Goal: Task Accomplishment & Management: Manage account settings

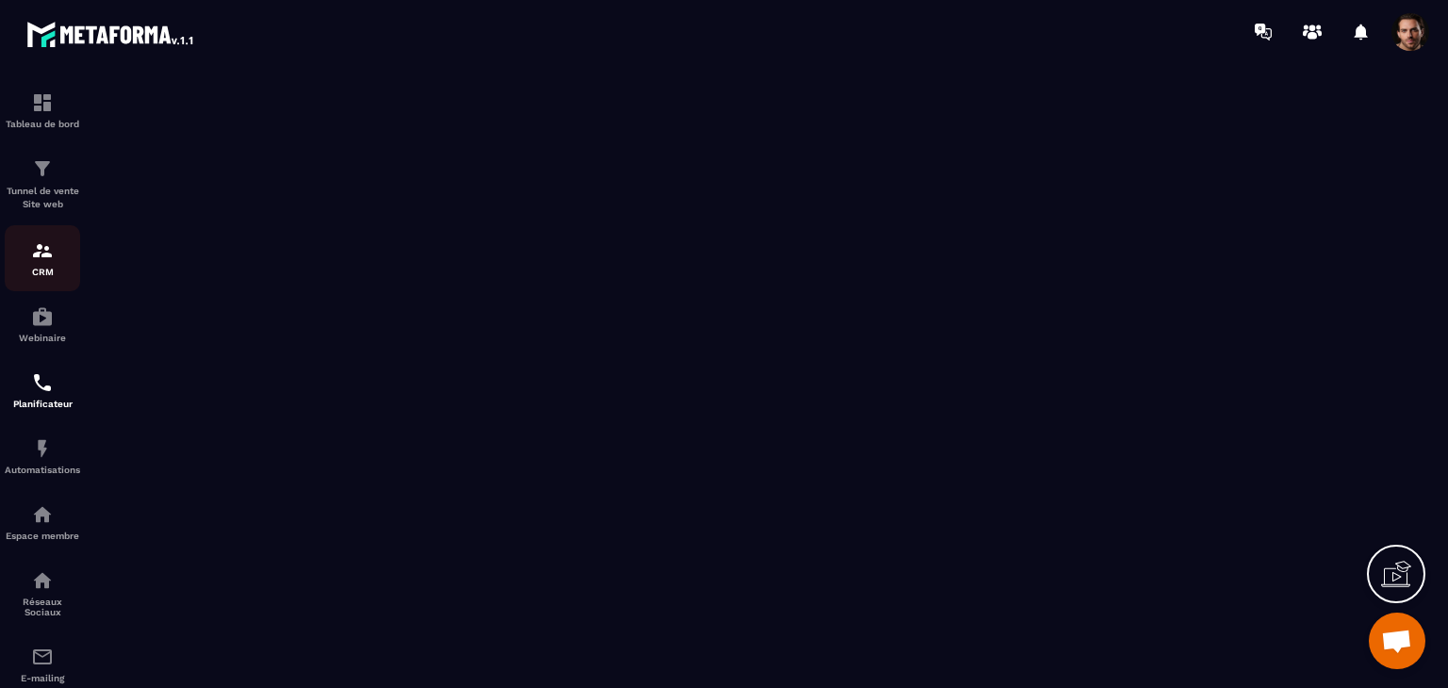
click at [19, 291] on link "CRM" at bounding box center [42, 258] width 75 height 66
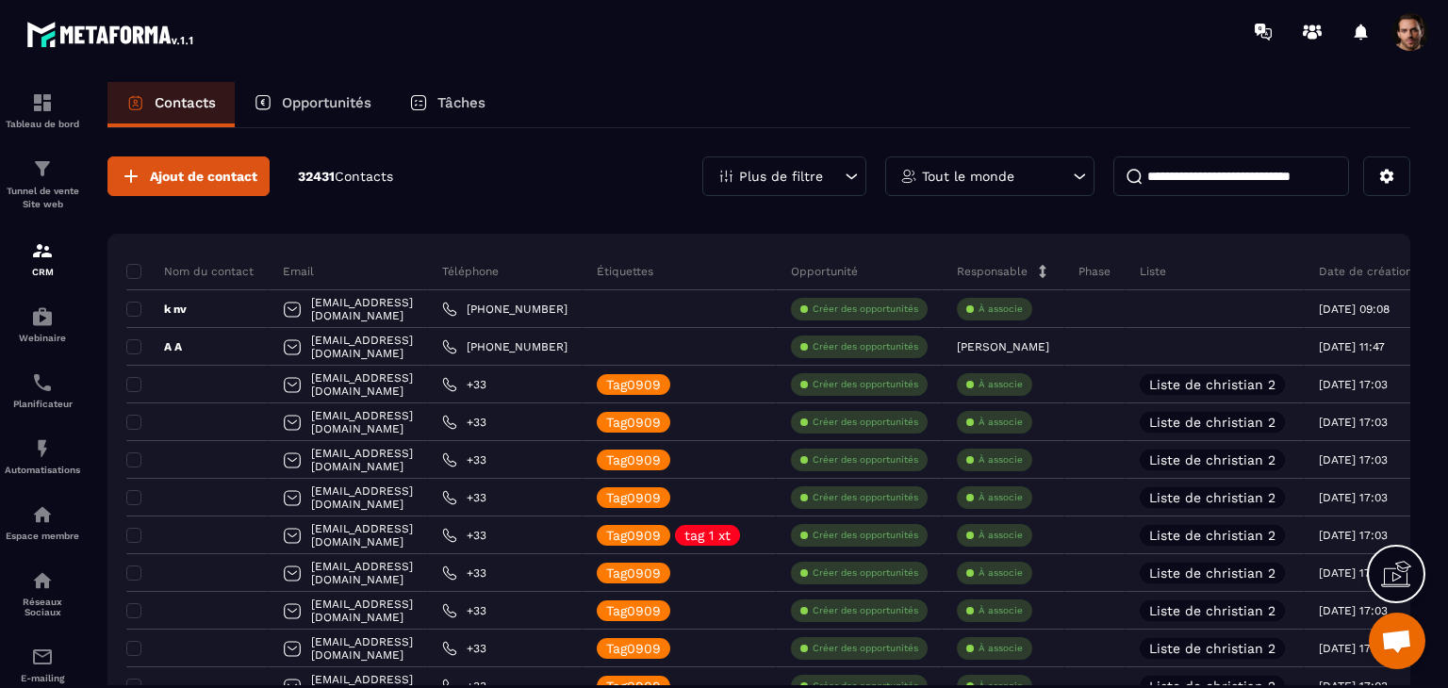
click at [327, 98] on p "Opportunités" at bounding box center [327, 102] width 90 height 17
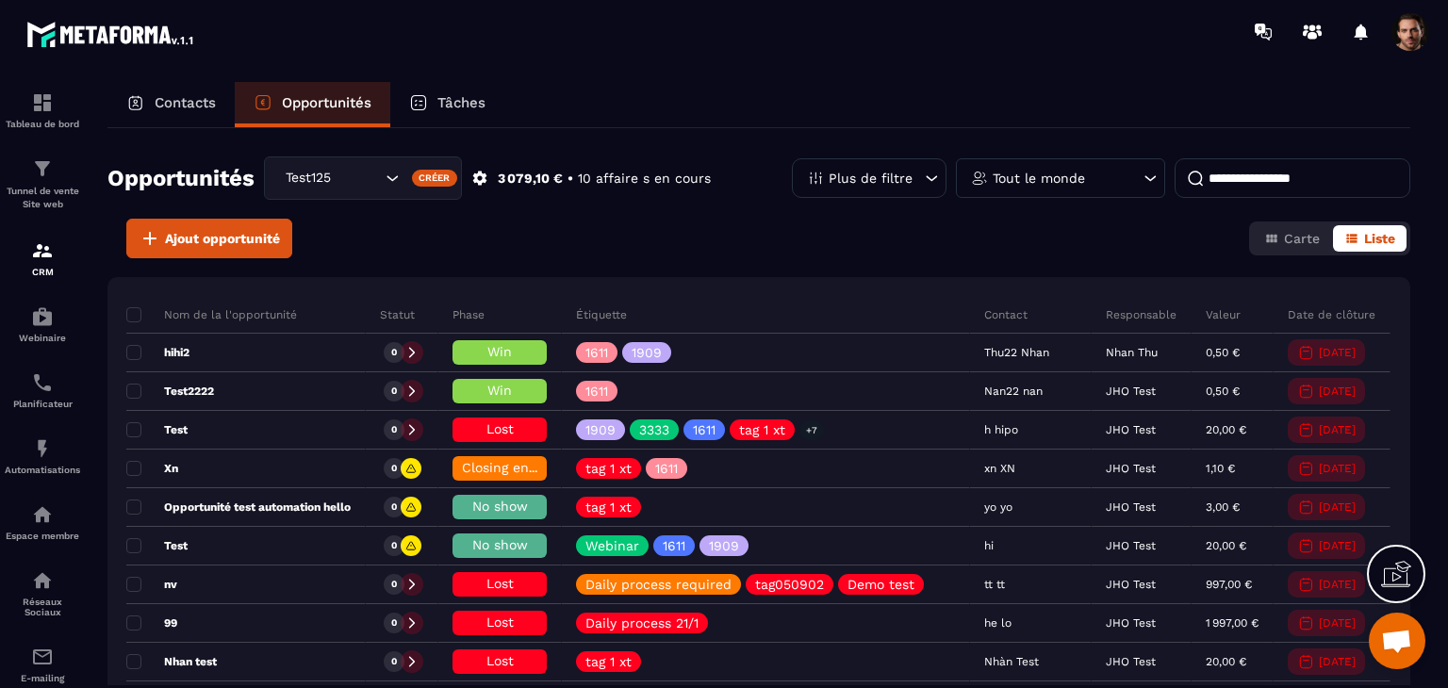
click at [829, 185] on div "Plus de filtre" at bounding box center [869, 178] width 155 height 40
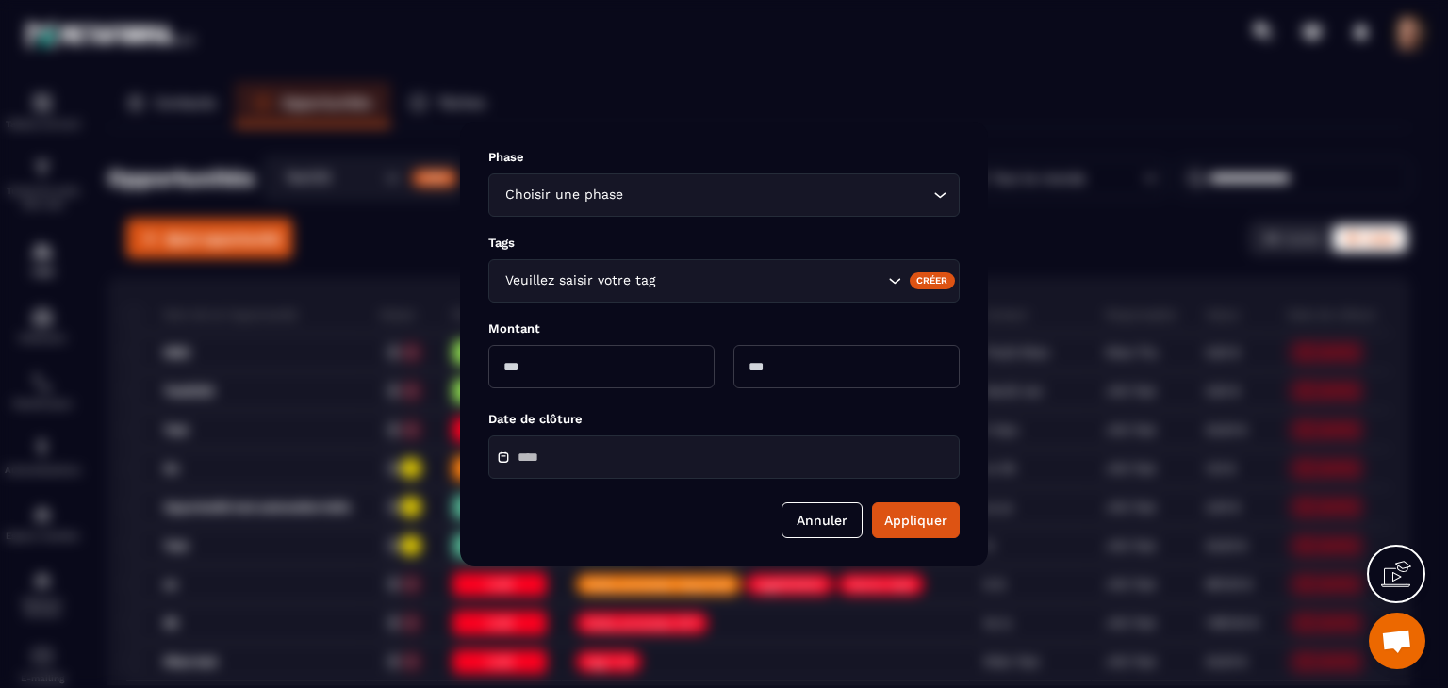
click at [932, 272] on div "Créer" at bounding box center [933, 280] width 46 height 17
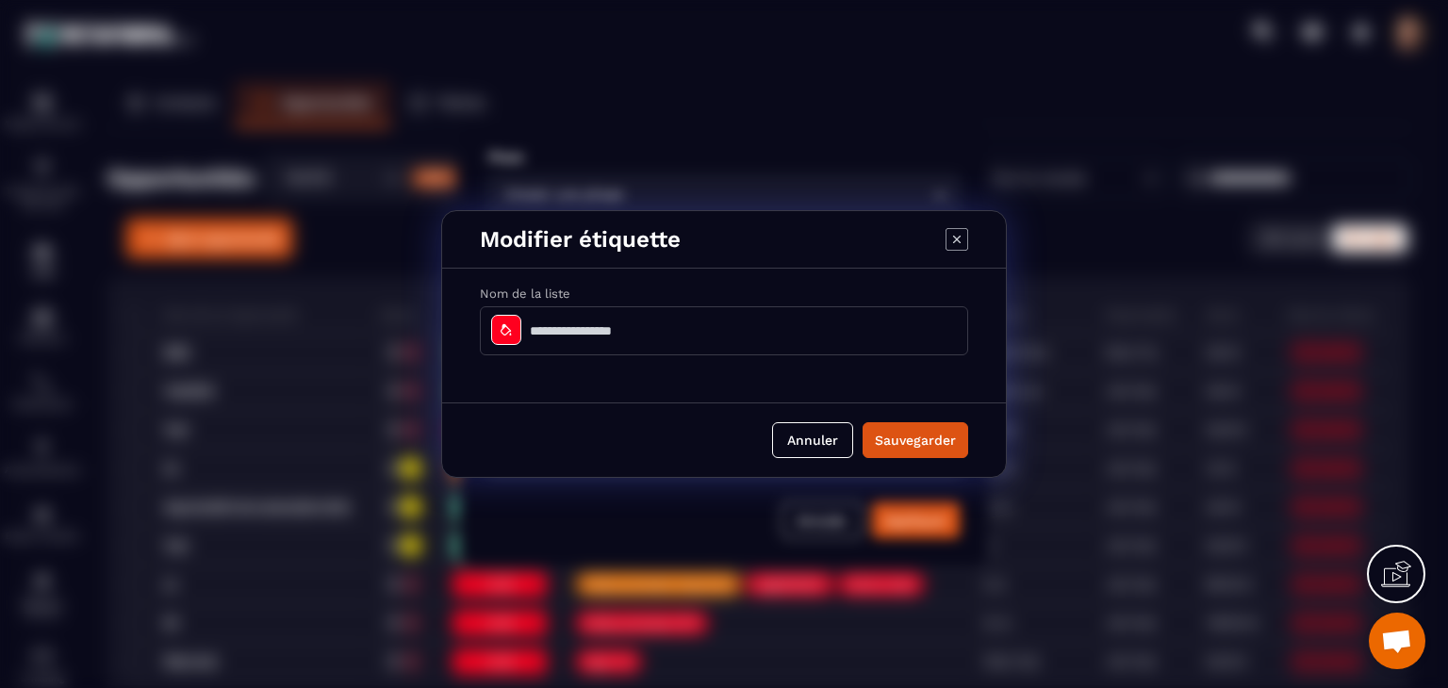
click at [784, 325] on input "Modal window" at bounding box center [724, 330] width 488 height 49
click at [909, 442] on button "Sauvegarder" at bounding box center [915, 440] width 106 height 36
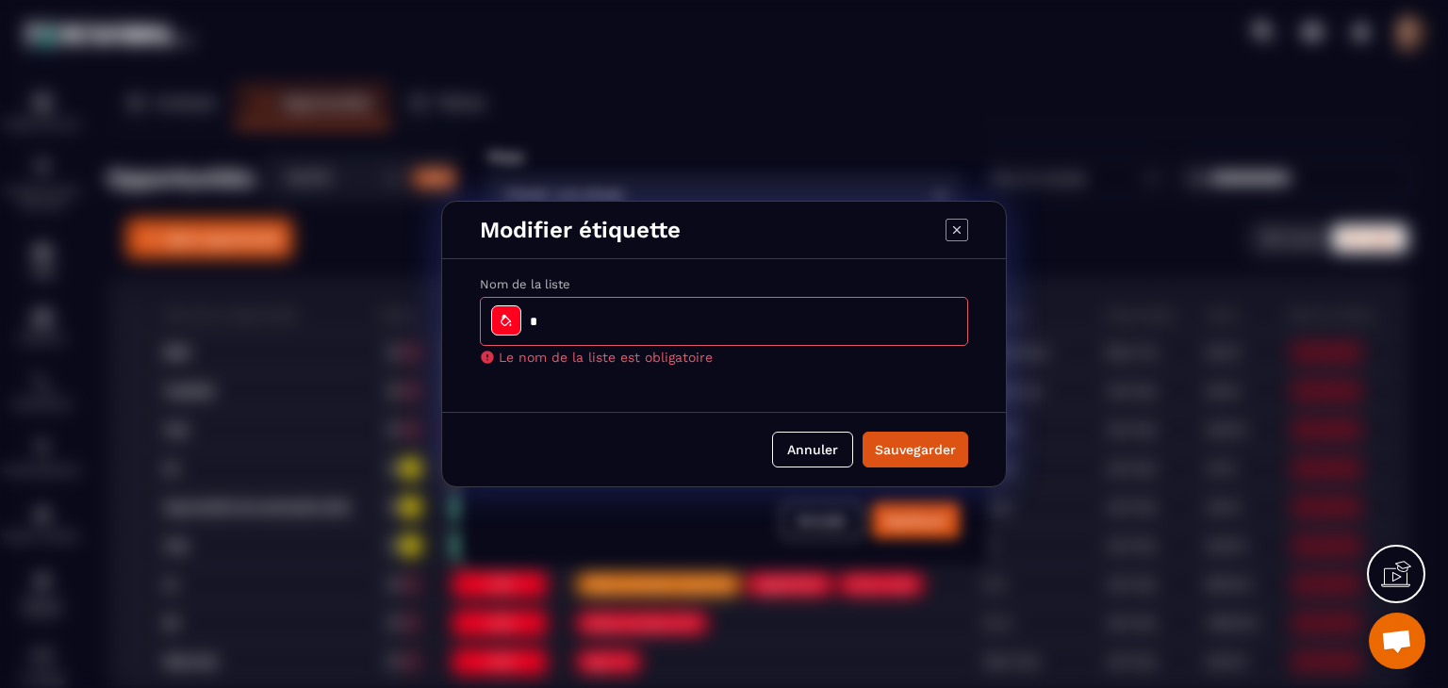
click at [714, 323] on input "Modal window" at bounding box center [724, 321] width 488 height 49
type input "*****"
click at [897, 454] on button "Sauvegarder" at bounding box center [915, 450] width 106 height 36
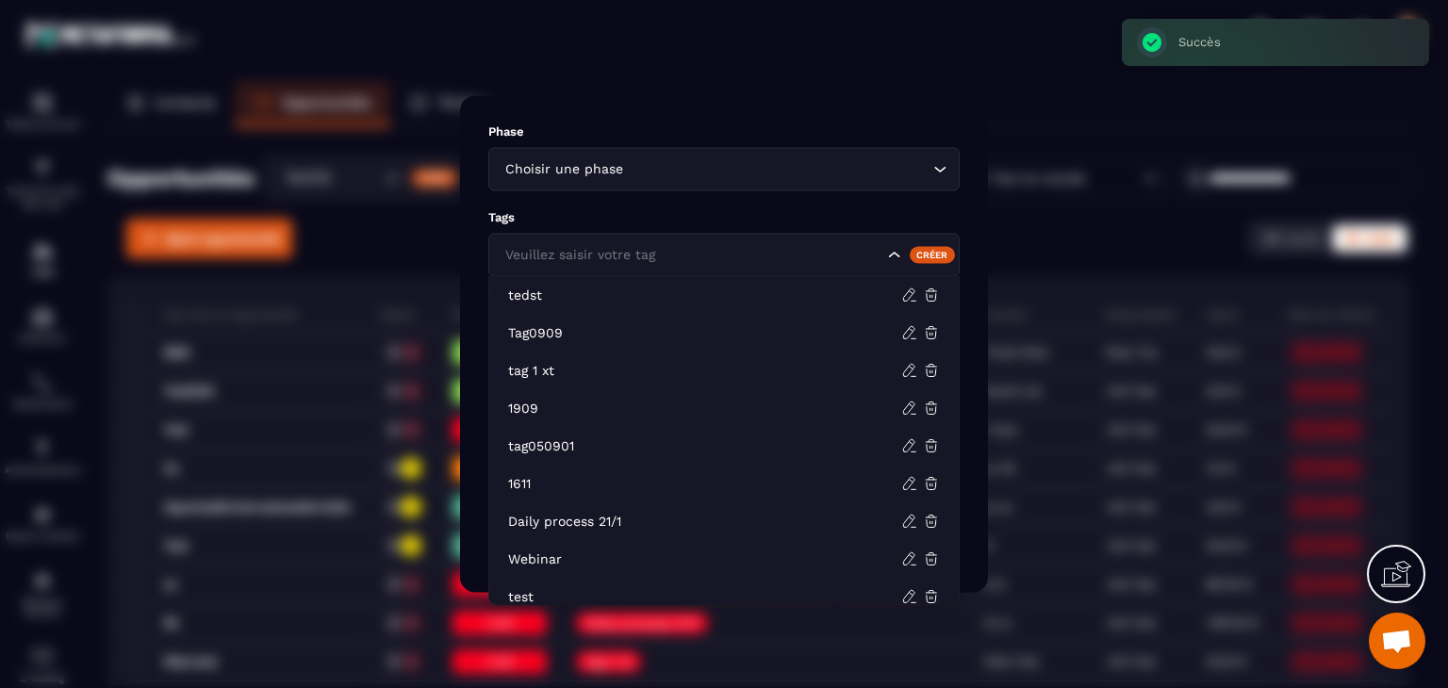
click at [763, 266] on div "Veuillez saisir votre tag" at bounding box center [723, 255] width 471 height 43
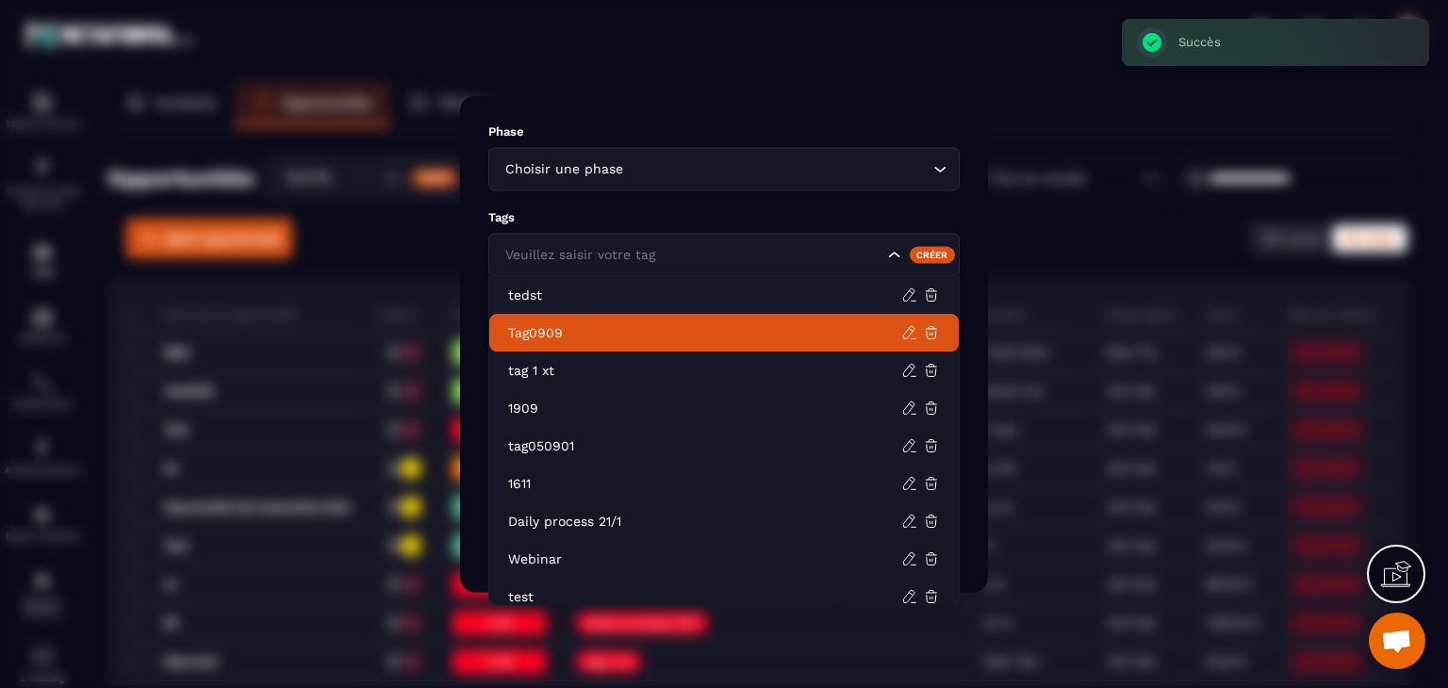
click at [739, 325] on p "Tag0909" at bounding box center [704, 332] width 393 height 19
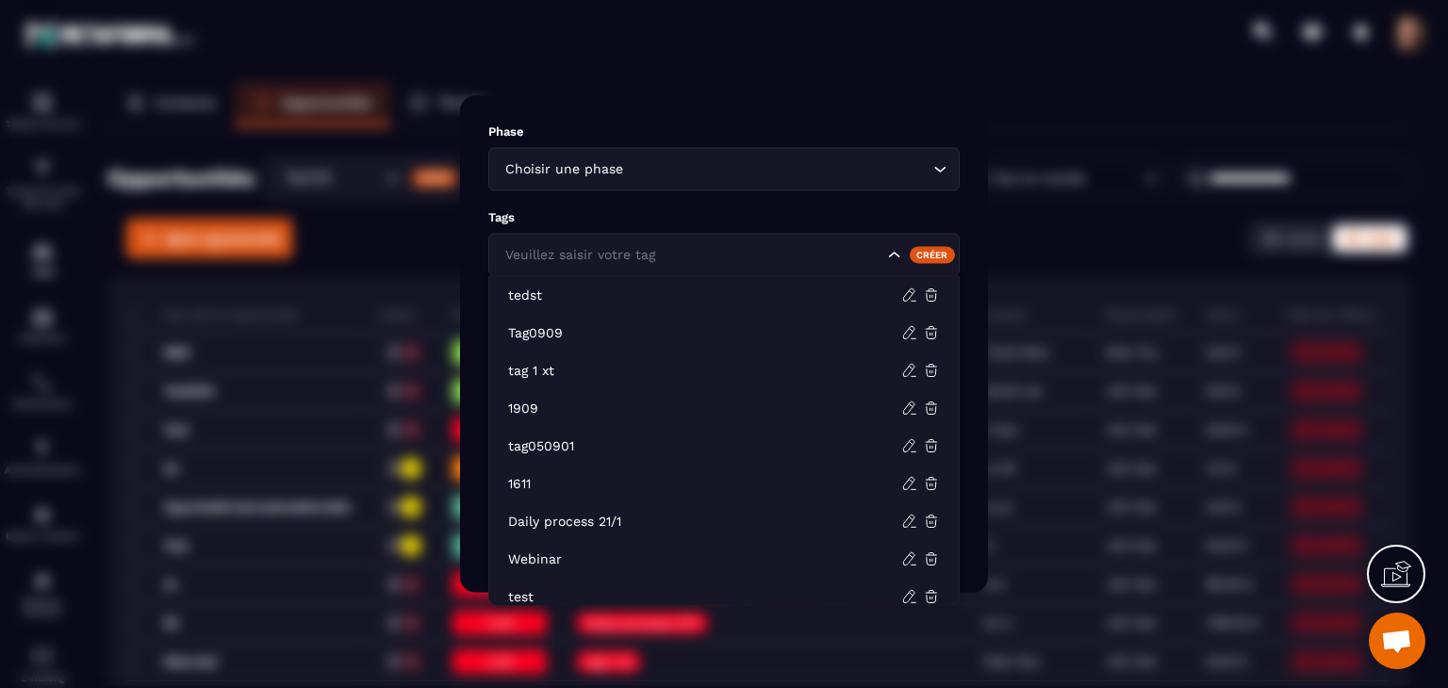
click at [751, 267] on div "Veuillez saisir votre tag" at bounding box center [723, 255] width 471 height 43
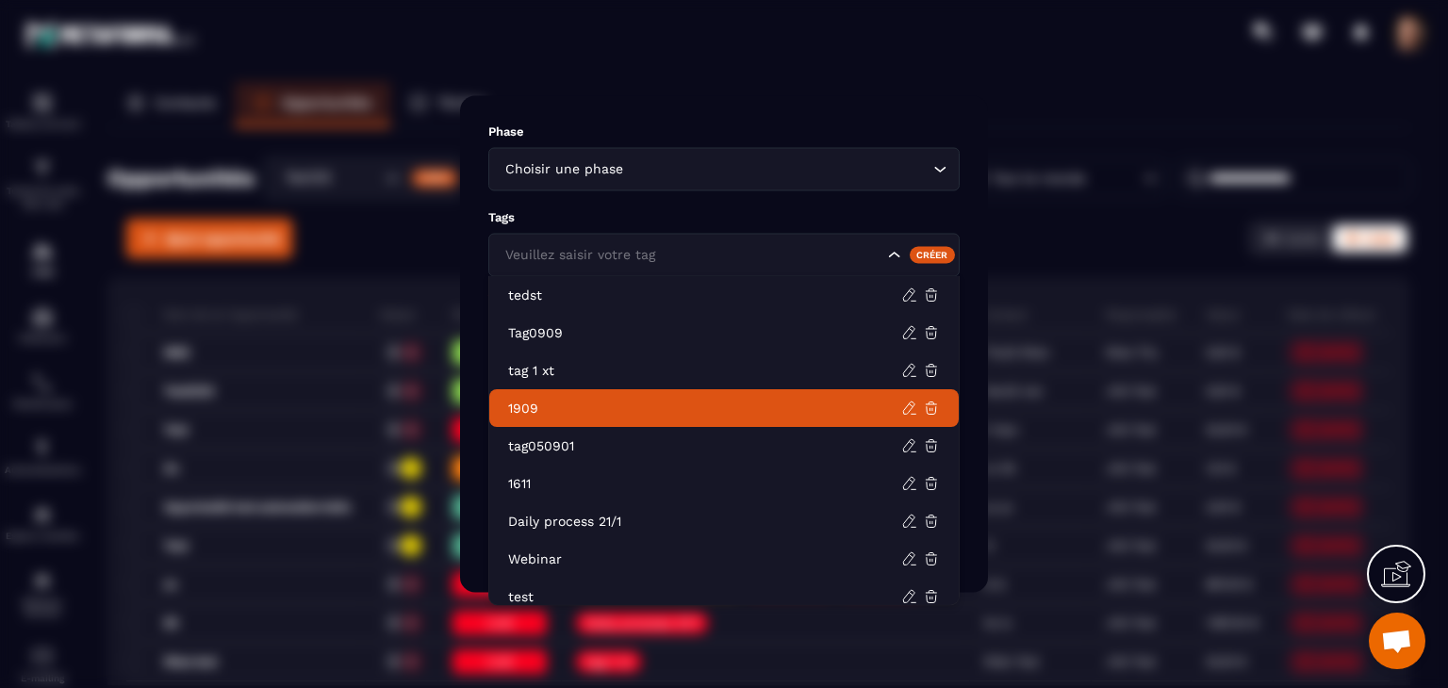
click at [660, 420] on li "1909" at bounding box center [723, 408] width 469 height 38
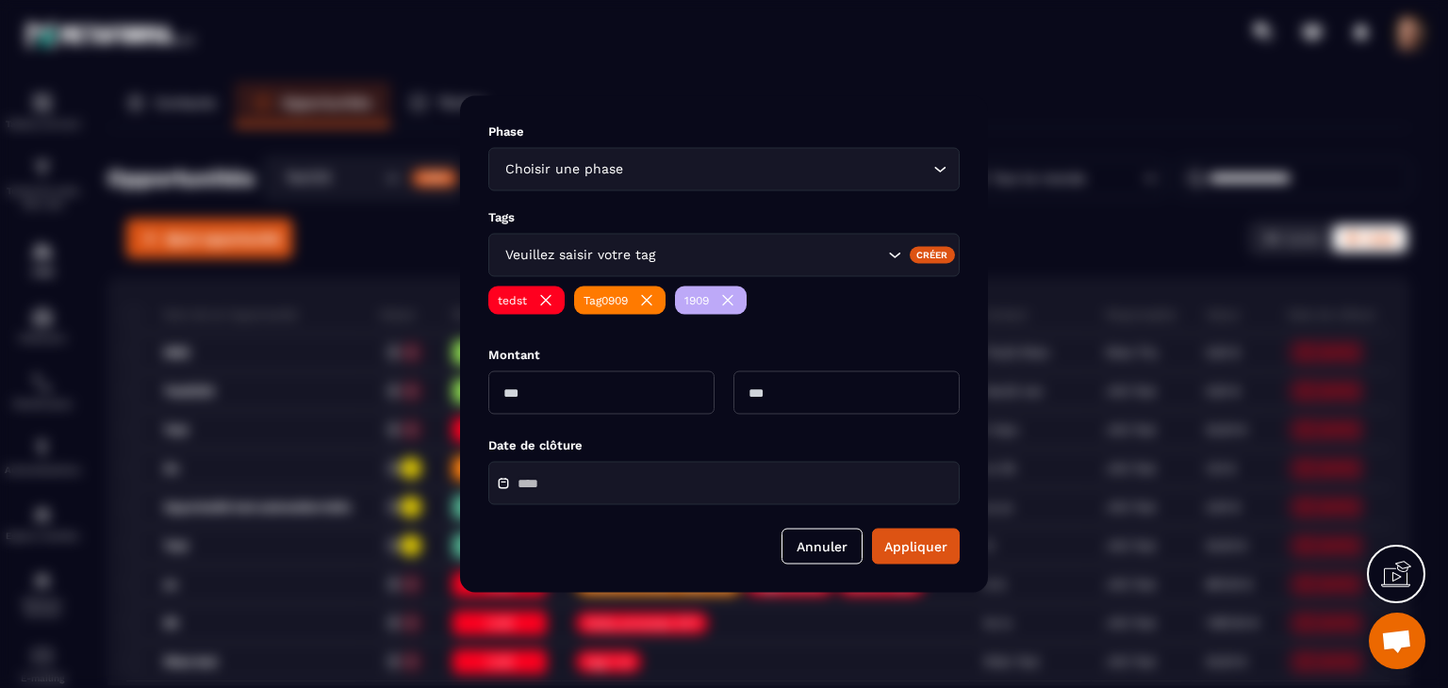
click at [734, 297] on icon "Modal window" at bounding box center [727, 300] width 19 height 19
click at [634, 314] on div "Tag0909" at bounding box center [619, 301] width 91 height 28
click at [645, 306] on icon "Modal window" at bounding box center [646, 300] width 19 height 19
click at [549, 301] on icon "Modal window" at bounding box center [545, 300] width 19 height 19
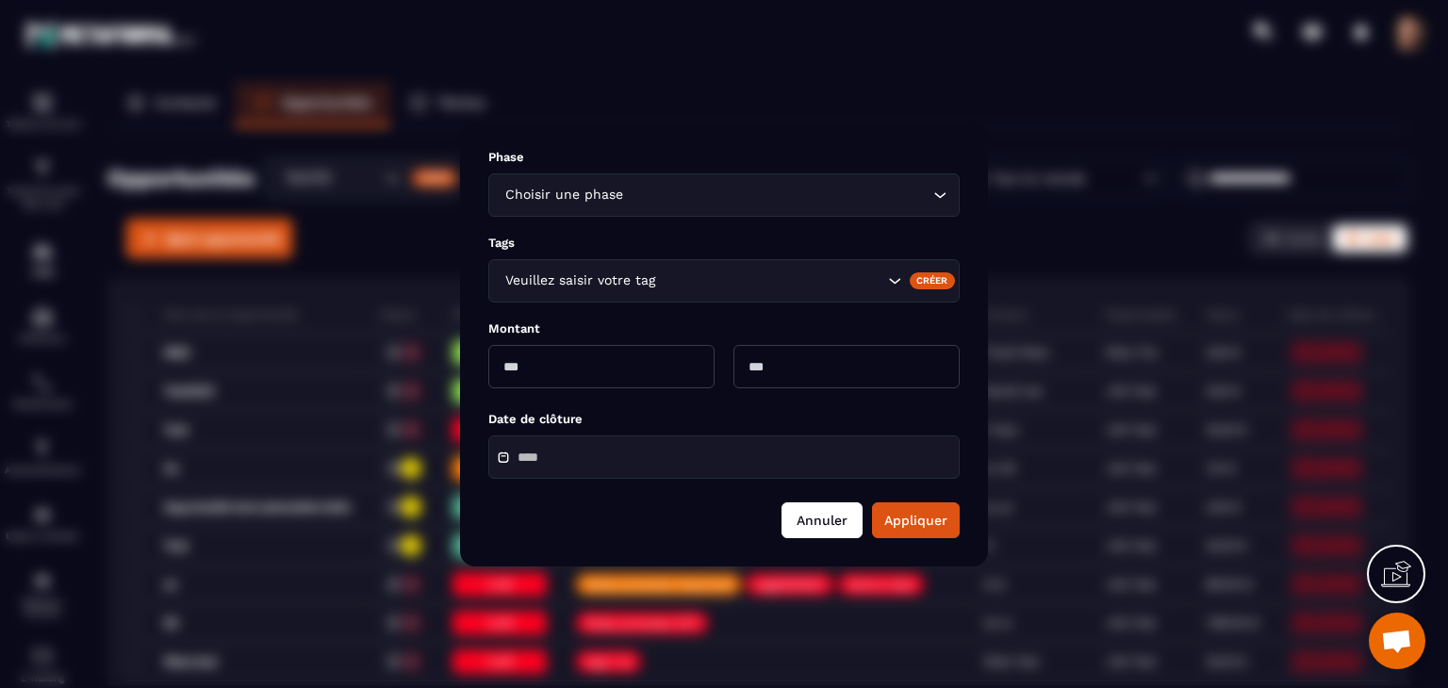
click at [811, 525] on button "Annuler" at bounding box center [821, 520] width 81 height 36
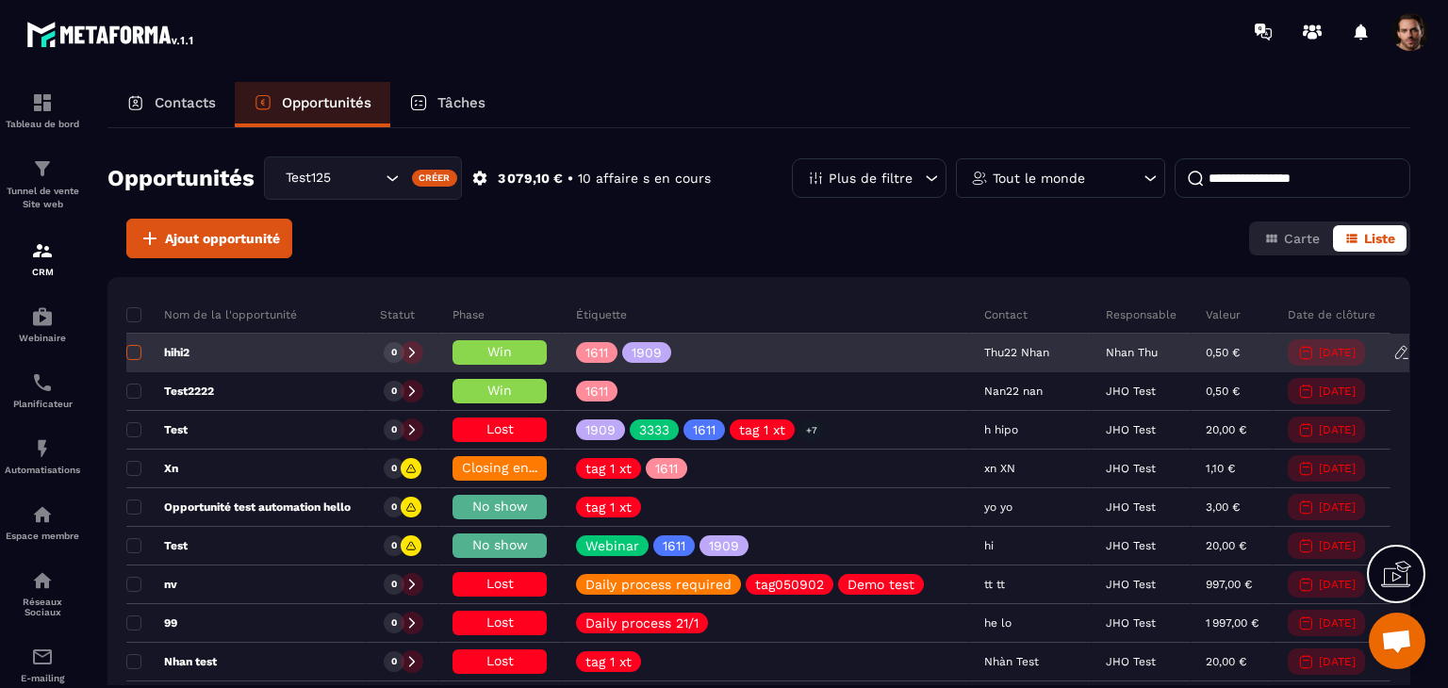
click at [133, 360] on label at bounding box center [132, 358] width 13 height 13
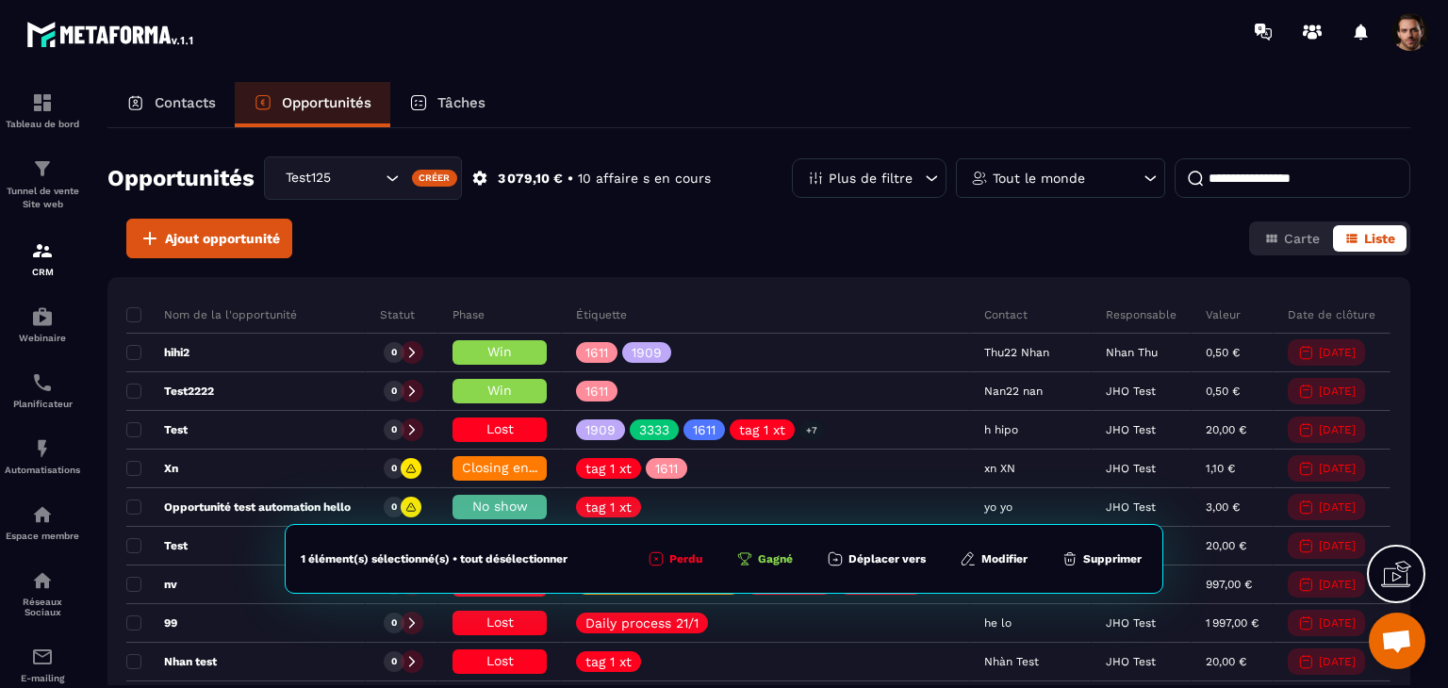
click at [996, 559] on button "Modifier" at bounding box center [993, 559] width 79 height 19
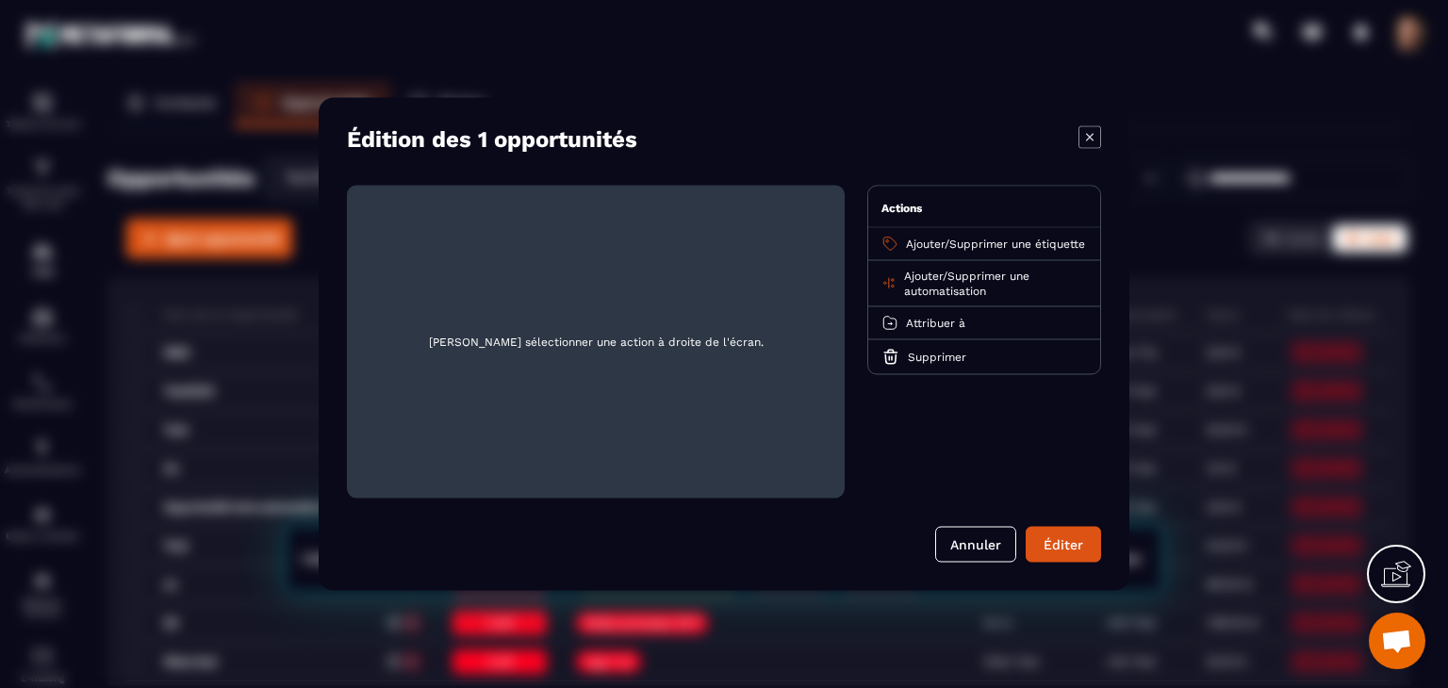
click at [916, 238] on span "Ajouter" at bounding box center [925, 244] width 39 height 13
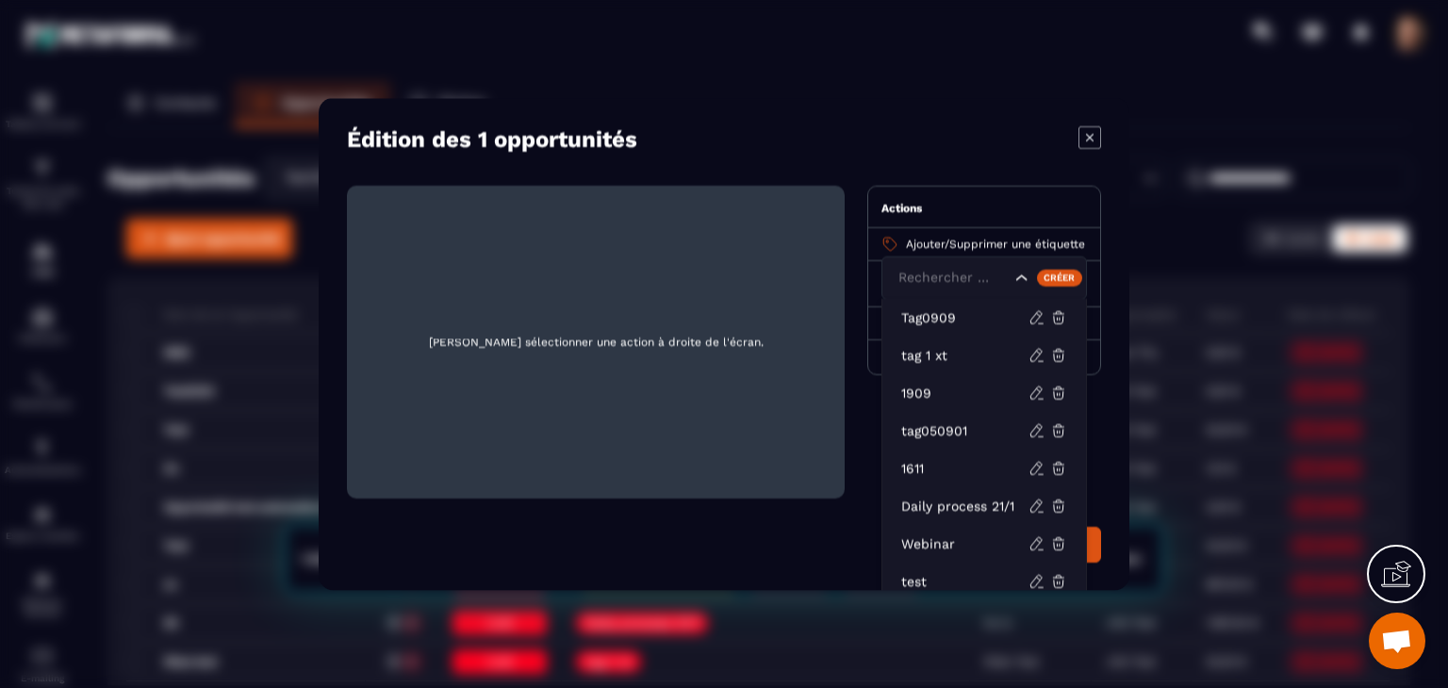
click at [1063, 271] on div "Créer" at bounding box center [1060, 277] width 46 height 17
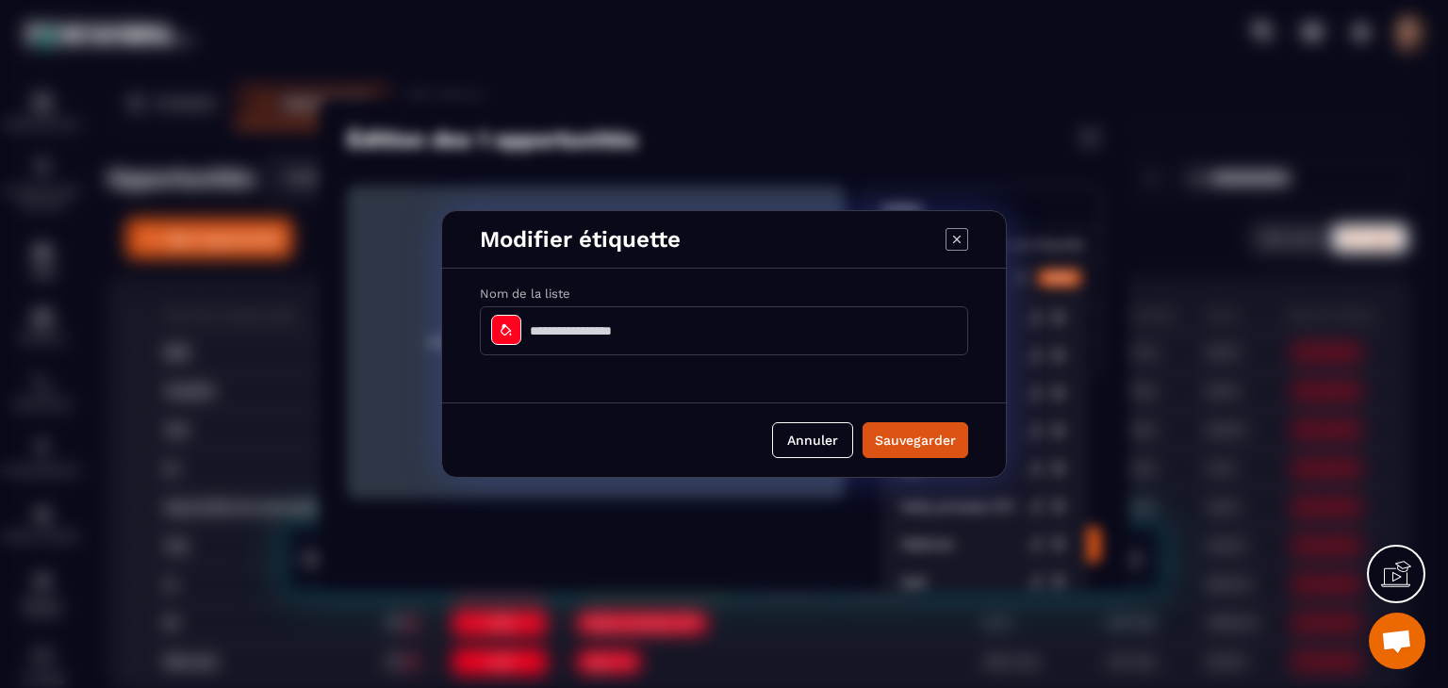
click at [710, 323] on input "Modal window" at bounding box center [724, 330] width 488 height 49
click at [929, 451] on button "Sauvegarder" at bounding box center [915, 440] width 106 height 36
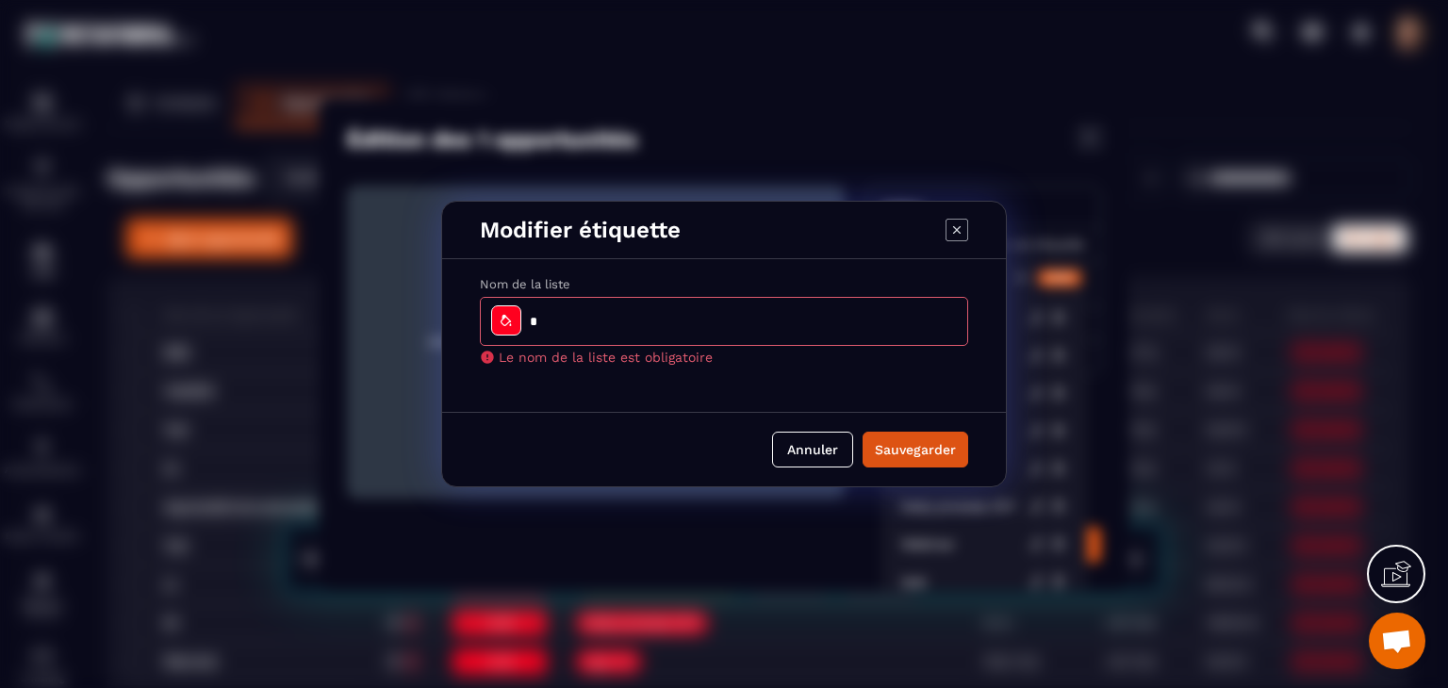
click at [746, 316] on input "Modal window" at bounding box center [724, 321] width 488 height 49
type input "******"
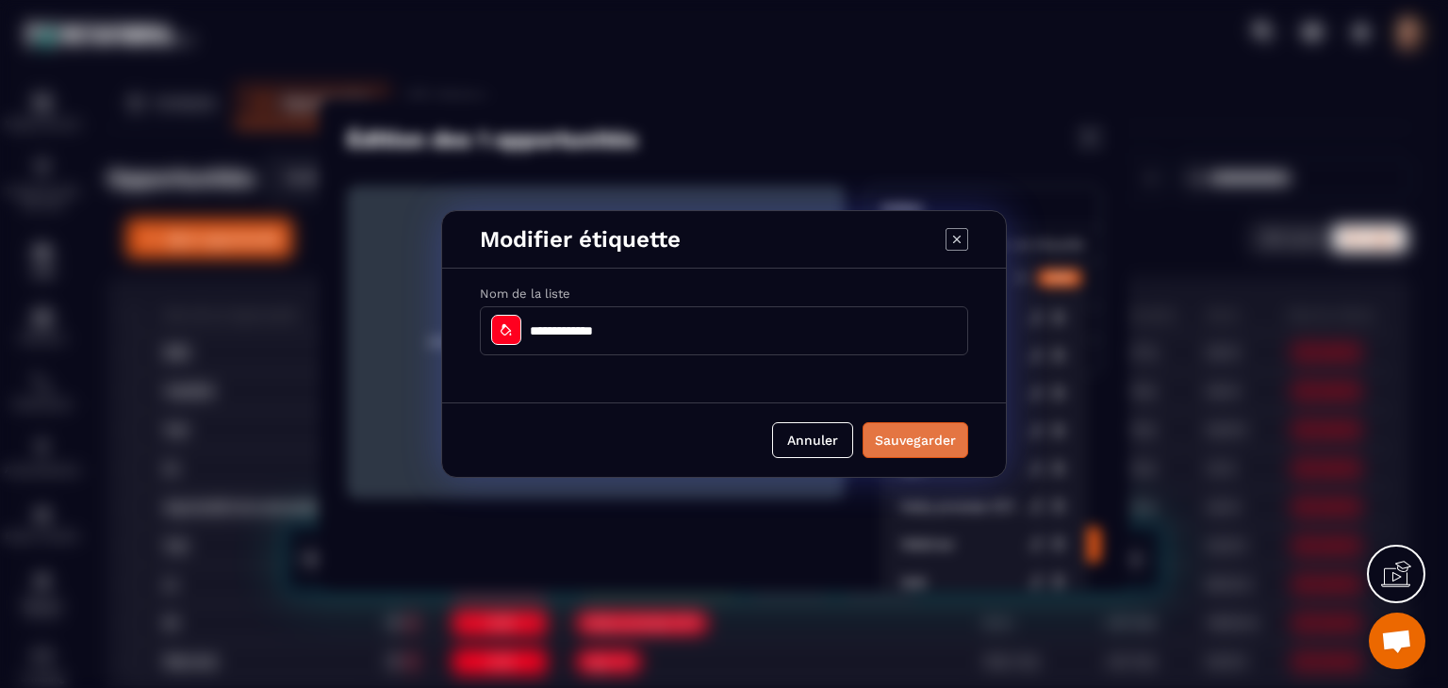
click at [900, 447] on button "Sauvegarder" at bounding box center [915, 440] width 106 height 36
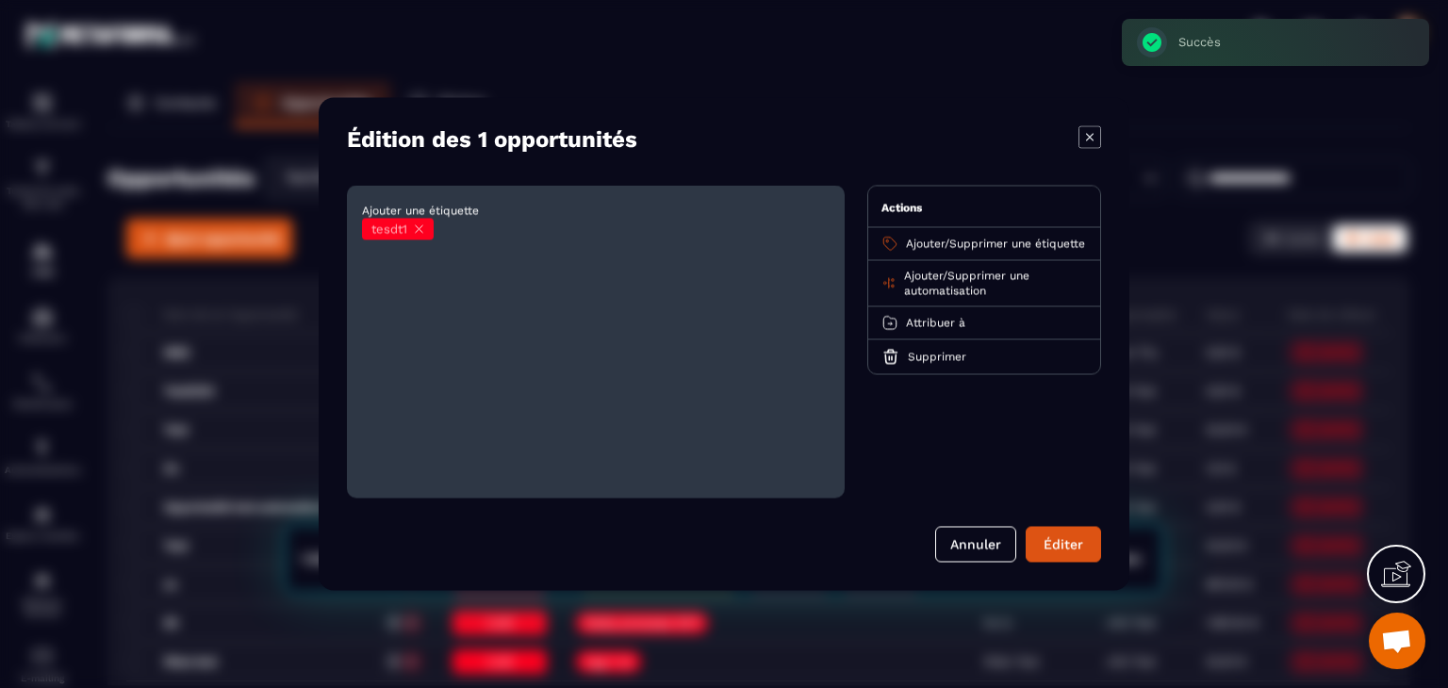
click at [923, 243] on span "Ajouter" at bounding box center [925, 244] width 39 height 13
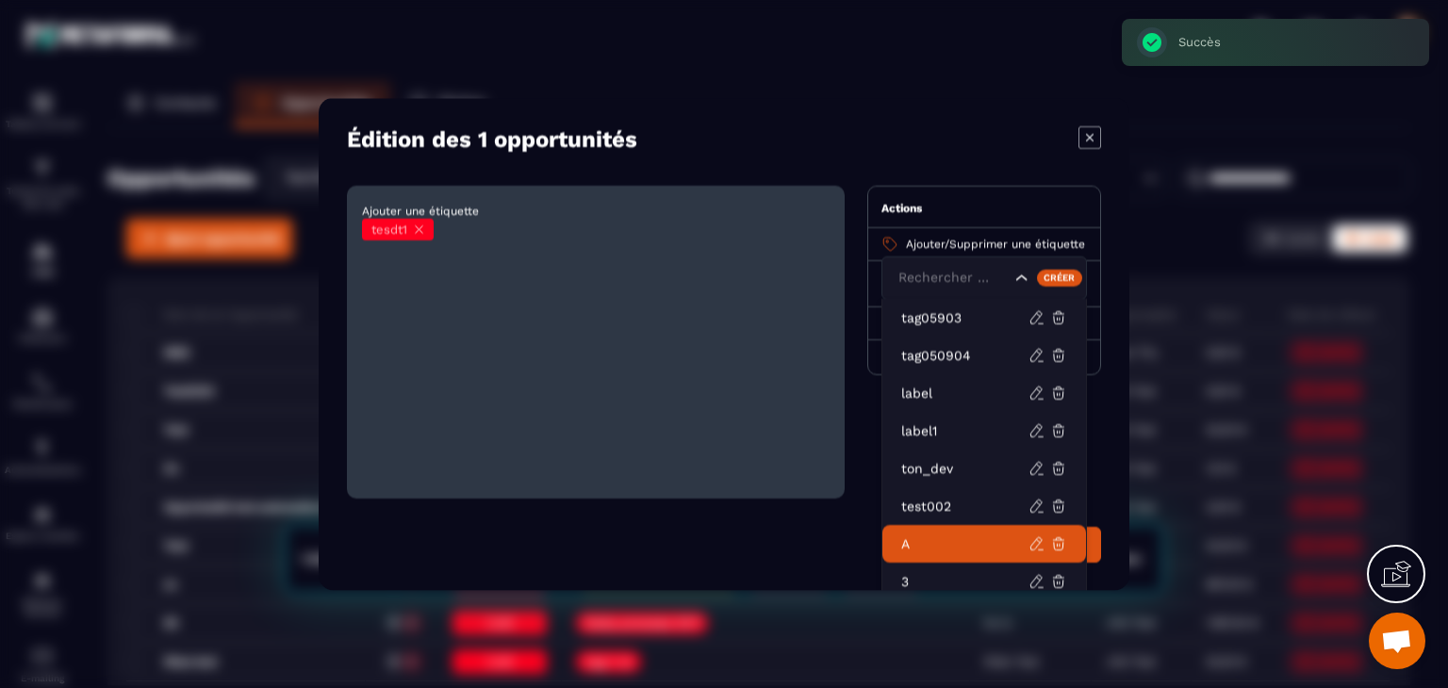
scroll to position [38, 0]
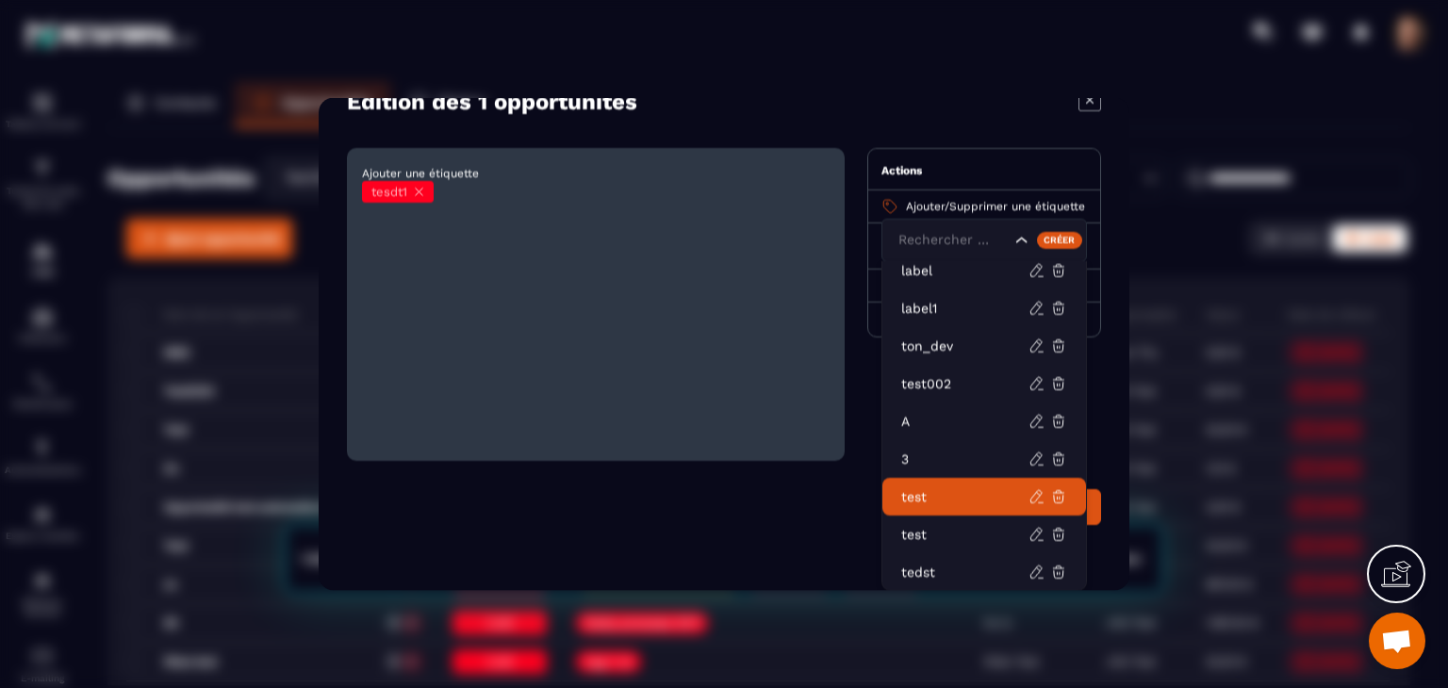
click at [927, 501] on p "test" at bounding box center [964, 496] width 127 height 19
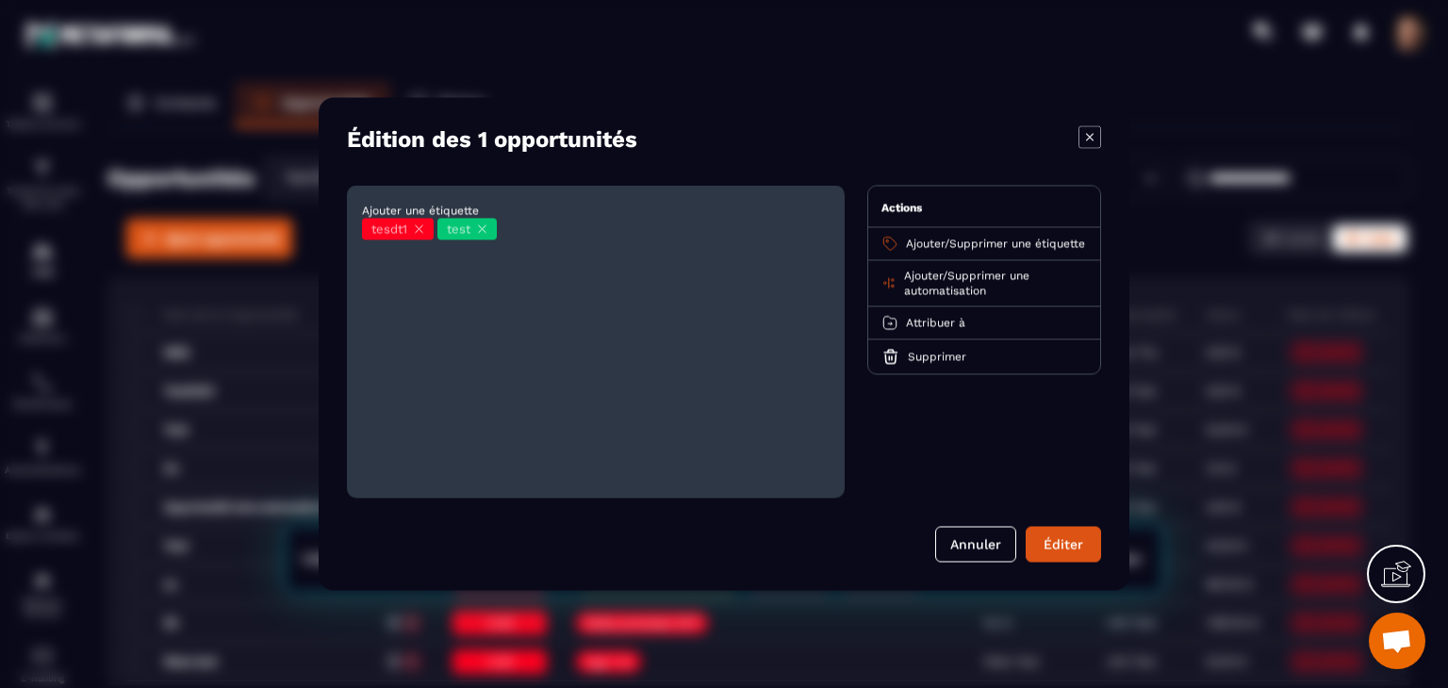
click at [1090, 147] on icon "Modal window" at bounding box center [1089, 137] width 23 height 23
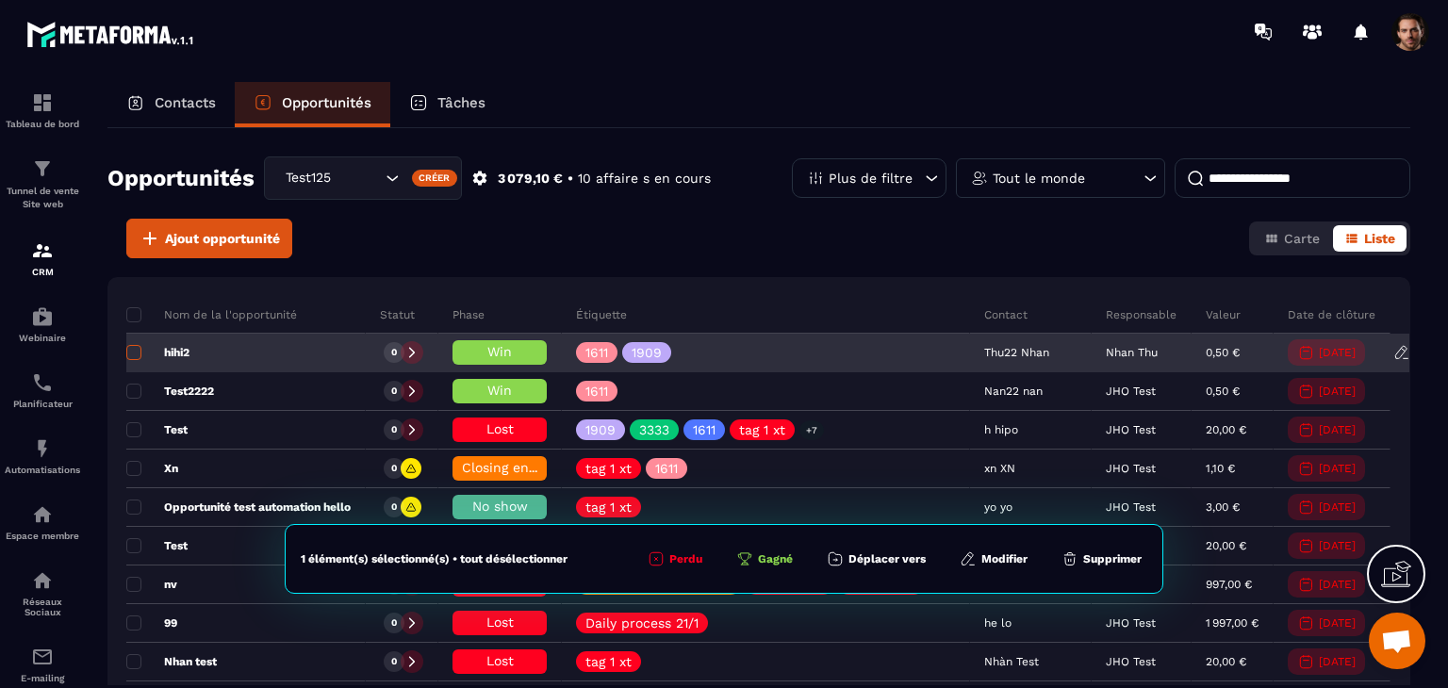
click at [128, 352] on span at bounding box center [133, 352] width 15 height 15
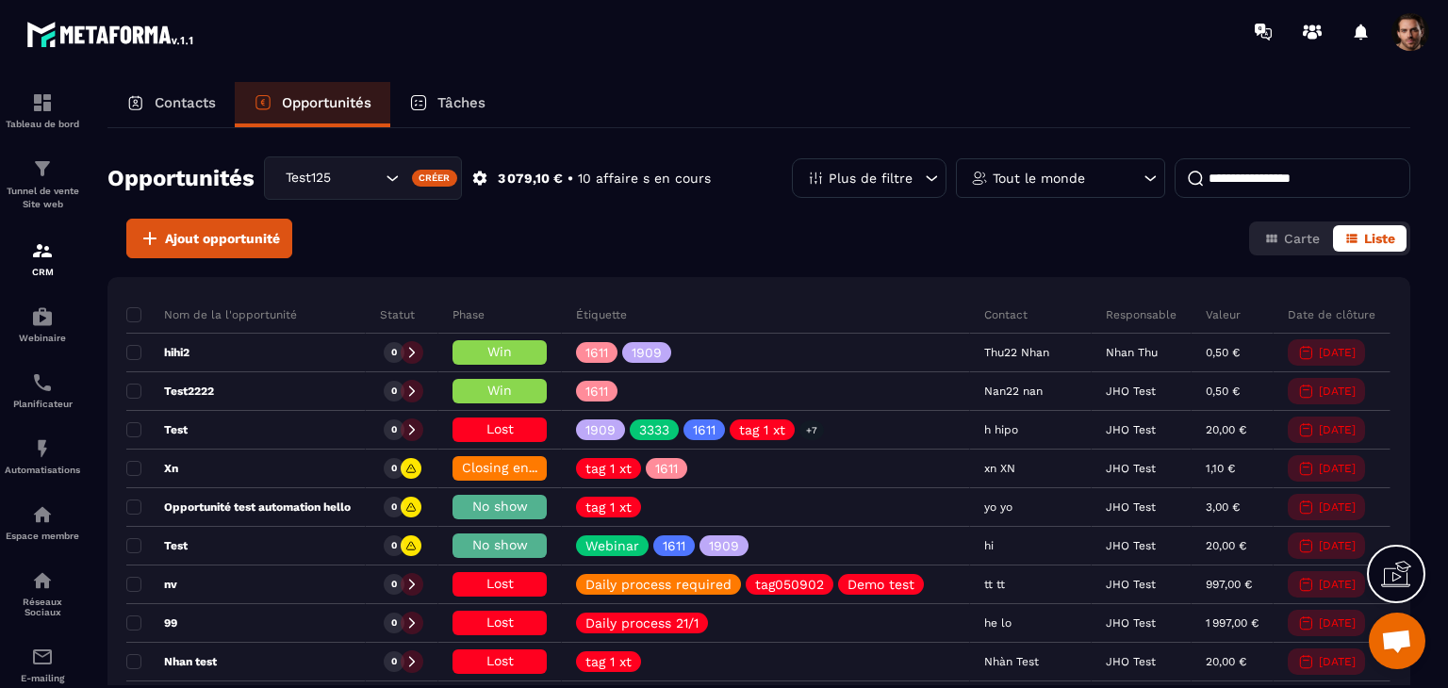
click at [211, 98] on p "Contacts" at bounding box center [185, 102] width 61 height 17
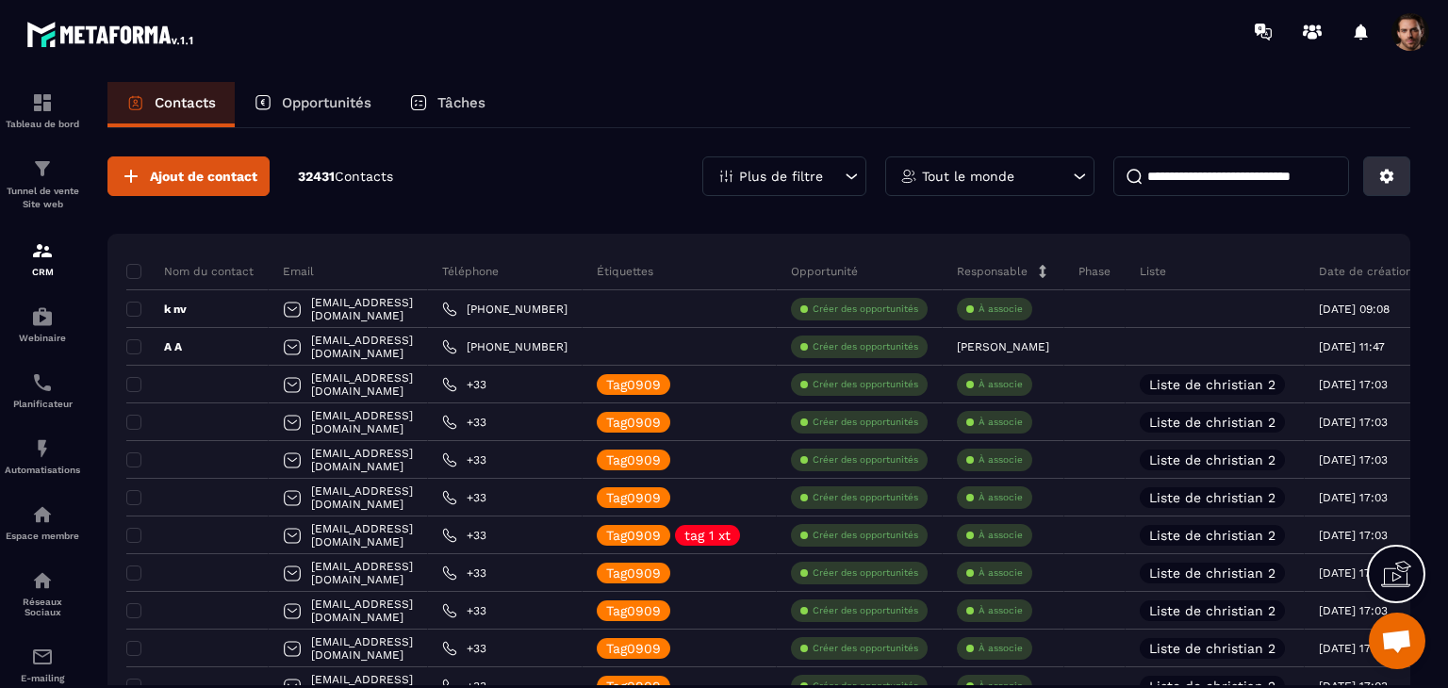
click at [1397, 164] on button at bounding box center [1386, 176] width 47 height 40
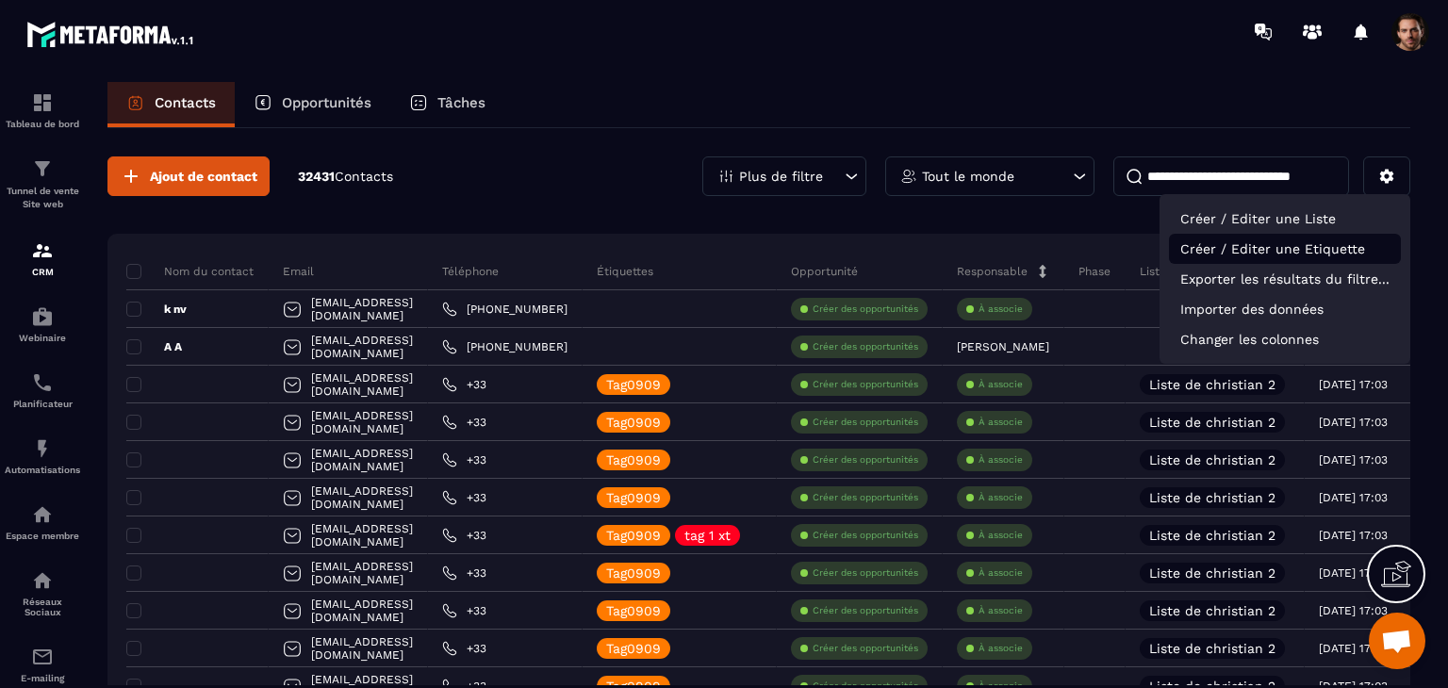
click at [1321, 243] on p "Créer / Editer une Etiquette" at bounding box center [1285, 249] width 232 height 30
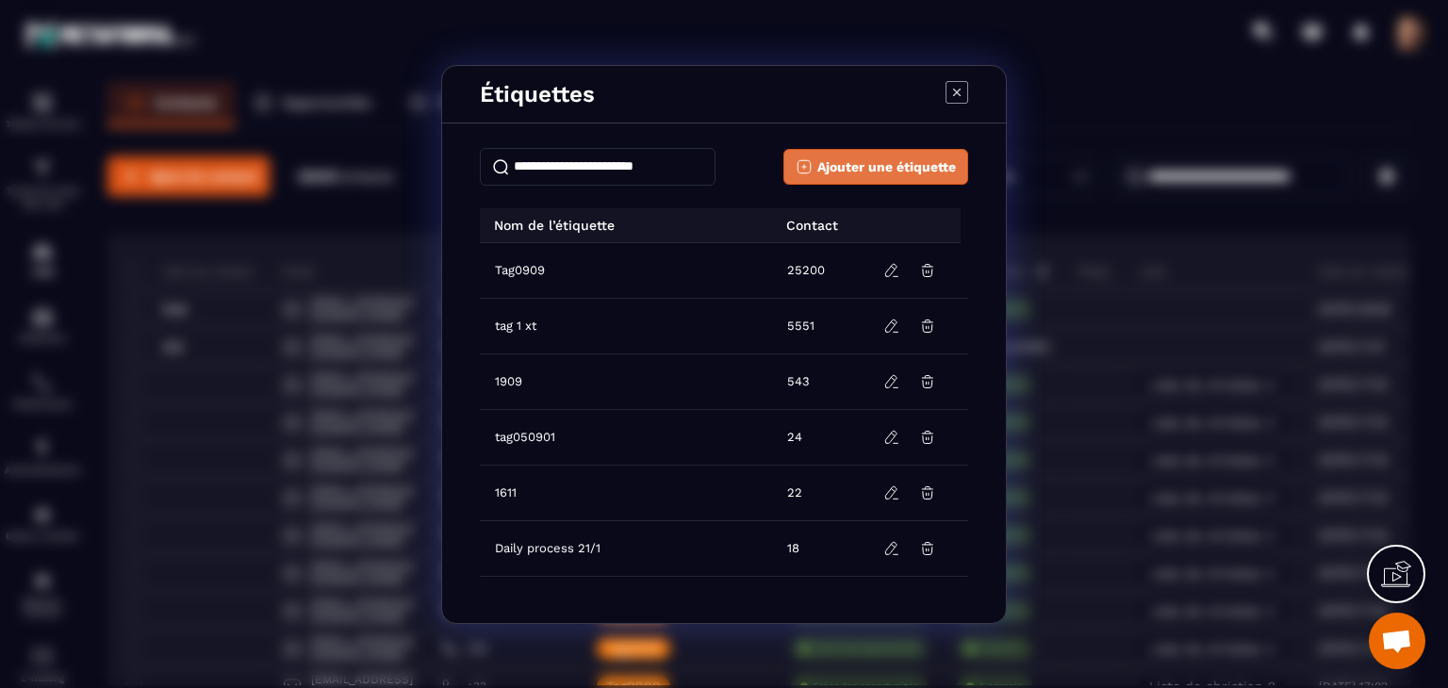
click at [925, 174] on span "Ajouter une étiquette" at bounding box center [886, 166] width 139 height 19
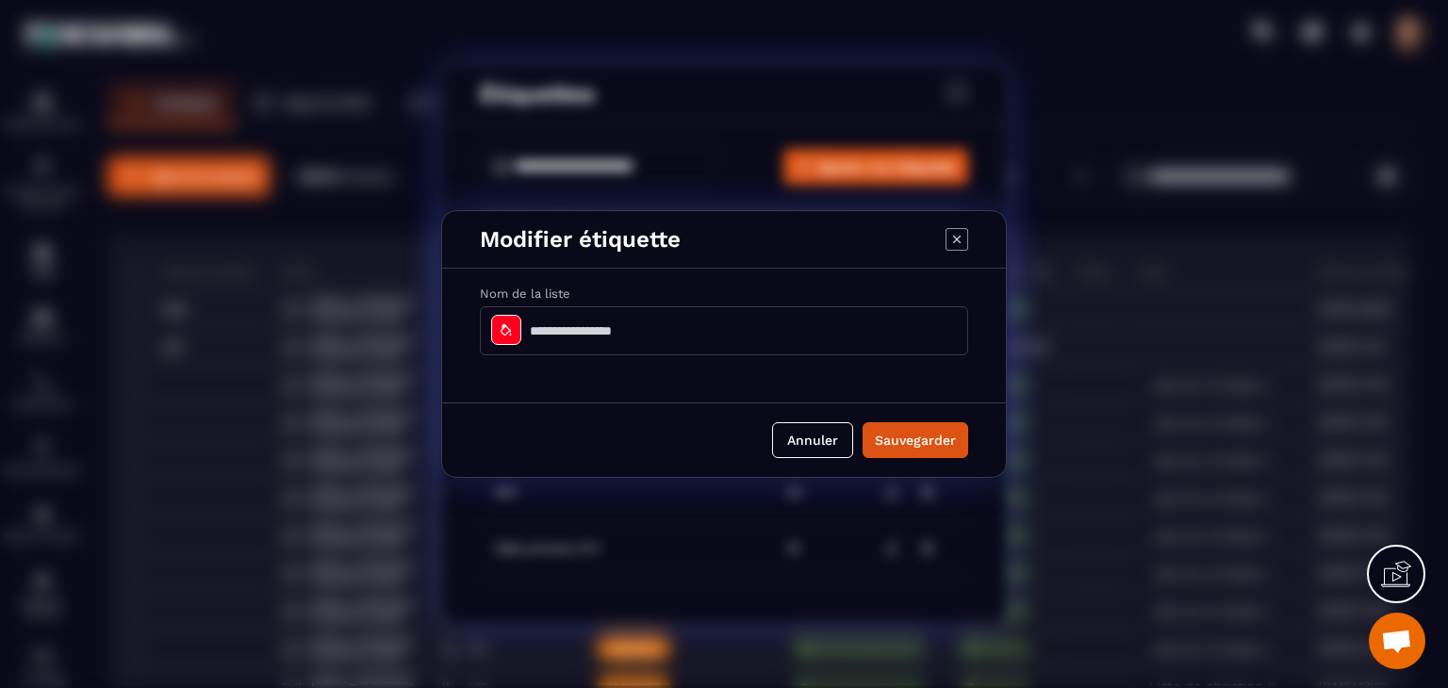
click at [650, 328] on input "Modal window" at bounding box center [724, 330] width 488 height 49
click at [943, 451] on button "Sauvegarder" at bounding box center [915, 440] width 106 height 36
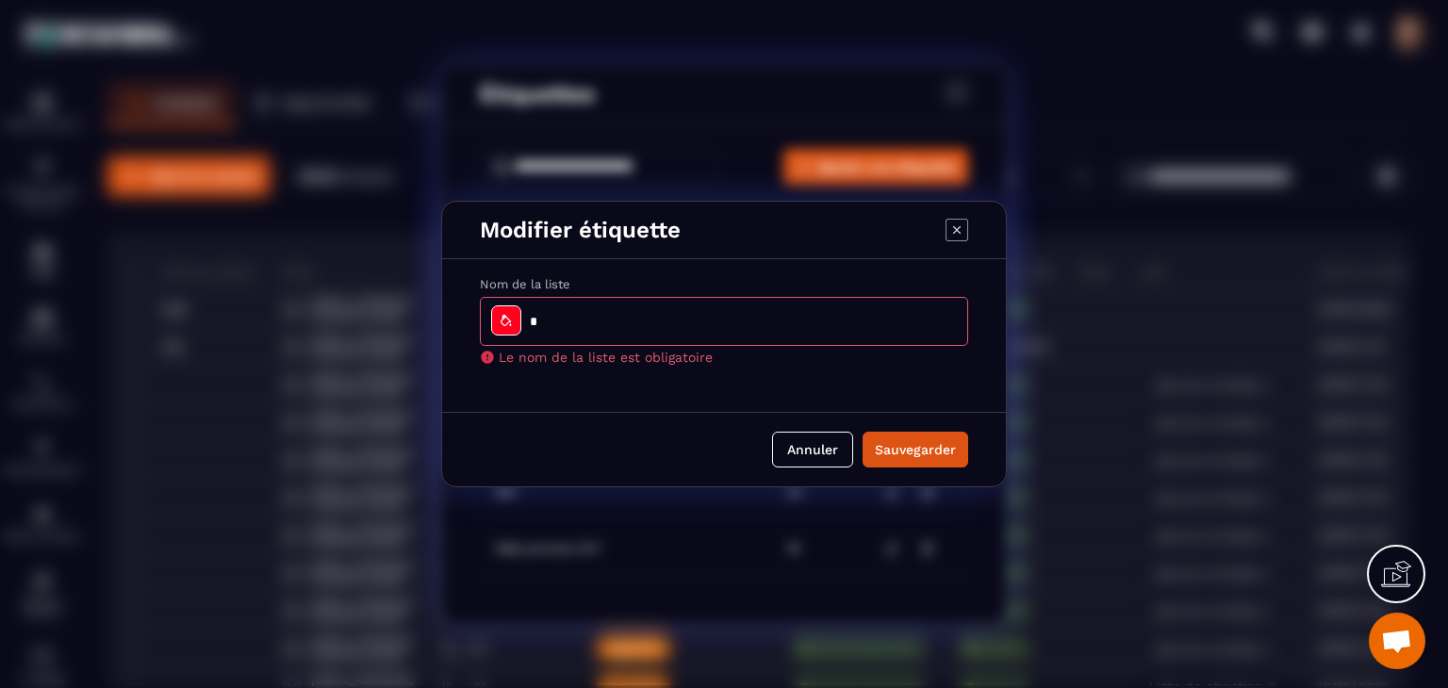
click at [786, 331] on input "Modal window" at bounding box center [724, 321] width 488 height 49
type input "******"
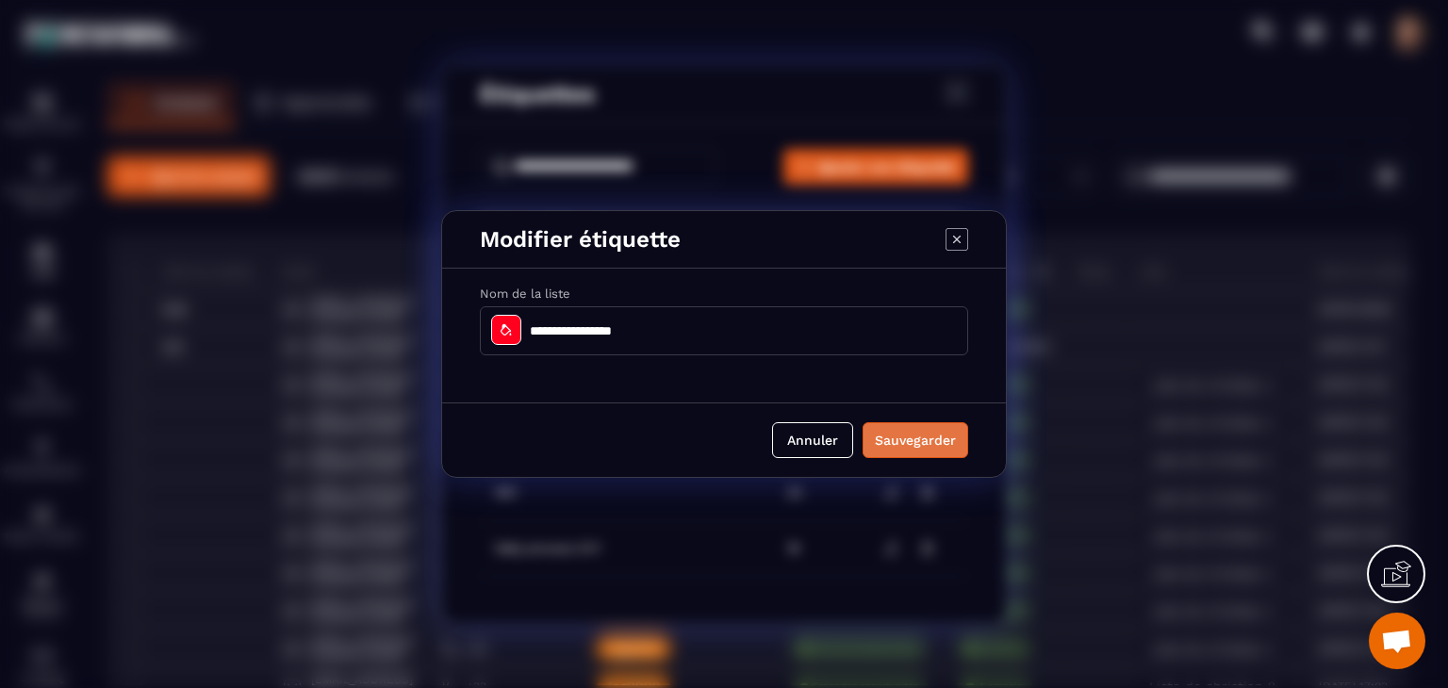
click at [886, 448] on button "Sauvegarder" at bounding box center [915, 440] width 106 height 36
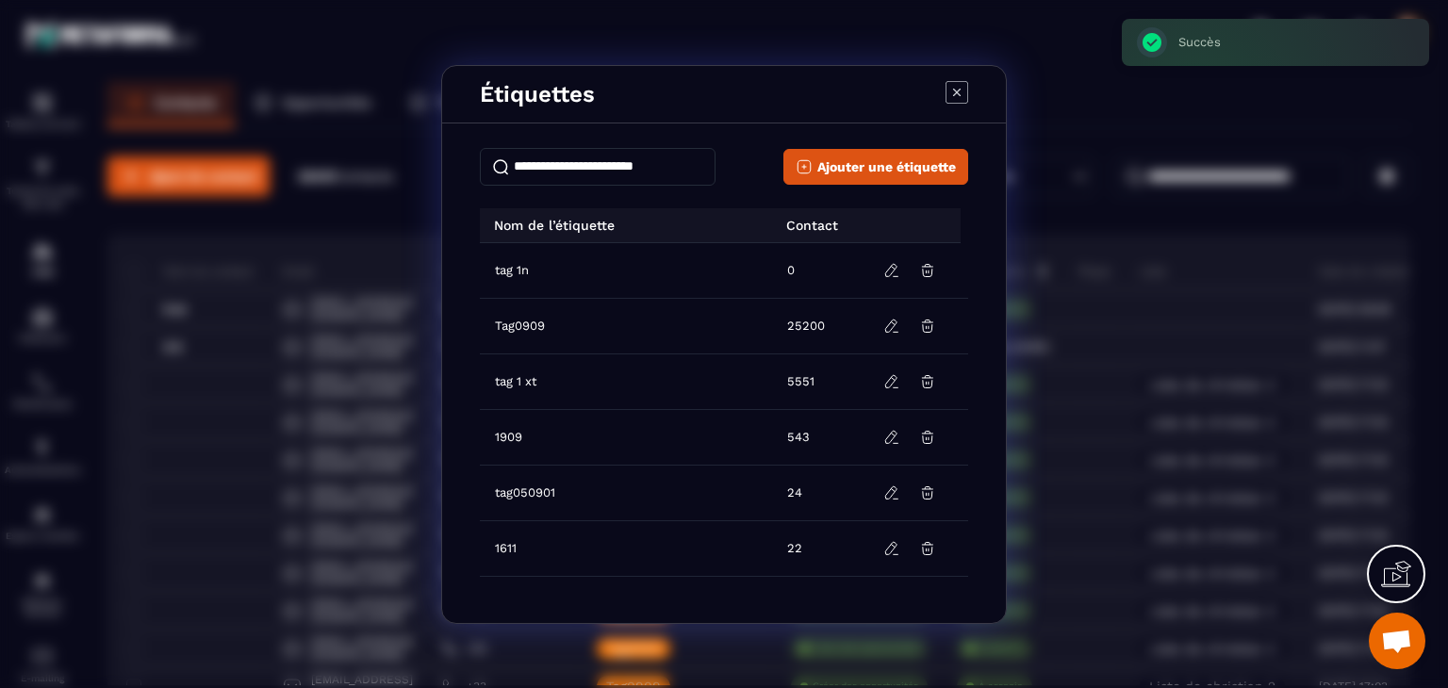
click at [954, 91] on icon "Modal window" at bounding box center [956, 92] width 23 height 23
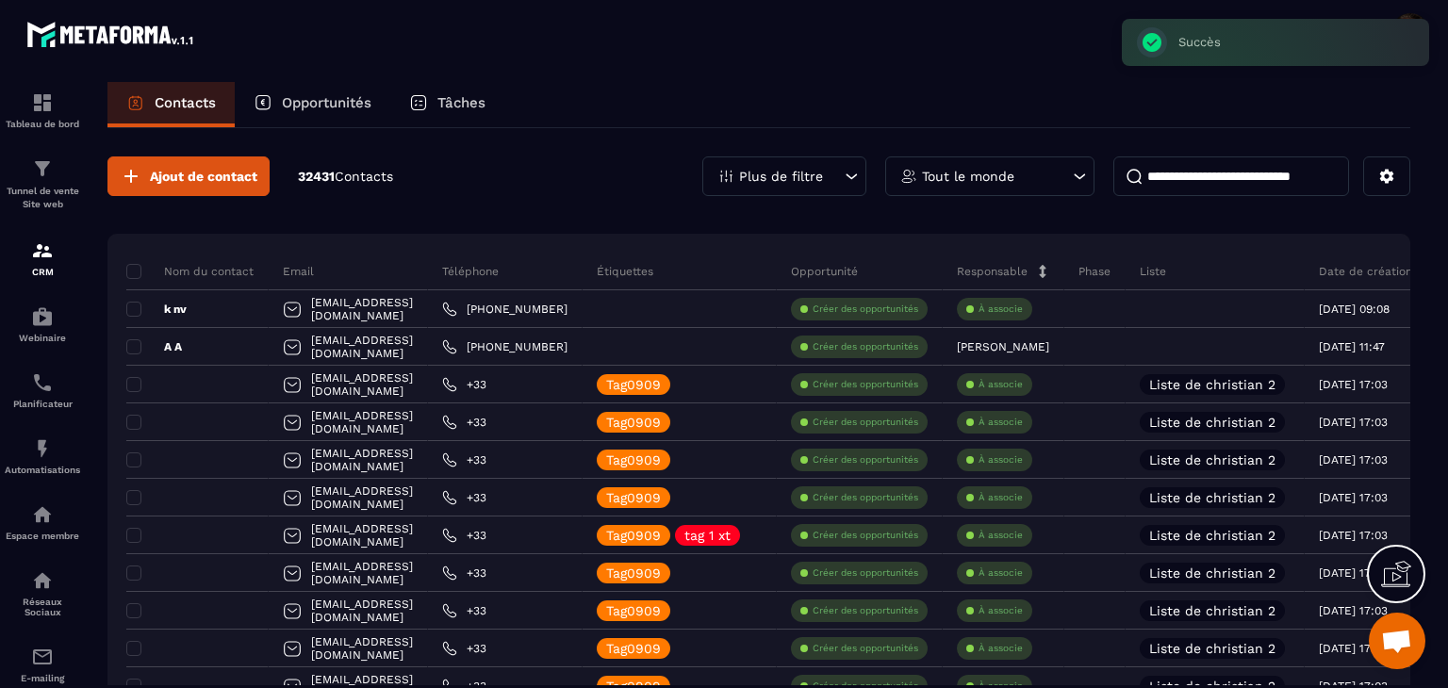
click at [792, 177] on p "Plus de filtre" at bounding box center [781, 176] width 84 height 13
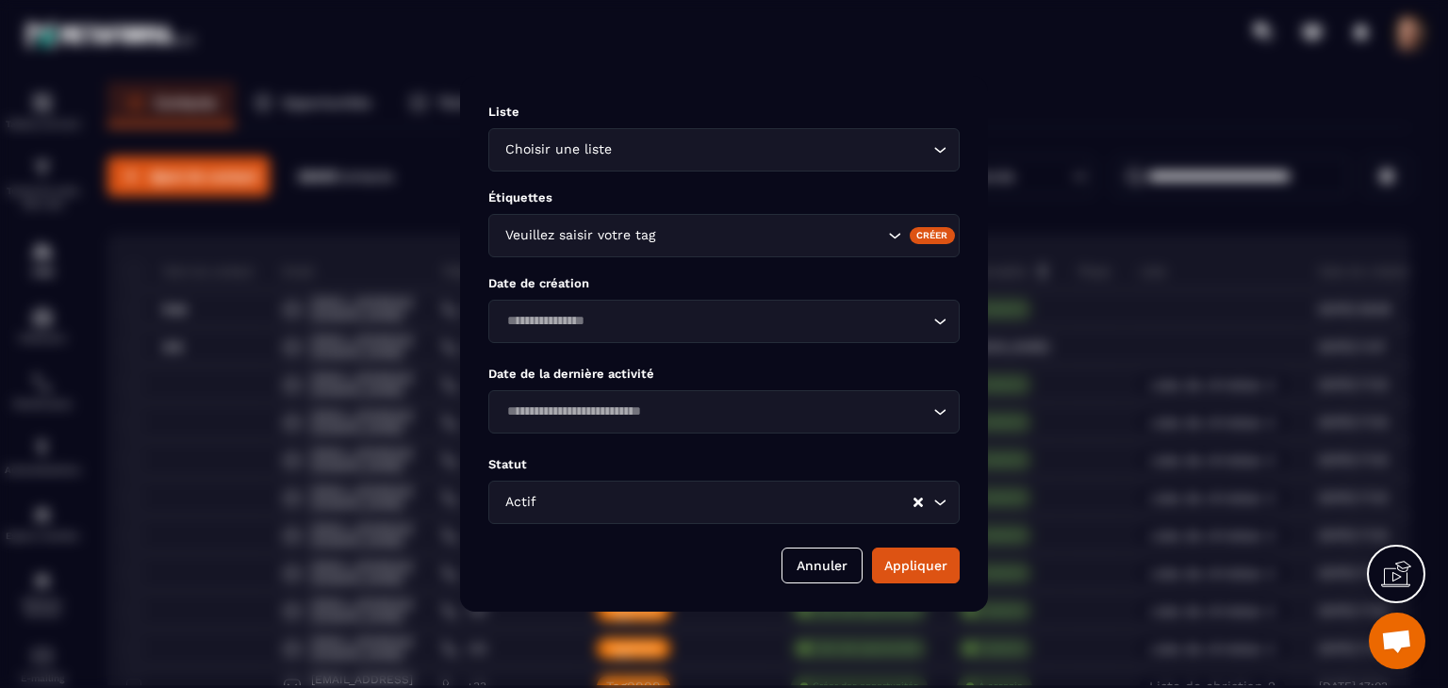
click at [926, 224] on div "Veuillez saisir votre tag" at bounding box center [723, 235] width 471 height 43
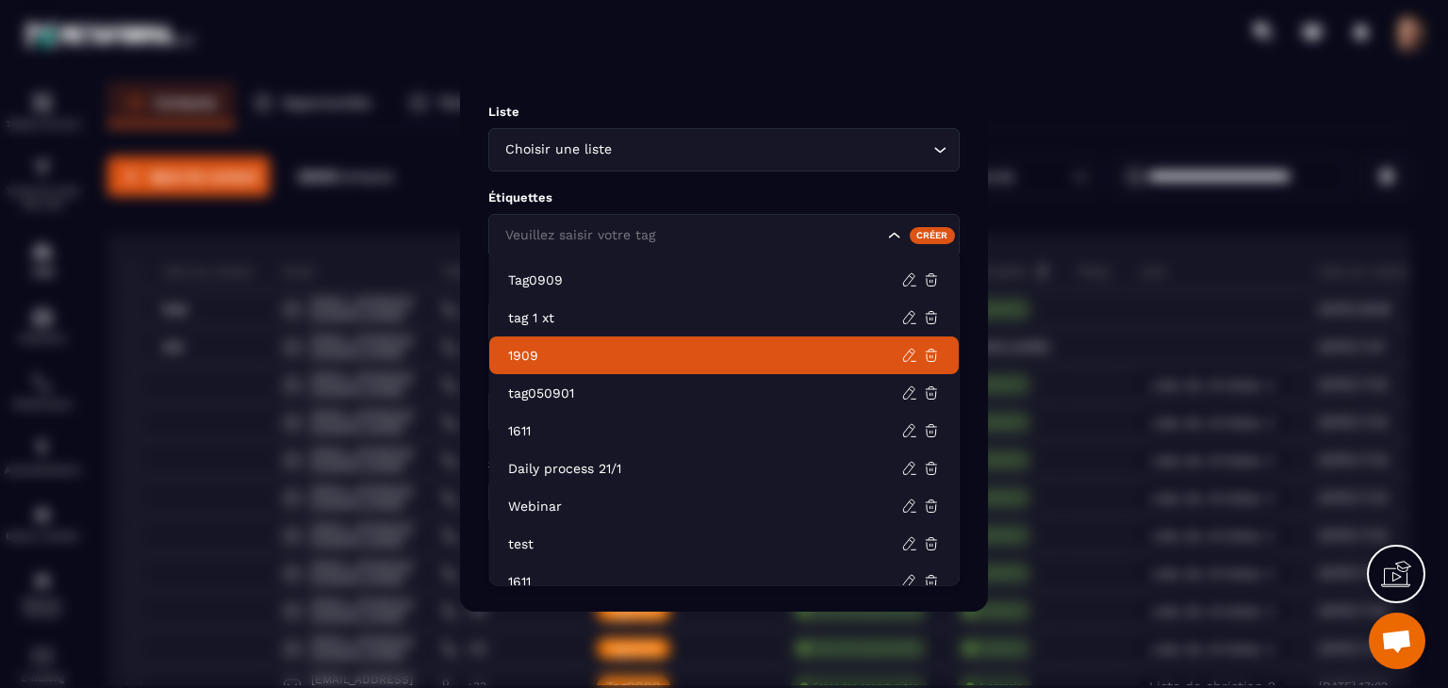
scroll to position [698, 0]
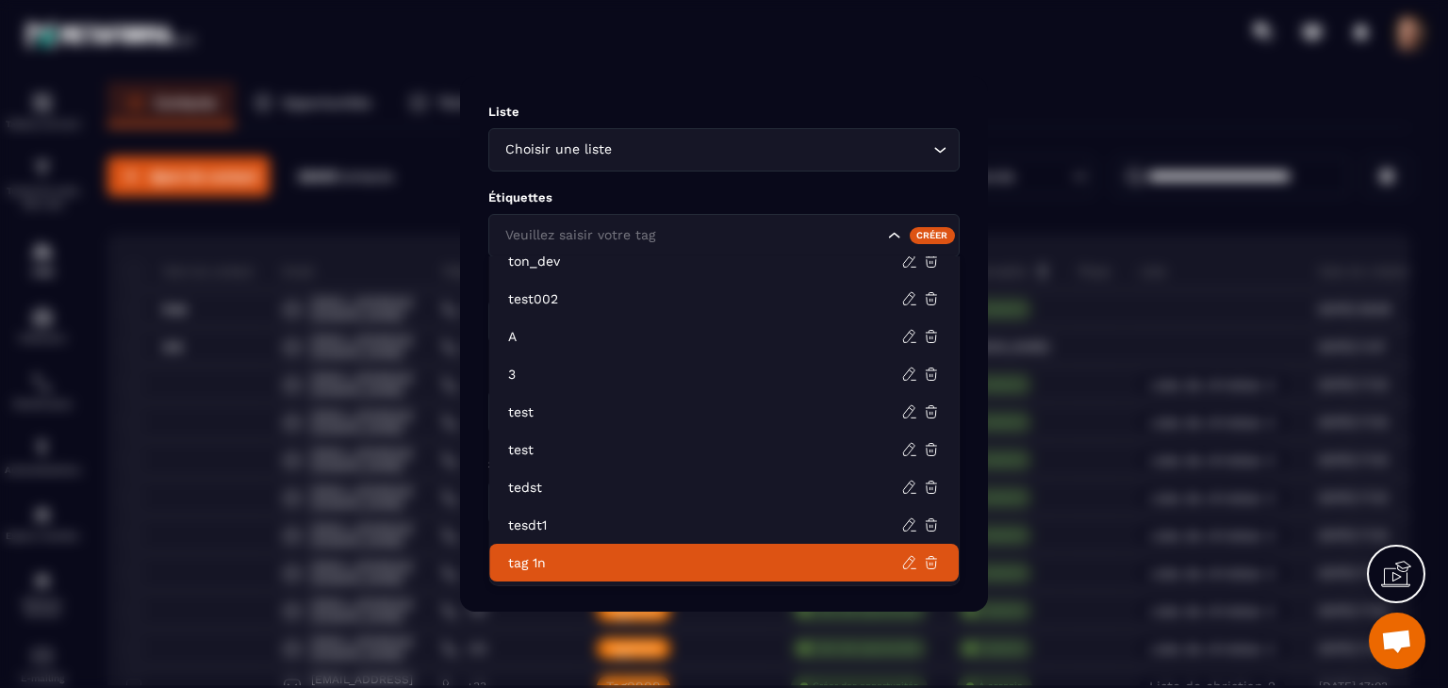
click at [731, 559] on p "tag 1n" at bounding box center [704, 562] width 393 height 19
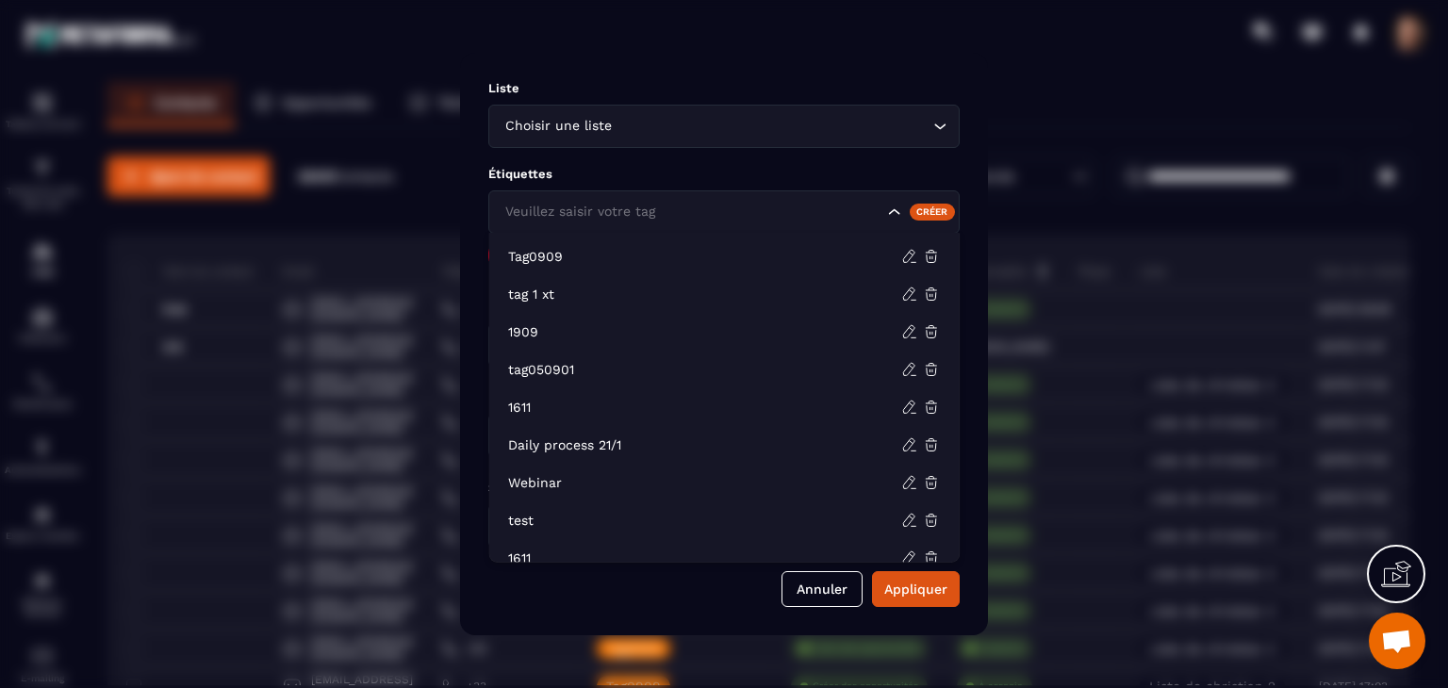
click at [734, 193] on div "Veuillez saisir votre tag" at bounding box center [723, 211] width 471 height 43
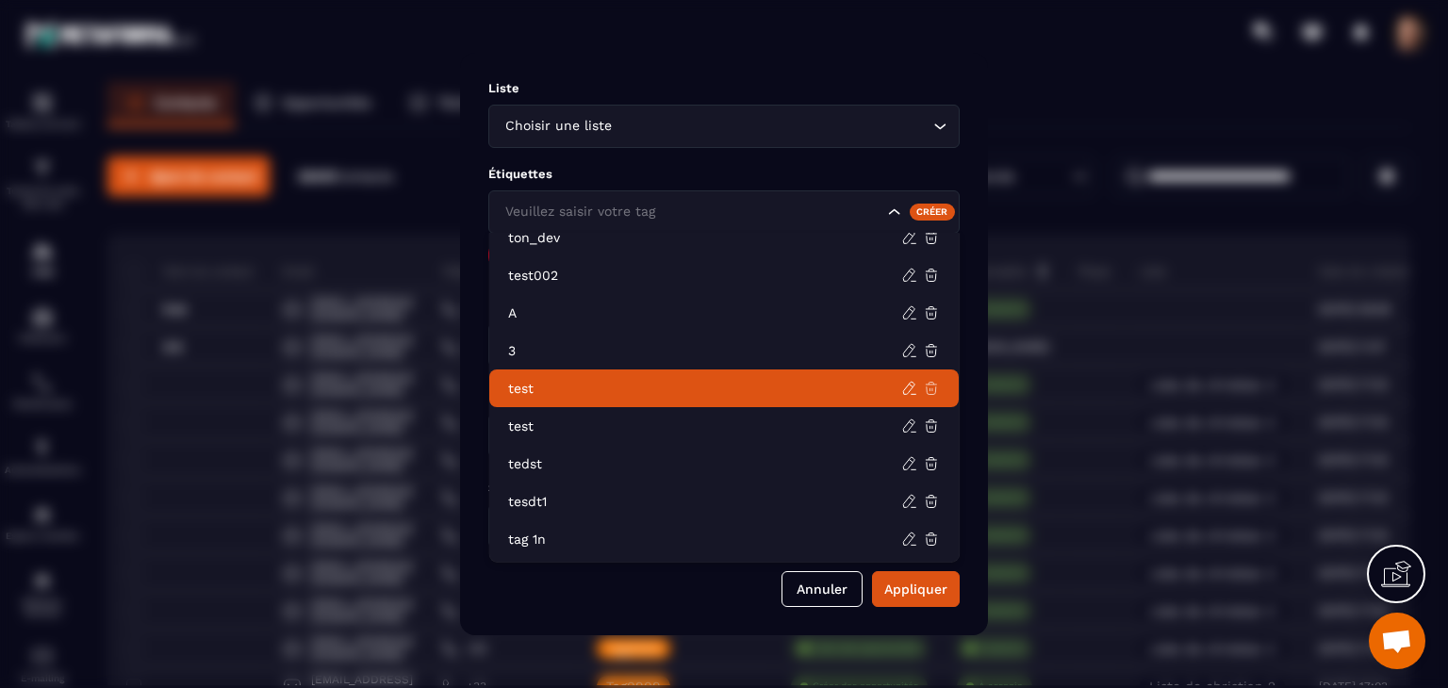
click at [935, 386] on icon at bounding box center [931, 388] width 17 height 17
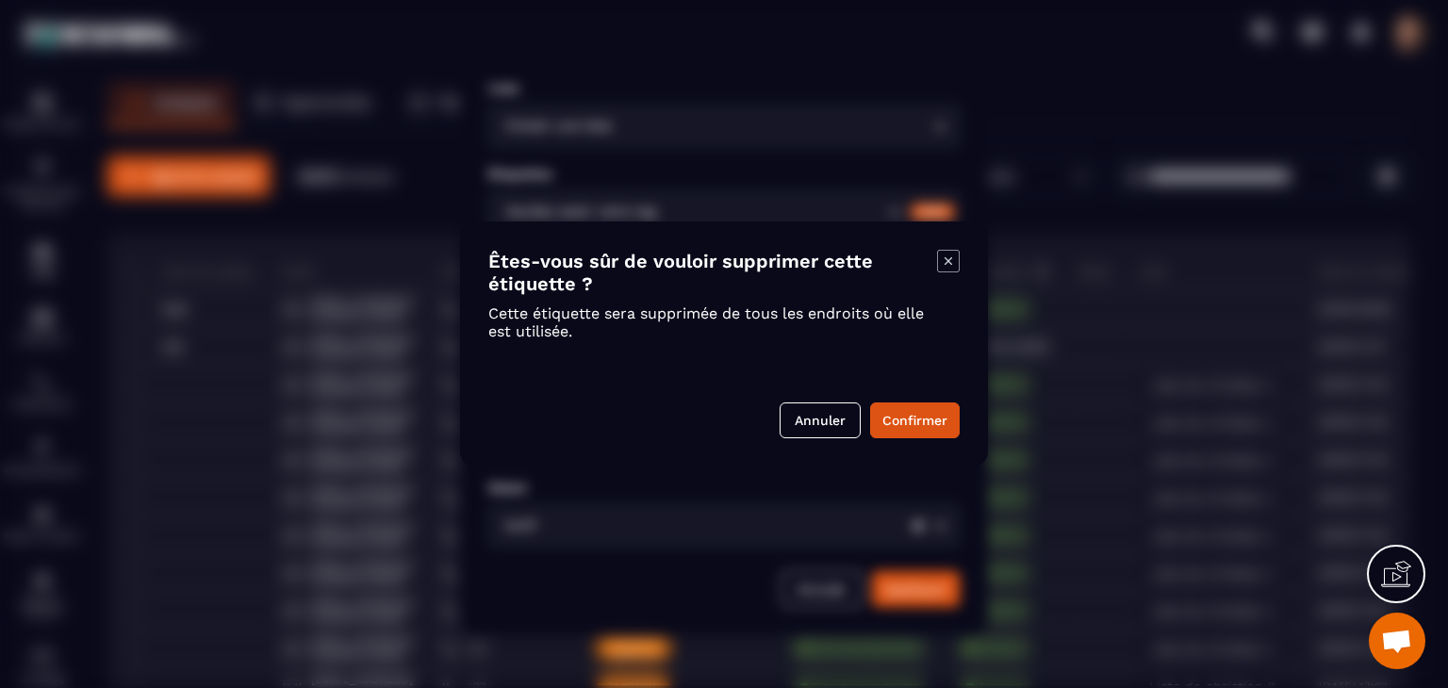
click at [894, 442] on div "Êtes-vous sûr de vouloir supprimer cette étiquette ? Cette étiquette sera suppr…" at bounding box center [724, 344] width 528 height 245
click at [892, 430] on button "Confirmer" at bounding box center [915, 420] width 90 height 36
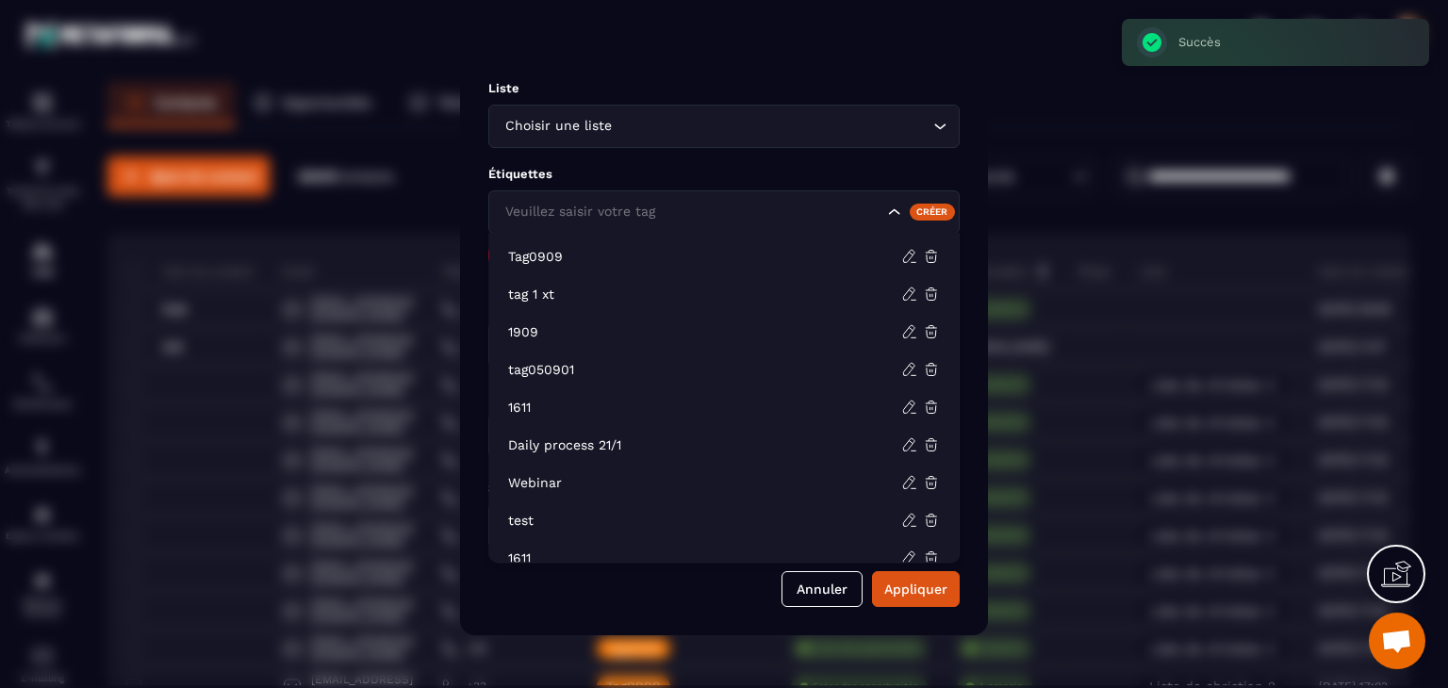
click at [764, 217] on input "Search for option" at bounding box center [692, 212] width 383 height 21
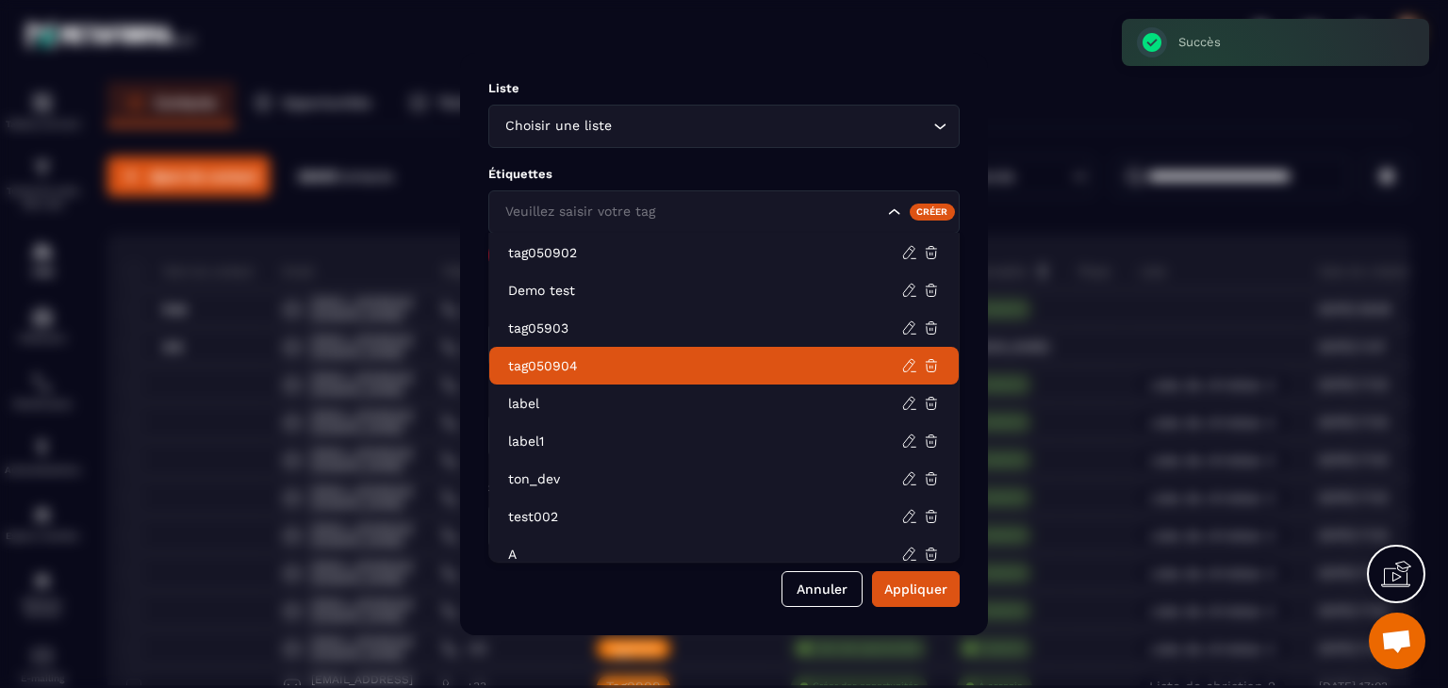
scroll to position [660, 0]
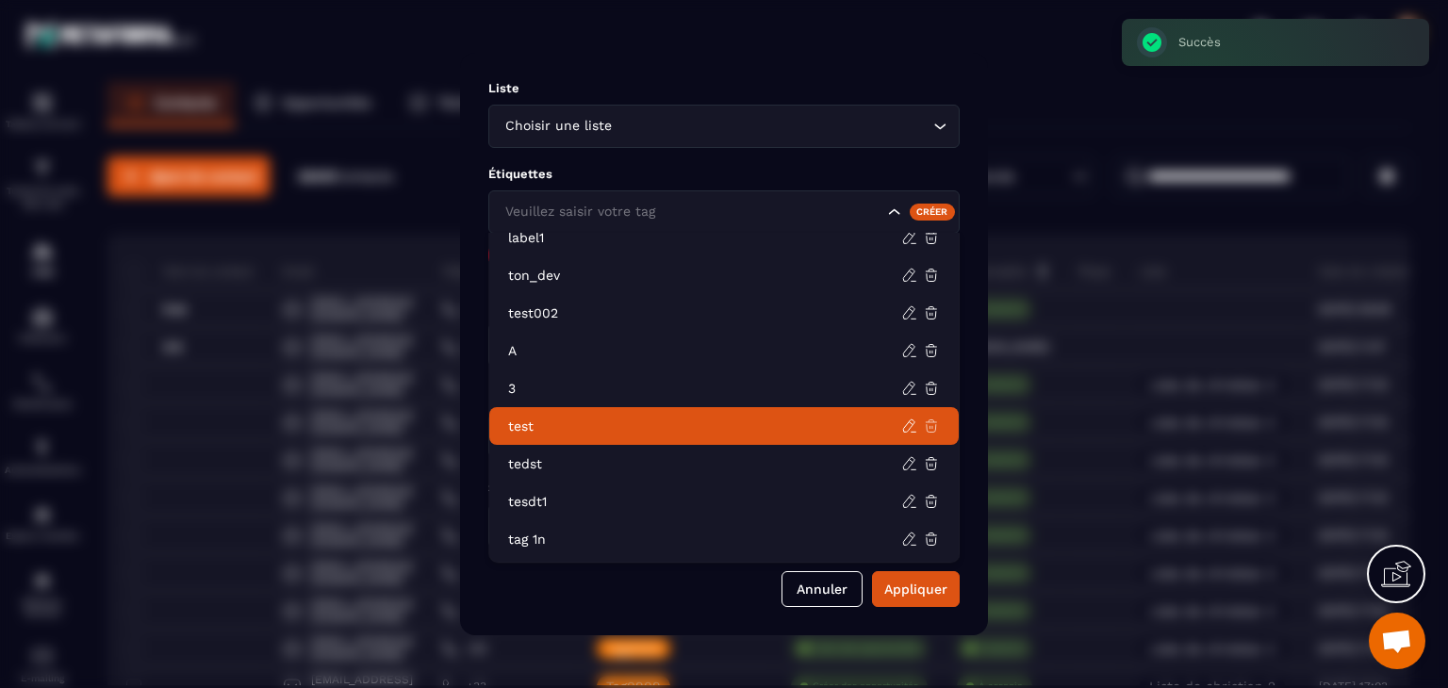
click at [935, 427] on icon at bounding box center [931, 426] width 11 height 12
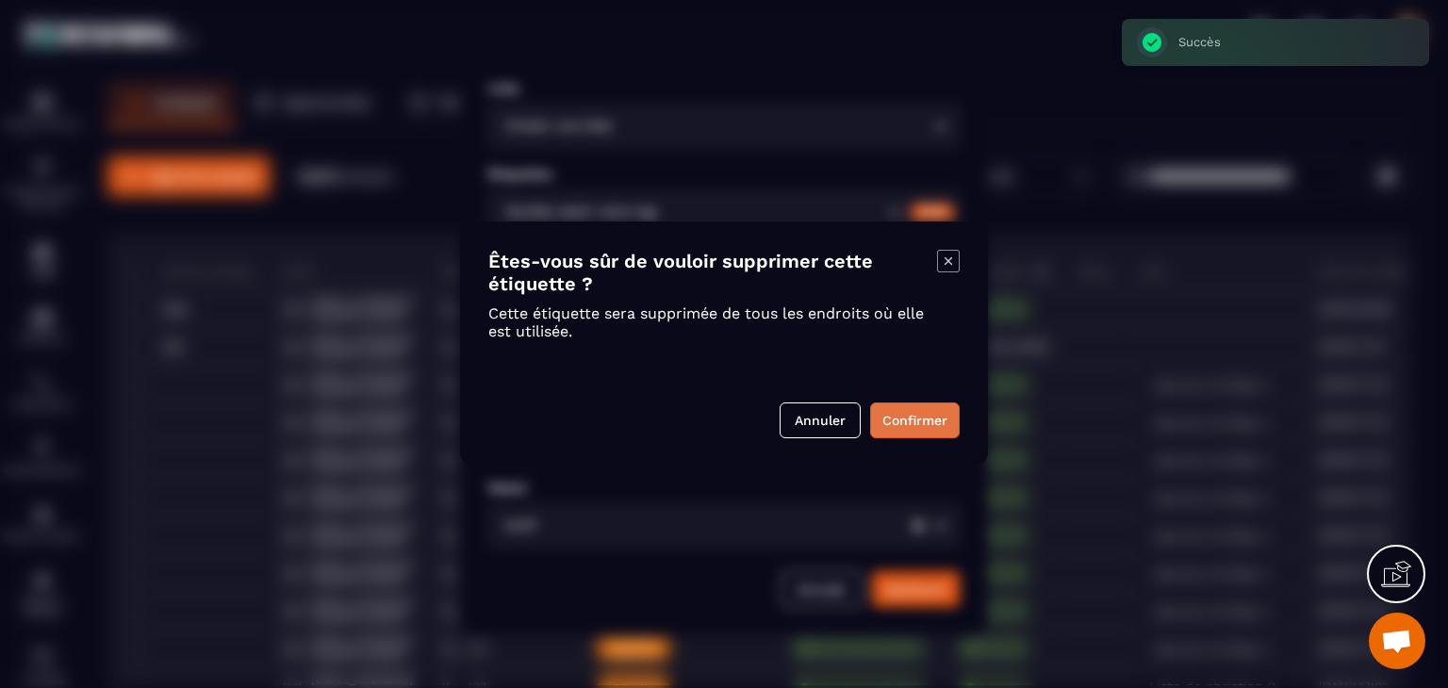
click at [906, 418] on button "Confirmer" at bounding box center [915, 420] width 90 height 36
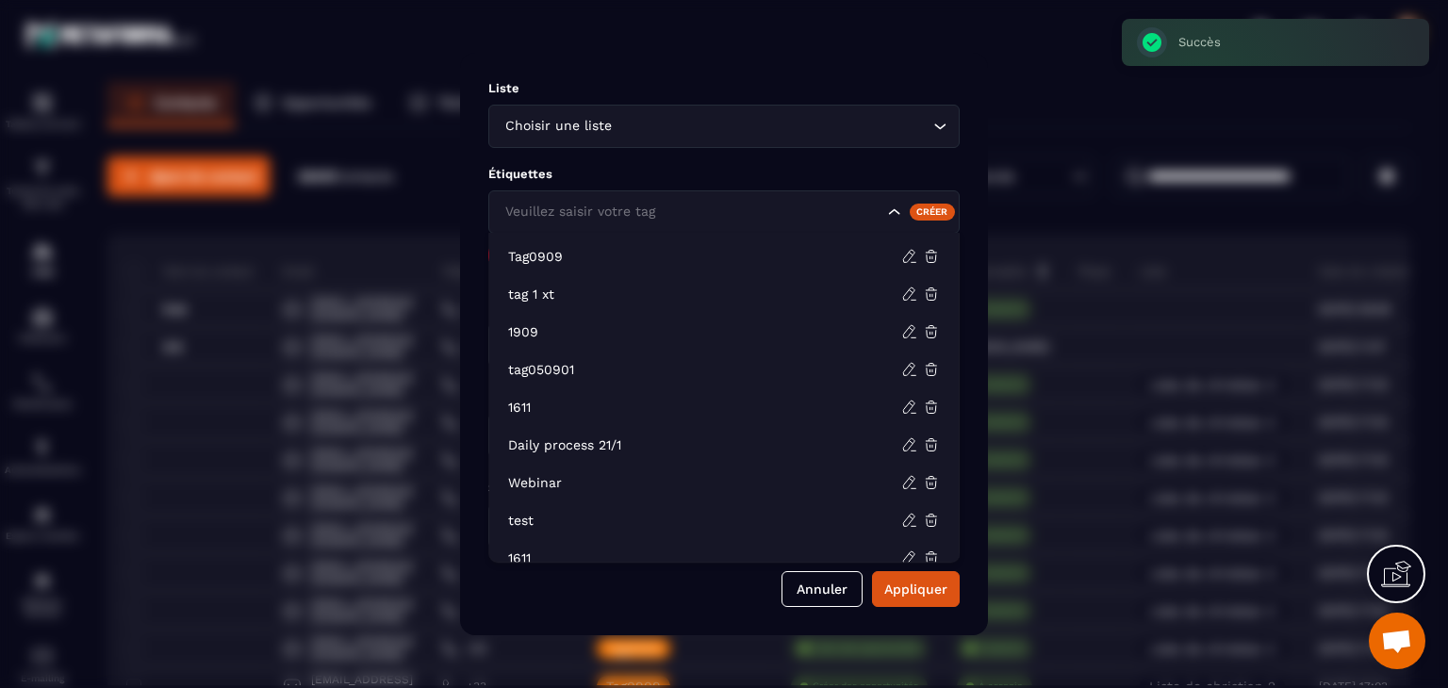
click at [721, 207] on input "Search for option" at bounding box center [692, 212] width 383 height 21
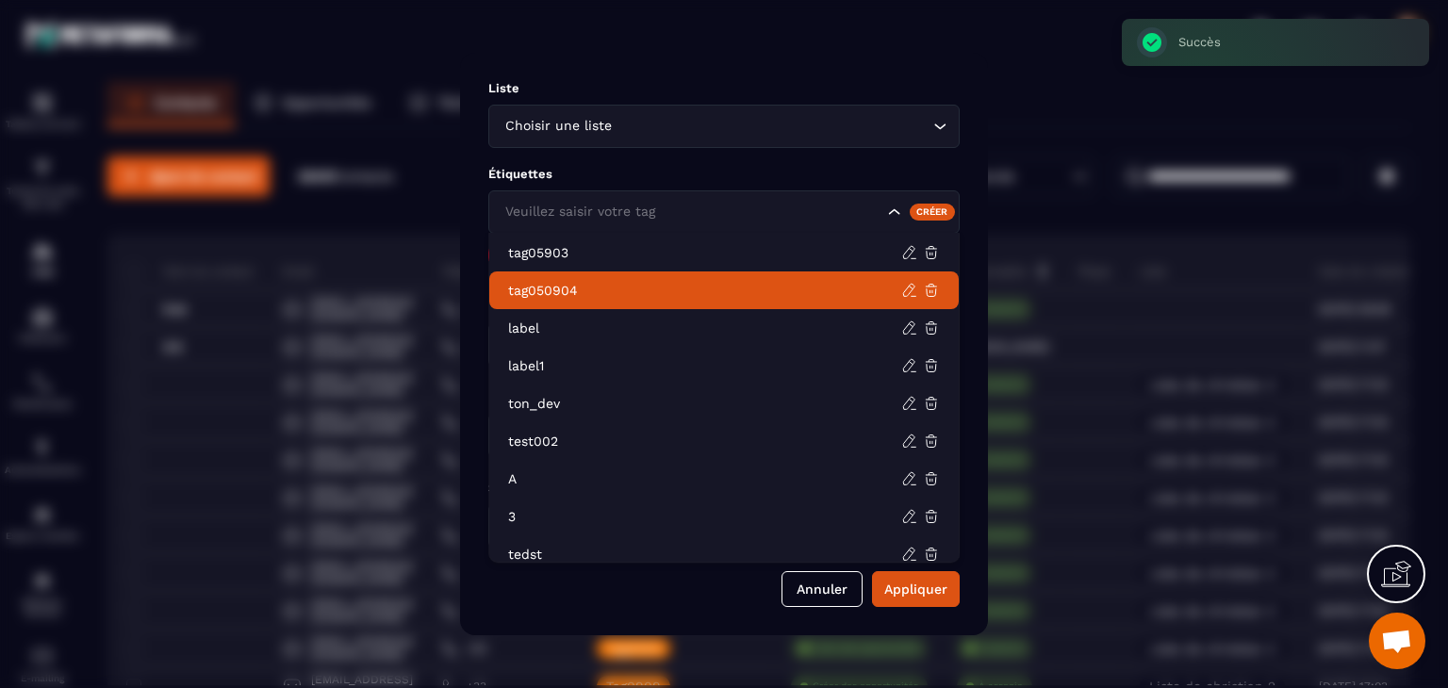
scroll to position [622, 0]
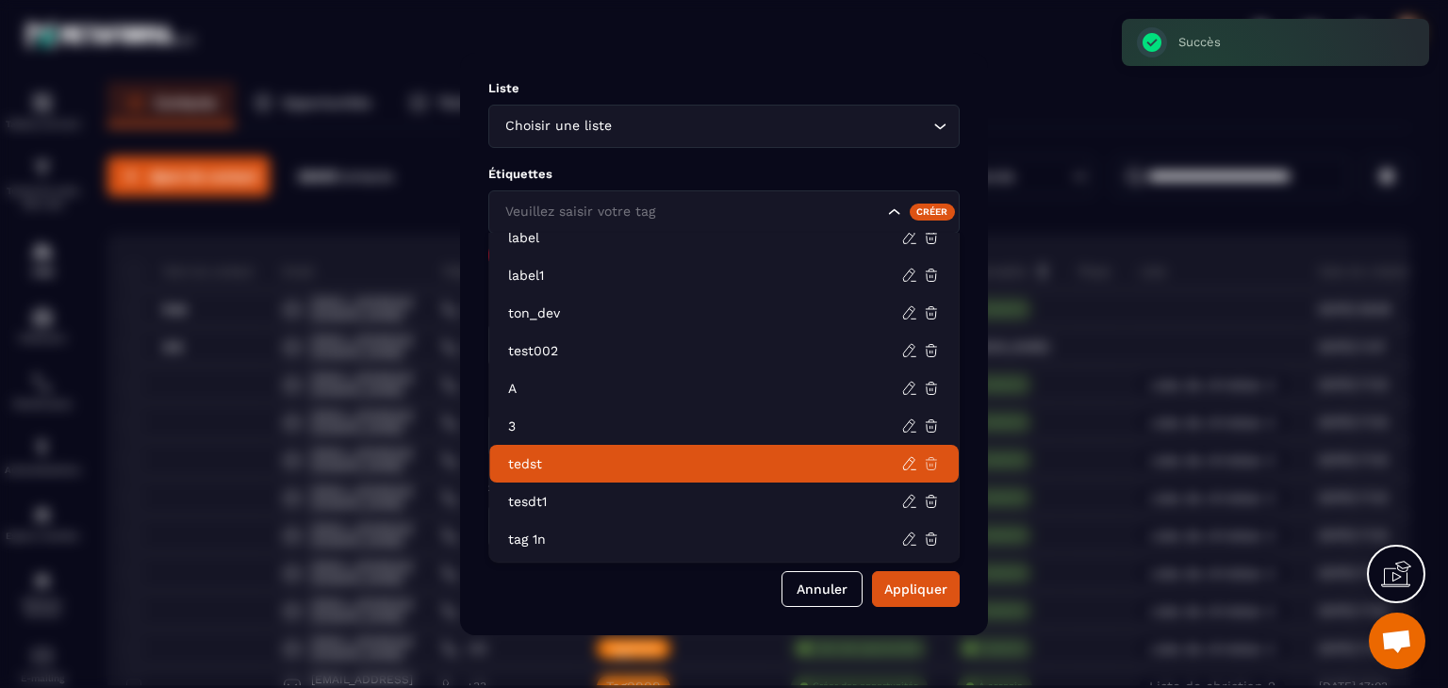
click at [931, 467] on icon at bounding box center [931, 463] width 17 height 17
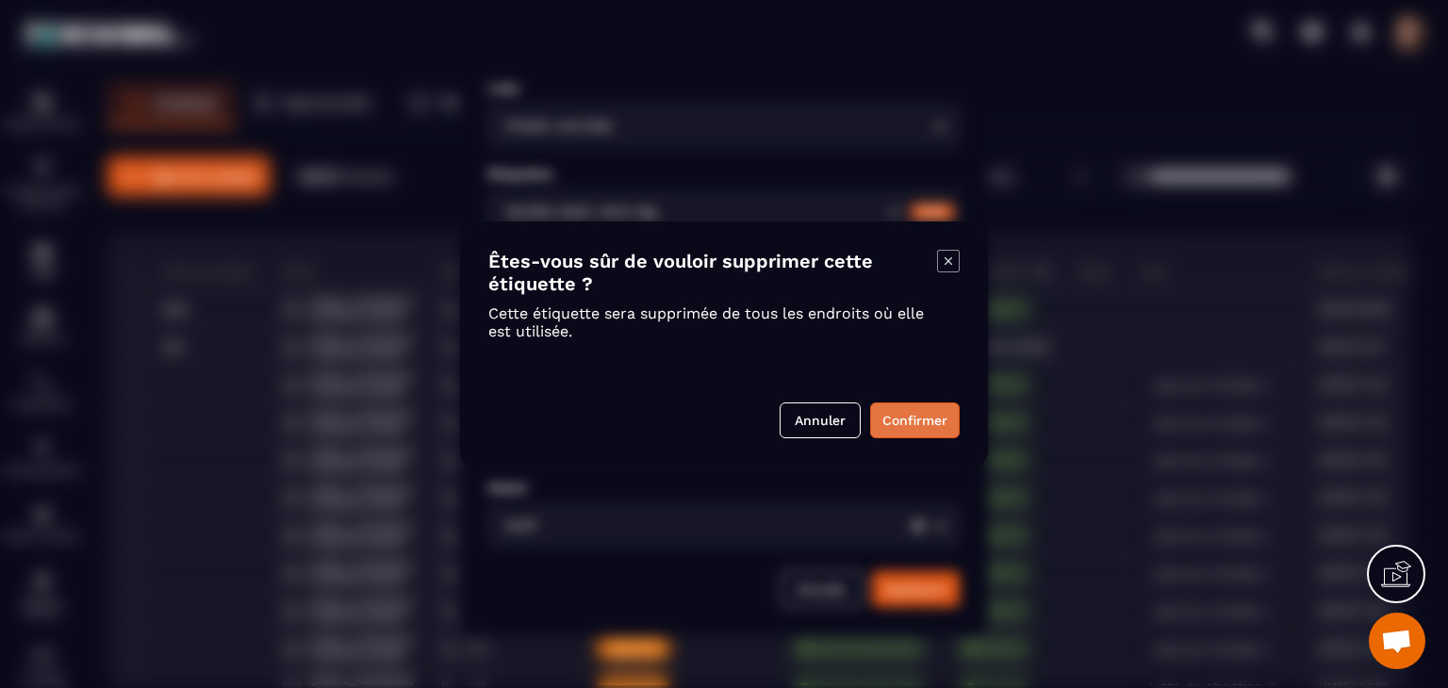
click at [897, 418] on button "Confirmer" at bounding box center [915, 420] width 90 height 36
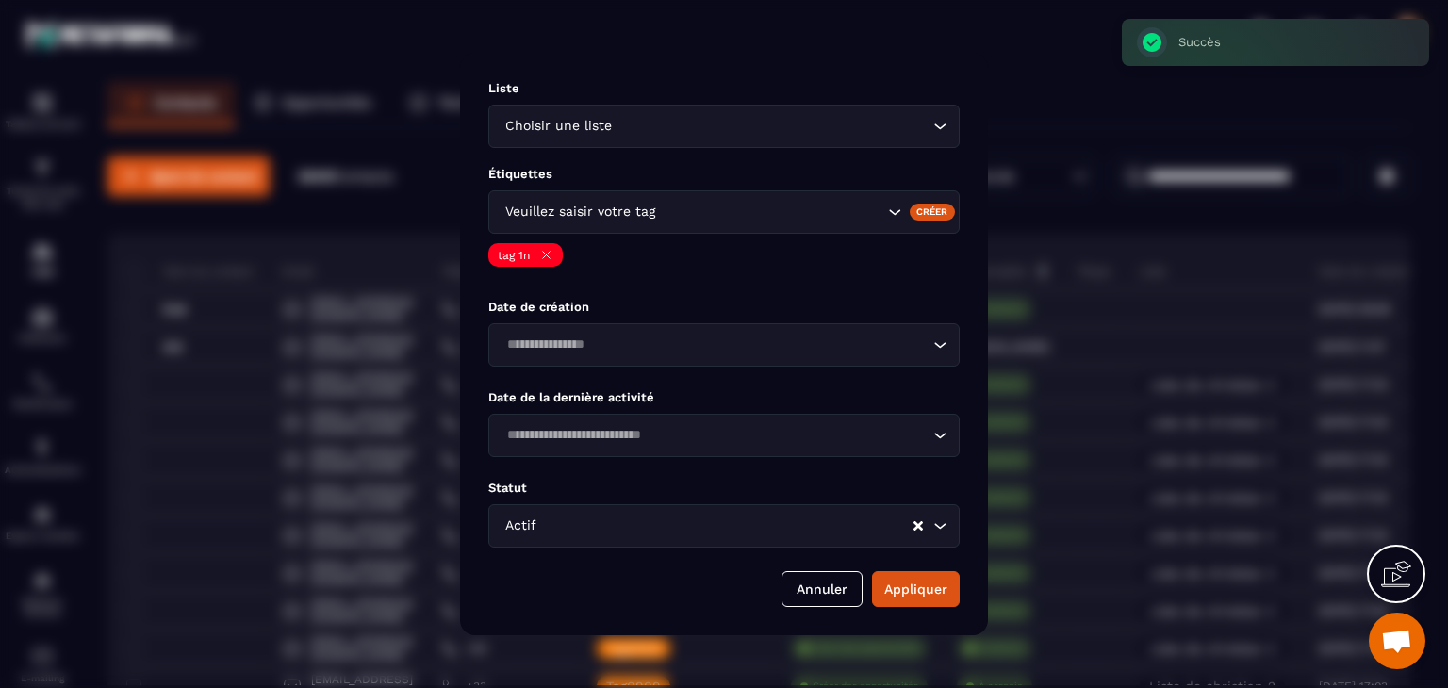
click at [728, 213] on input "Search for option" at bounding box center [771, 212] width 224 height 21
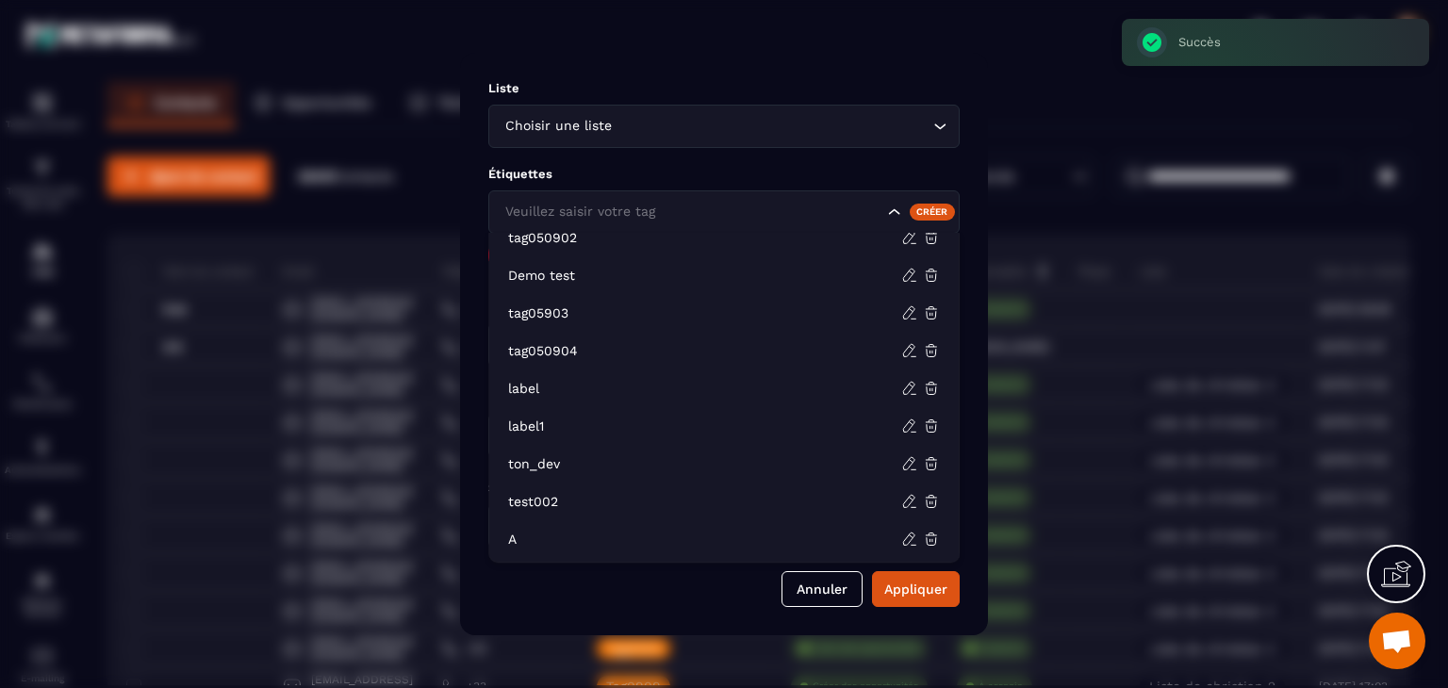
scroll to position [584, 0]
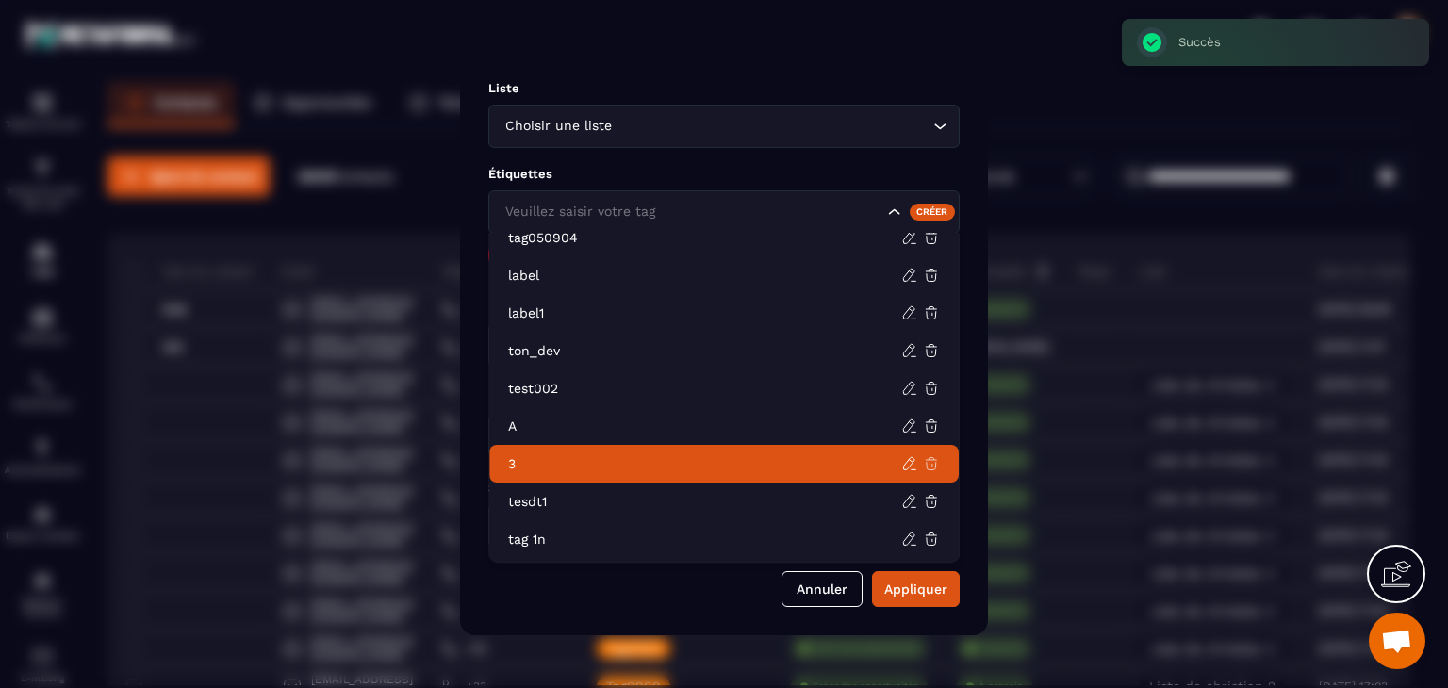
click at [932, 464] on icon at bounding box center [931, 464] width 11 height 12
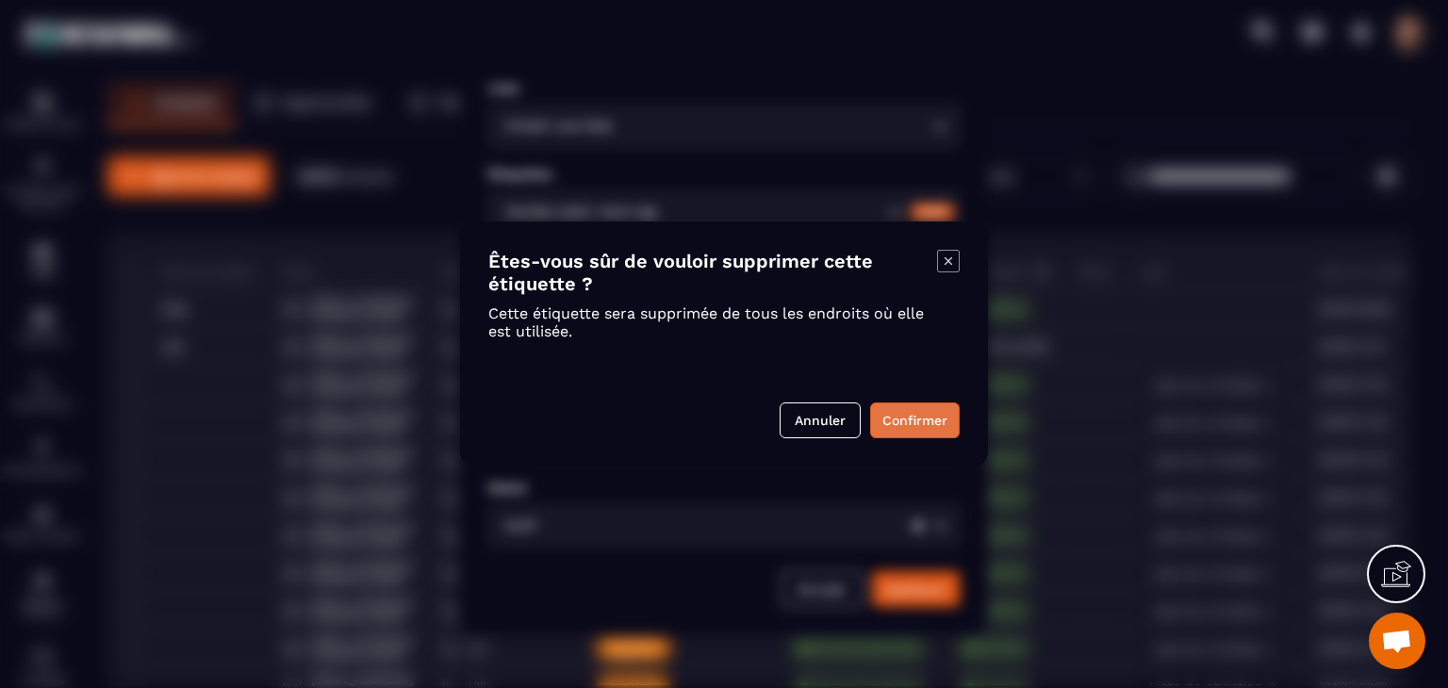
click at [905, 427] on button "Confirmer" at bounding box center [915, 420] width 90 height 36
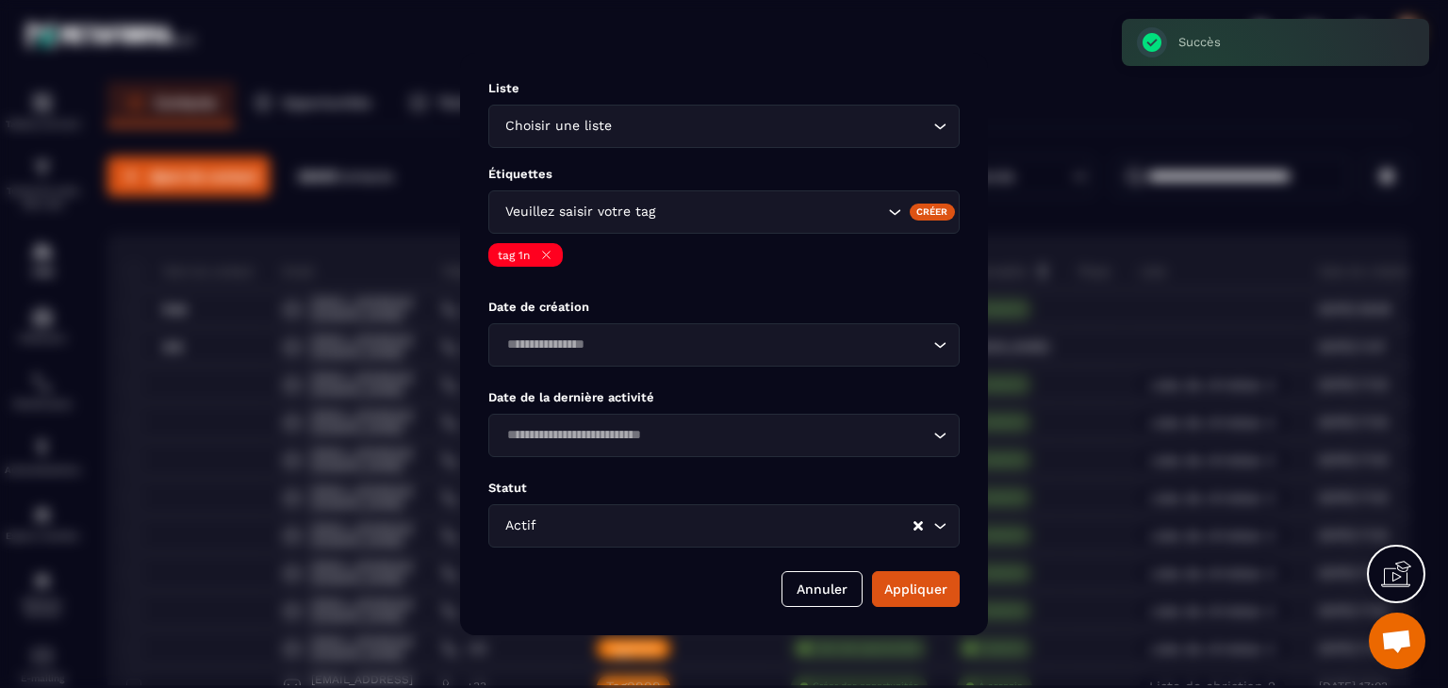
click at [774, 231] on div "Veuillez saisir votre tag" at bounding box center [723, 211] width 471 height 43
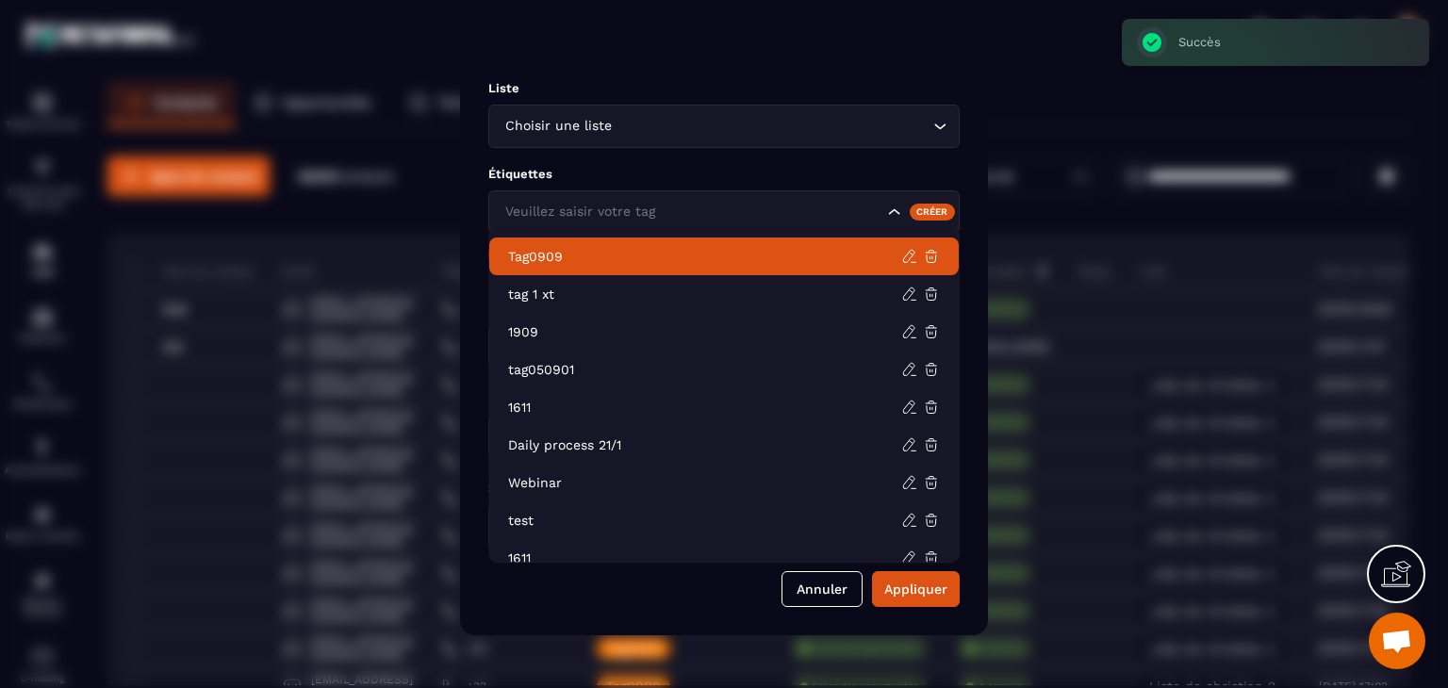
scroll to position [547, 0]
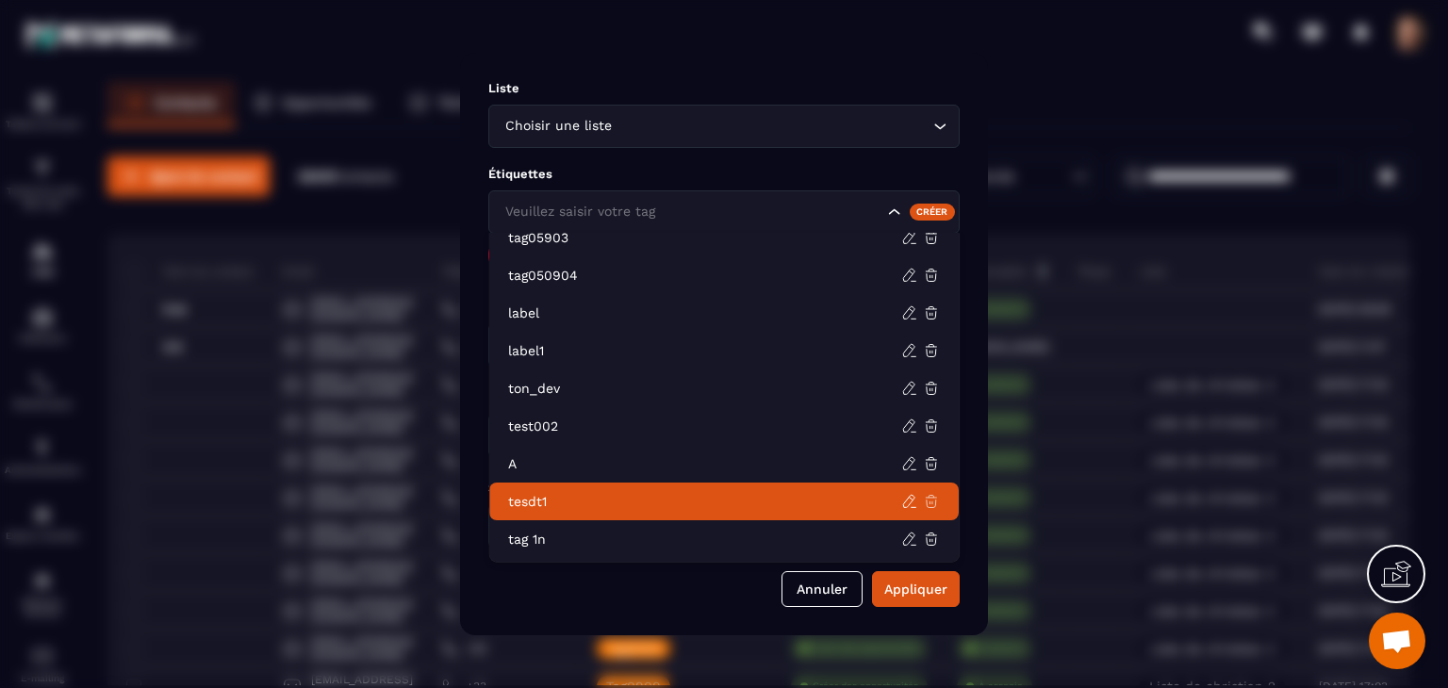
click at [930, 494] on icon at bounding box center [931, 501] width 17 height 17
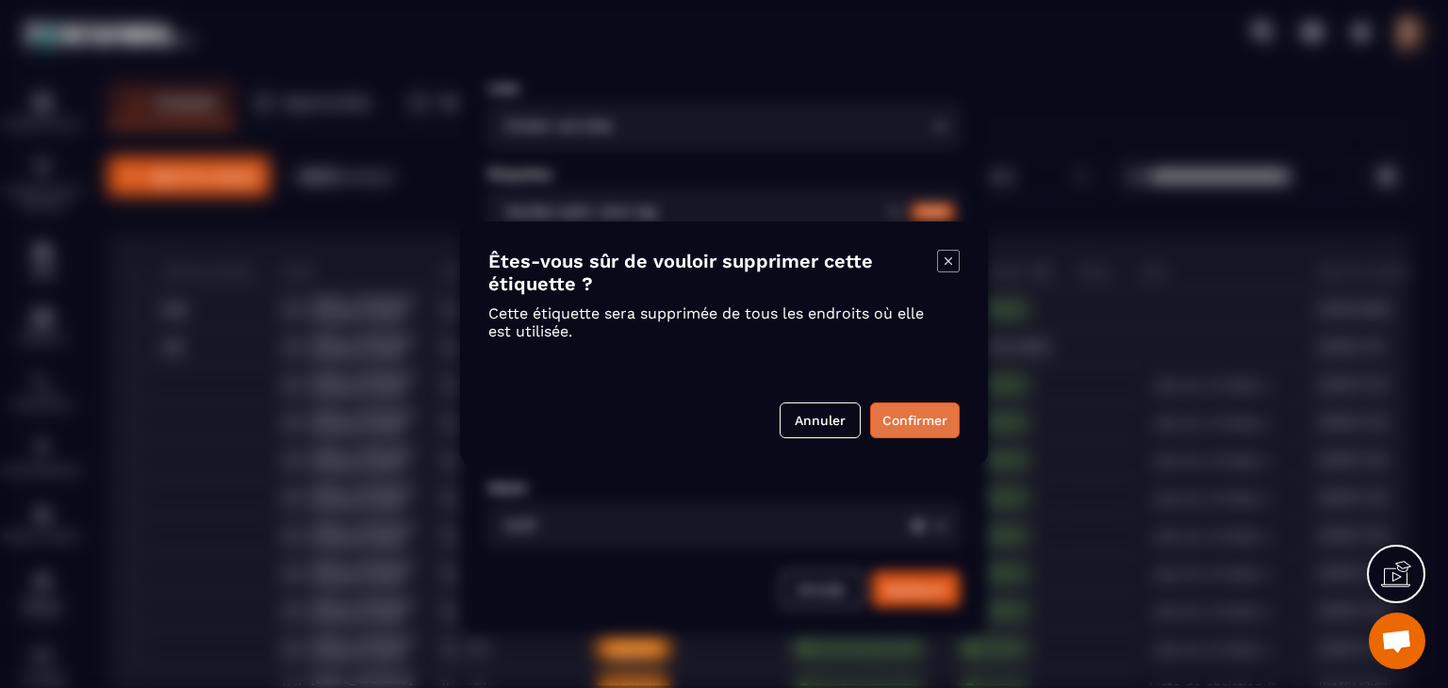
click at [888, 422] on button "Confirmer" at bounding box center [915, 420] width 90 height 36
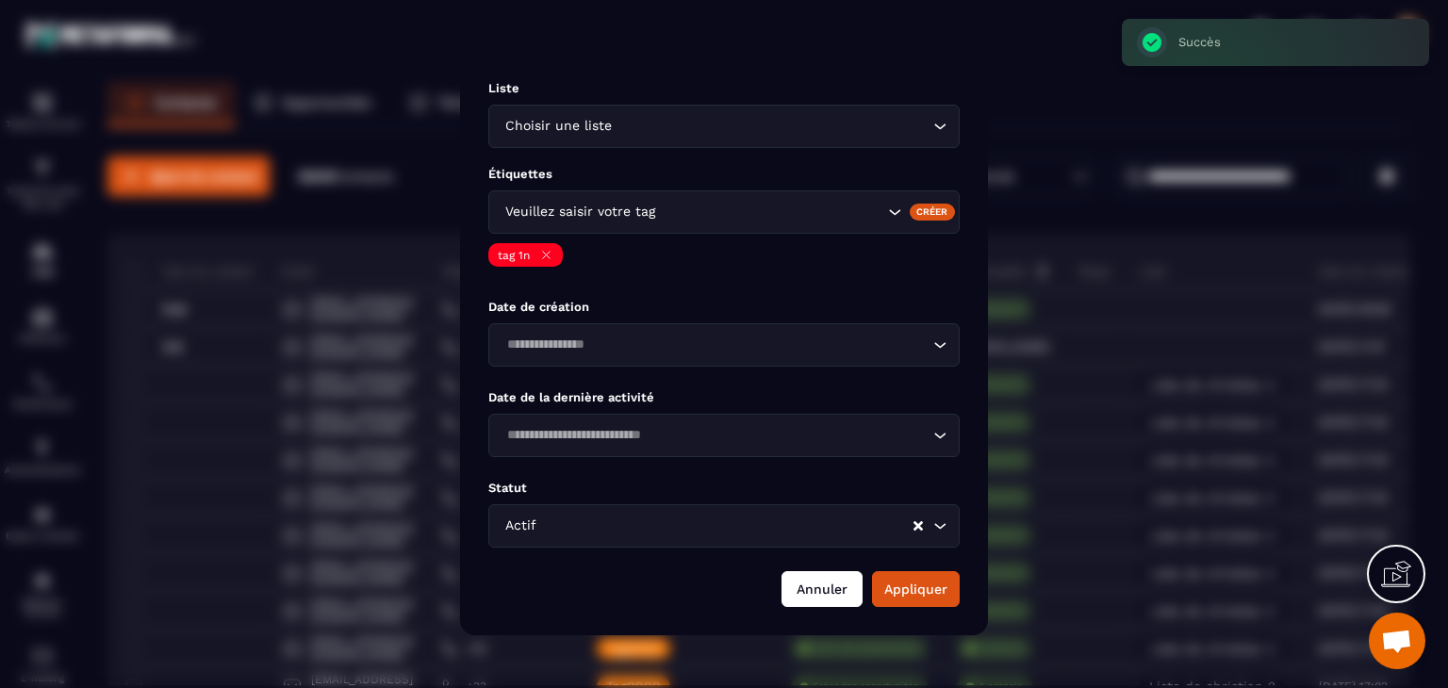
click at [818, 592] on button "Annuler" at bounding box center [821, 589] width 81 height 36
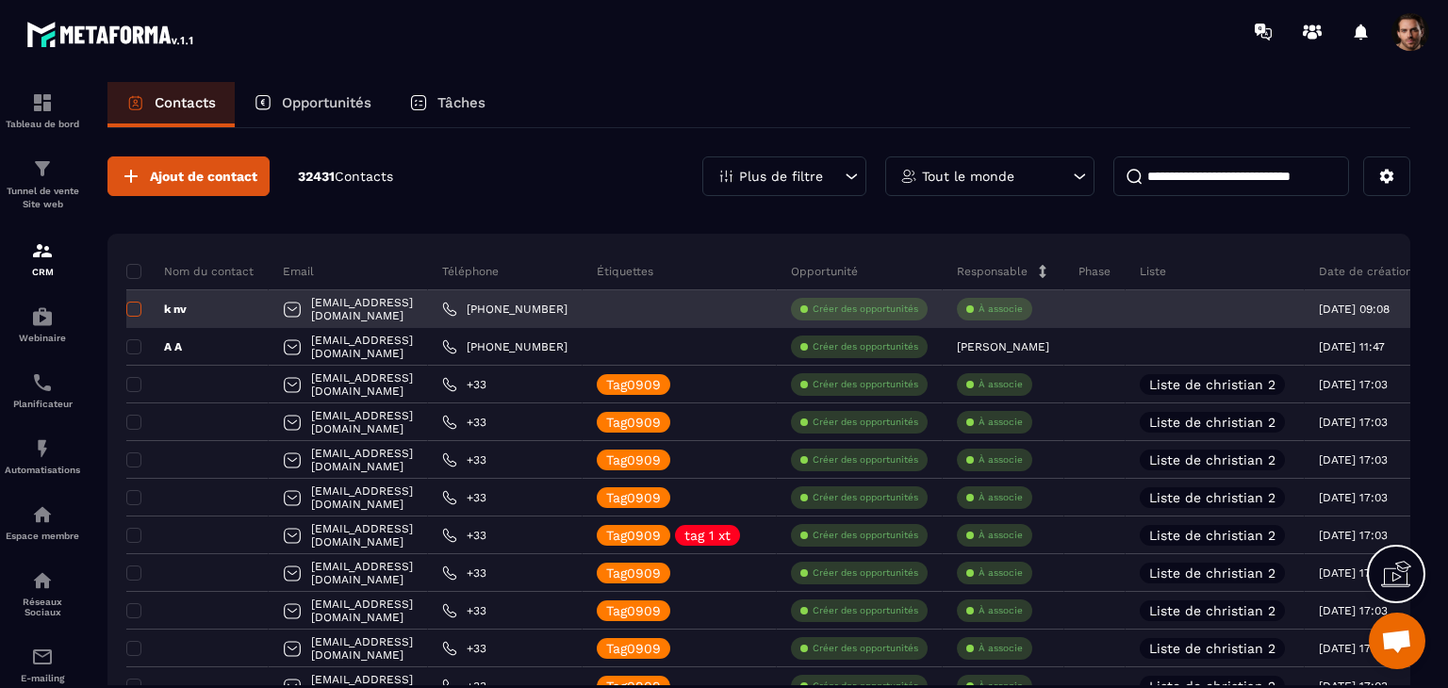
click at [134, 306] on span at bounding box center [133, 309] width 15 height 15
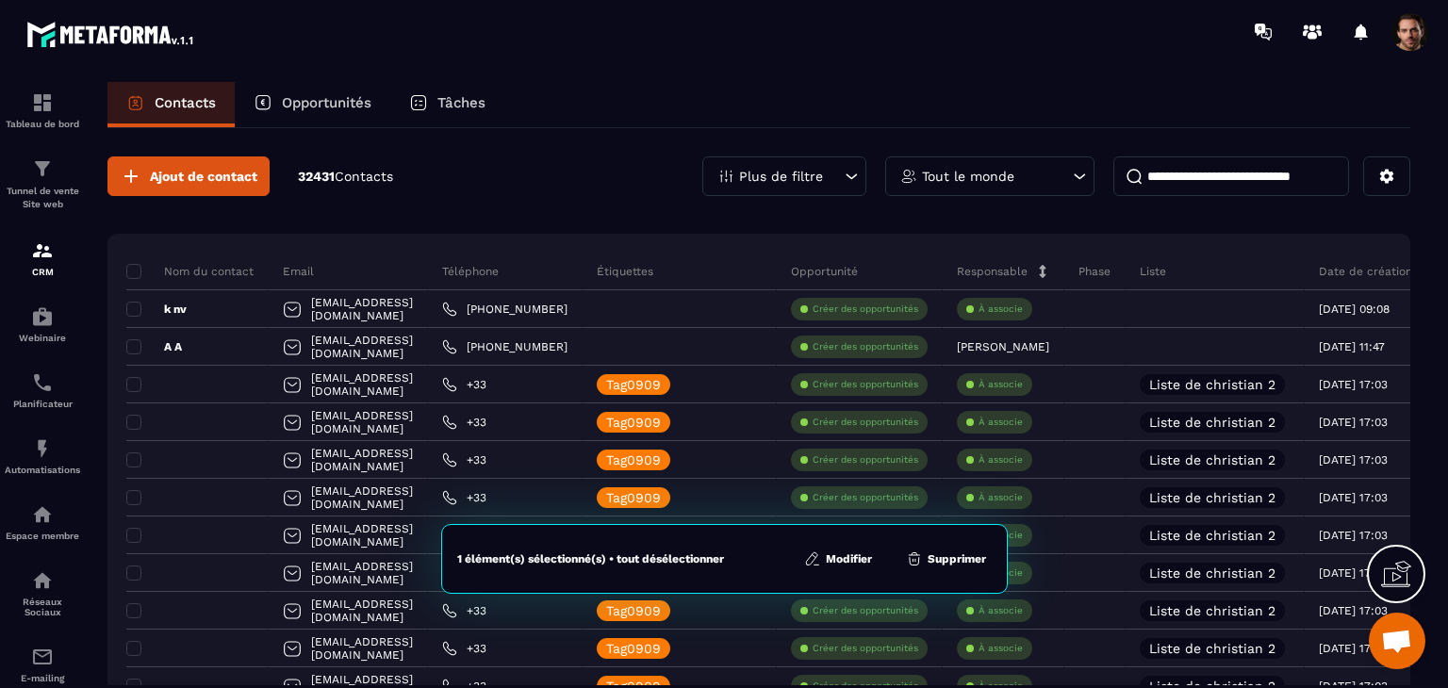
click at [839, 570] on div "1 élément(s) sélectionné(s) • tout désélectionner Modifier Supprimer" at bounding box center [724, 559] width 566 height 70
click at [836, 559] on button "Modifier" at bounding box center [837, 559] width 79 height 19
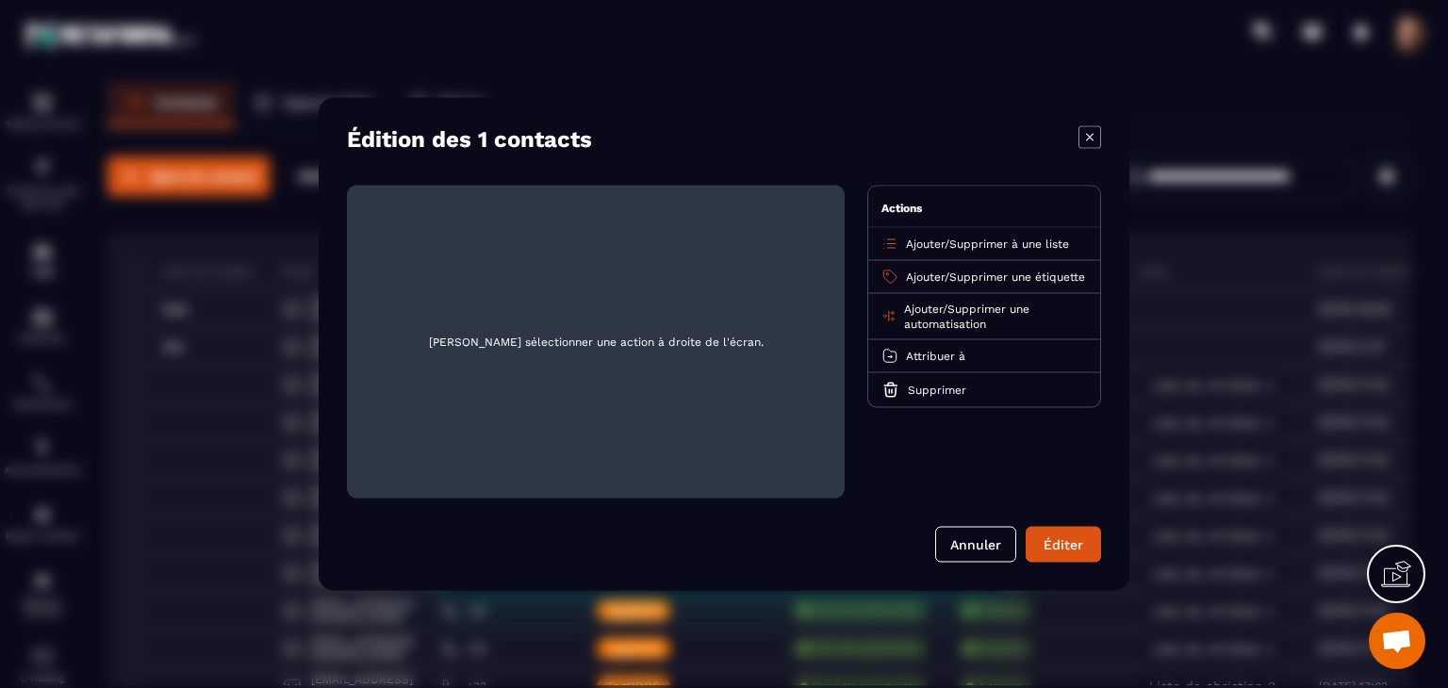
click at [1096, 135] on icon "Modal window" at bounding box center [1089, 137] width 23 height 23
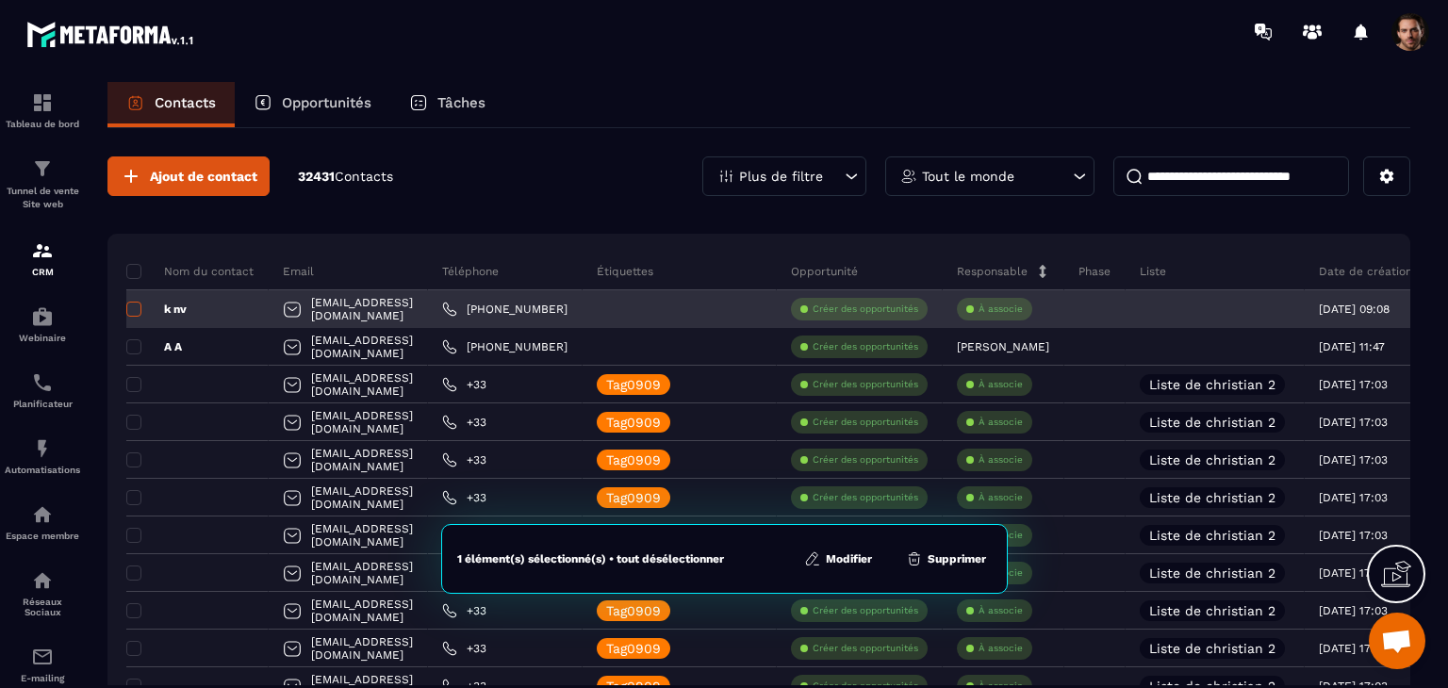
click at [137, 309] on span at bounding box center [133, 309] width 15 height 15
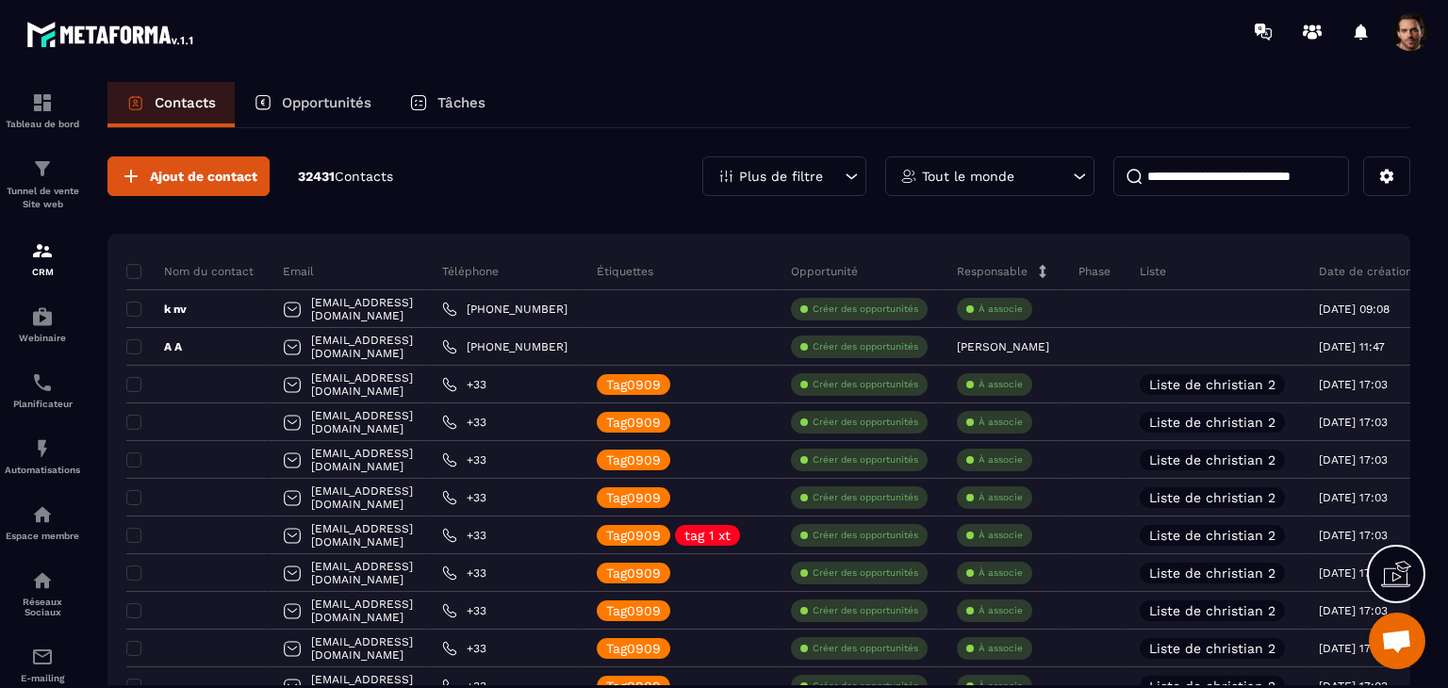
click at [837, 171] on div "Plus de filtre" at bounding box center [784, 176] width 164 height 40
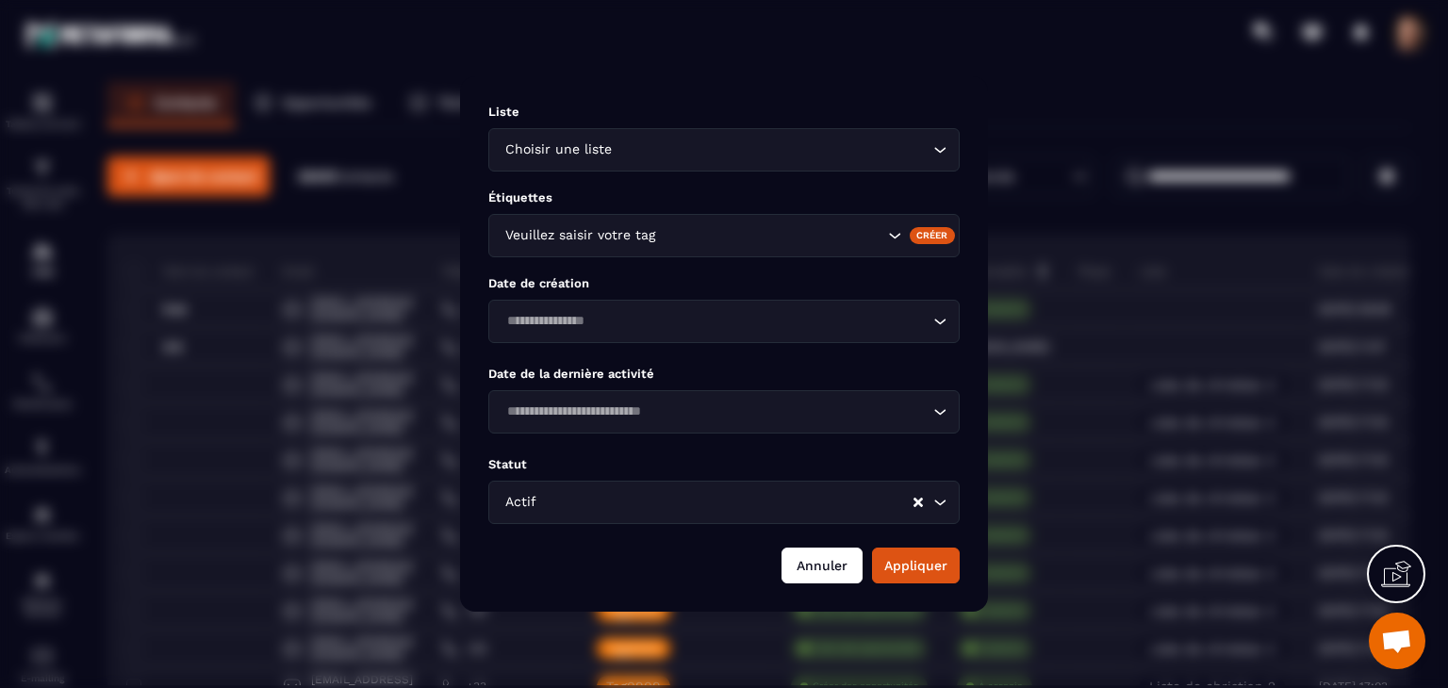
click at [841, 548] on button "Annuler" at bounding box center [821, 566] width 81 height 36
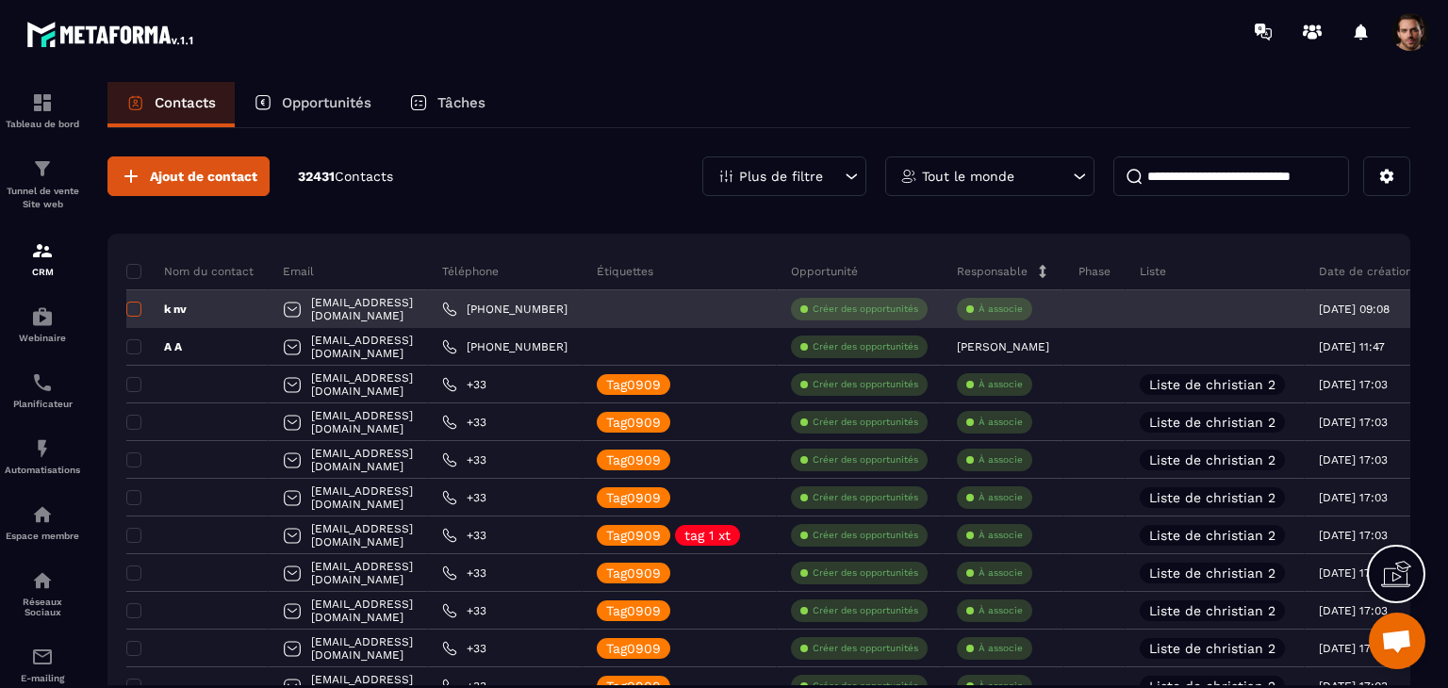
click at [133, 318] on label at bounding box center [132, 314] width 13 height 13
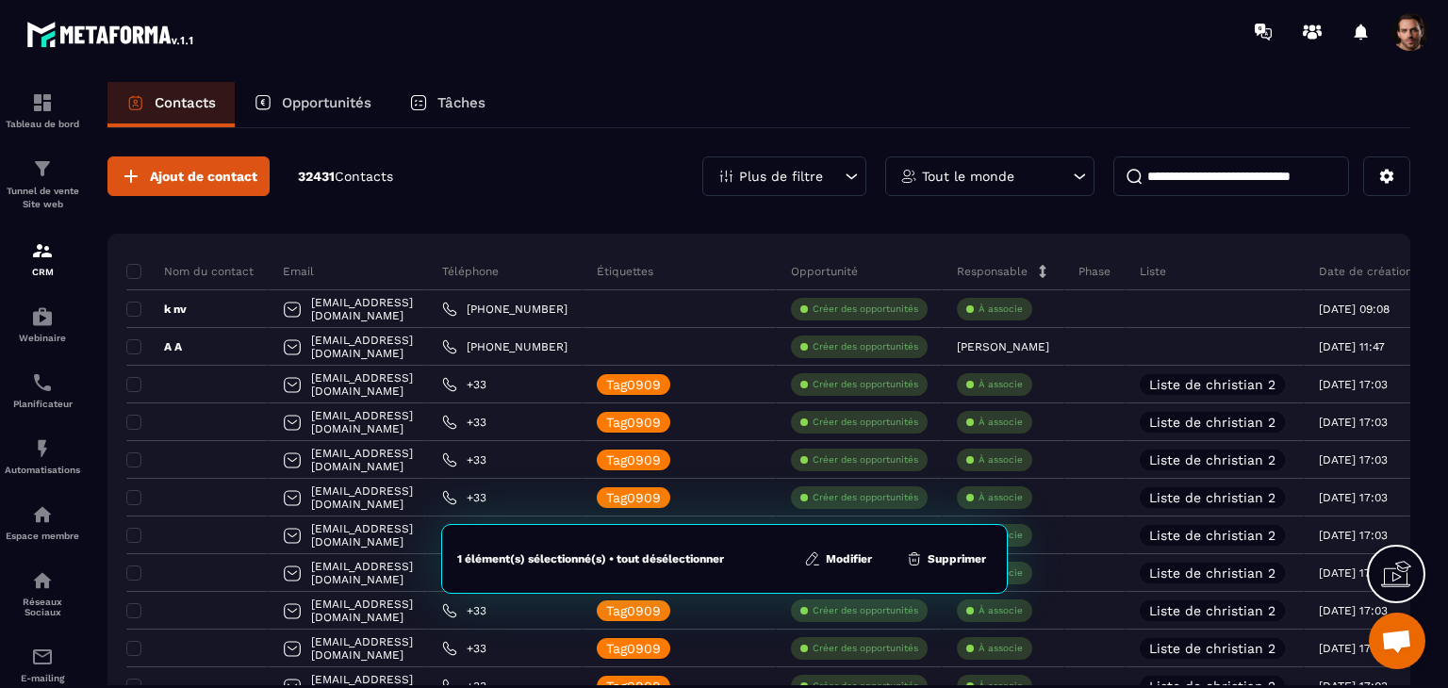
click at [861, 554] on button "Modifier" at bounding box center [837, 559] width 79 height 19
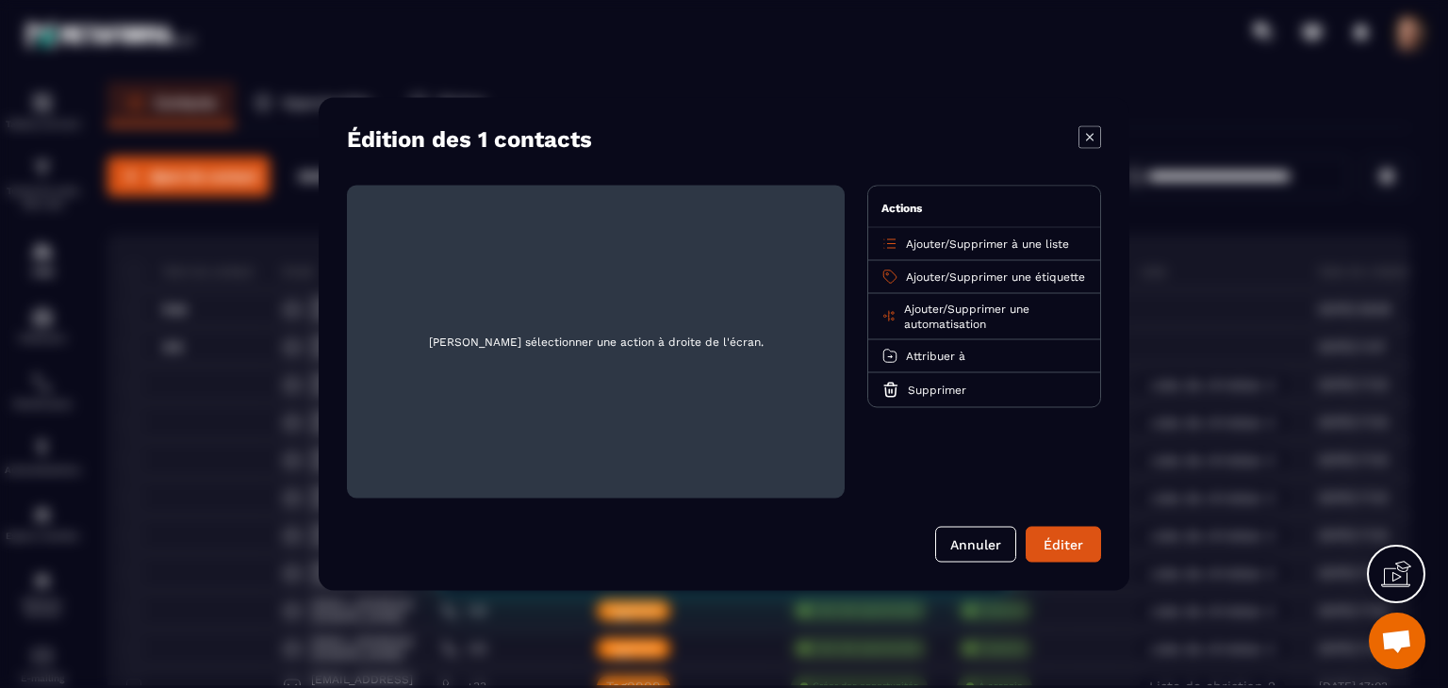
click at [913, 274] on span "Ajouter" at bounding box center [925, 277] width 39 height 13
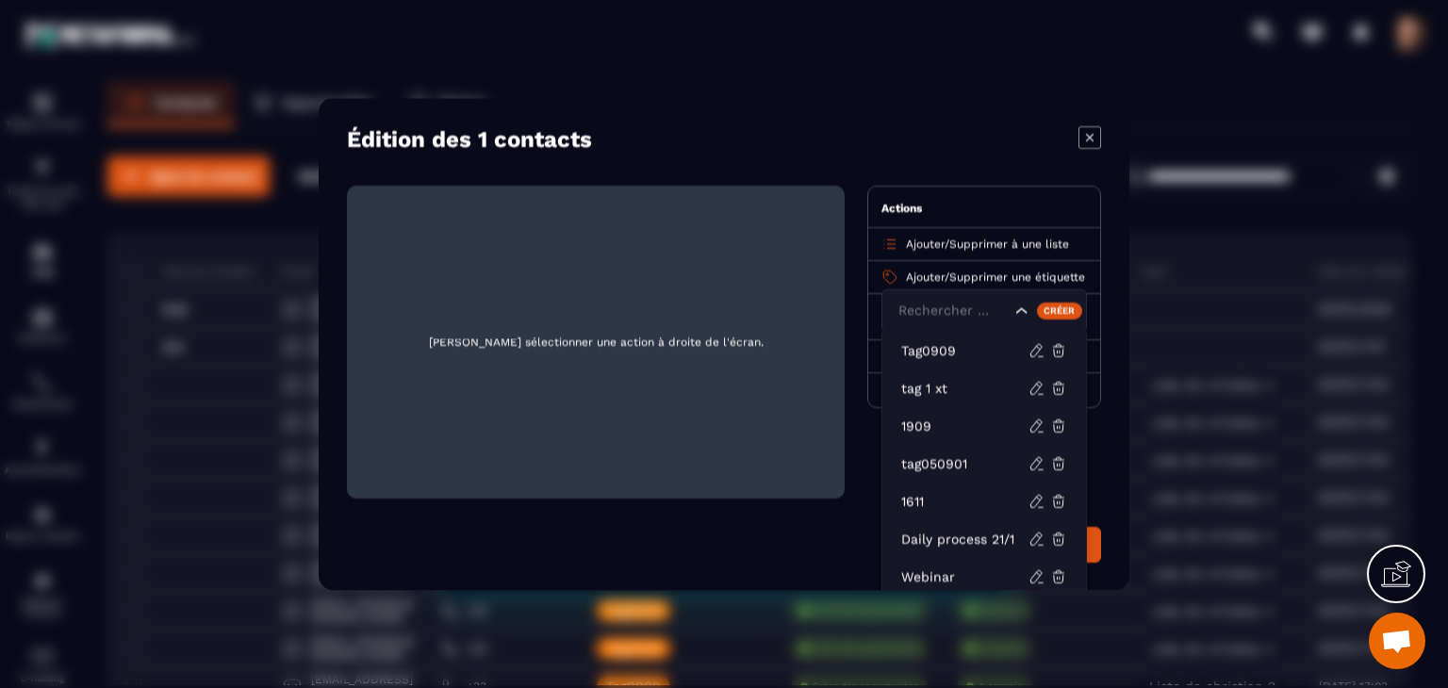
click at [1081, 308] on div "Créer" at bounding box center [1060, 310] width 46 height 17
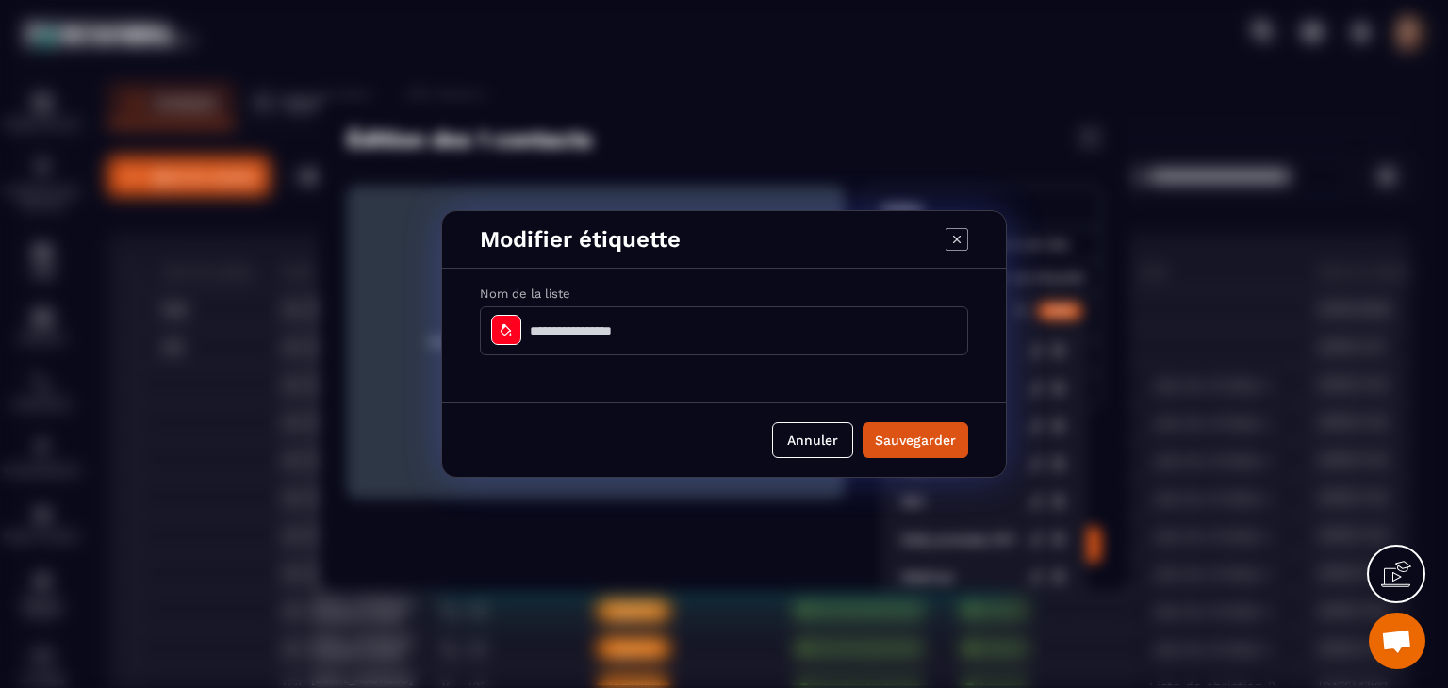
click at [796, 341] on input "Modal window" at bounding box center [724, 330] width 488 height 49
click at [932, 435] on button "Sauvegarder" at bounding box center [915, 440] width 106 height 36
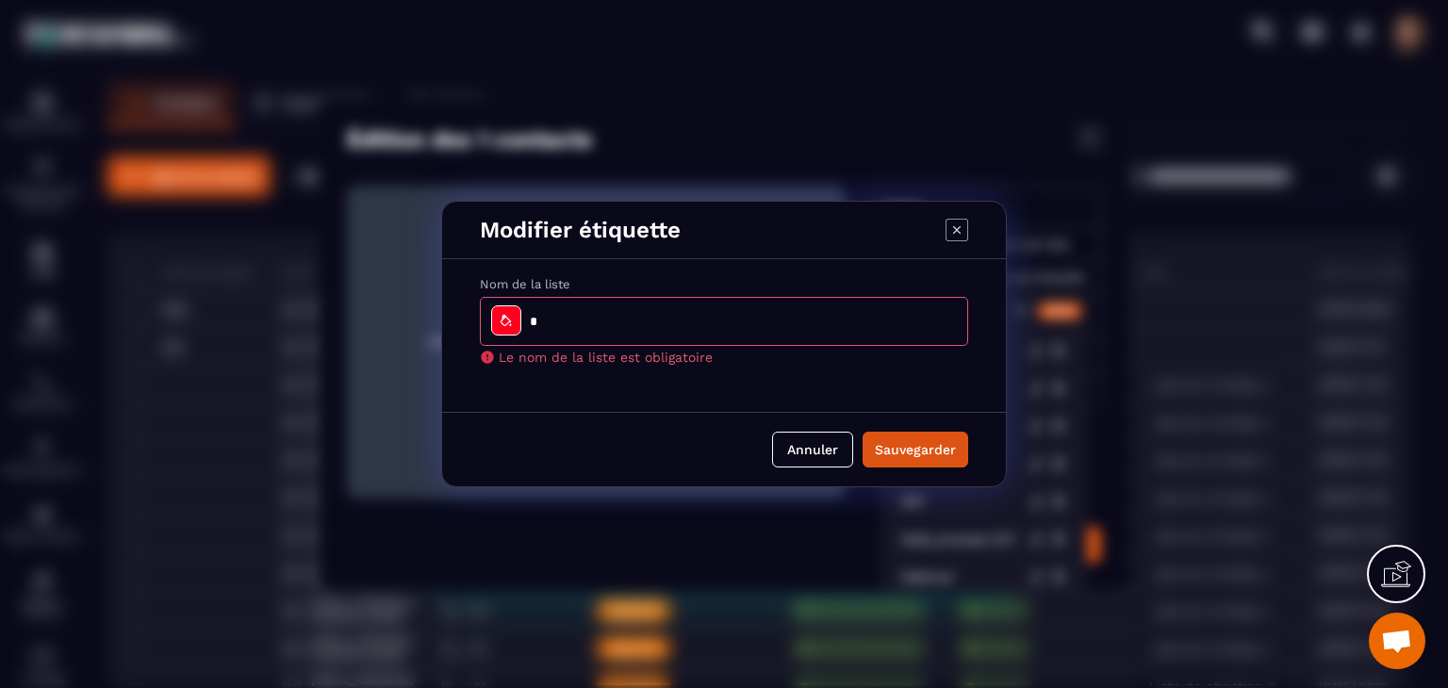
click at [770, 329] on input "Modal window" at bounding box center [724, 321] width 488 height 49
type input "*****"
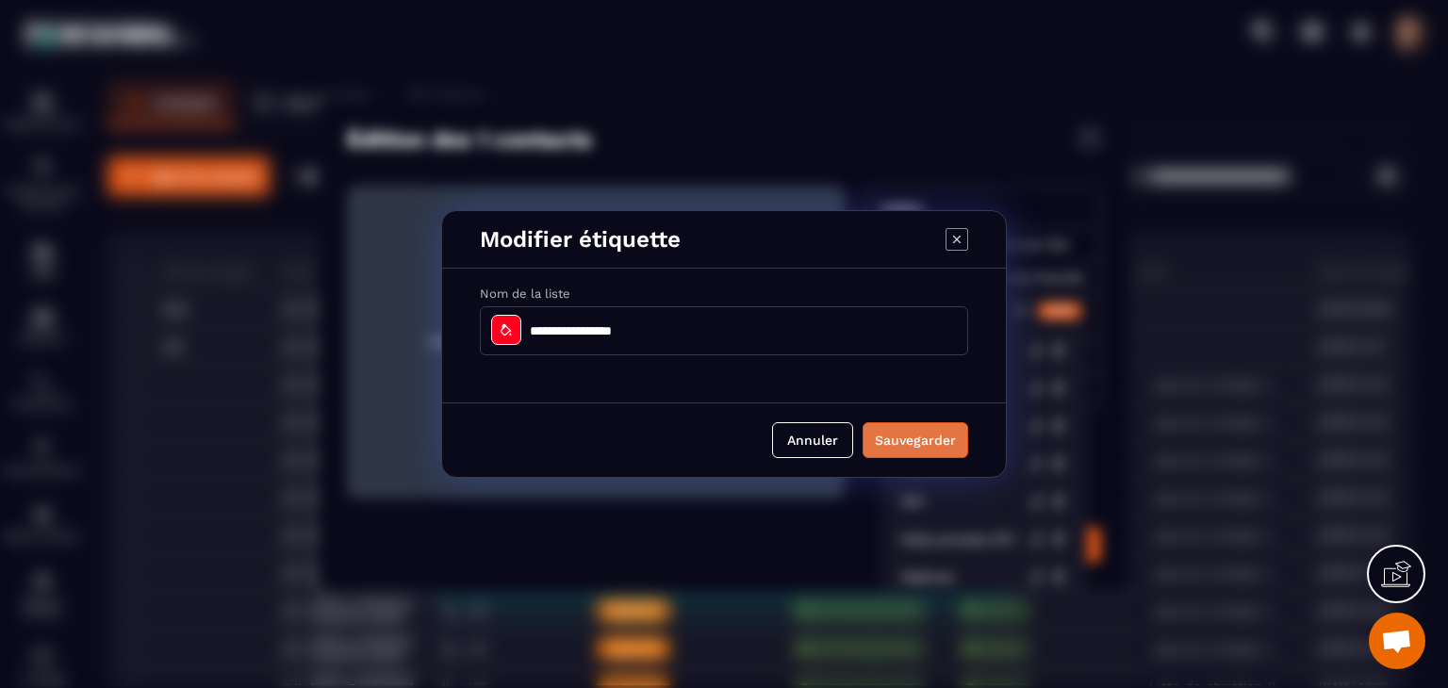
click at [883, 454] on button "Sauvegarder" at bounding box center [915, 440] width 106 height 36
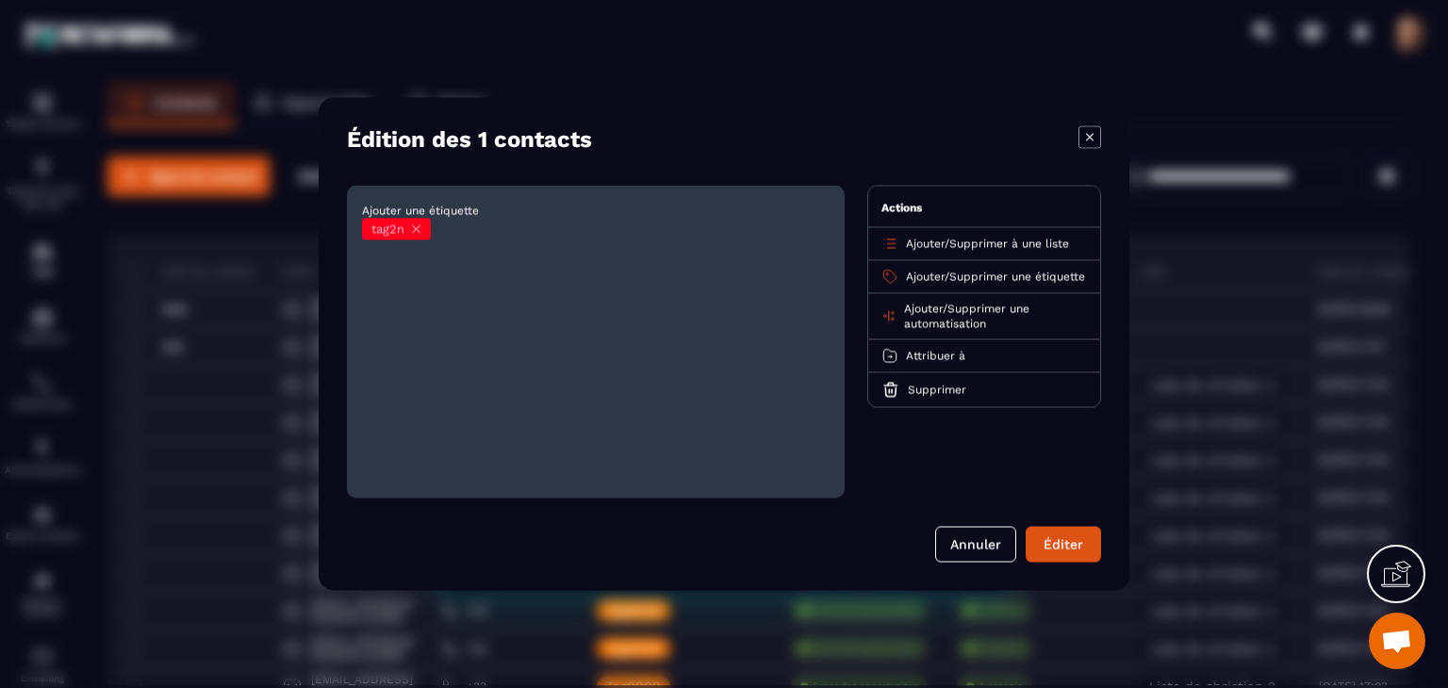
click at [1090, 137] on icon "Modal window" at bounding box center [1090, 137] width 8 height 8
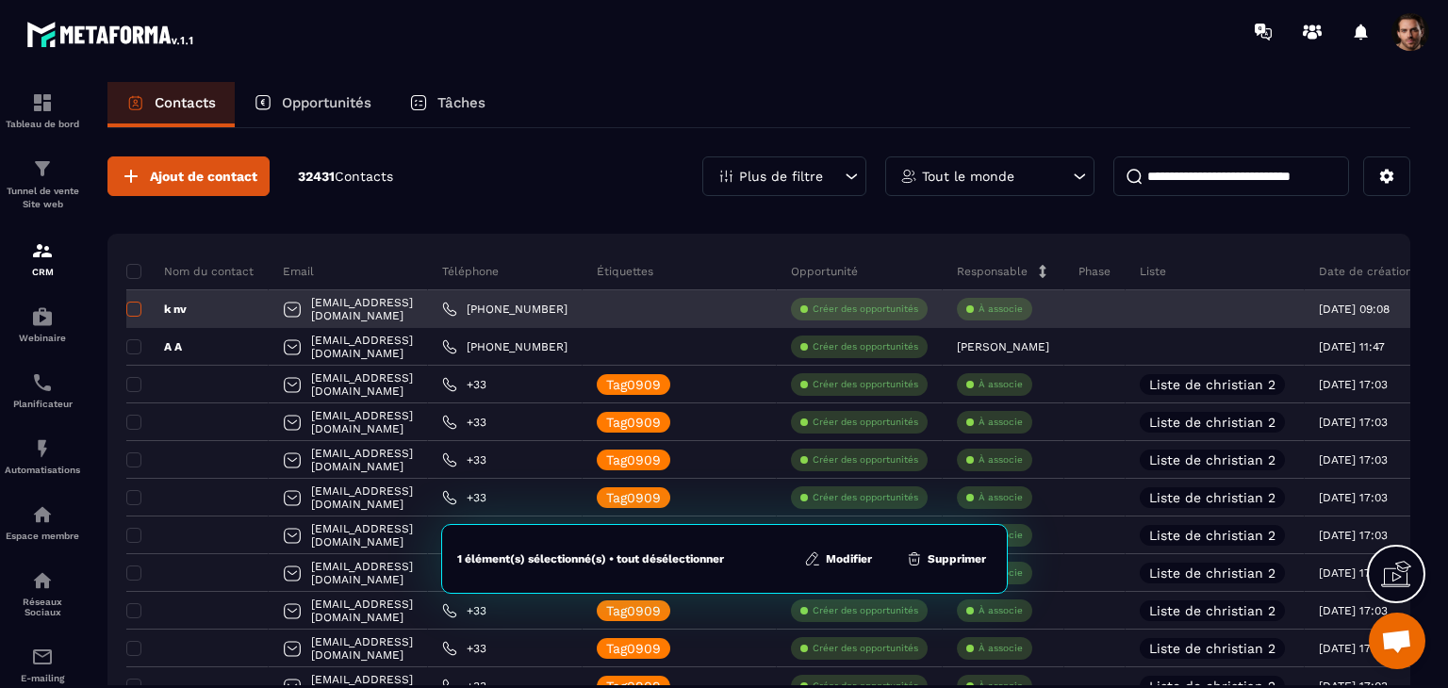
click at [134, 318] on label at bounding box center [132, 314] width 13 height 13
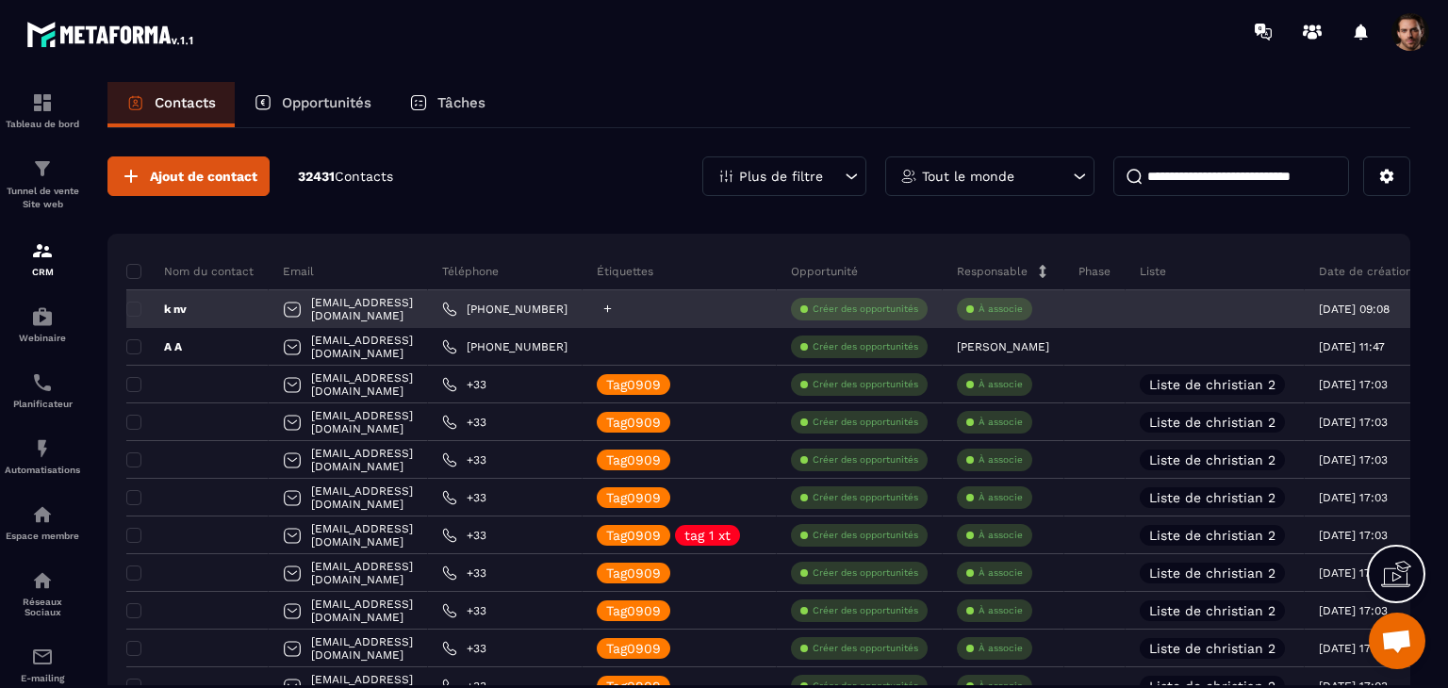
click at [614, 310] on icon at bounding box center [607, 309] width 12 height 12
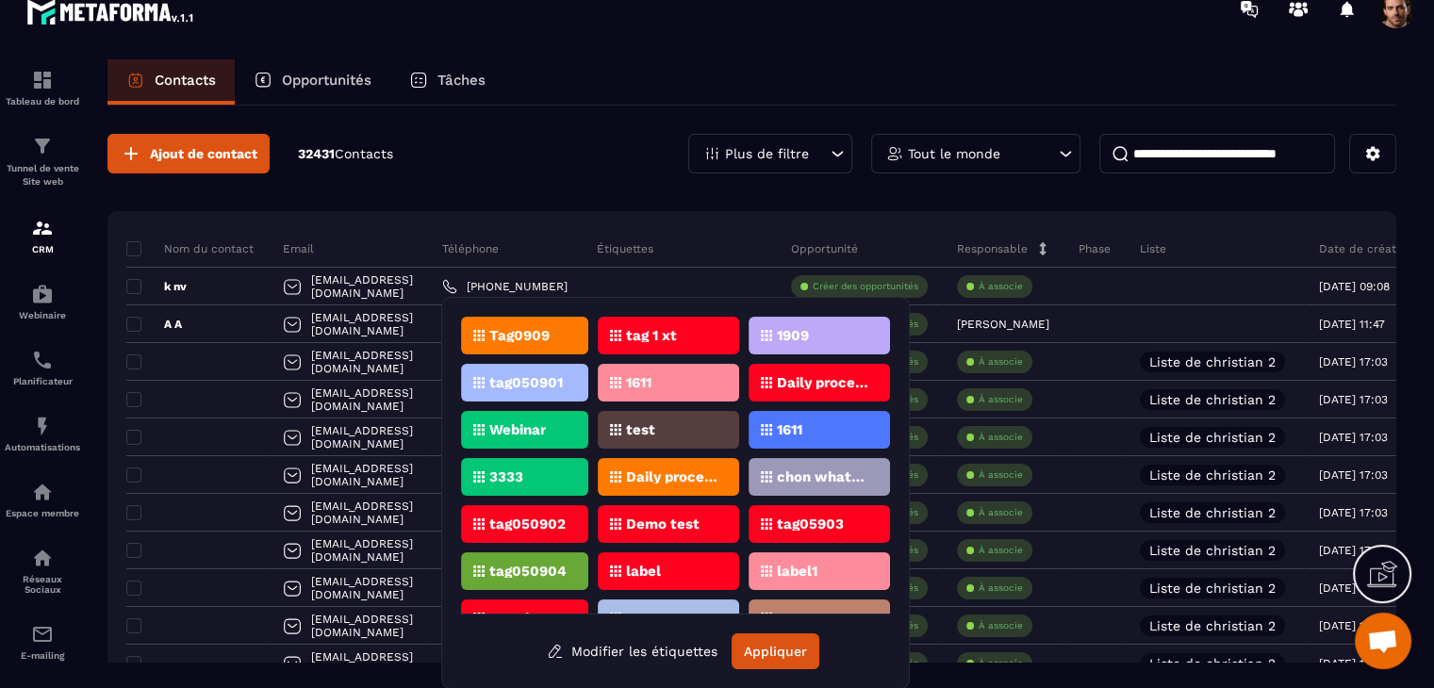
scroll to position [121, 0]
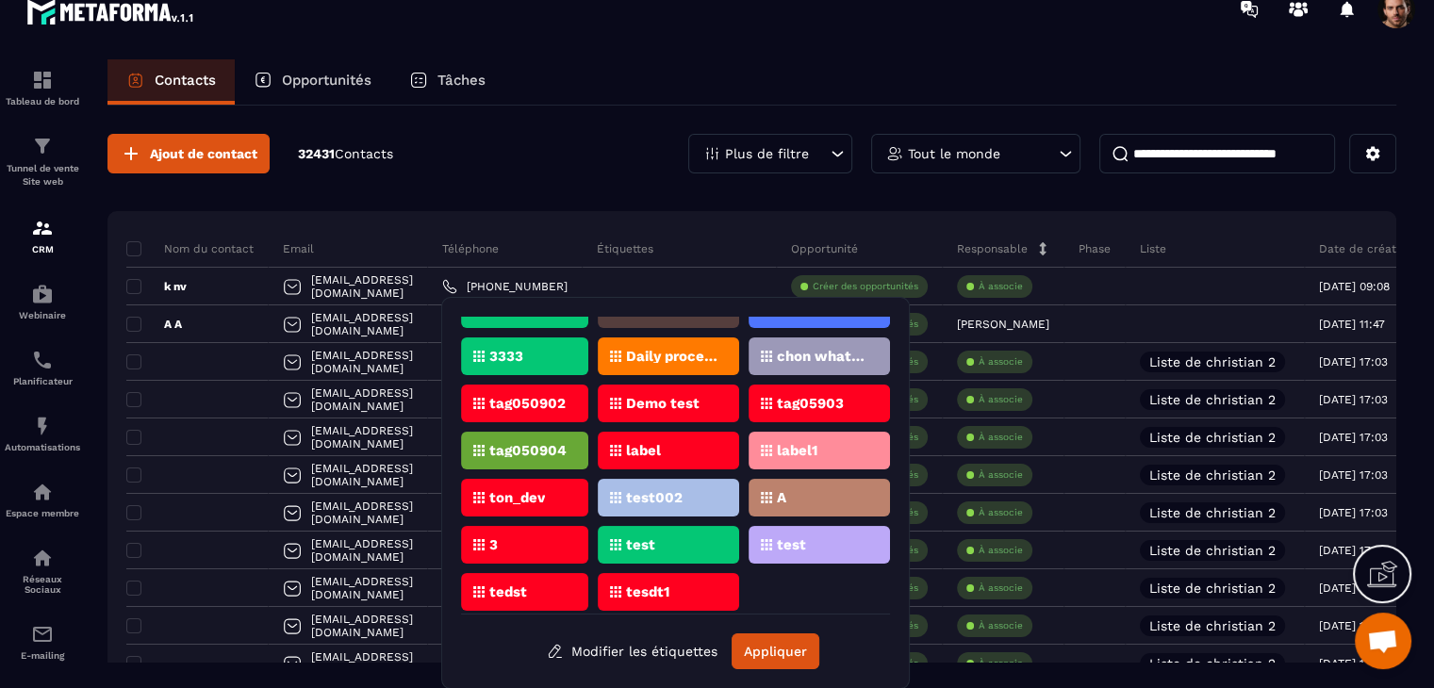
drag, startPoint x: 686, startPoint y: 650, endPoint x: 711, endPoint y: 631, distance: 31.5
click at [685, 651] on button "Modifier les étiquettes" at bounding box center [632, 651] width 199 height 34
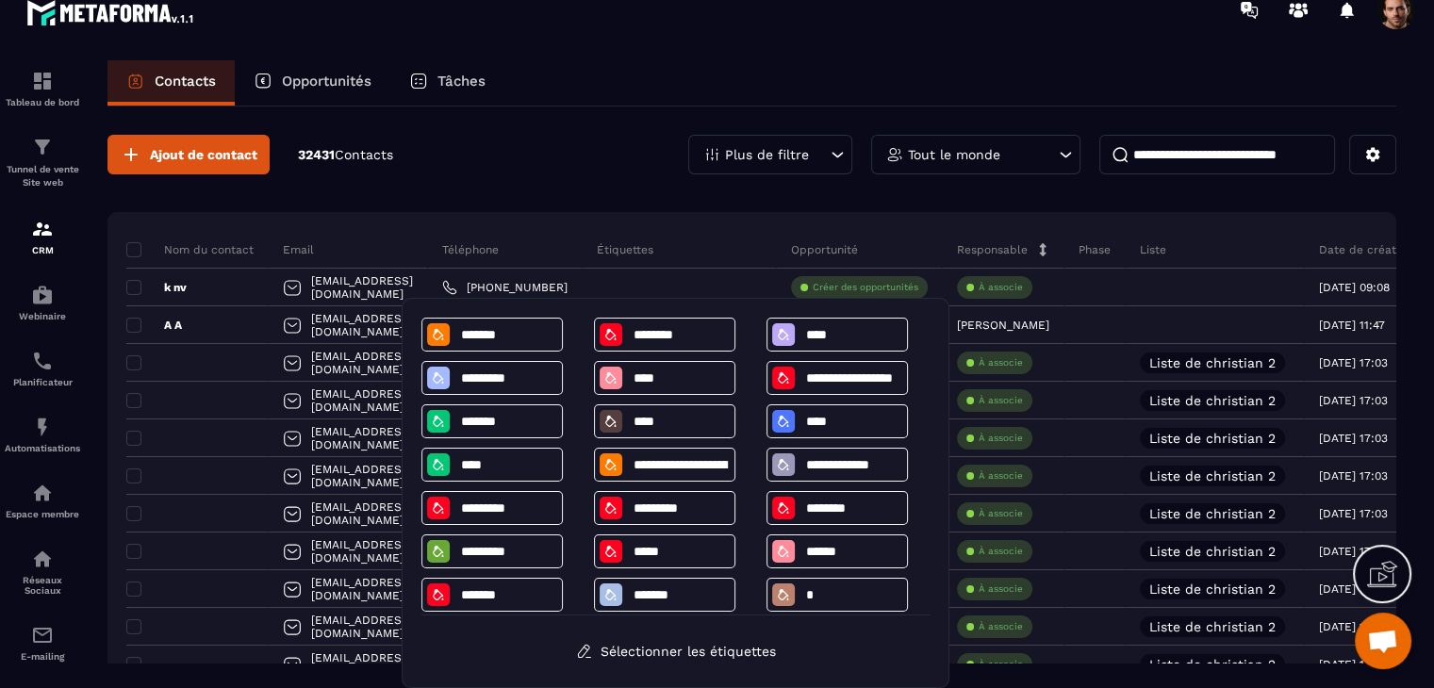
scroll to position [98, 0]
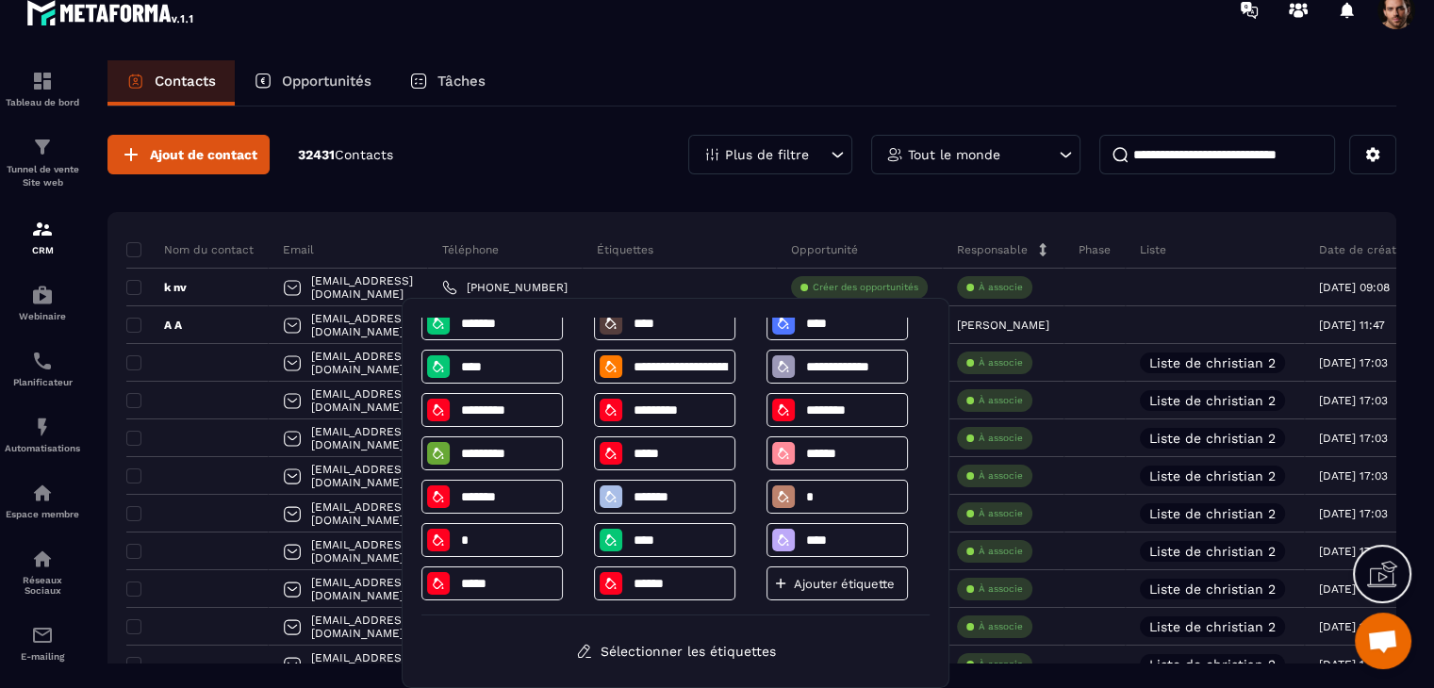
click at [838, 594] on div "Ajouter étiquette" at bounding box center [836, 583] width 141 height 34
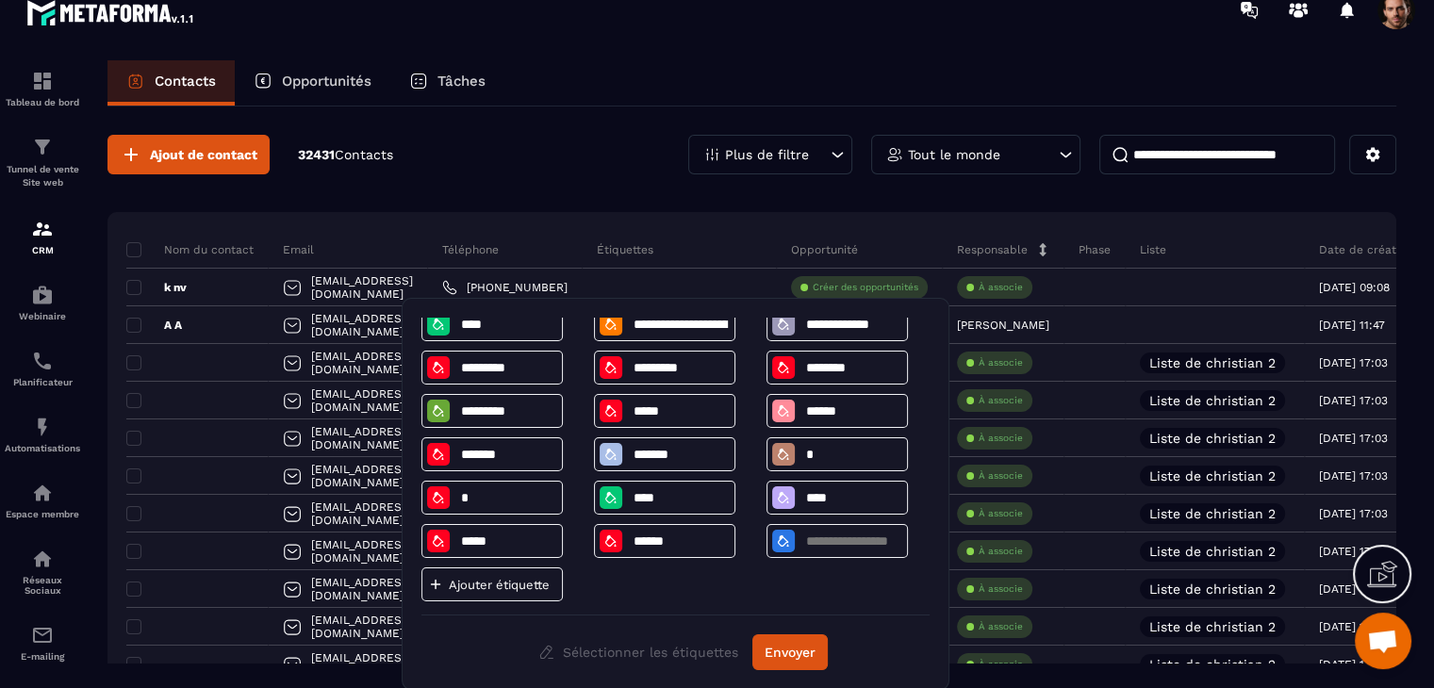
click at [514, 594] on div "Ajouter étiquette" at bounding box center [491, 584] width 141 height 34
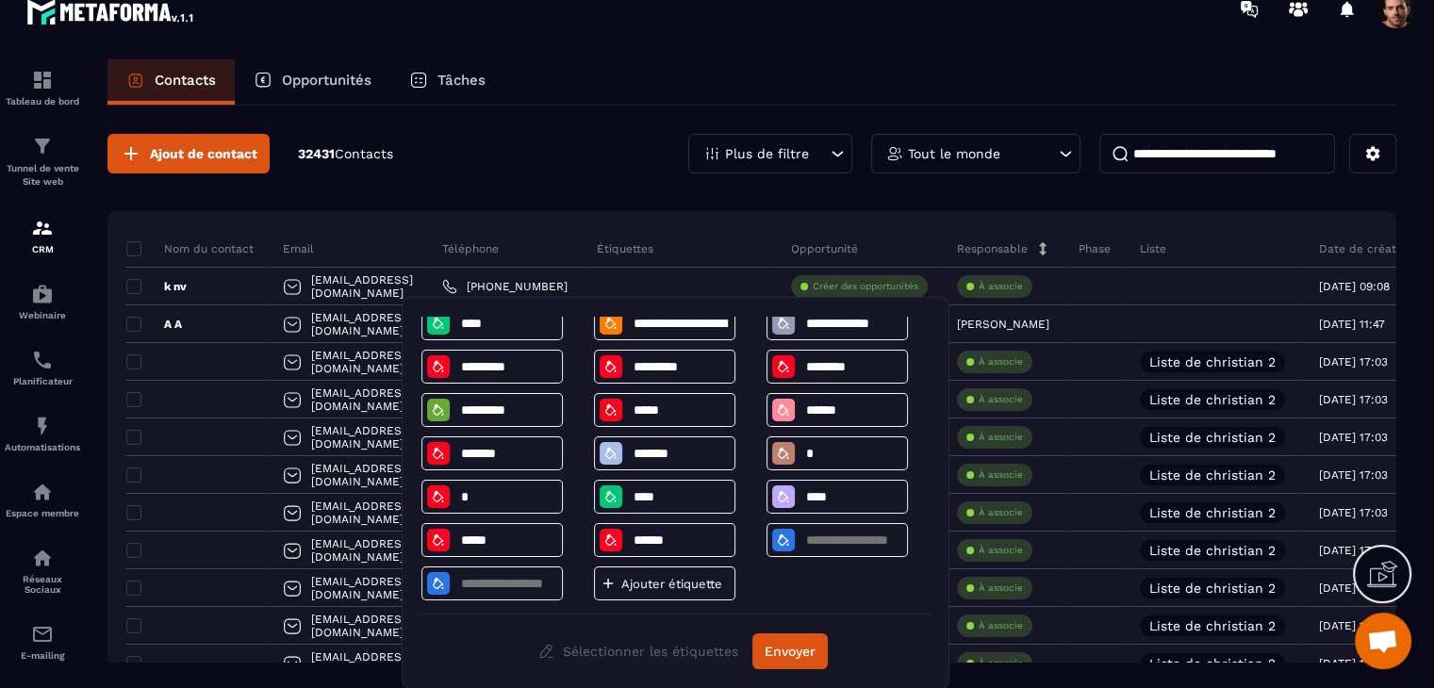
click at [700, 587] on p "Ajouter étiquette" at bounding box center [671, 584] width 101 height 14
click at [774, 652] on button "Envoyer" at bounding box center [789, 651] width 75 height 36
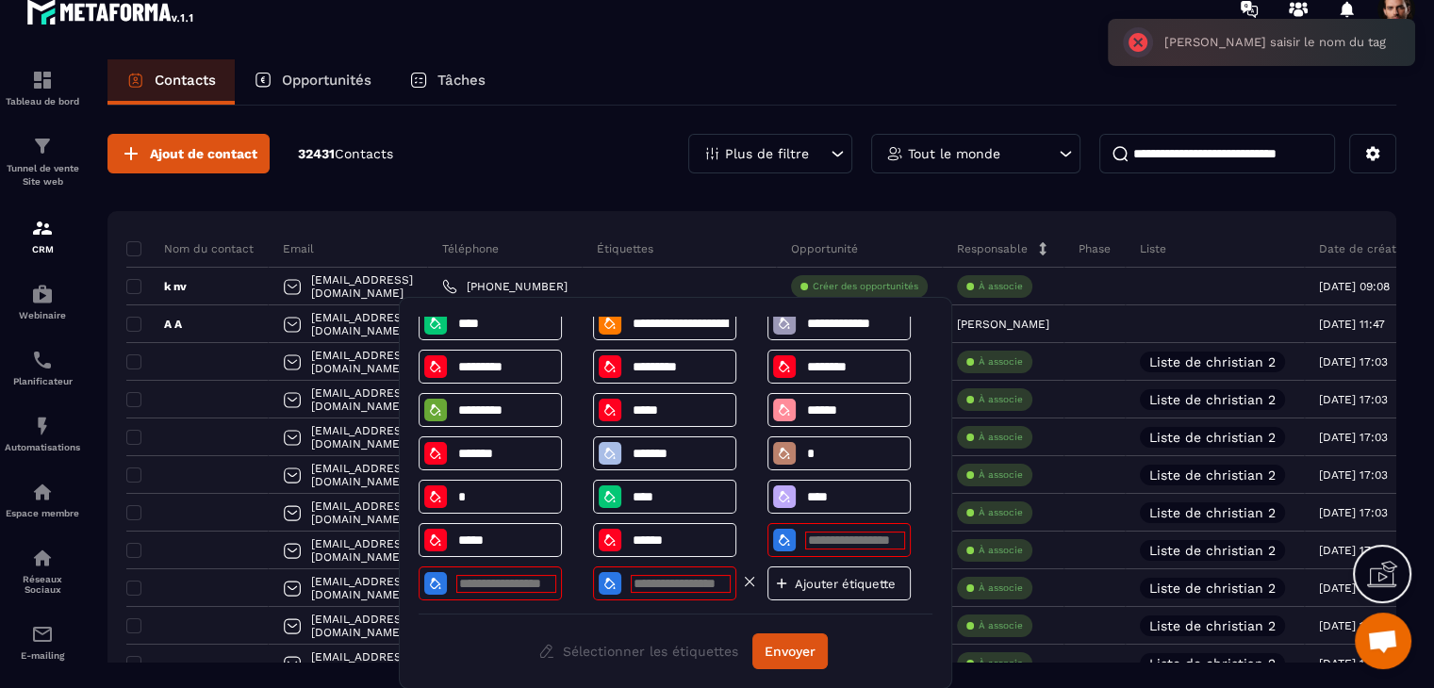
click at [747, 577] on icon at bounding box center [749, 581] width 17 height 17
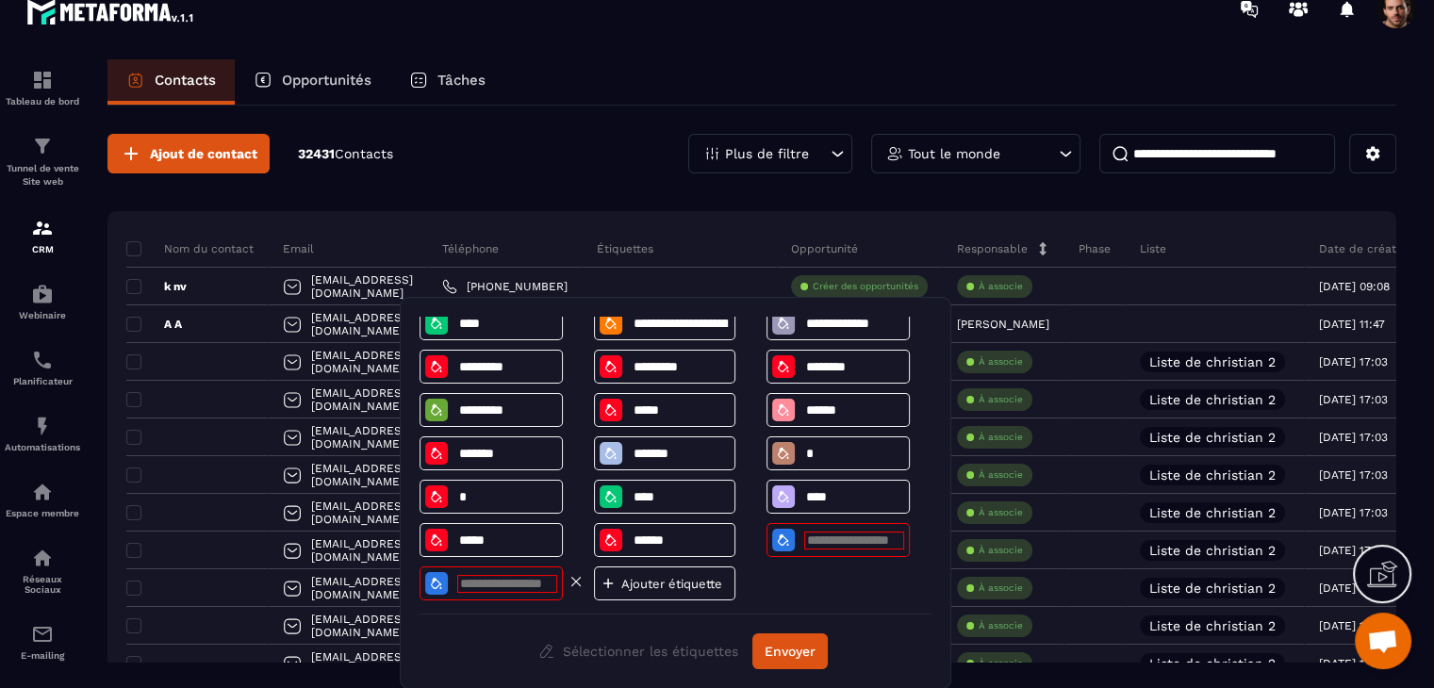
click at [573, 576] on icon at bounding box center [575, 581] width 17 height 17
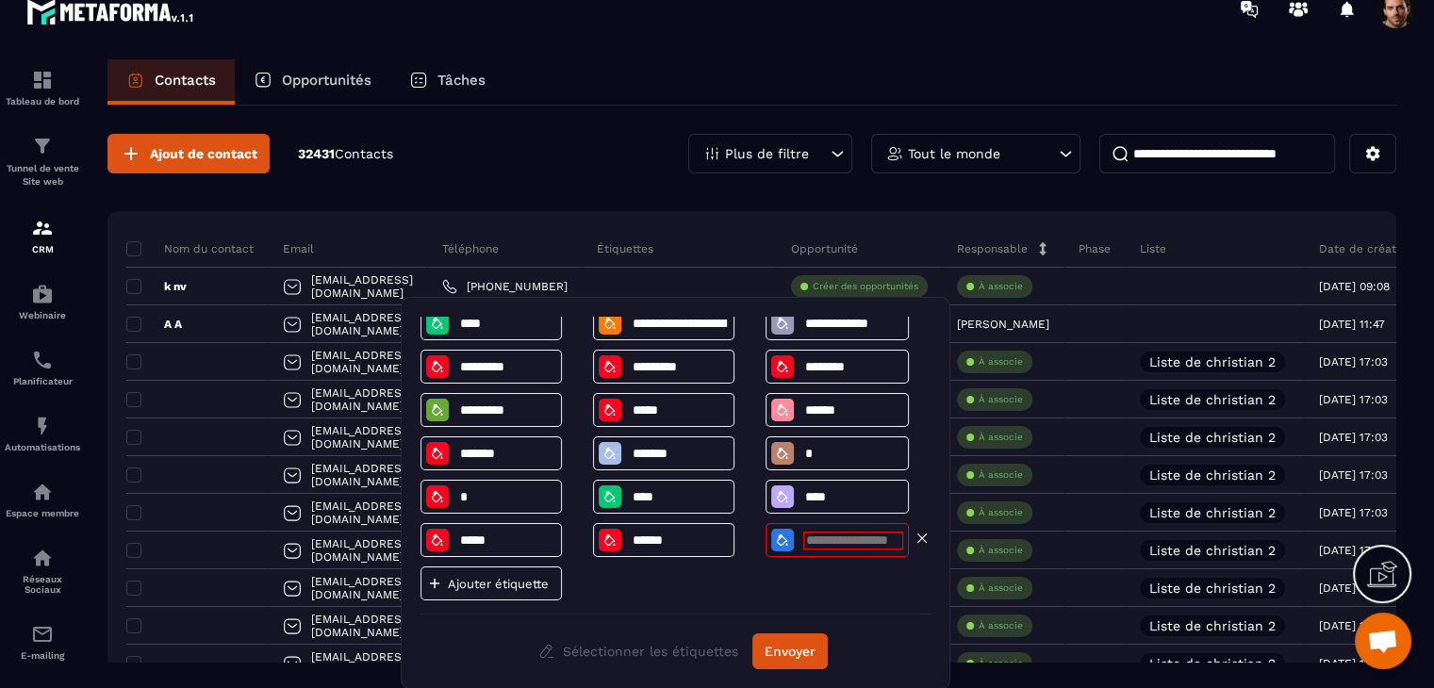
click at [920, 533] on icon at bounding box center [921, 538] width 17 height 17
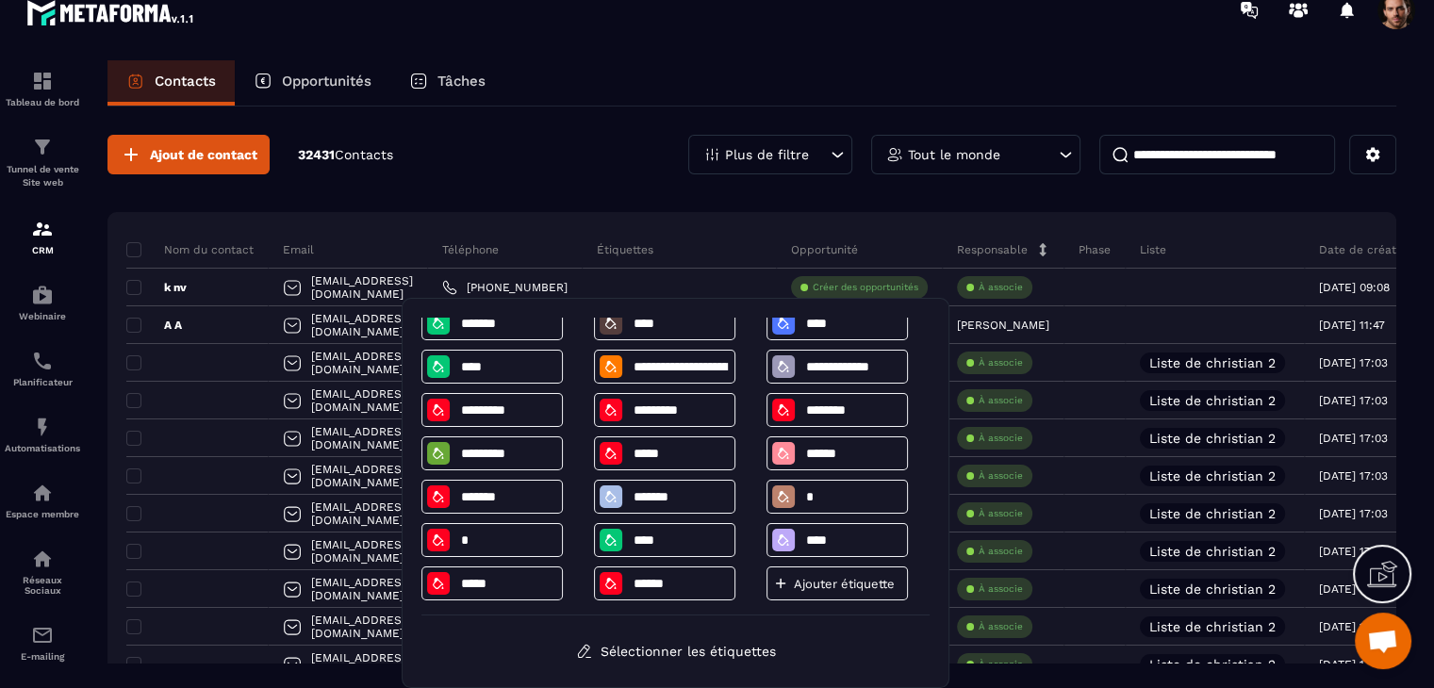
scroll to position [98, 0]
click at [775, 660] on button "Sélectionner les étiquettes" at bounding box center [676, 651] width 228 height 34
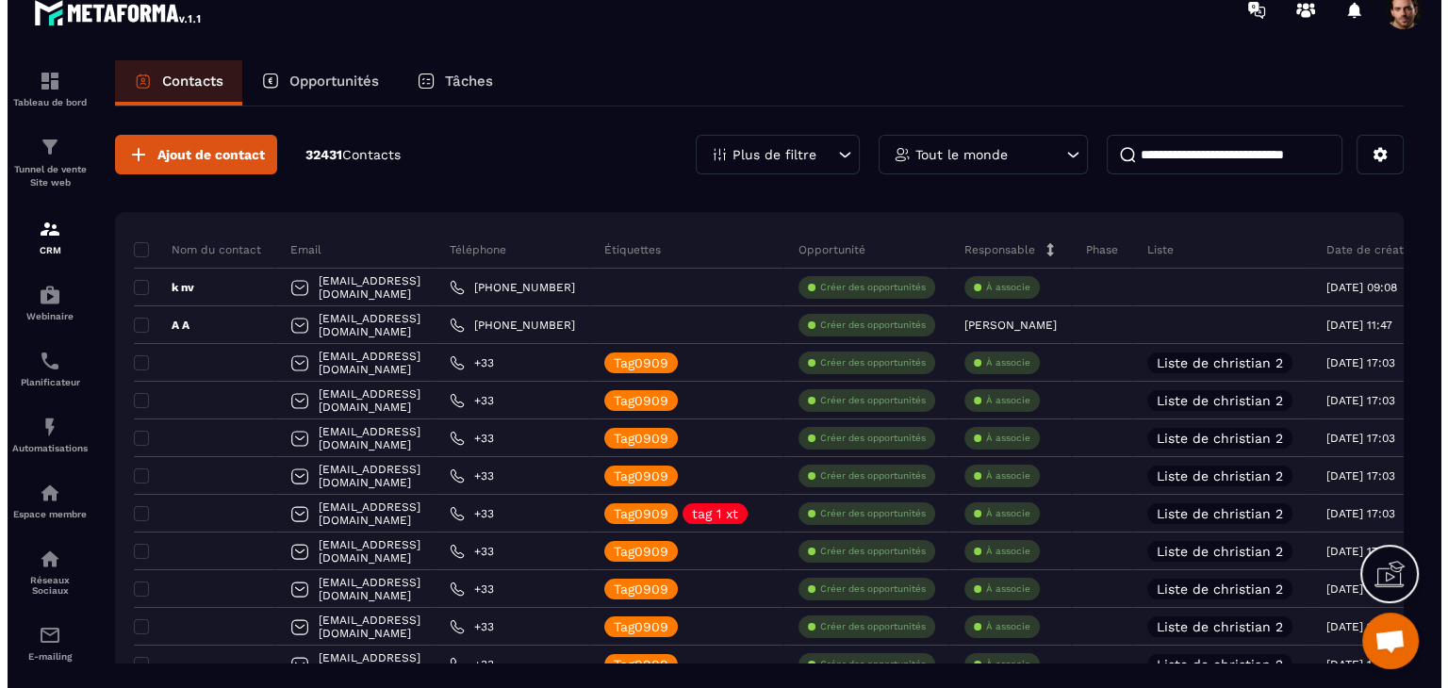
scroll to position [0, 0]
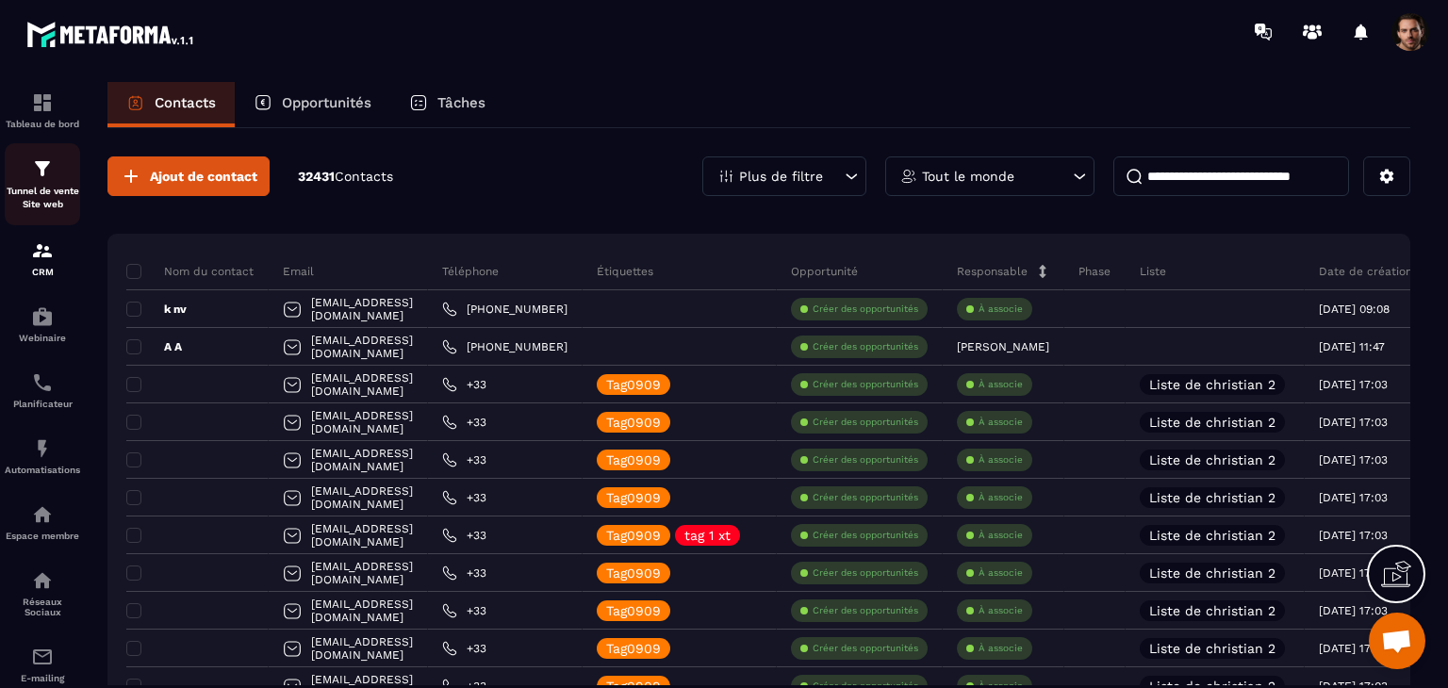
click at [34, 211] on p "Tunnel de vente Site web" at bounding box center [42, 198] width 75 height 26
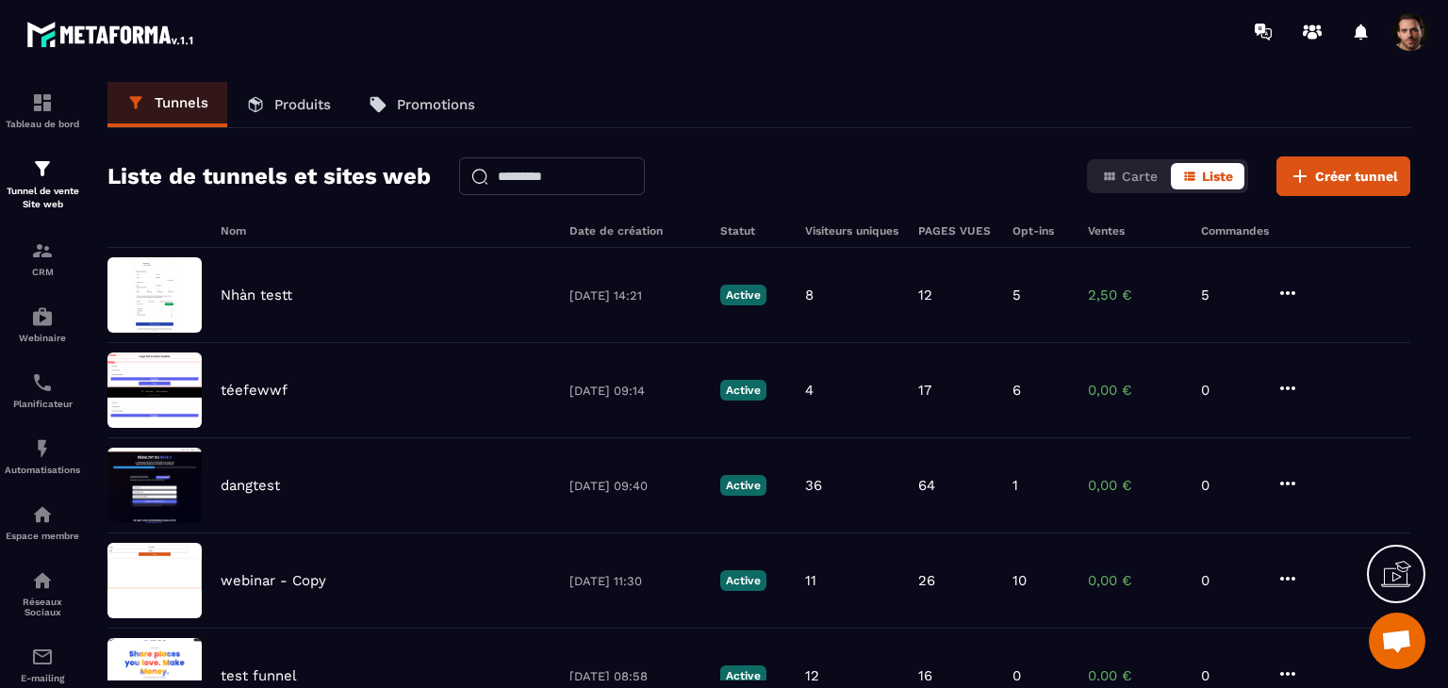
click at [302, 118] on link "Produits" at bounding box center [288, 104] width 123 height 45
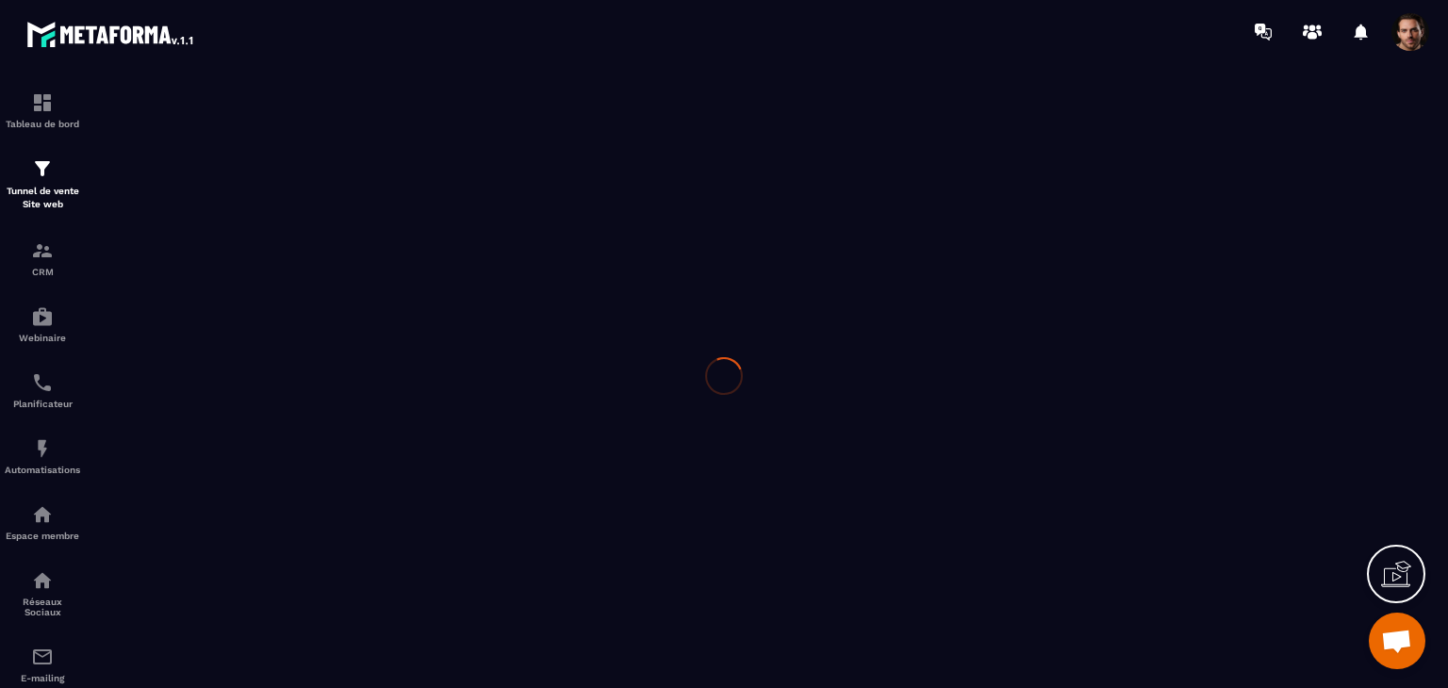
click at [326, 107] on div at bounding box center [724, 375] width 1448 height 625
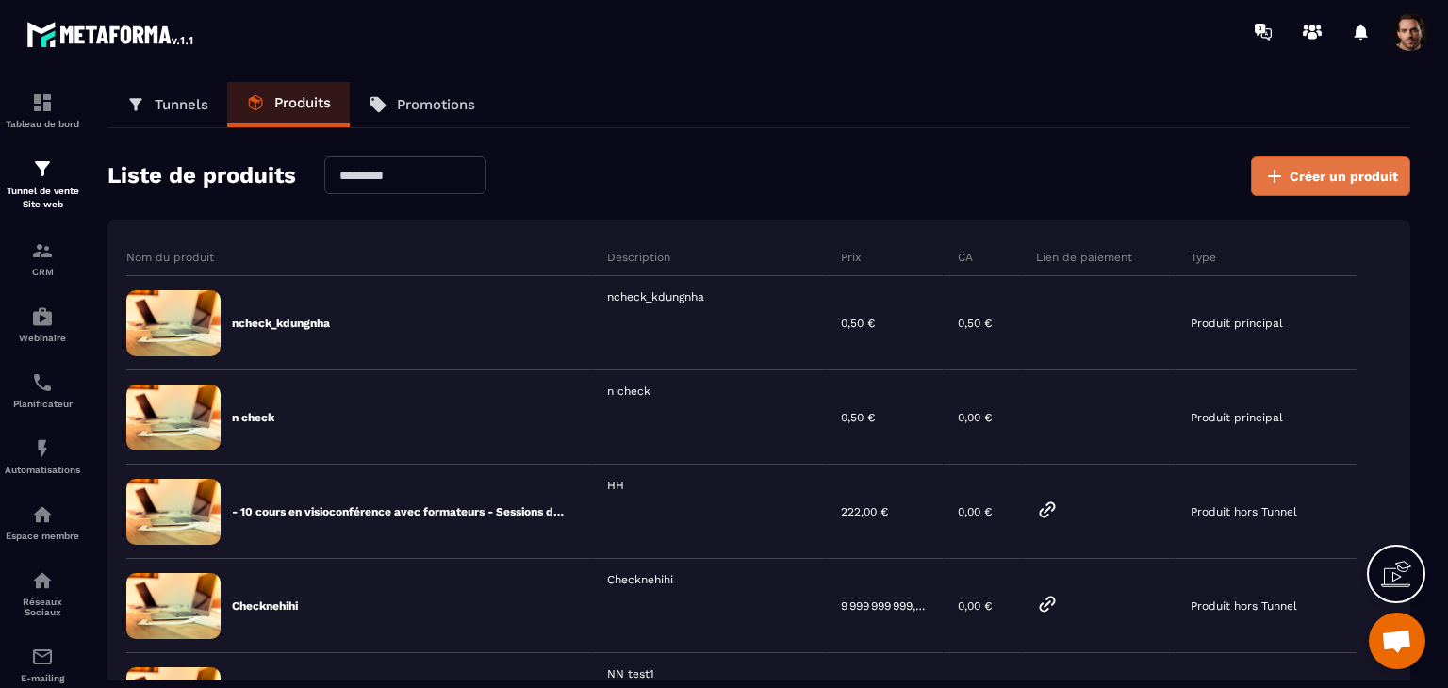
click at [1343, 165] on button "Créer un produit" at bounding box center [1330, 176] width 159 height 40
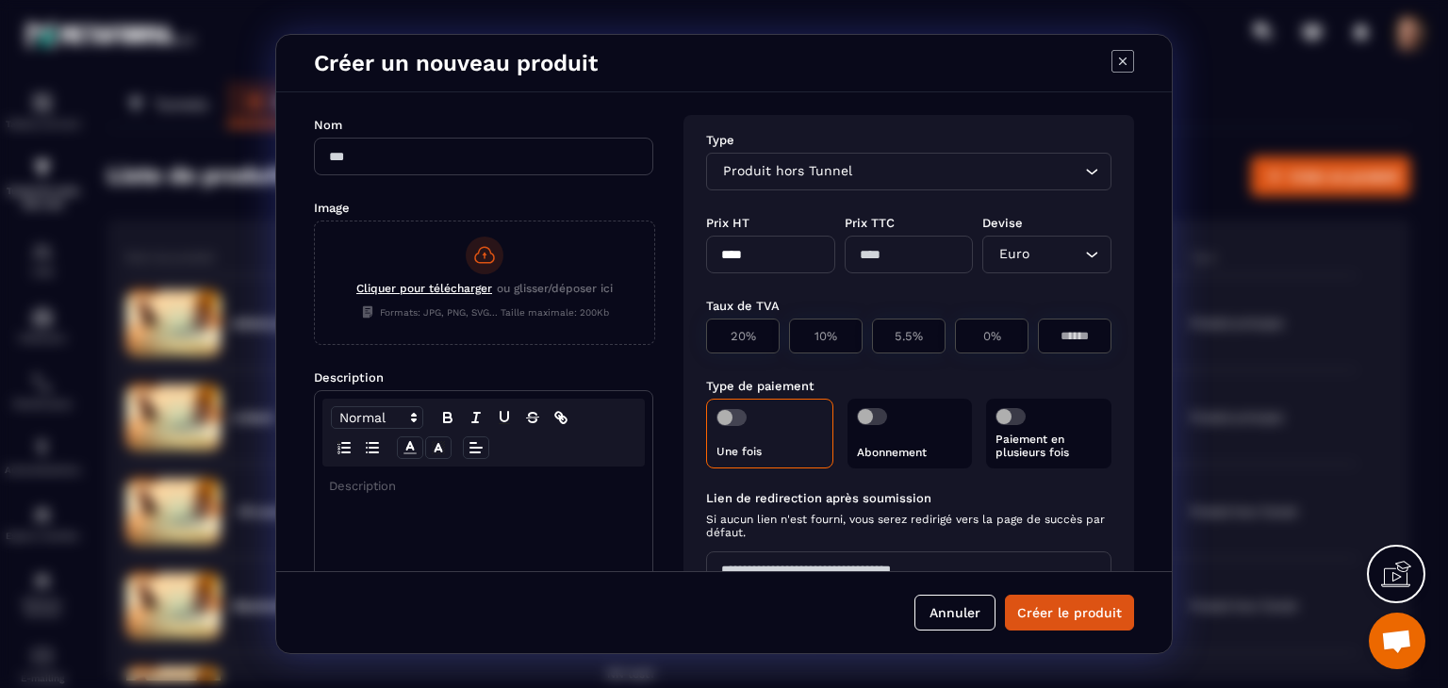
scroll to position [238, 0]
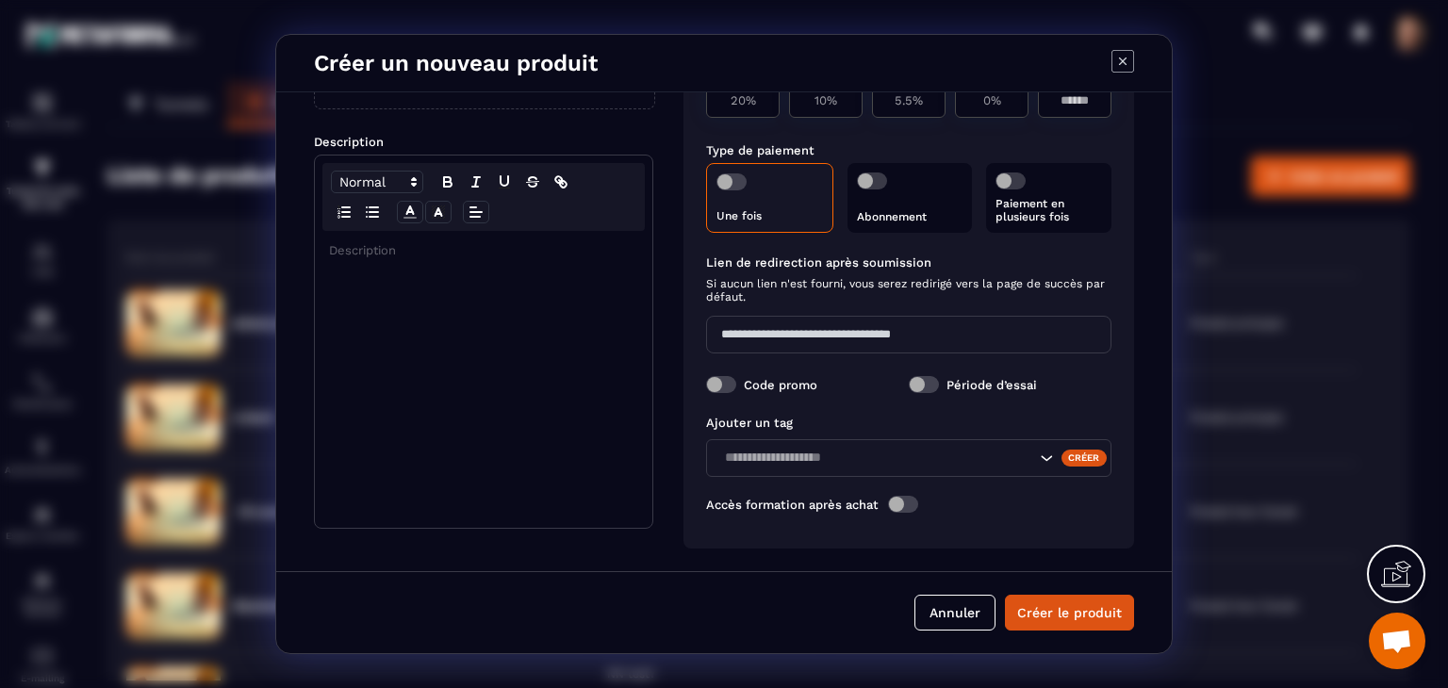
click at [1076, 457] on div "Créer" at bounding box center [1084, 458] width 46 height 17
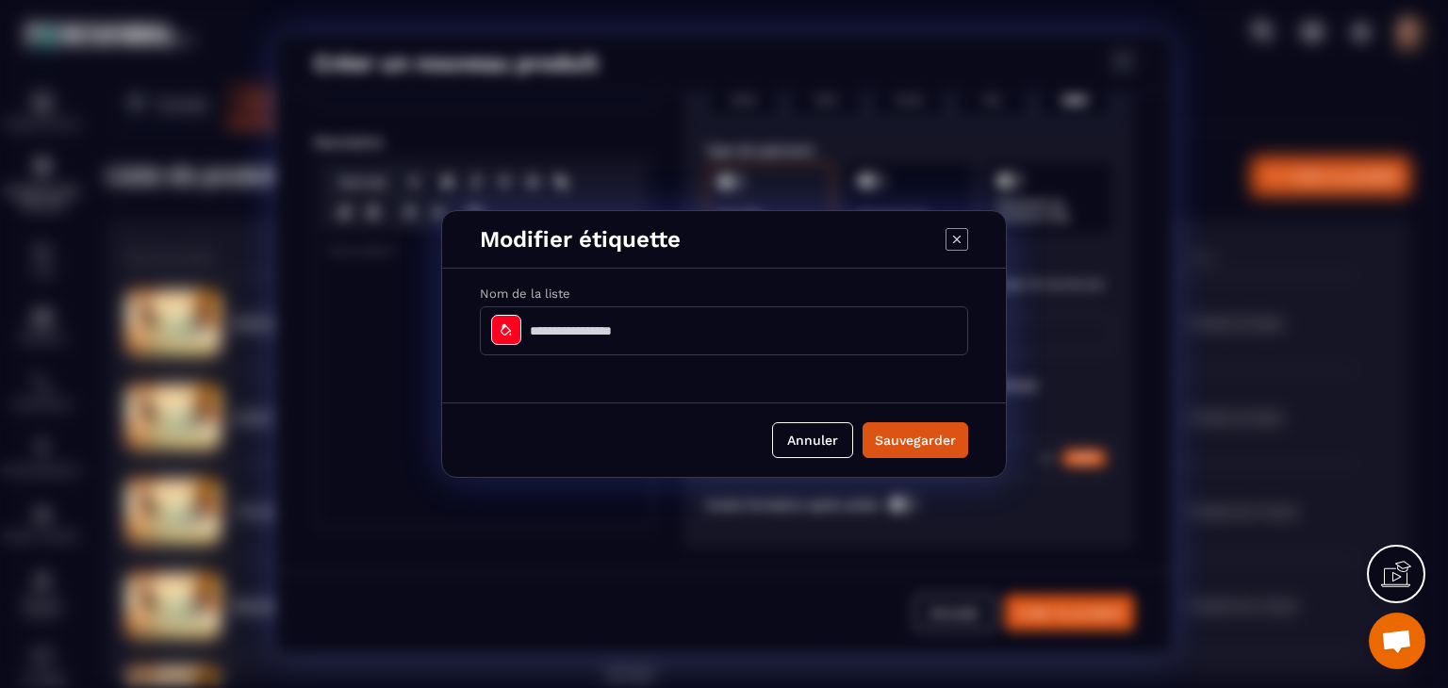
click at [784, 337] on input "Modal window" at bounding box center [724, 330] width 488 height 49
click at [917, 431] on button "Sauvegarder" at bounding box center [915, 440] width 106 height 36
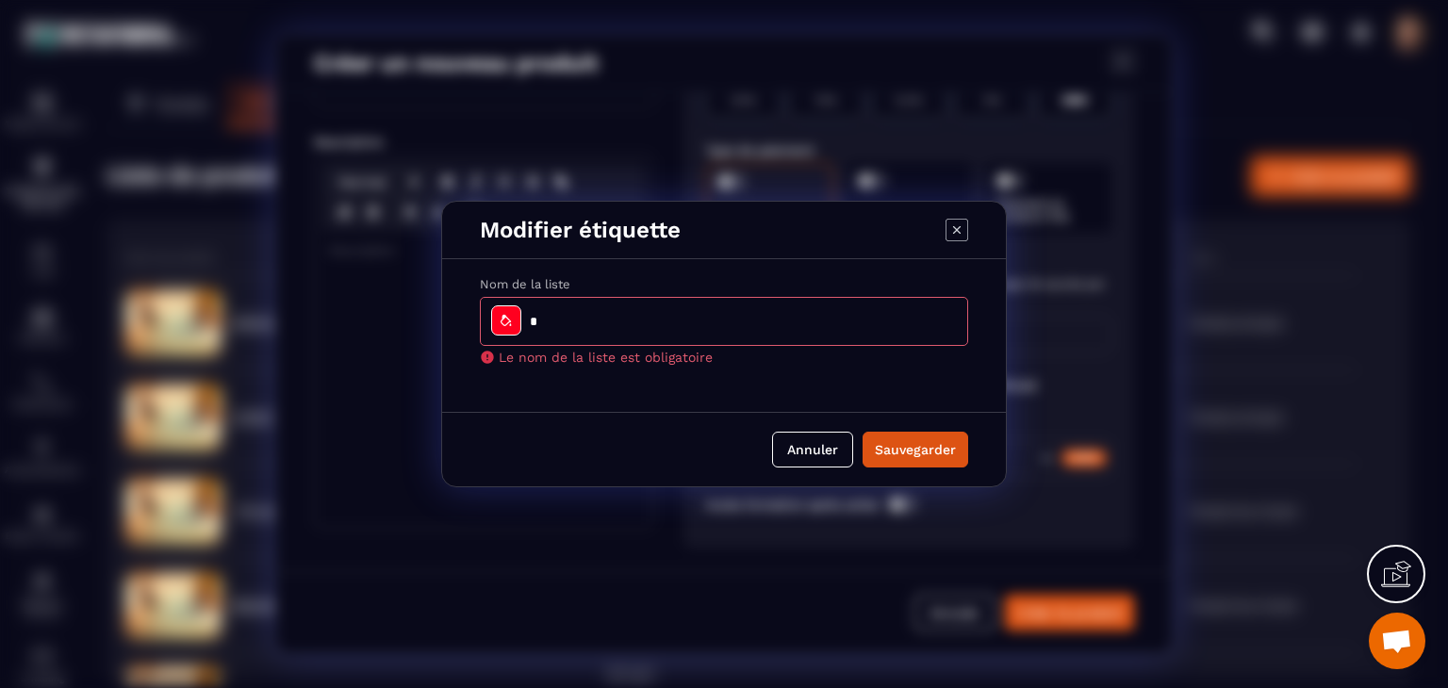
click at [787, 329] on input "Modal window" at bounding box center [724, 321] width 488 height 49
type input "*****"
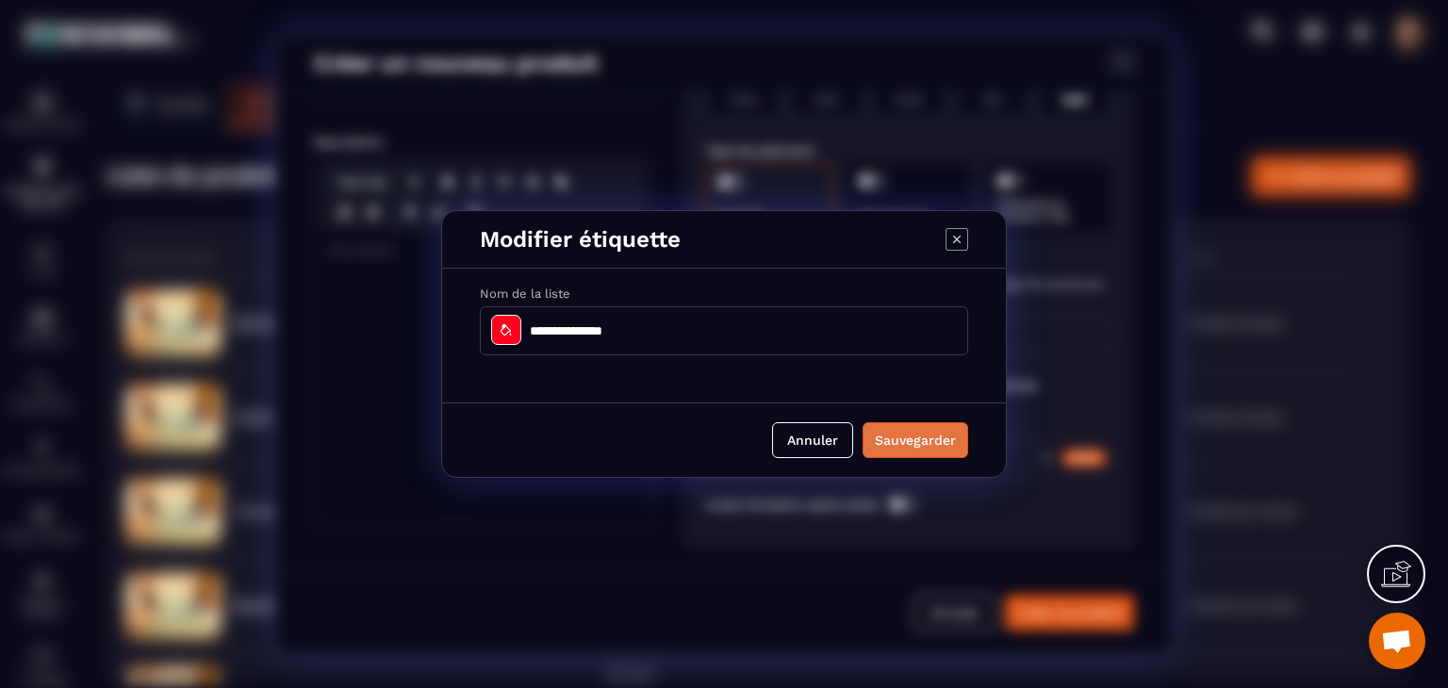
click at [905, 451] on button "Sauvegarder" at bounding box center [915, 440] width 106 height 36
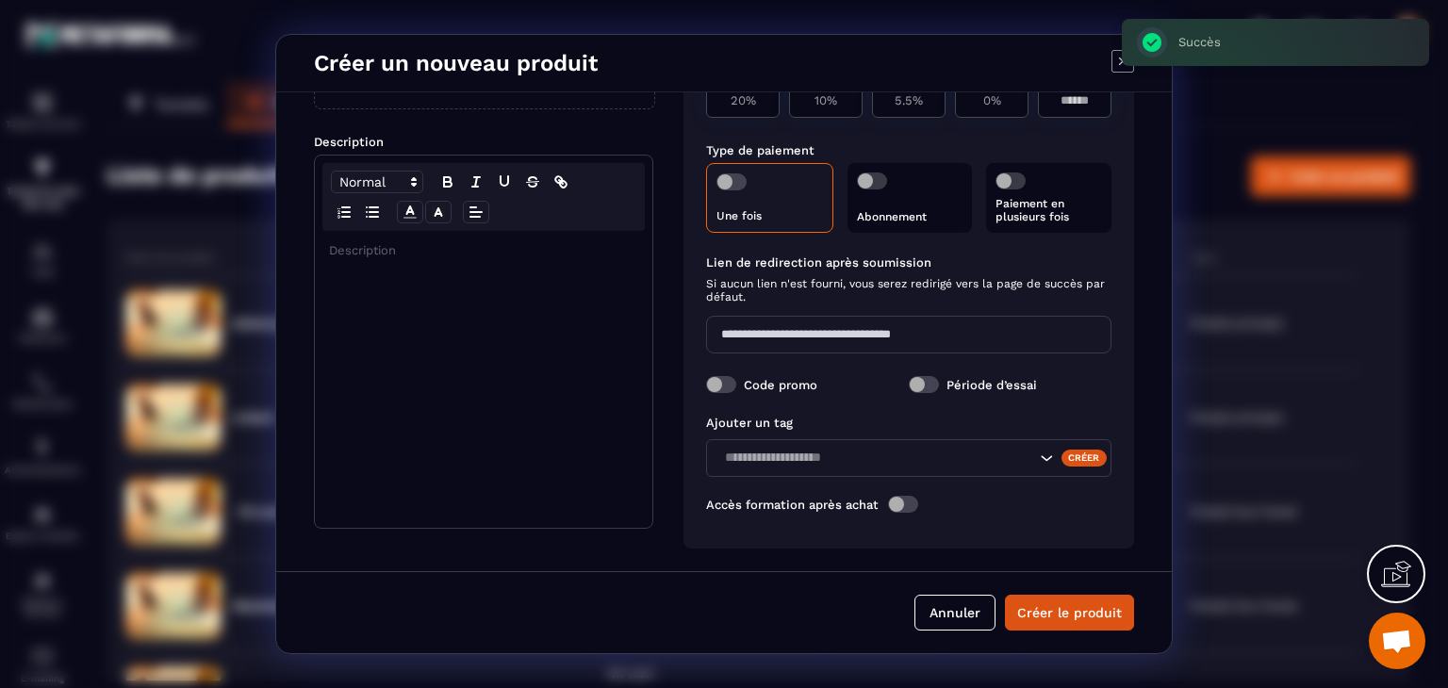
click at [952, 463] on input "Search for option" at bounding box center [876, 458] width 317 height 21
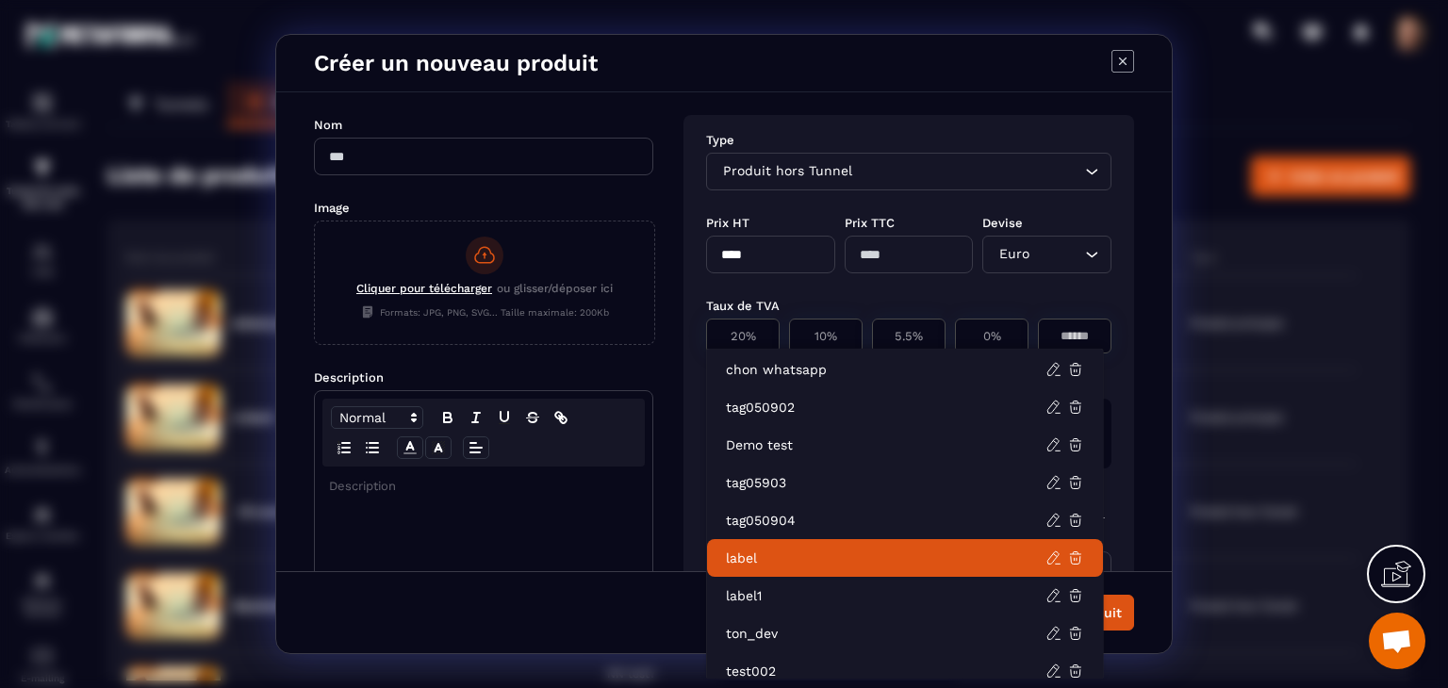
scroll to position [547, 0]
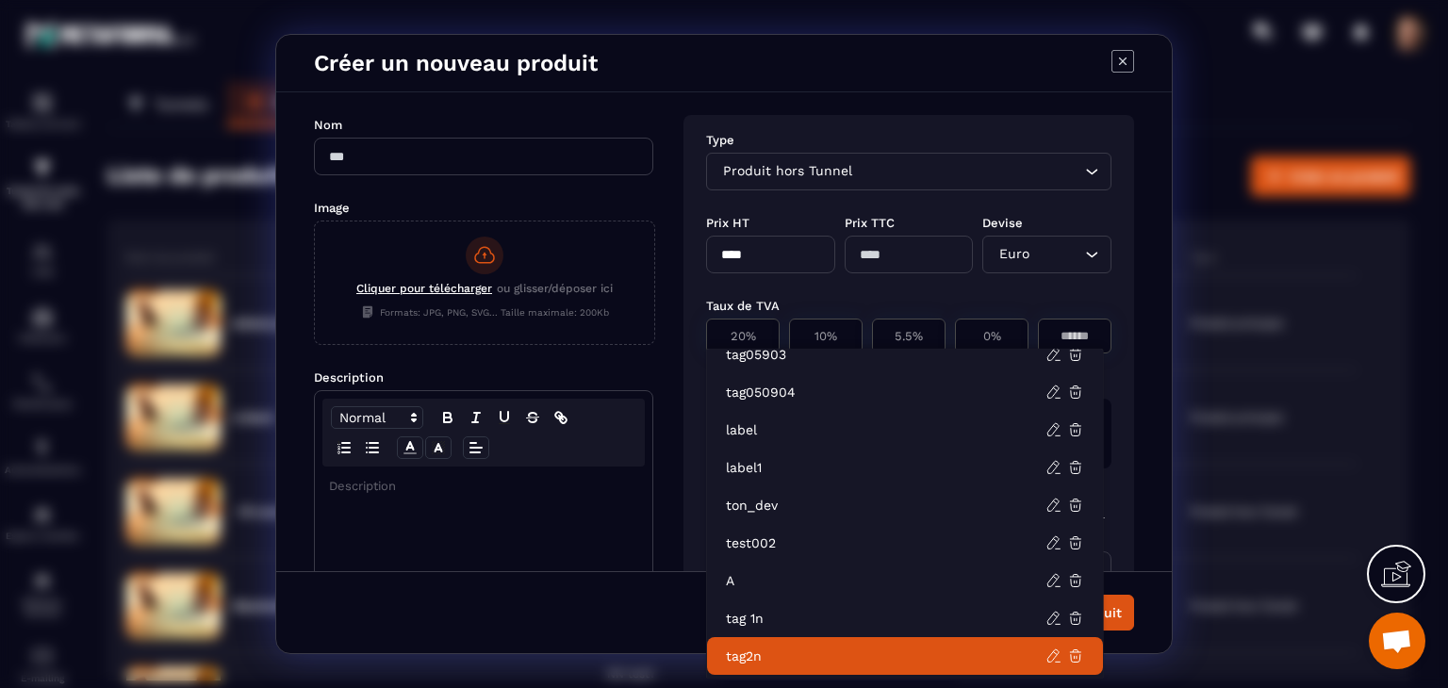
click at [988, 660] on p "tag2n" at bounding box center [886, 656] width 320 height 19
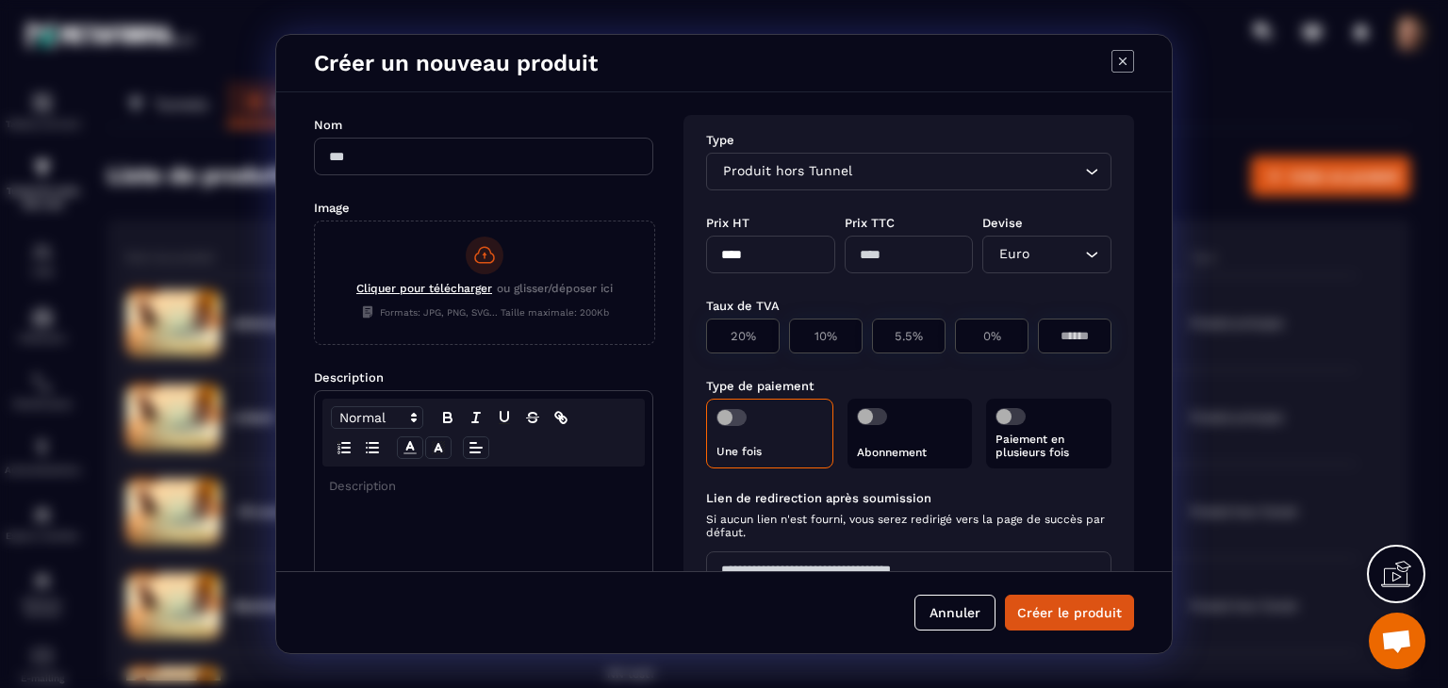
scroll to position [282, 0]
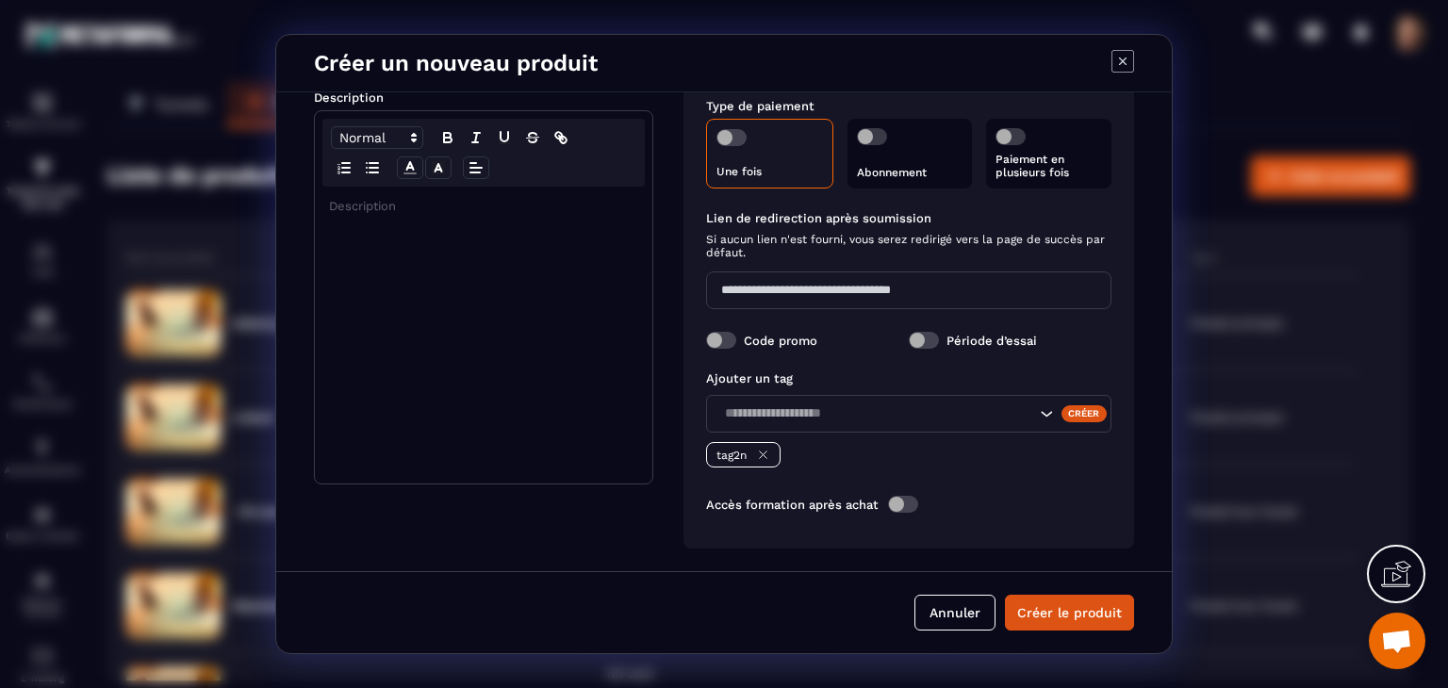
click at [964, 422] on input "Search for option" at bounding box center [876, 413] width 317 height 21
click at [1062, 414] on div "Créer" at bounding box center [1084, 413] width 46 height 17
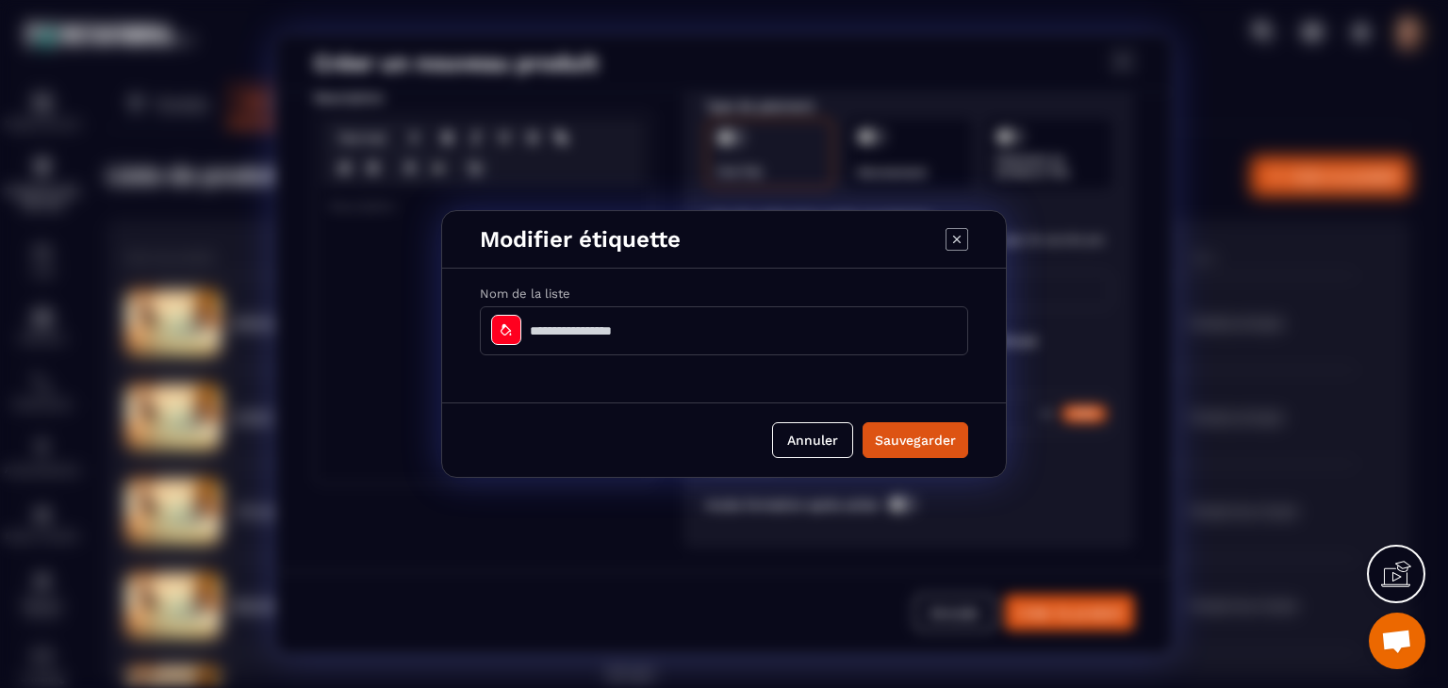
click at [784, 327] on input "Modal window" at bounding box center [724, 330] width 488 height 49
type input "*****"
click at [867, 442] on button "Sauvegarder" at bounding box center [915, 440] width 106 height 36
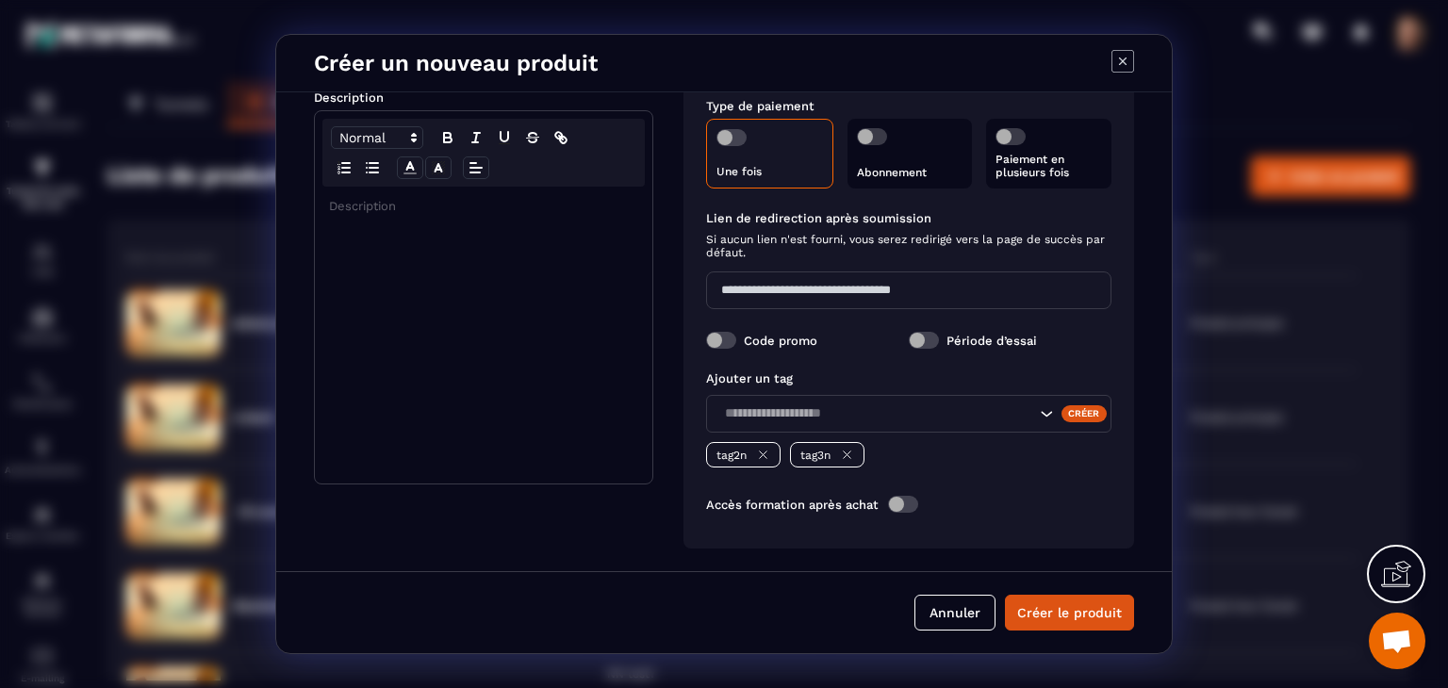
click at [1124, 60] on icon "Modal window" at bounding box center [1123, 61] width 8 height 8
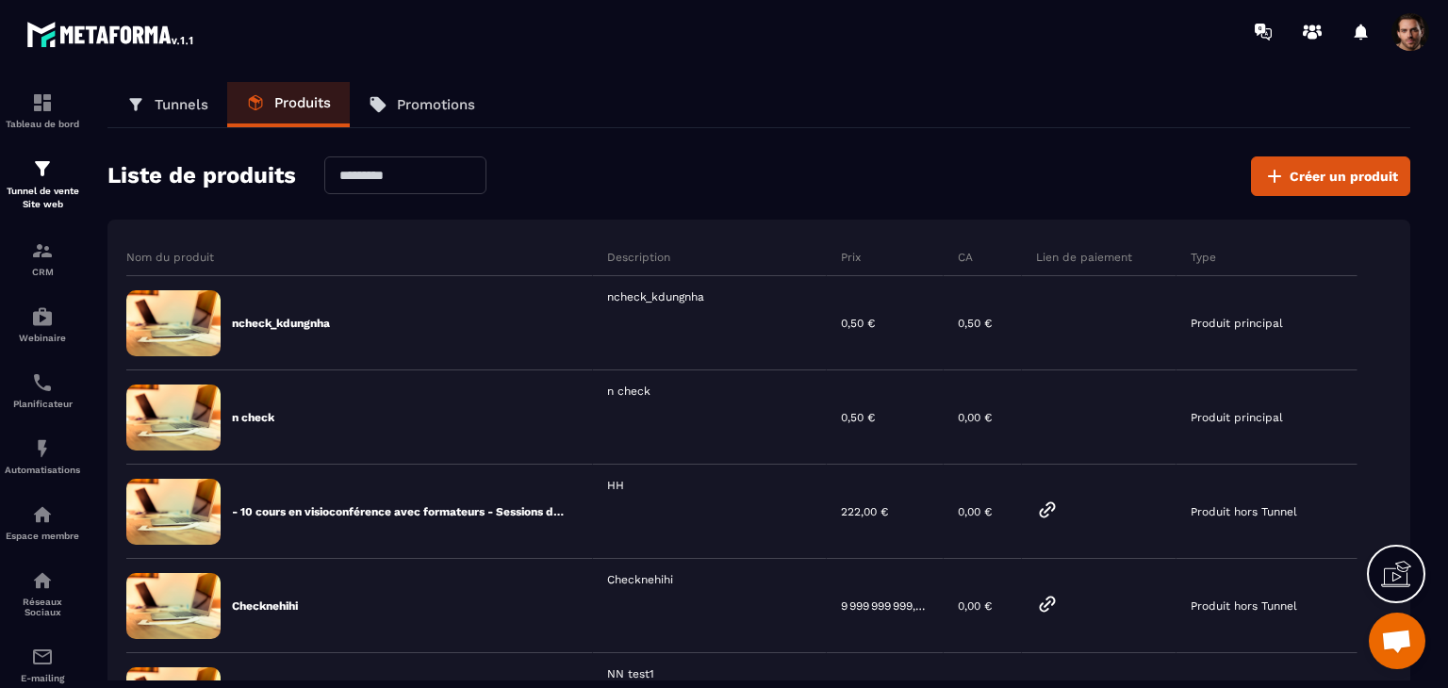
click at [167, 111] on p "Tunnels" at bounding box center [182, 104] width 54 height 17
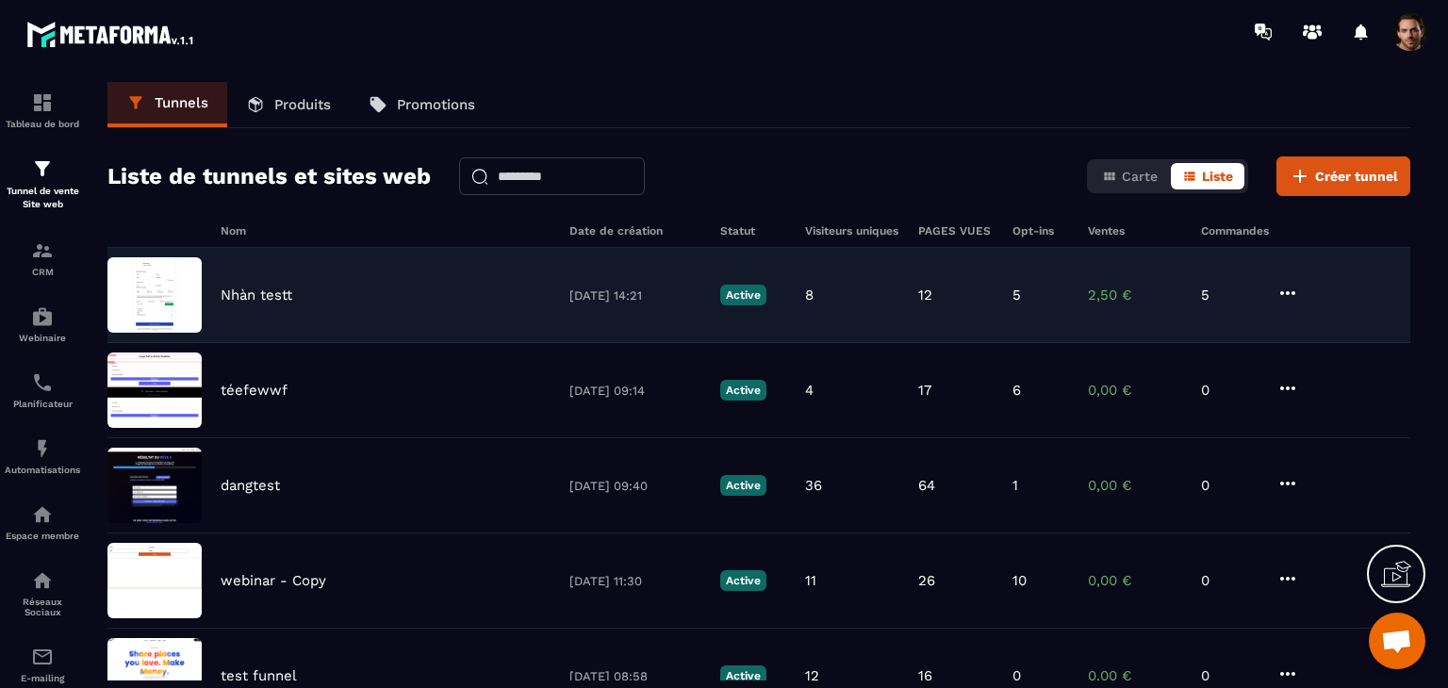
click at [1151, 318] on div "Nhàn testt [DATE] 14:21 Active 8 12 5 2,50 € 5" at bounding box center [758, 295] width 1303 height 95
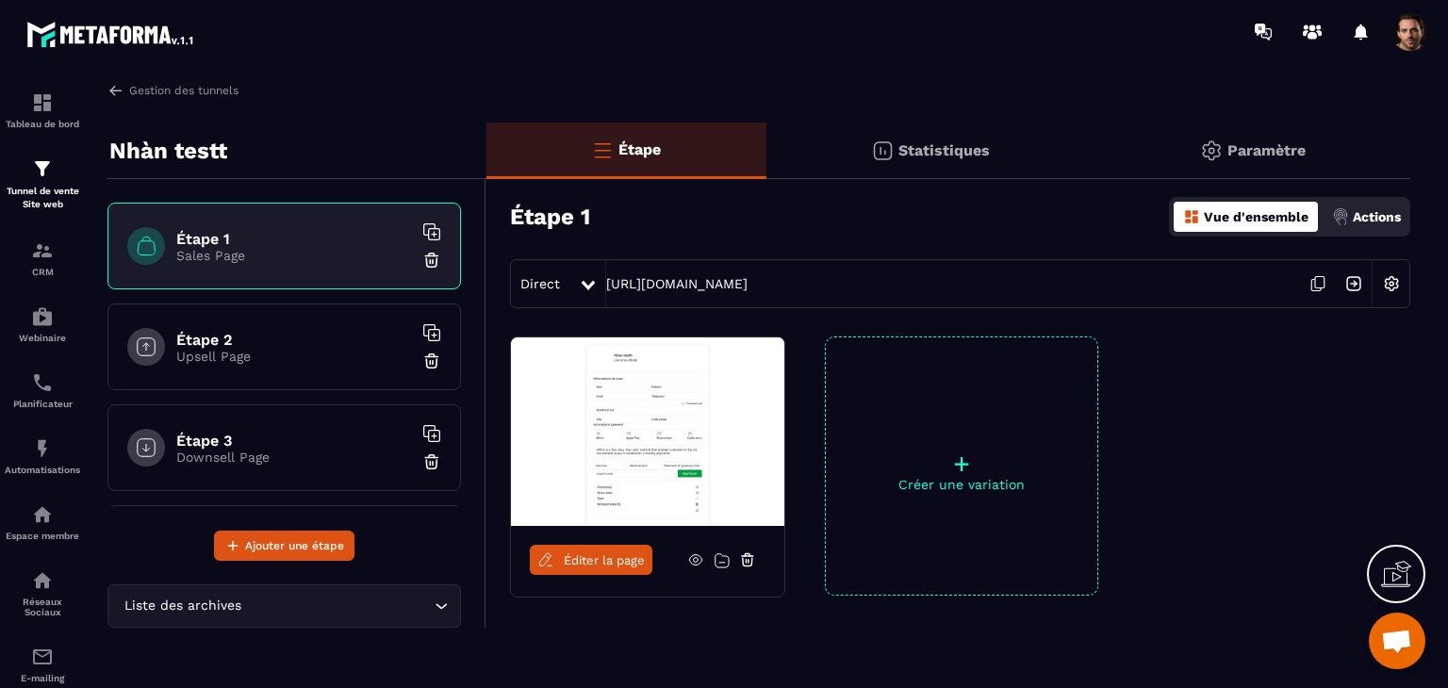
click at [1357, 208] on div "Actions" at bounding box center [1366, 217] width 78 height 30
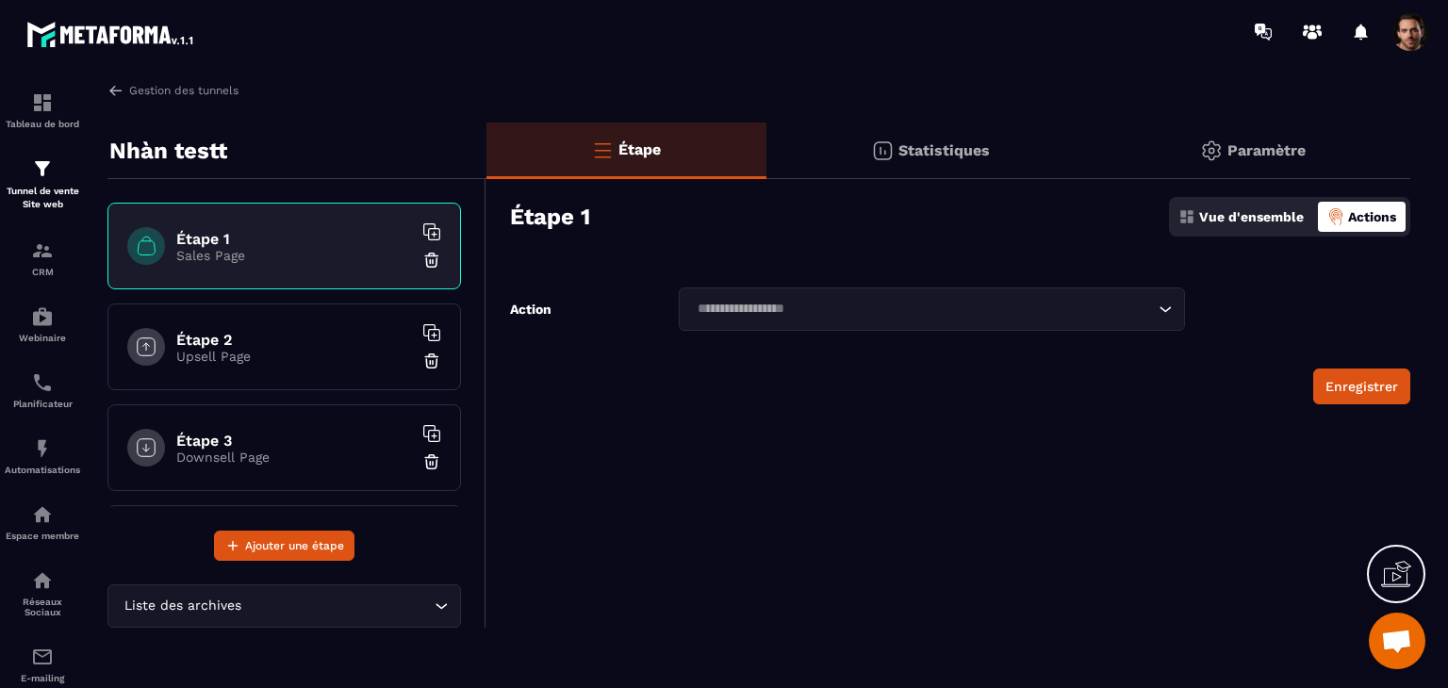
click at [1011, 306] on input "Search for option" at bounding box center [922, 309] width 463 height 21
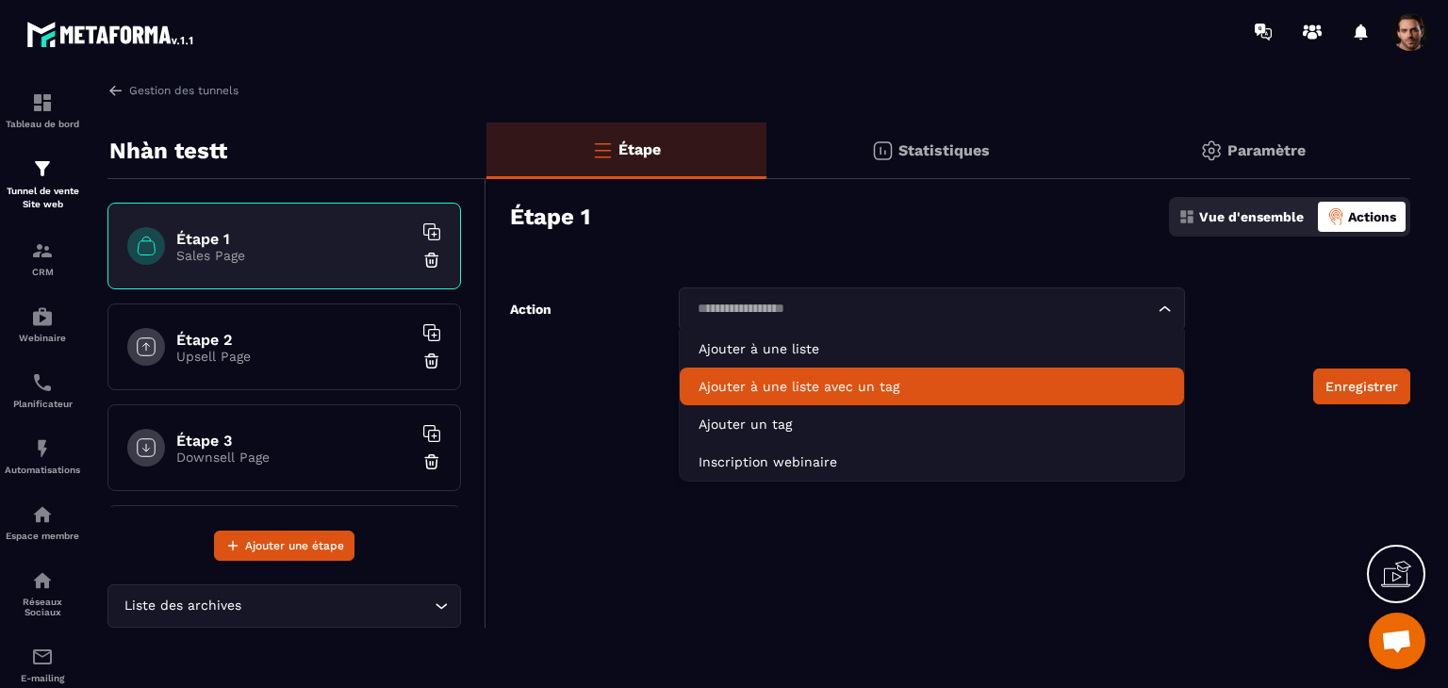
click at [954, 372] on li "Ajouter à une liste avec un tag" at bounding box center [932, 387] width 504 height 38
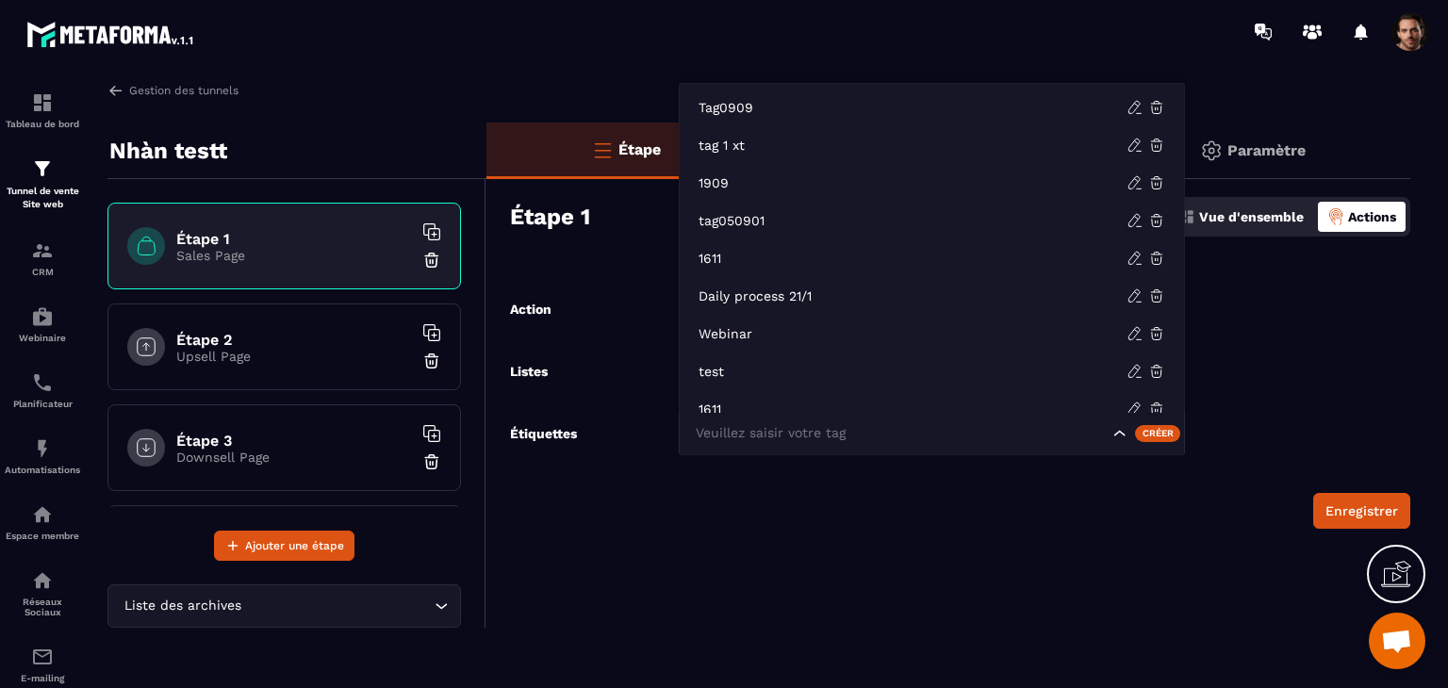
click at [905, 425] on input "Search for option" at bounding box center [900, 433] width 418 height 21
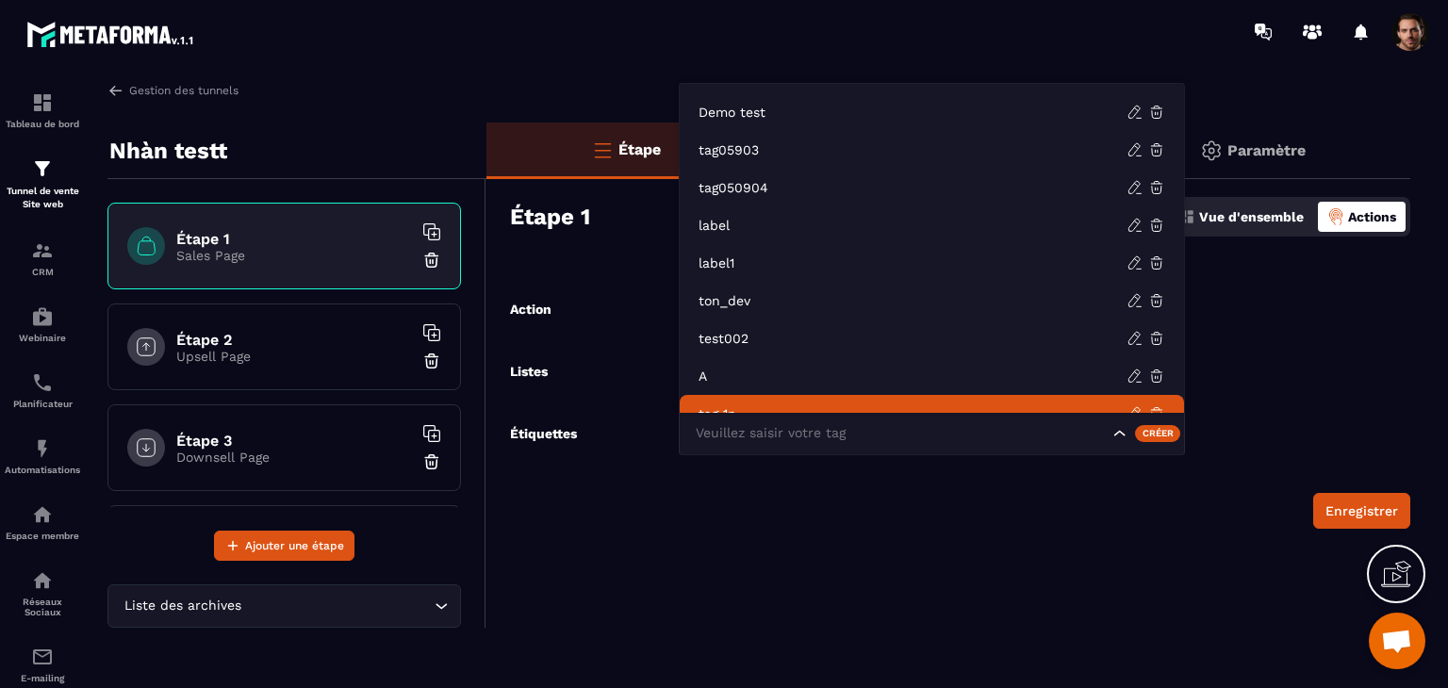
scroll to position [584, 0]
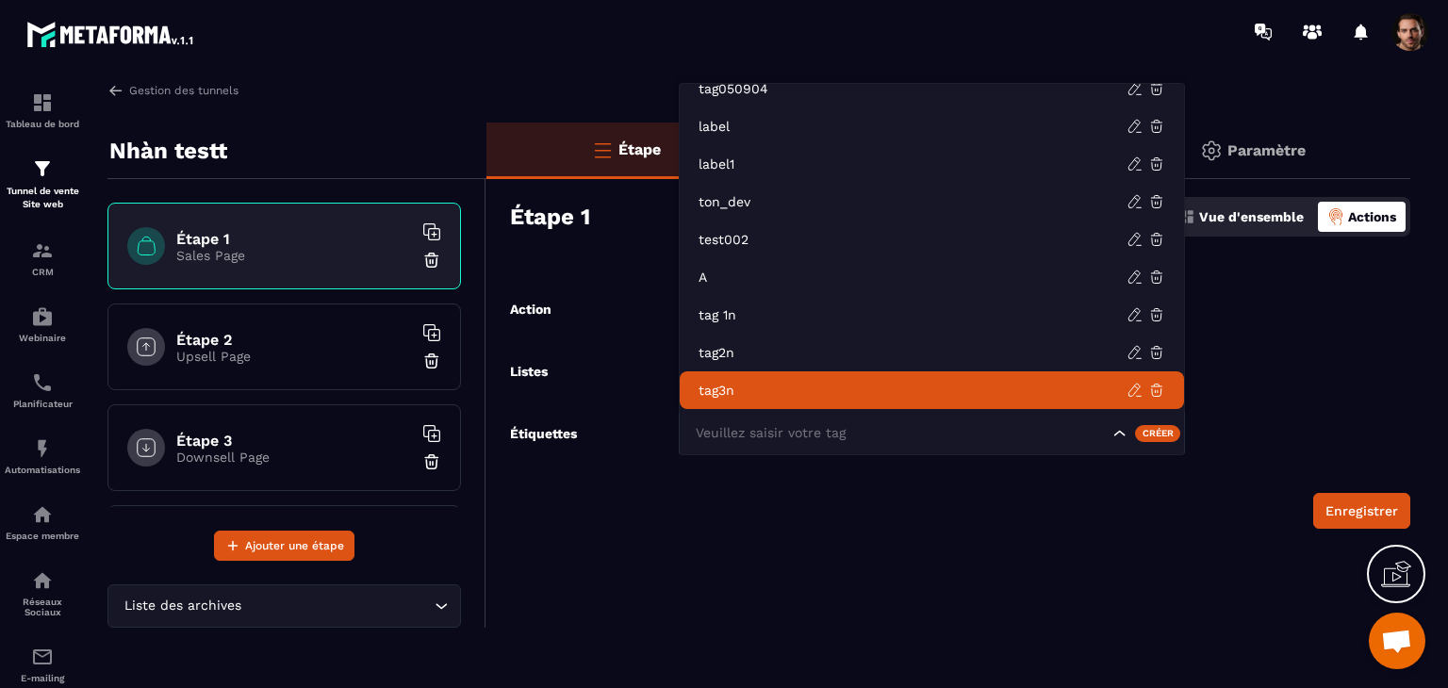
click at [843, 375] on li "tag3n" at bounding box center [932, 390] width 504 height 38
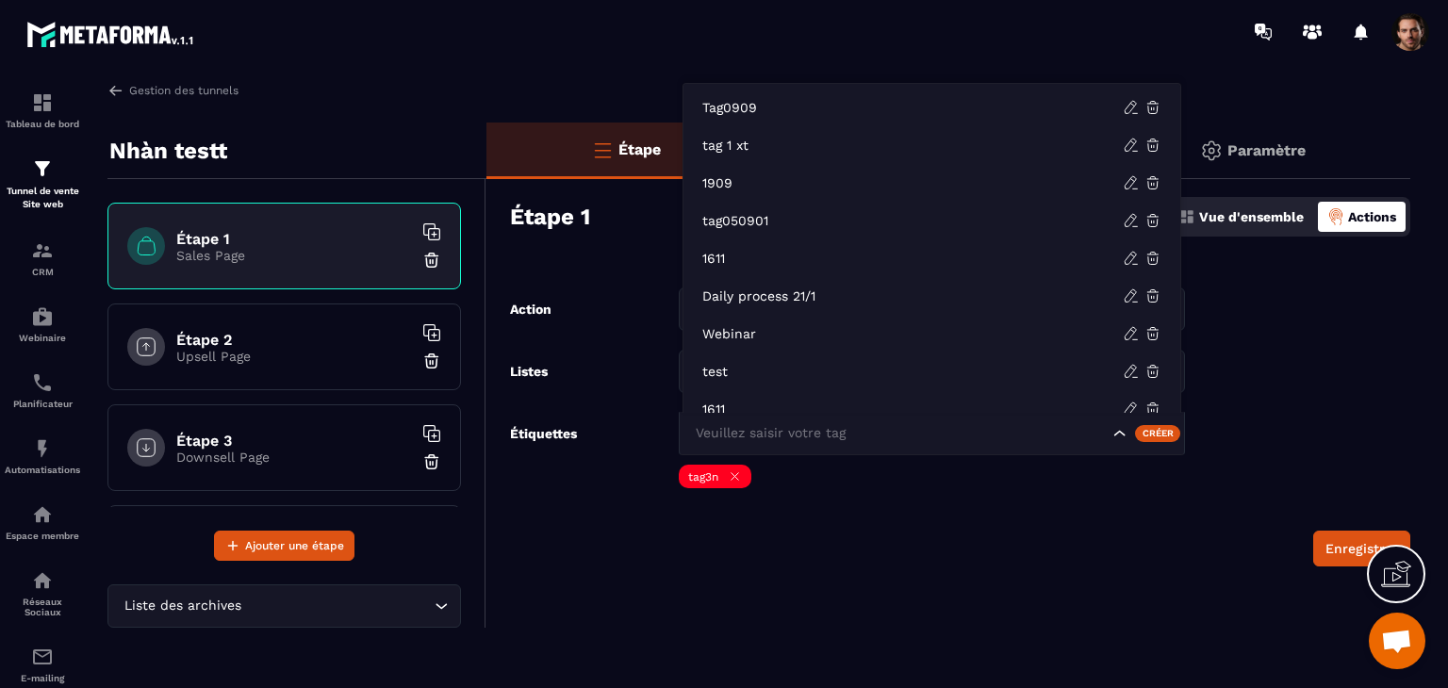
click at [872, 438] on input "Search for option" at bounding box center [900, 433] width 418 height 21
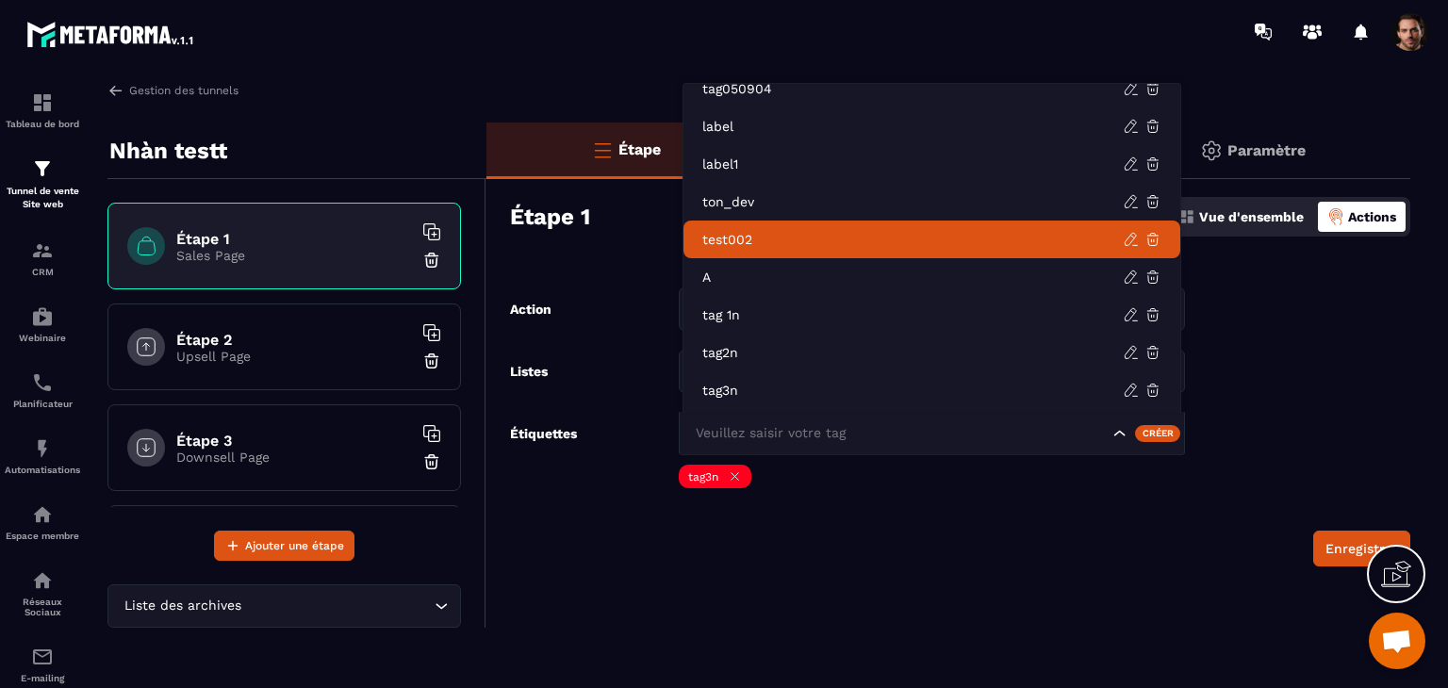
click at [854, 232] on p "test002" at bounding box center [912, 239] width 420 height 19
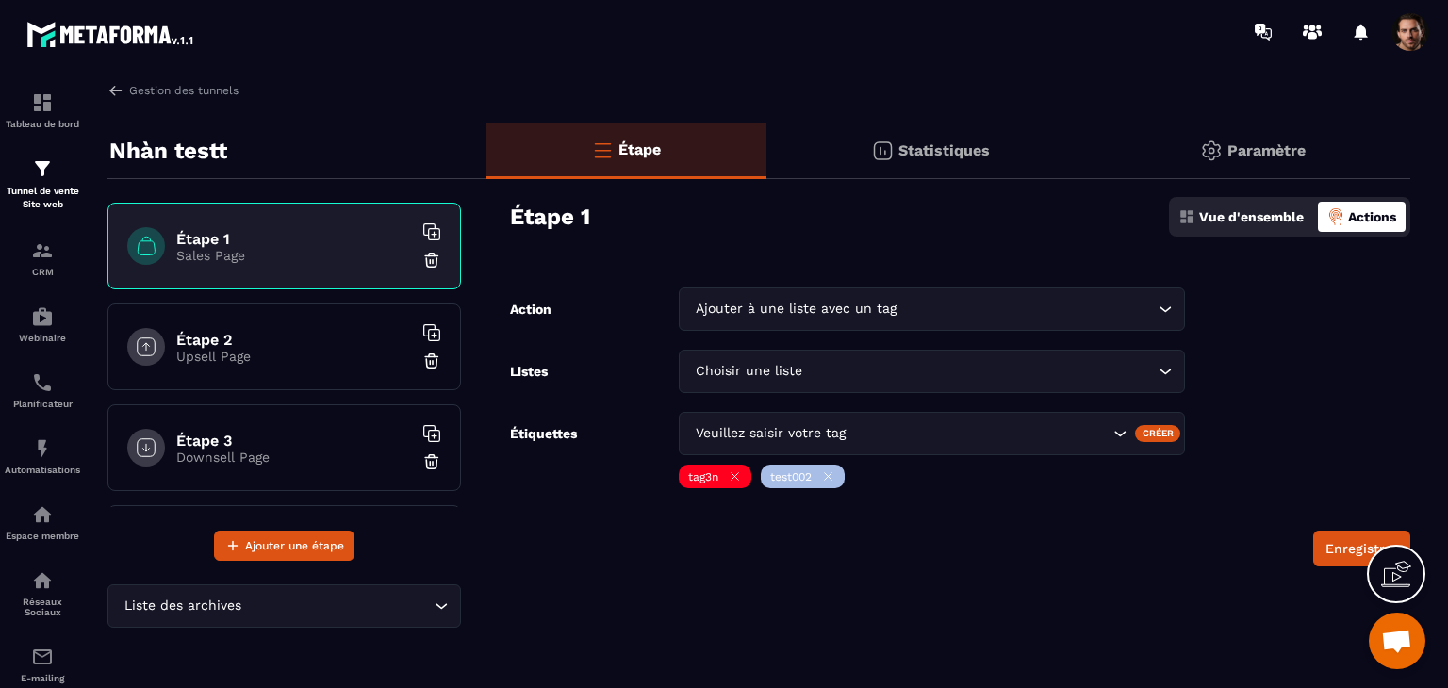
click at [1000, 450] on div "Veuillez saisir votre tag" at bounding box center [932, 433] width 506 height 43
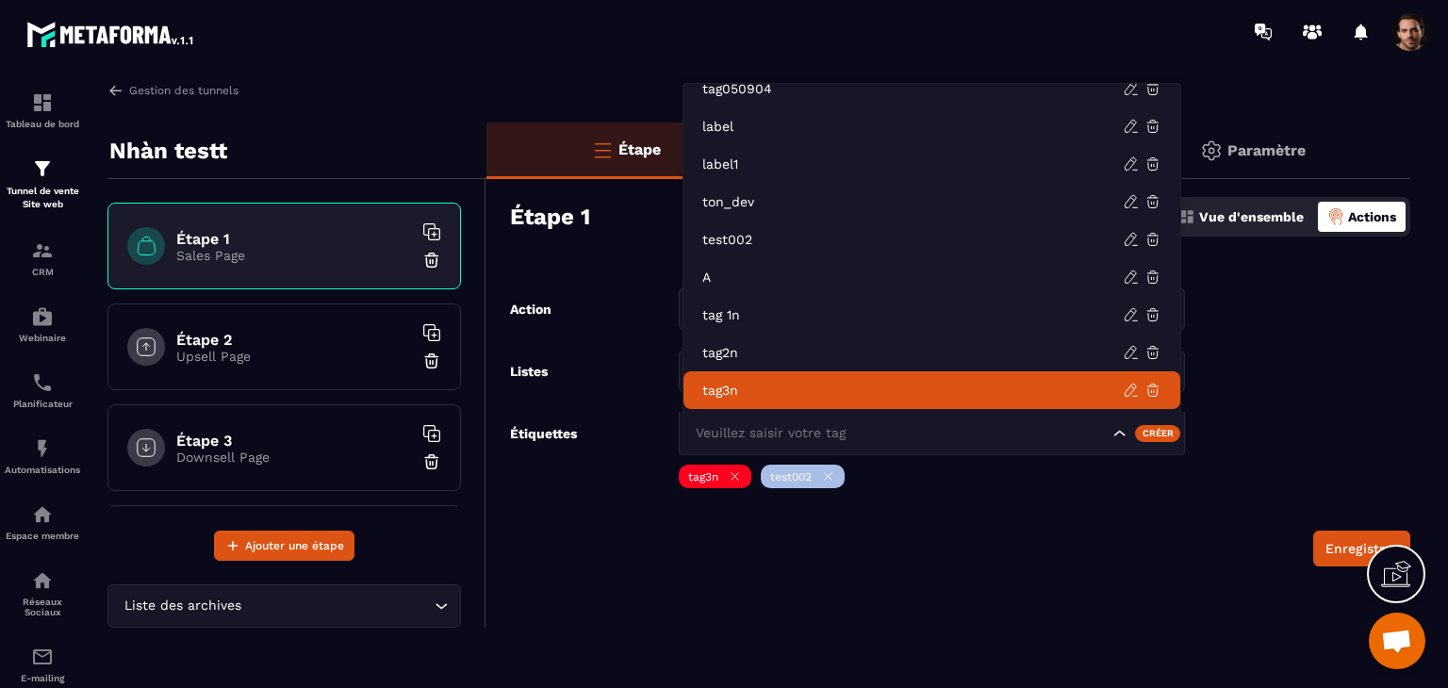
click at [1069, 505] on form "Action Ajouter à une liste avec un tag Loading... Listes Choisir une liste Load…" at bounding box center [948, 426] width 924 height 279
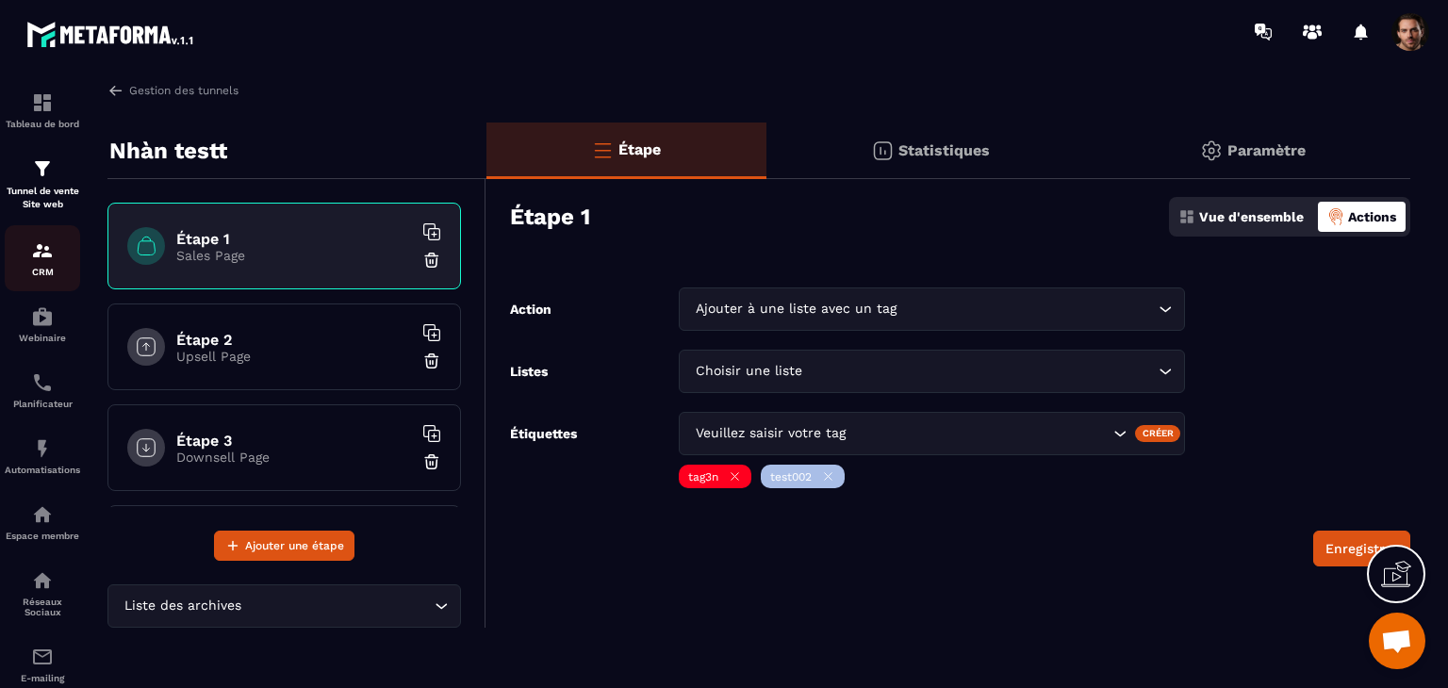
click at [31, 262] on img at bounding box center [42, 250] width 23 height 23
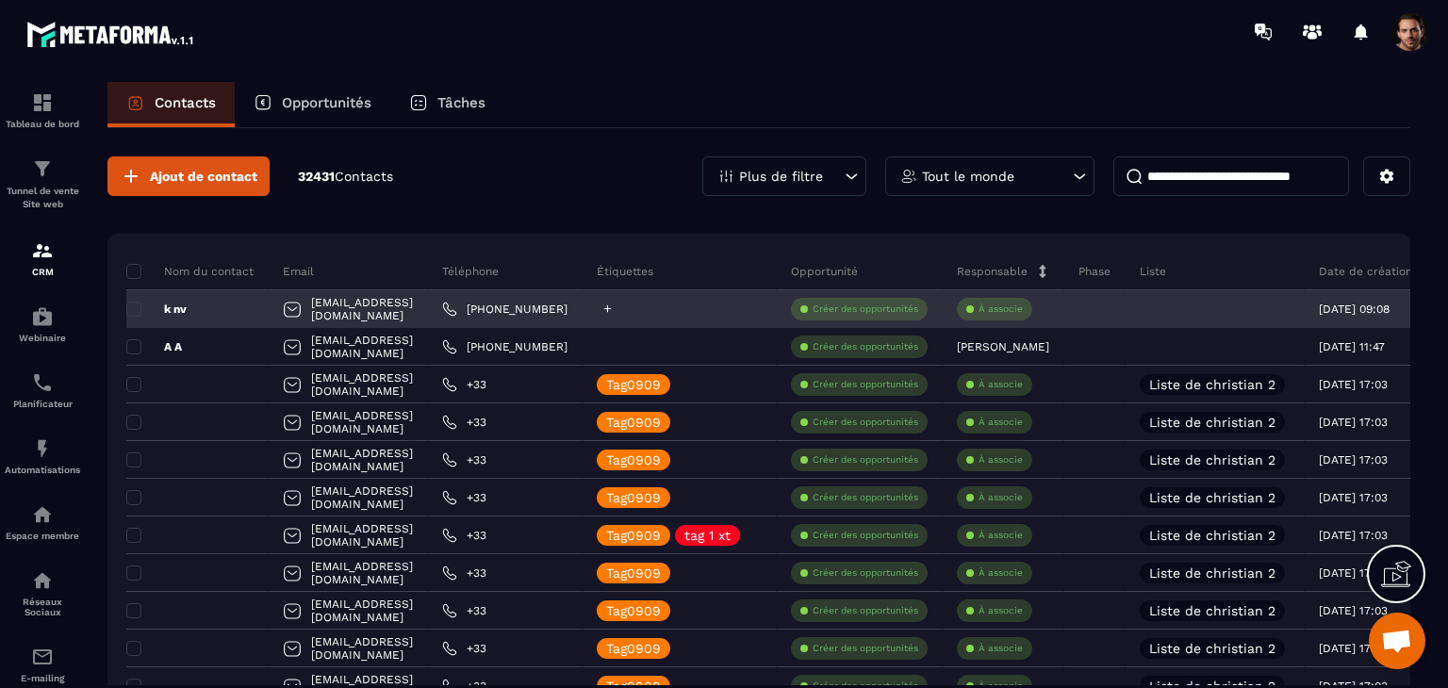
click at [614, 306] on icon at bounding box center [607, 309] width 12 height 12
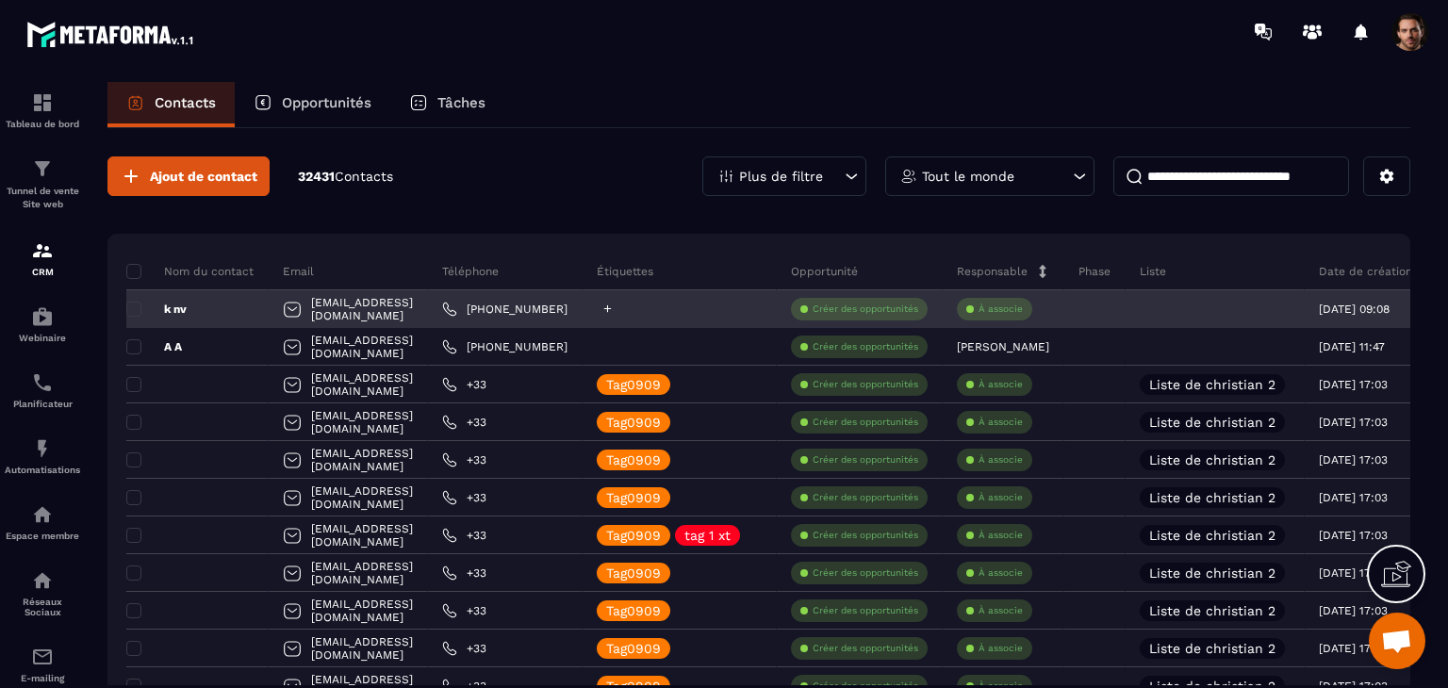
click at [612, 310] on icon at bounding box center [608, 309] width 8 height 8
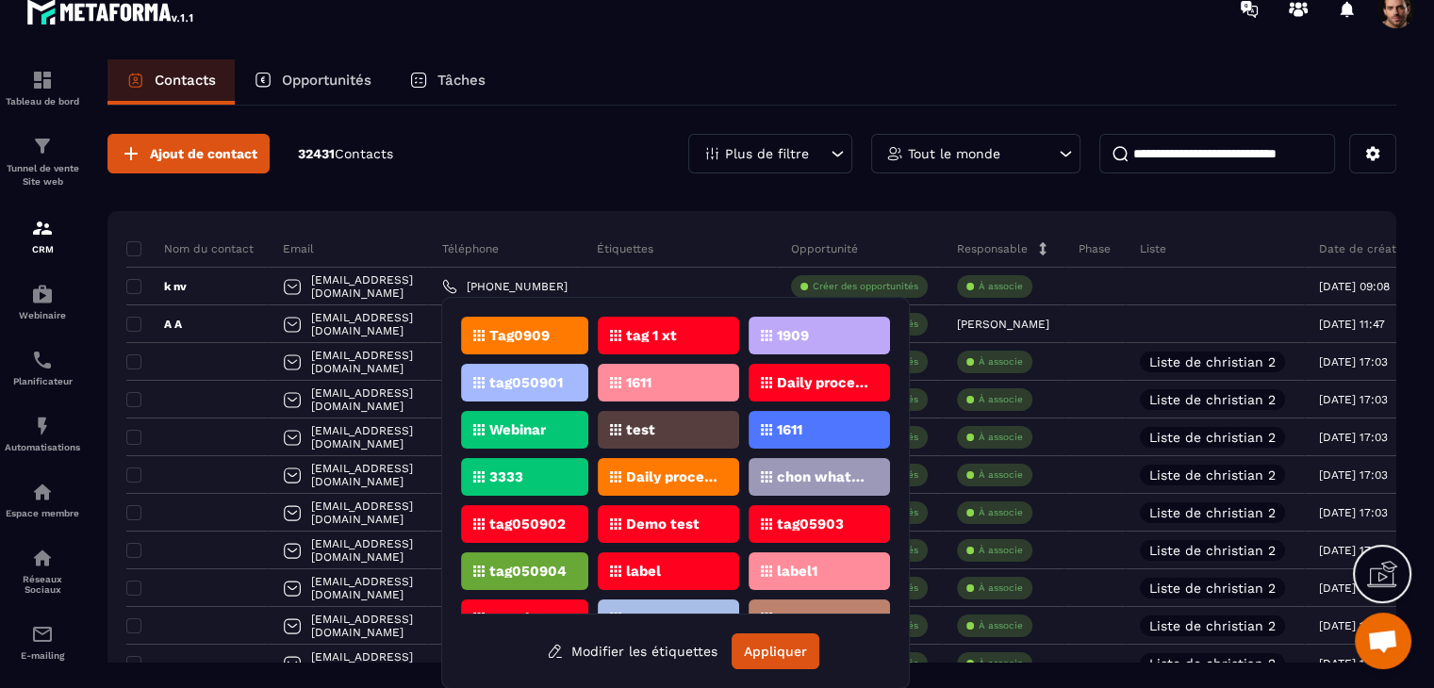
scroll to position [75, 0]
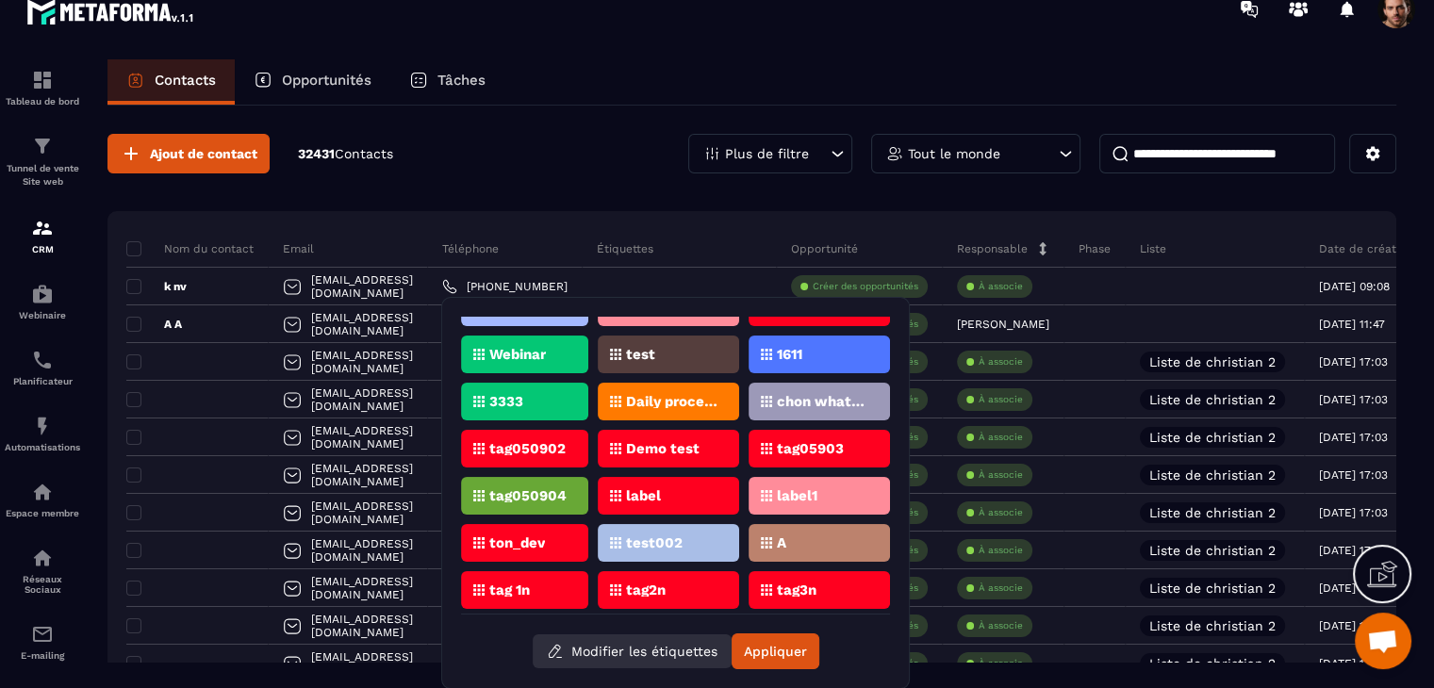
click at [652, 642] on button "Modifier les étiquettes" at bounding box center [632, 651] width 199 height 34
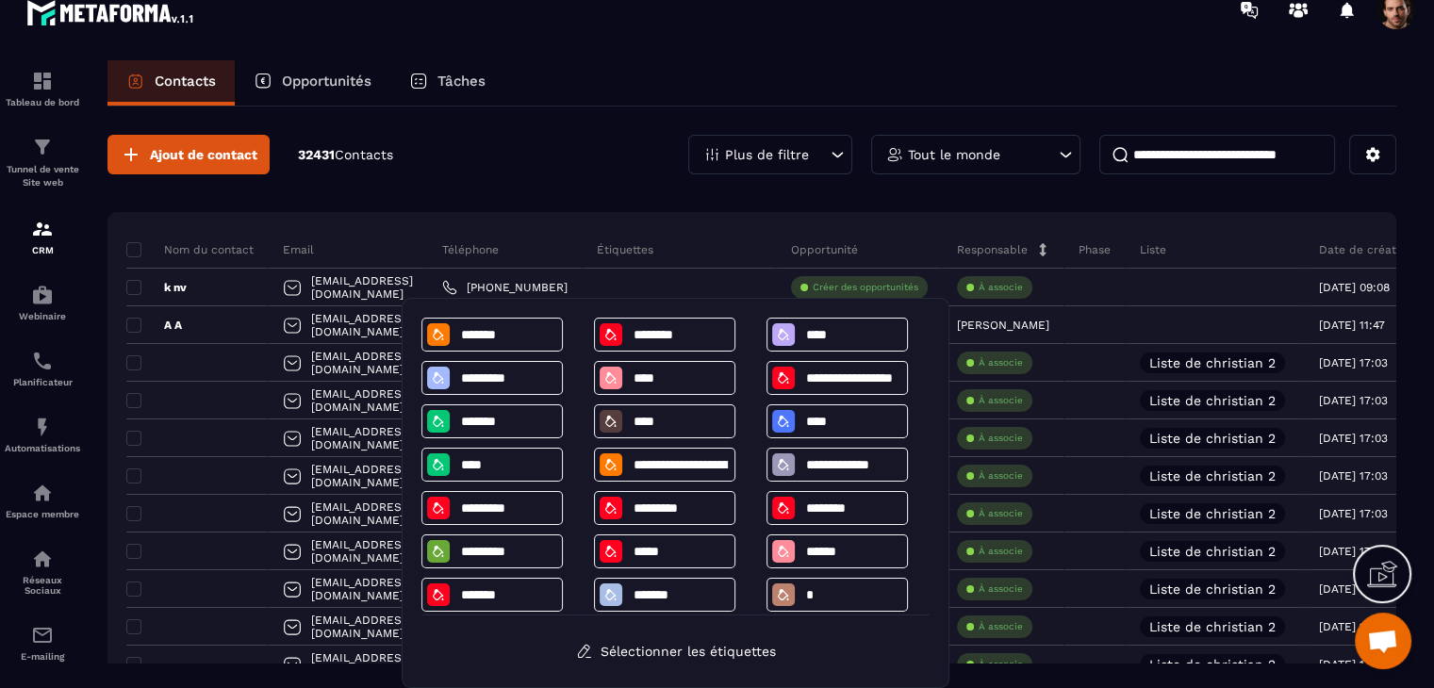
scroll to position [98, 0]
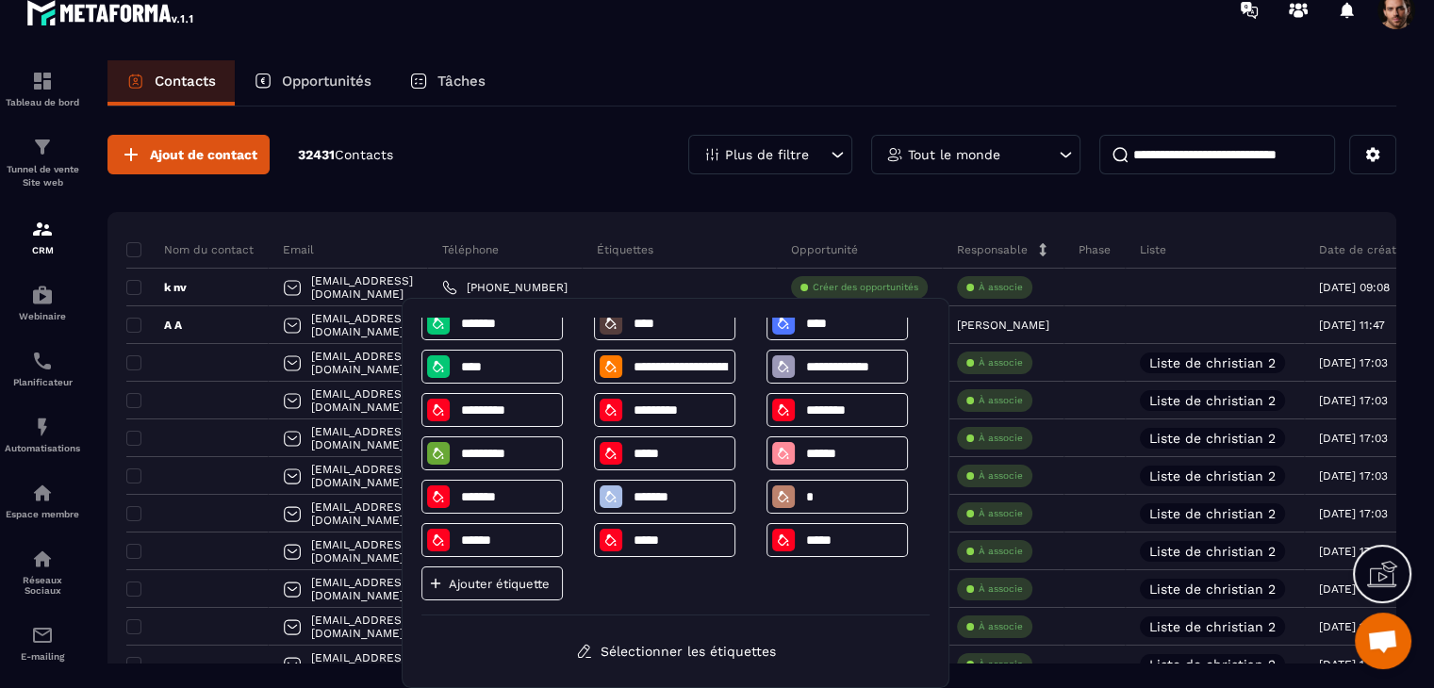
click at [483, 582] on p "Ajouter étiquette" at bounding box center [499, 584] width 101 height 14
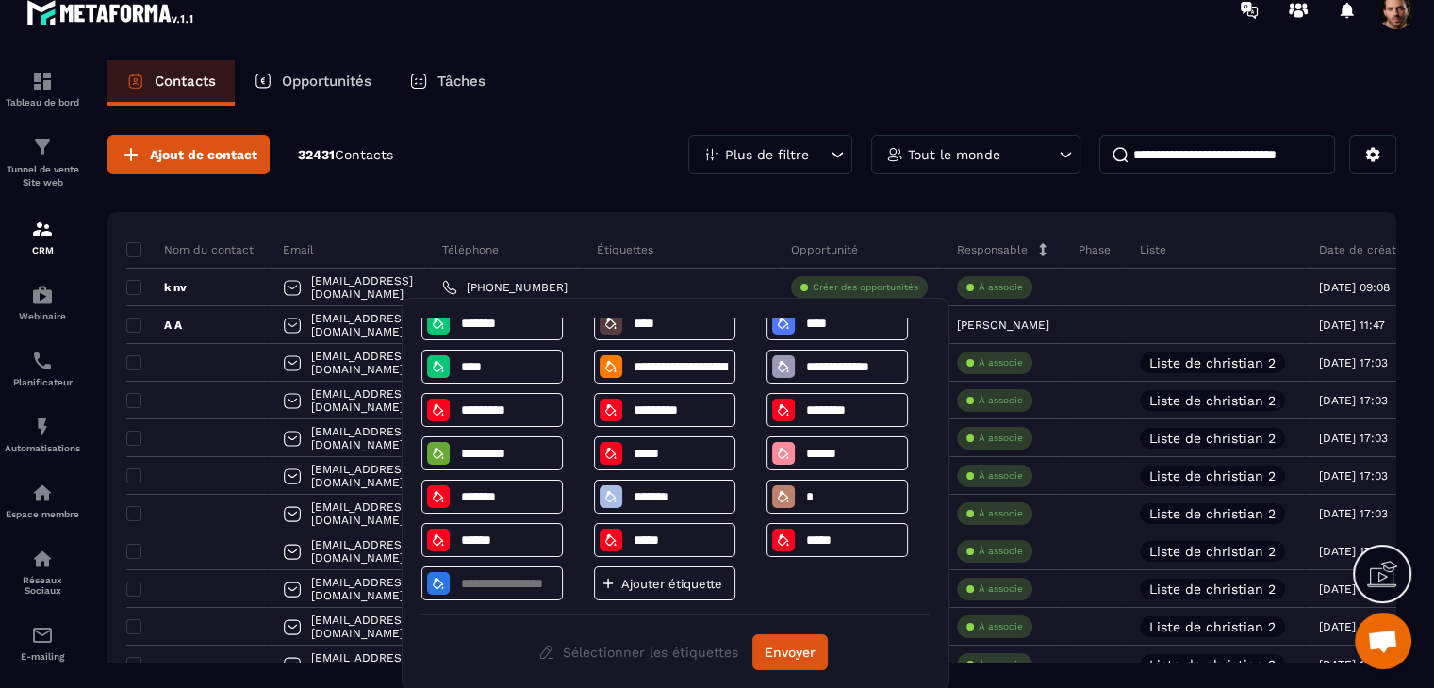
scroll to position [23, 0]
click at [642, 580] on p "Ajouter étiquette" at bounding box center [671, 583] width 101 height 14
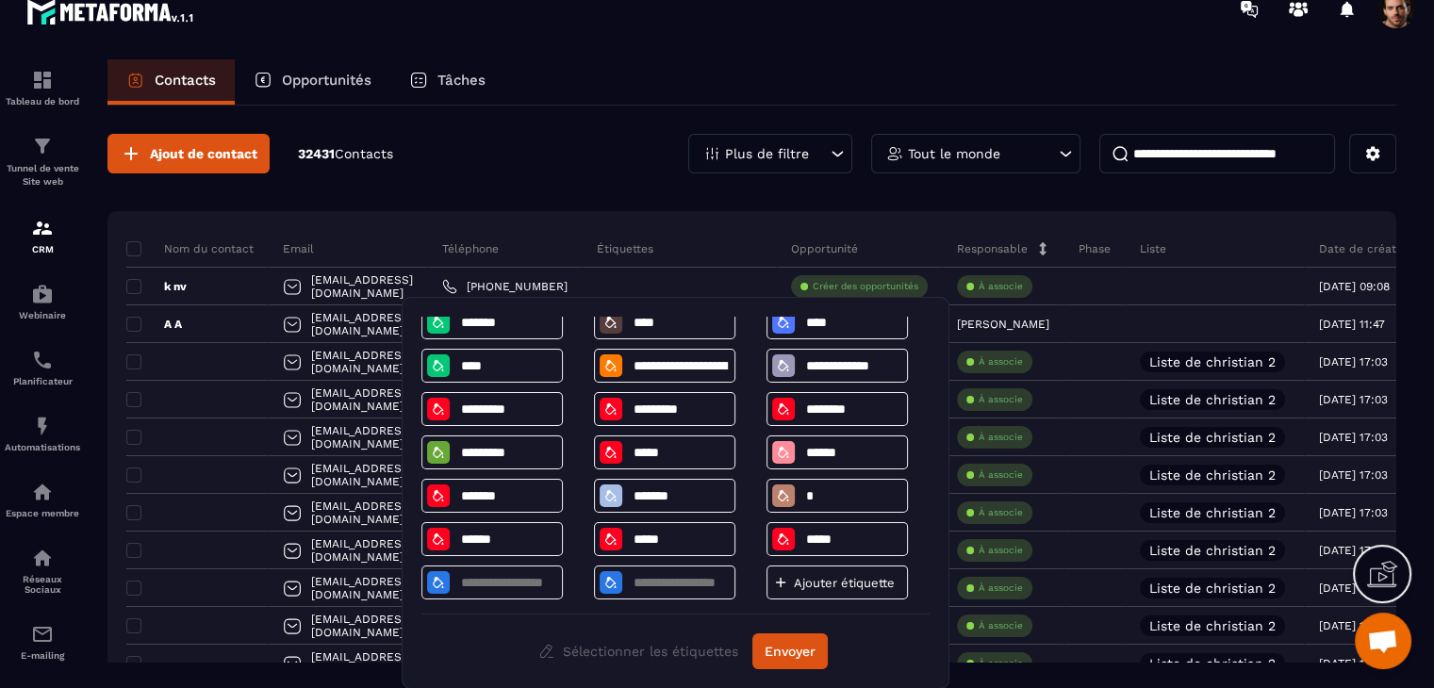
click at [846, 583] on p "Ajouter étiquette" at bounding box center [844, 583] width 101 height 14
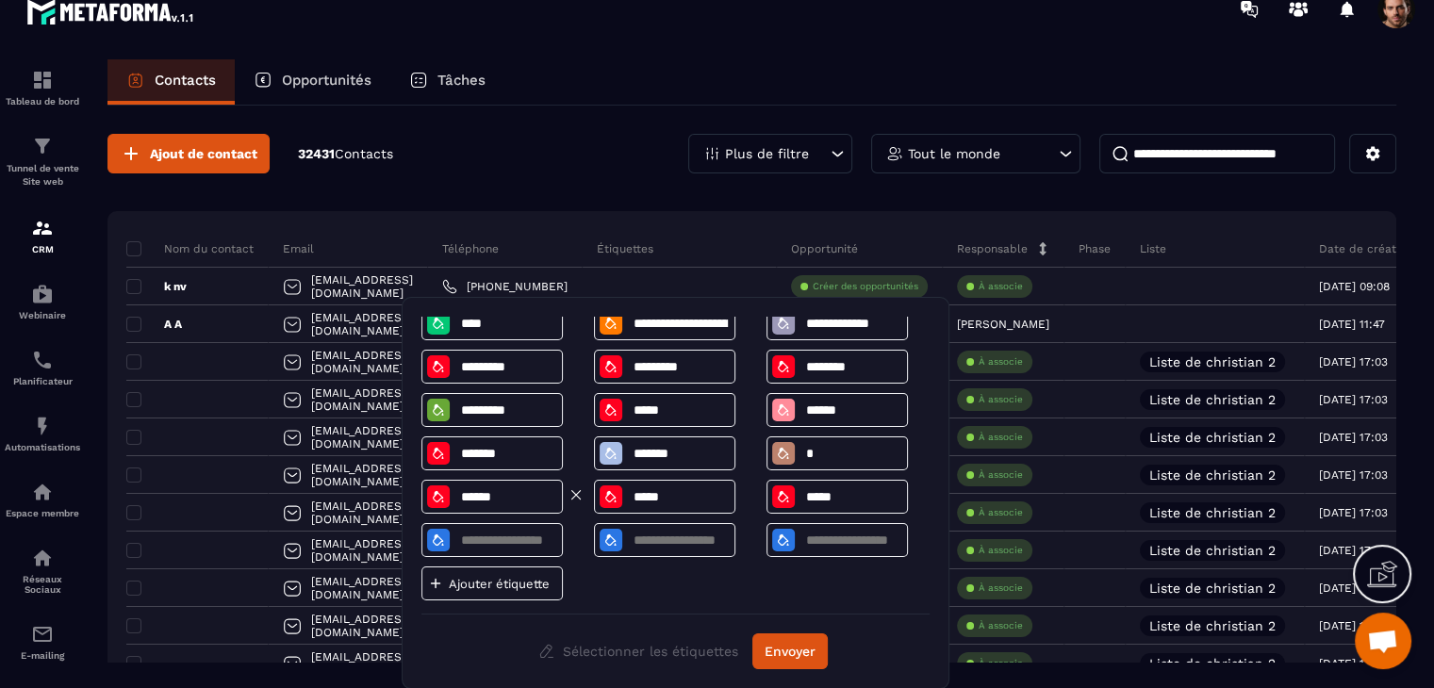
click at [582, 537] on icon at bounding box center [575, 538] width 17 height 17
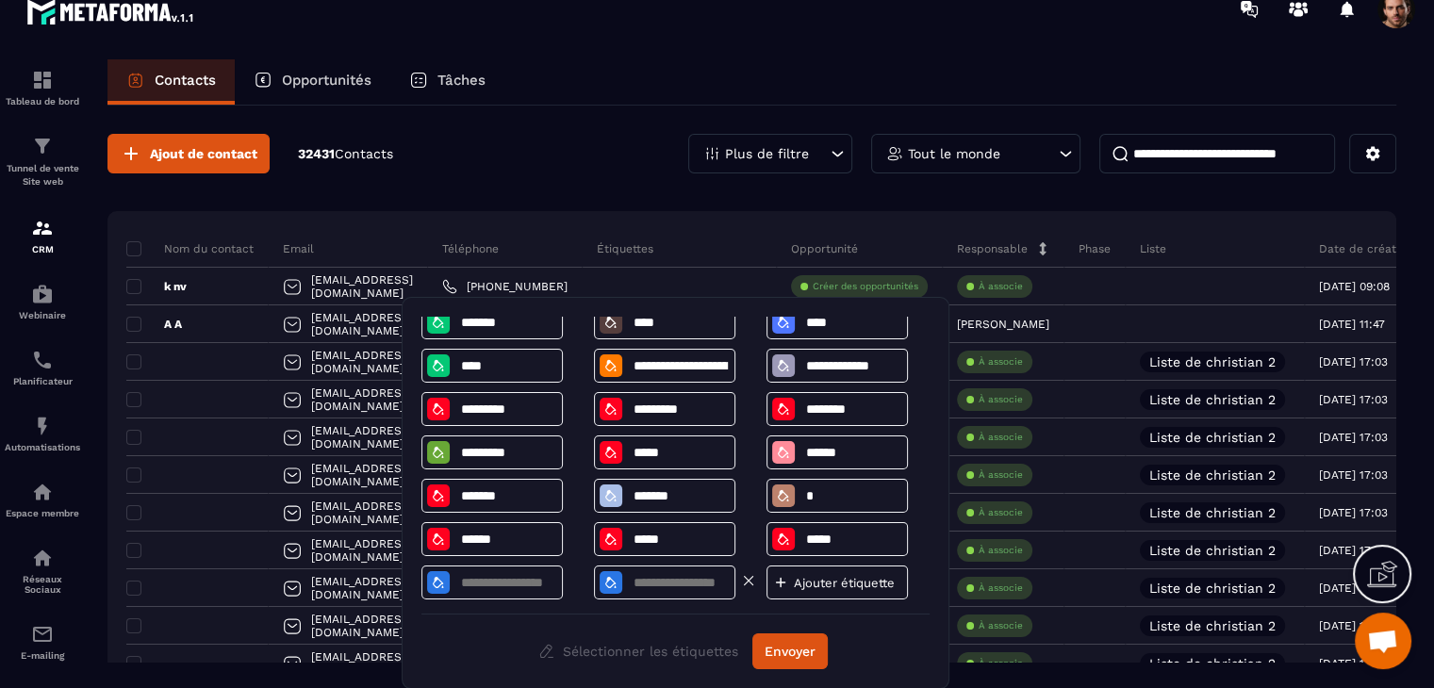
click at [746, 579] on icon at bounding box center [748, 580] width 17 height 17
click at [573, 580] on icon at bounding box center [575, 580] width 17 height 17
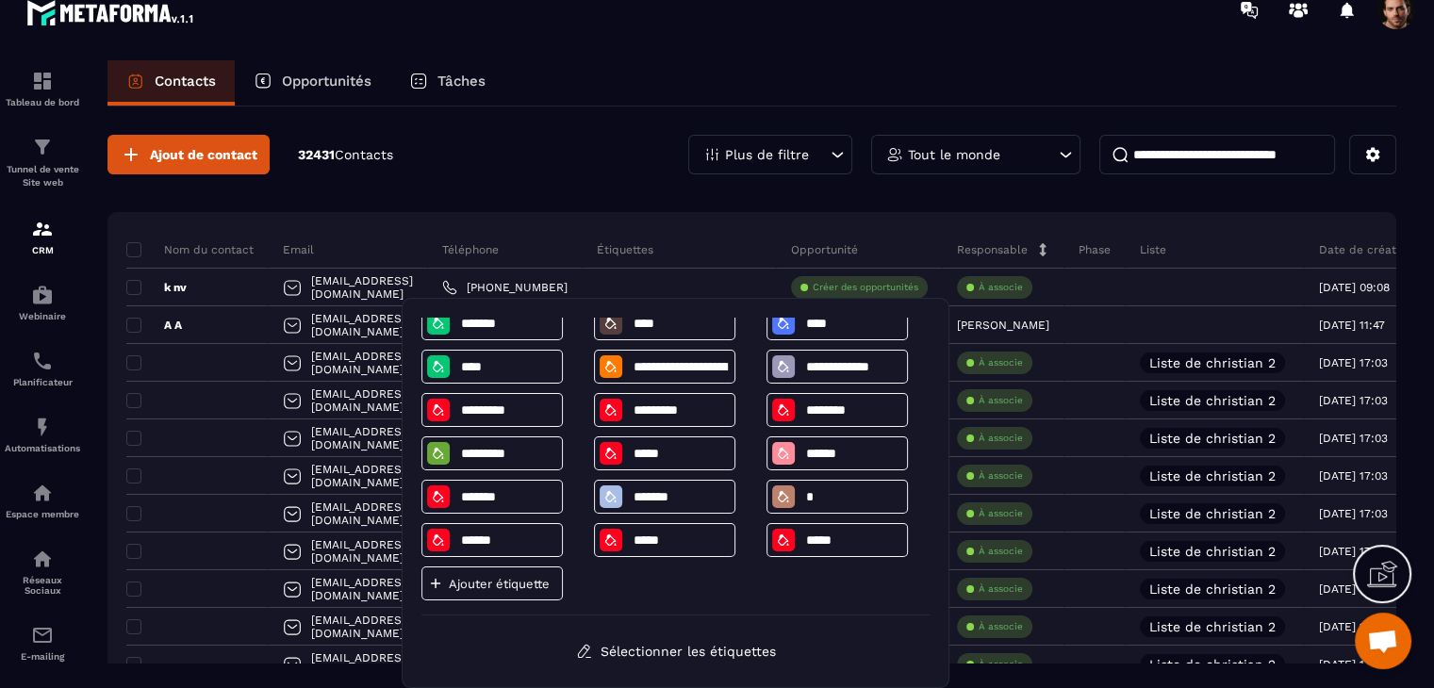
click at [676, 597] on div "**********" at bounding box center [675, 467] width 508 height 298
click at [522, 594] on div "Ajouter étiquette" at bounding box center [491, 583] width 141 height 34
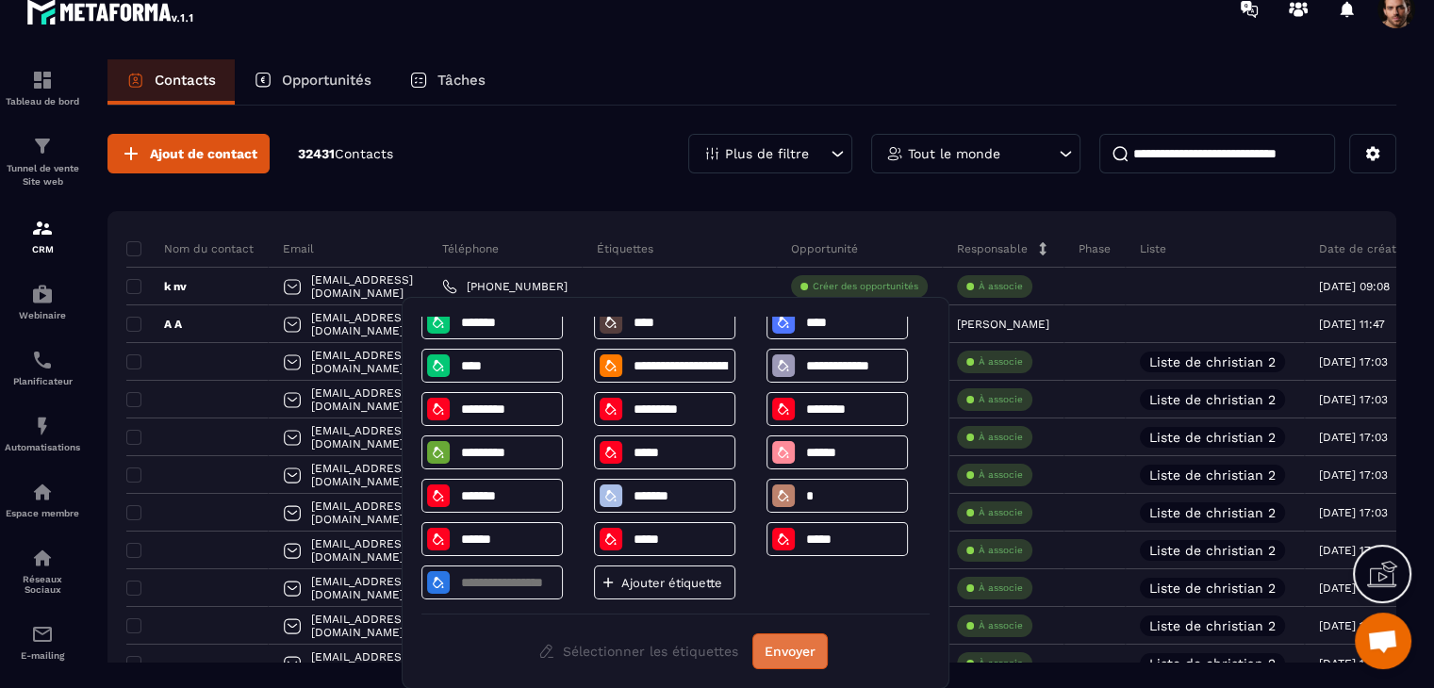
click at [818, 648] on button "Envoyer" at bounding box center [789, 651] width 75 height 36
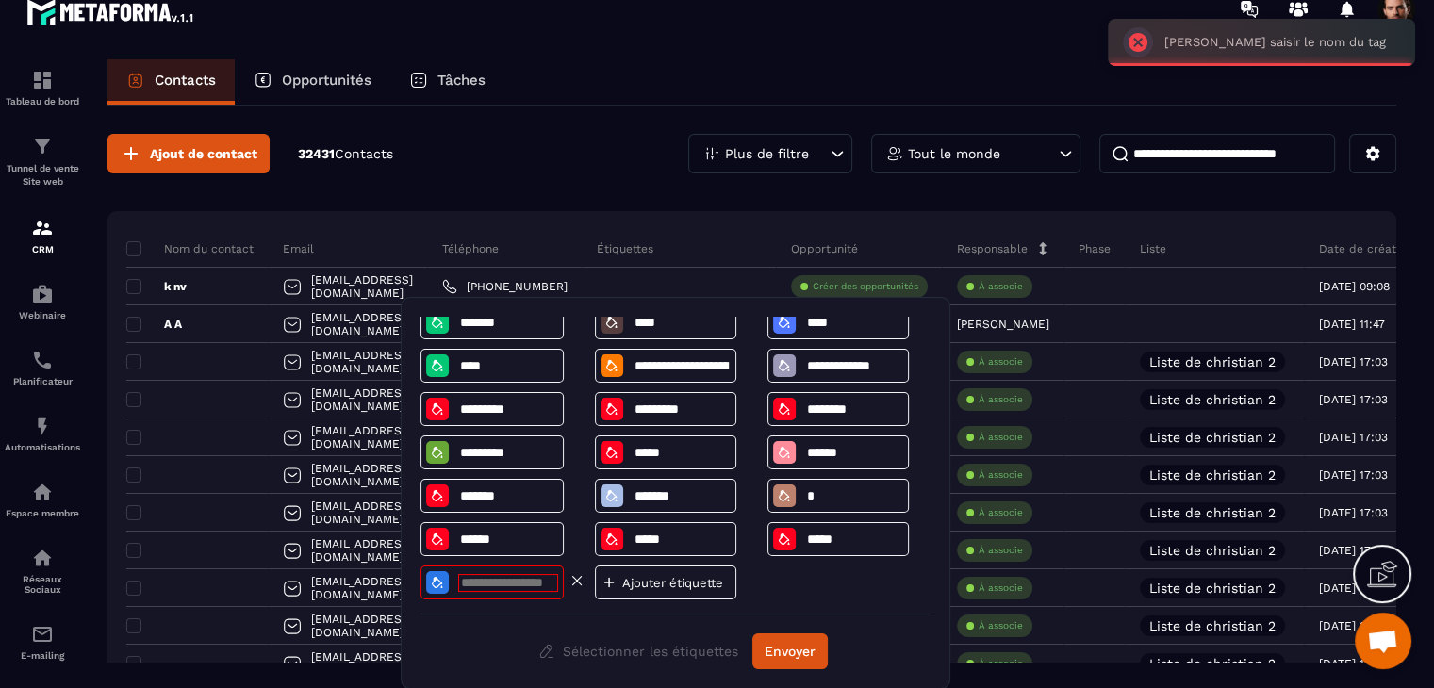
click at [577, 583] on icon at bounding box center [576, 580] width 17 height 17
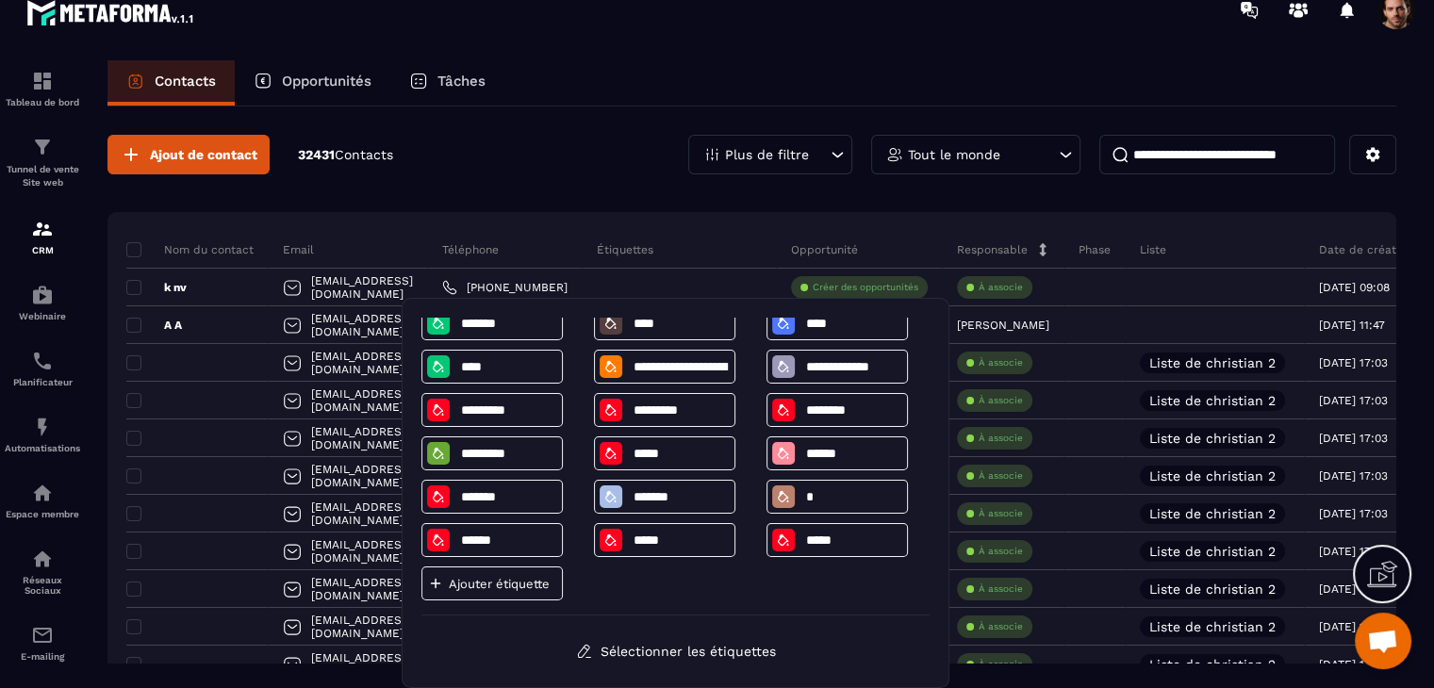
click at [545, 586] on p "Ajouter étiquette" at bounding box center [499, 584] width 101 height 14
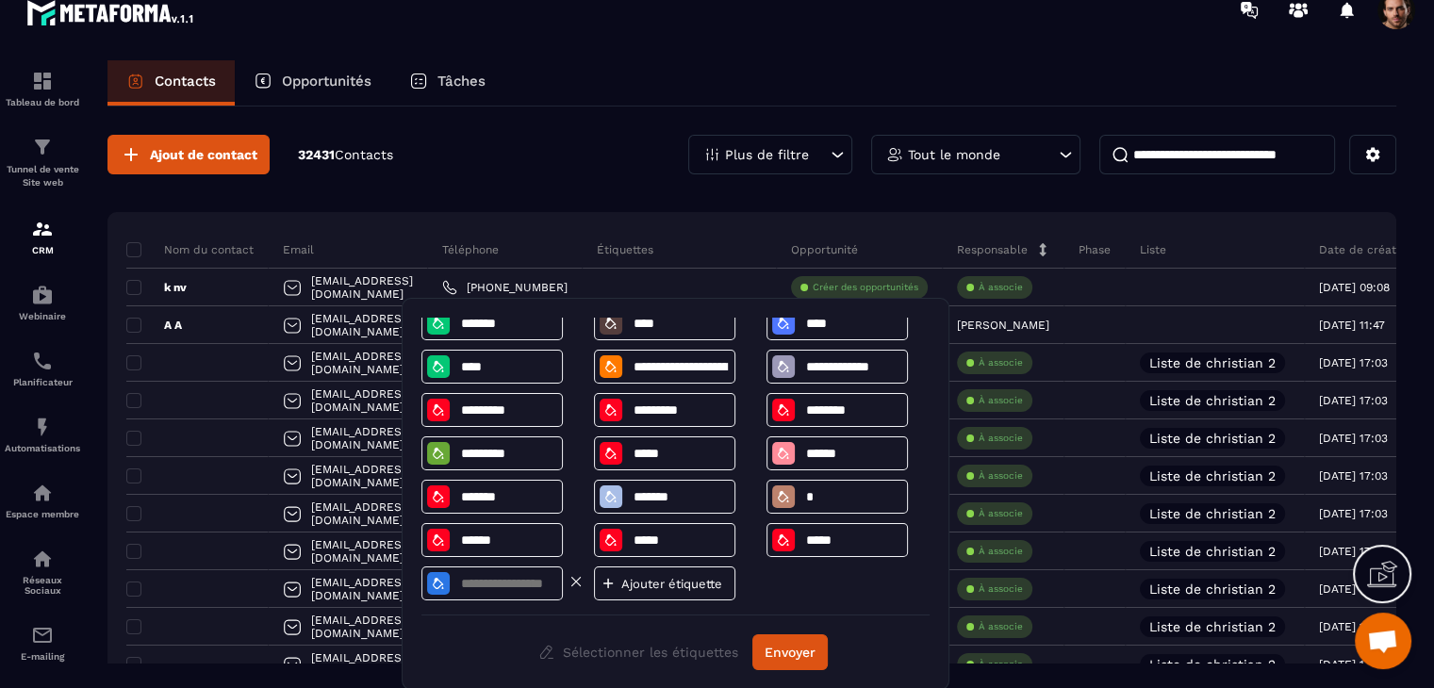
click at [550, 591] on input at bounding box center [508, 584] width 98 height 16
click at [785, 649] on button "Envoyer" at bounding box center [789, 652] width 75 height 36
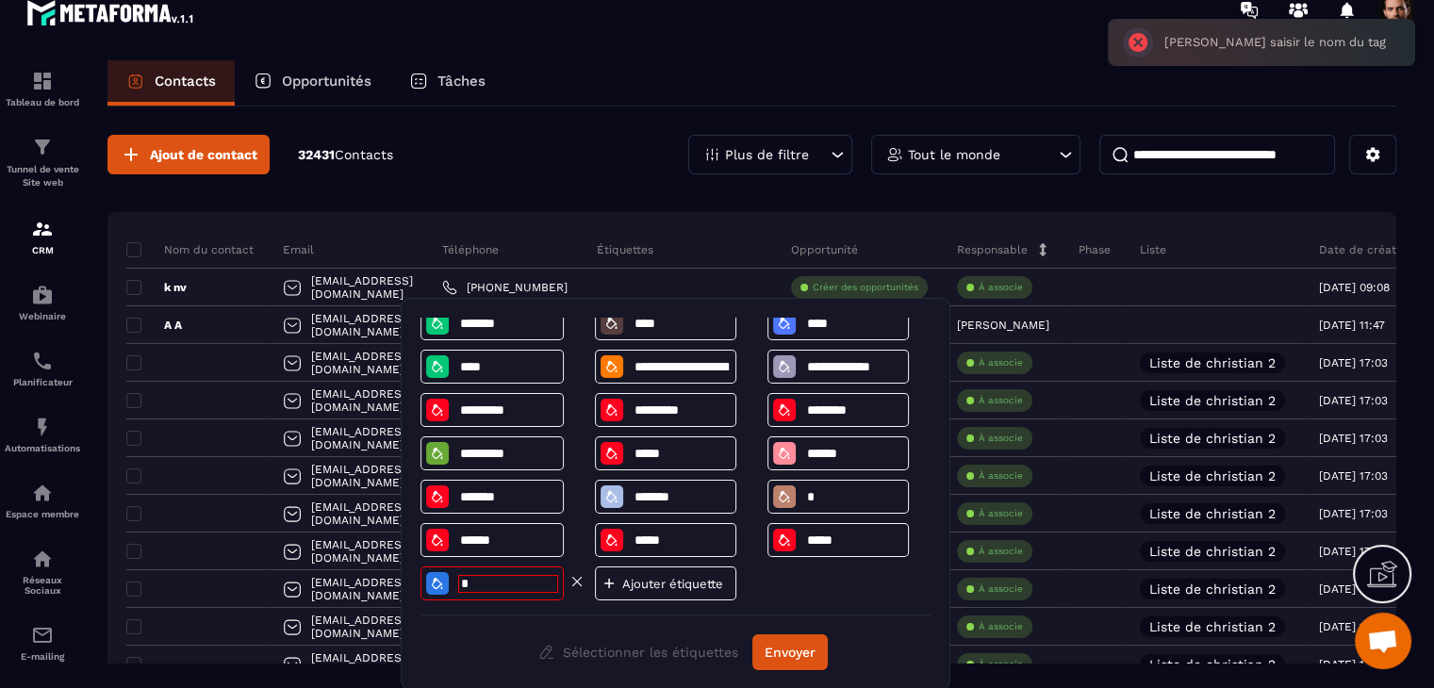
click at [498, 581] on input at bounding box center [508, 584] width 100 height 18
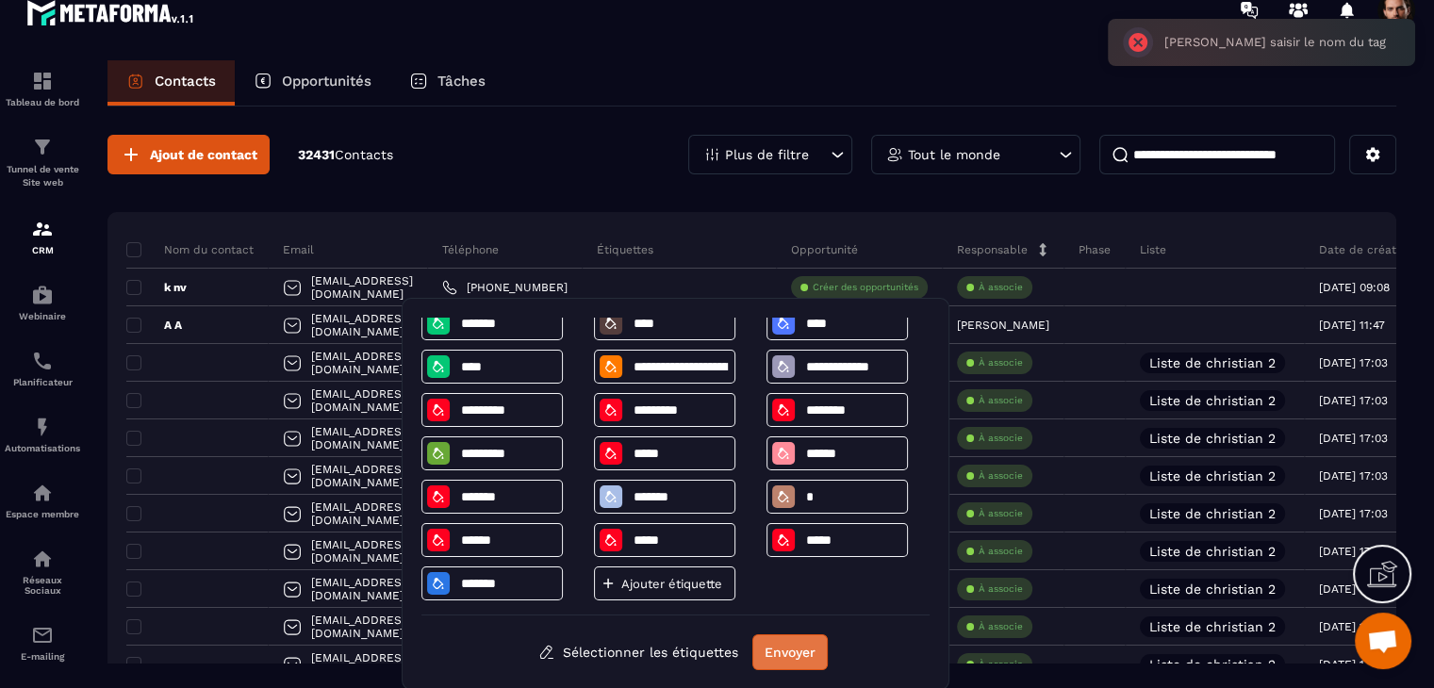
type input "**"
click at [784, 650] on button "Envoyer" at bounding box center [789, 652] width 75 height 36
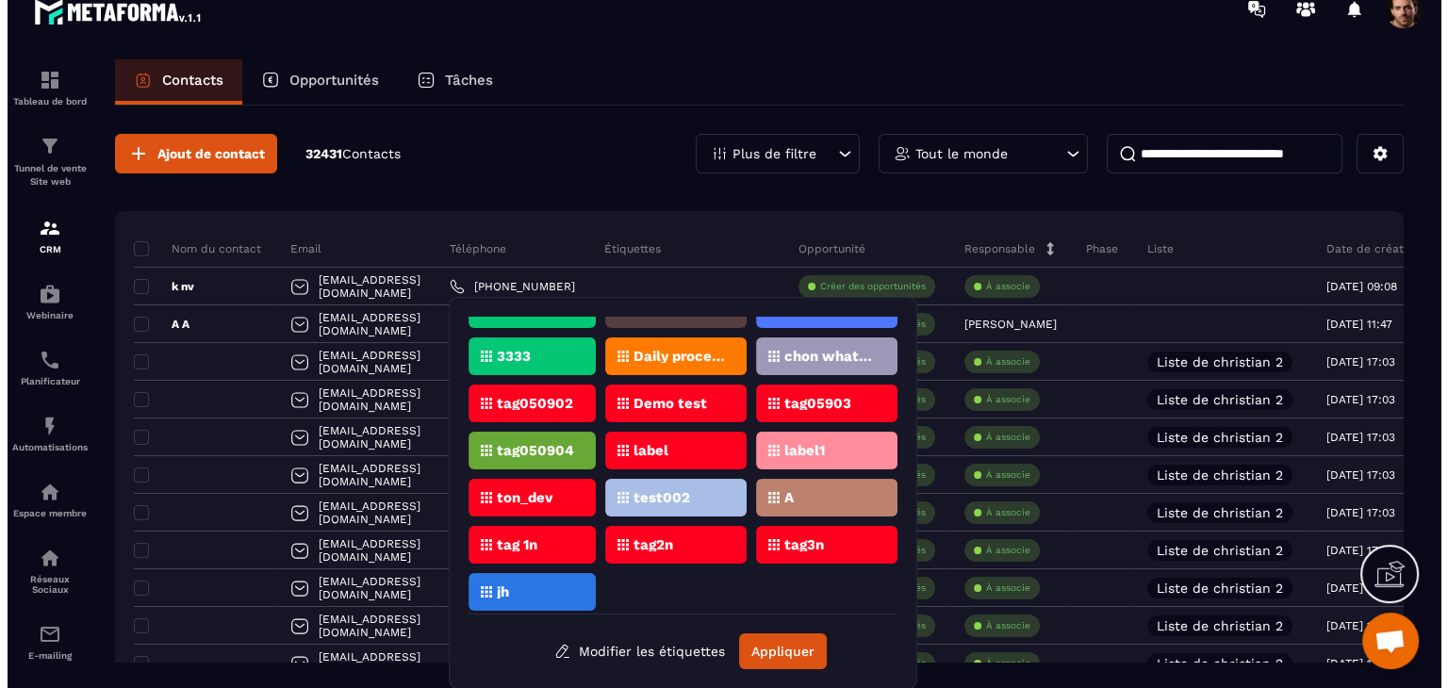
scroll to position [0, 0]
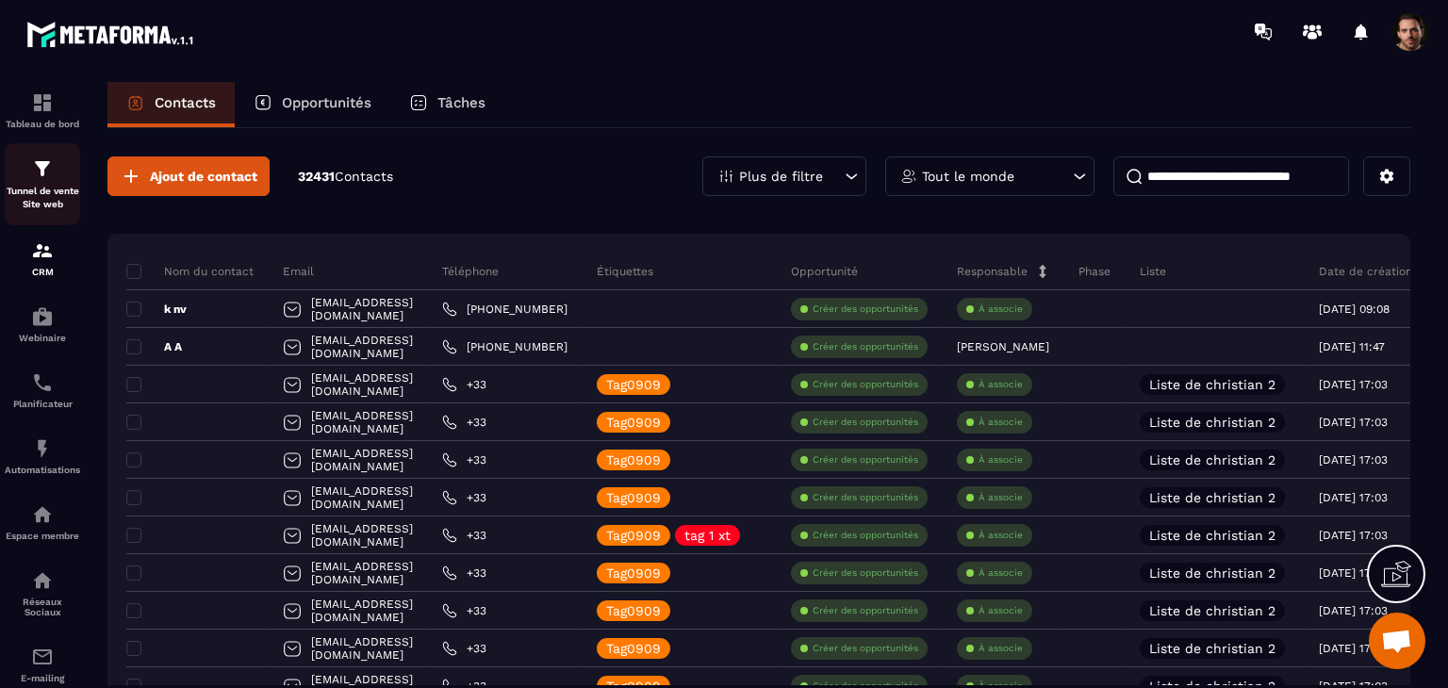
click at [36, 180] on img at bounding box center [42, 168] width 23 height 23
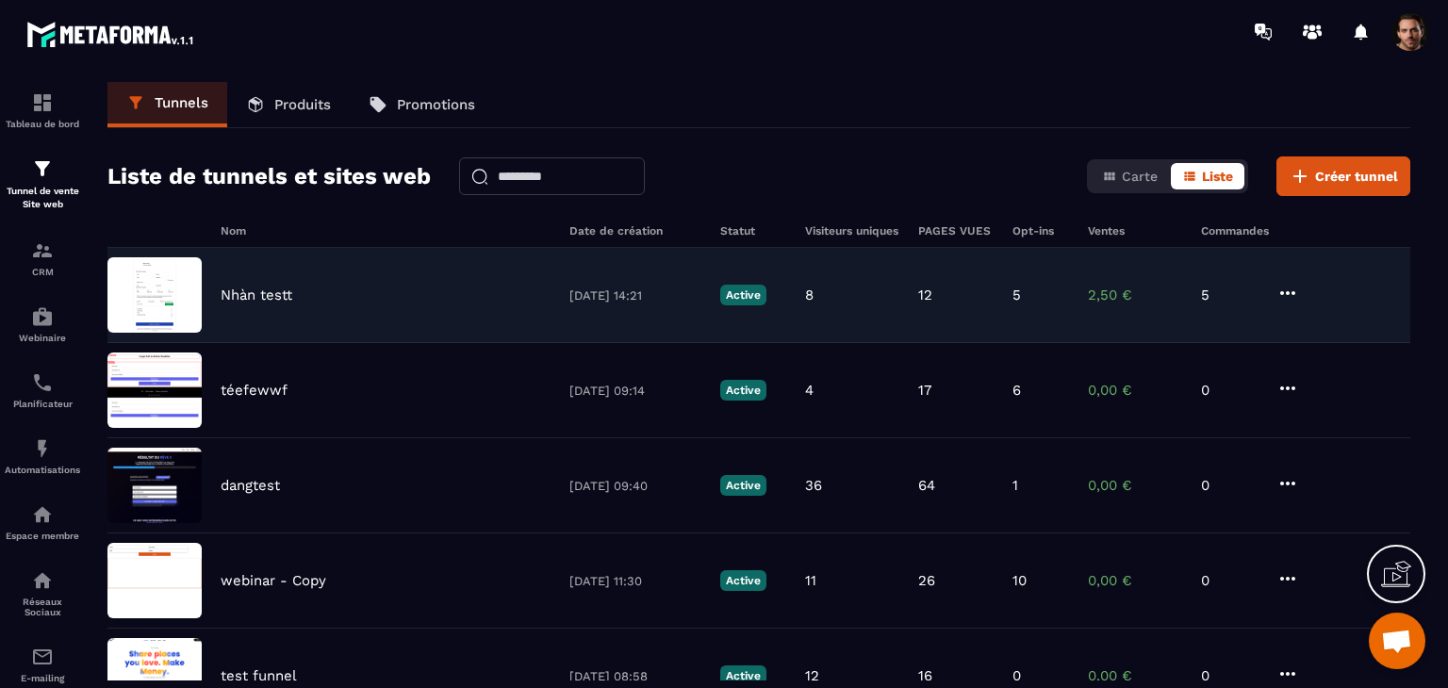
click at [841, 287] on div "8" at bounding box center [852, 295] width 94 height 17
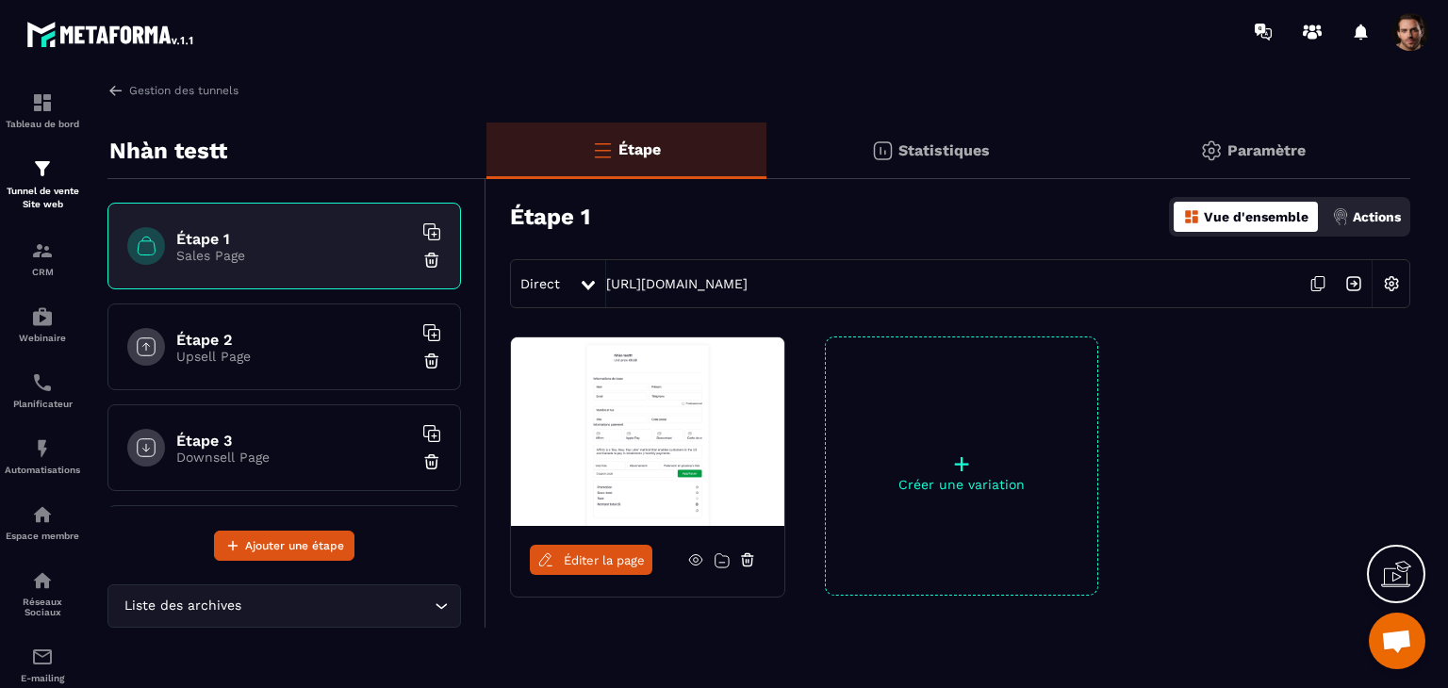
click at [1388, 223] on p "Actions" at bounding box center [1377, 216] width 48 height 15
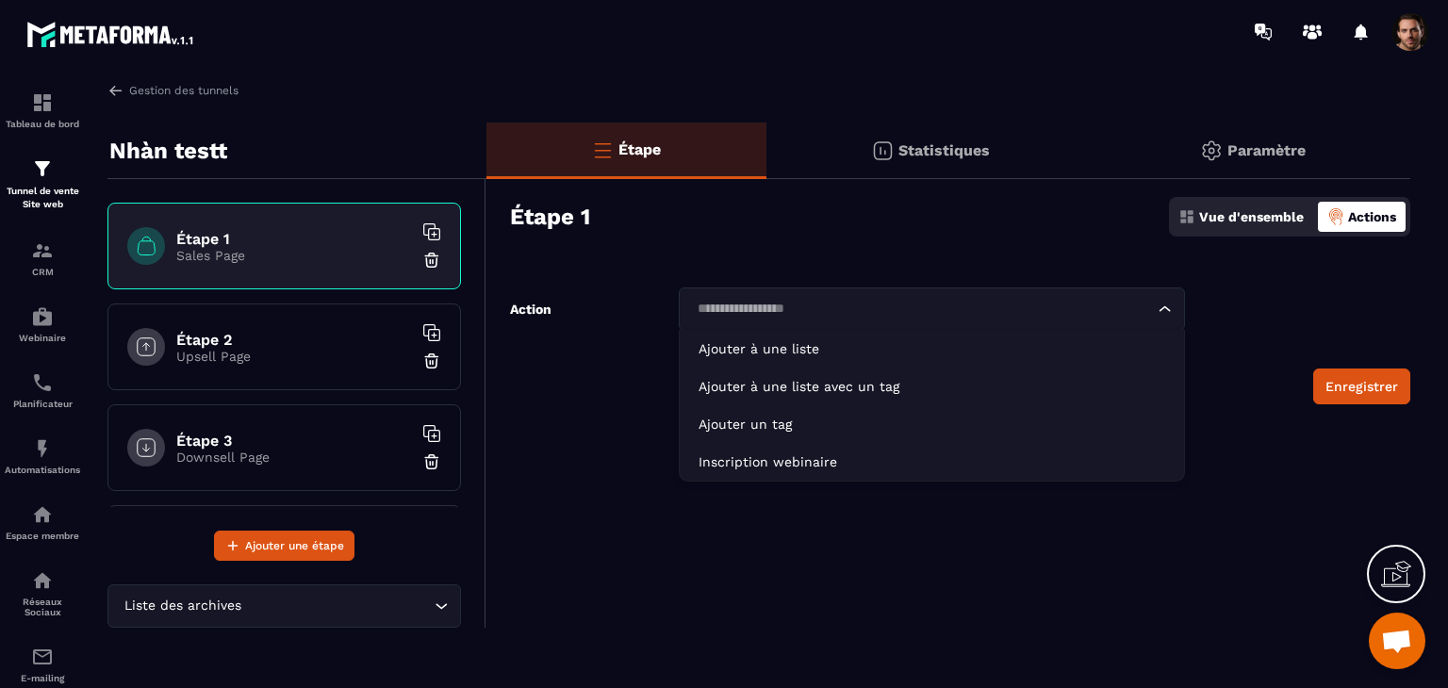
click at [1034, 320] on div "Loading..." at bounding box center [932, 308] width 506 height 43
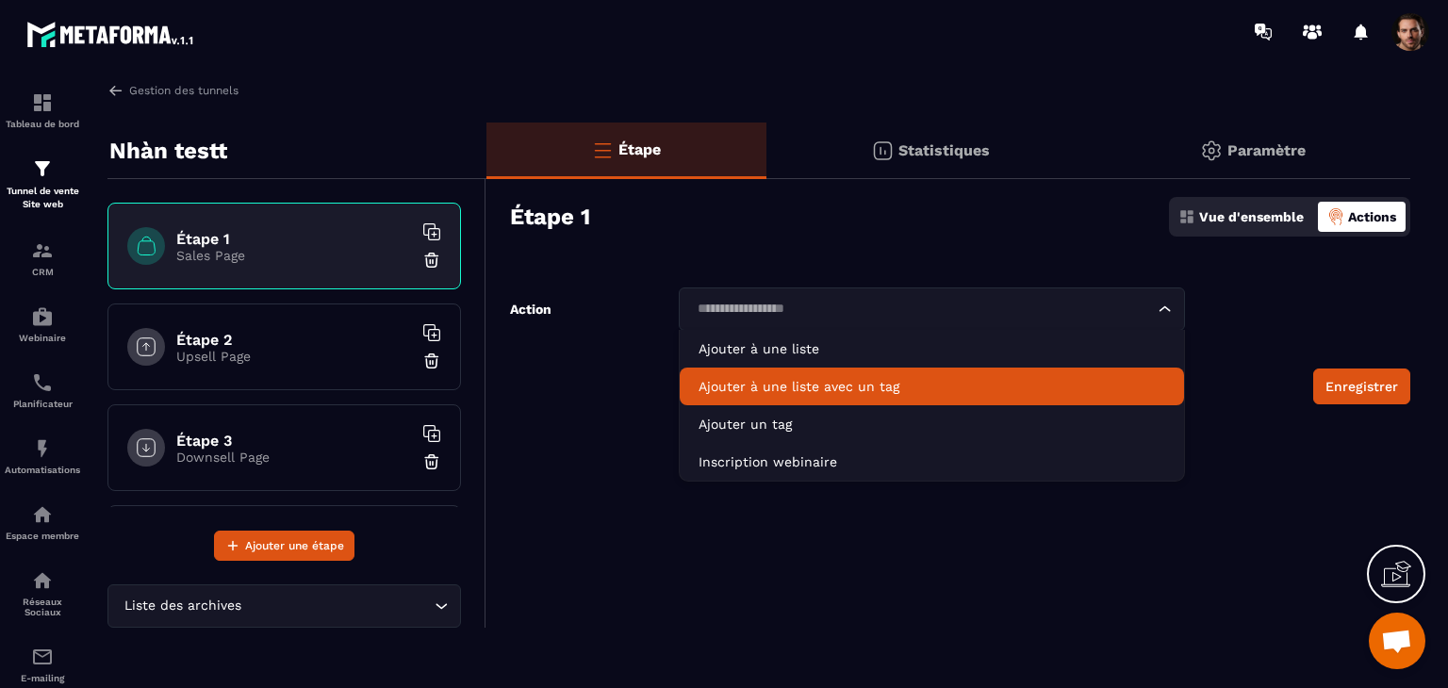
click at [964, 395] on p "Ajouter à une liste avec un tag" at bounding box center [931, 386] width 467 height 19
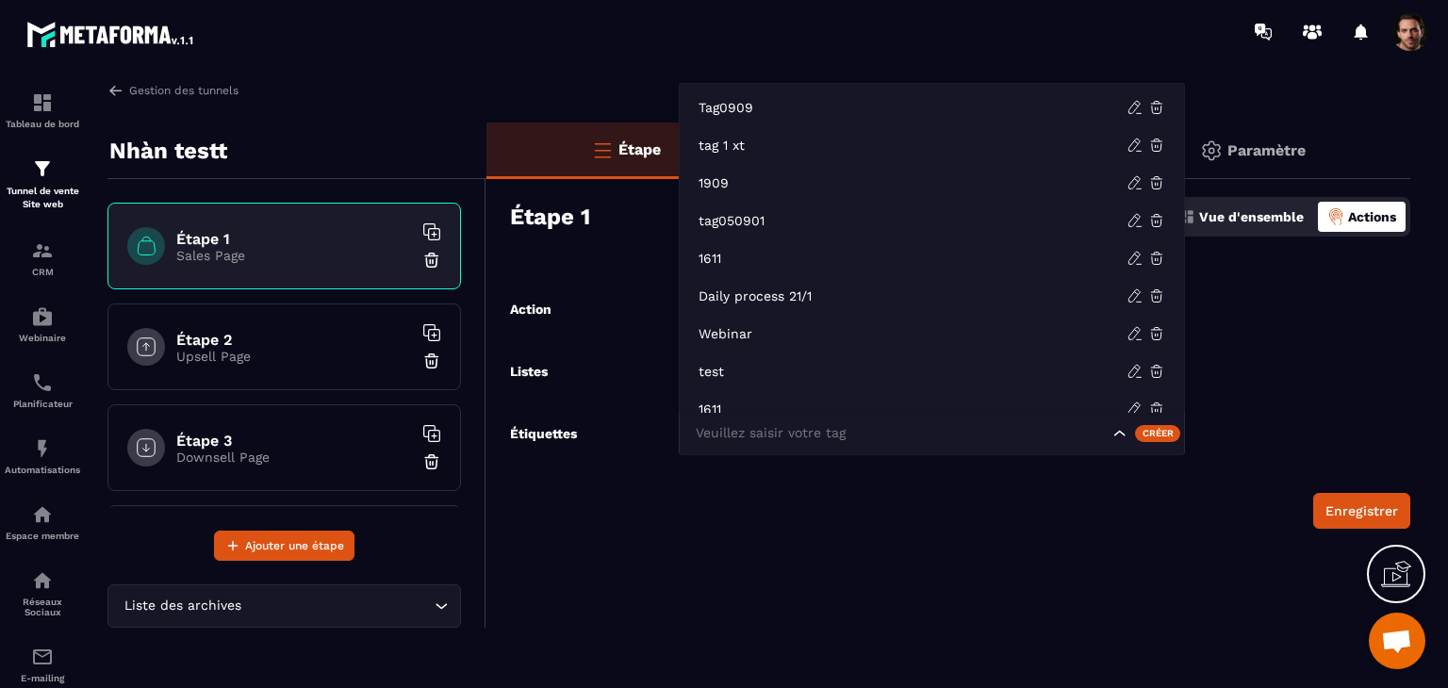
click at [995, 442] on input "Search for option" at bounding box center [900, 433] width 418 height 21
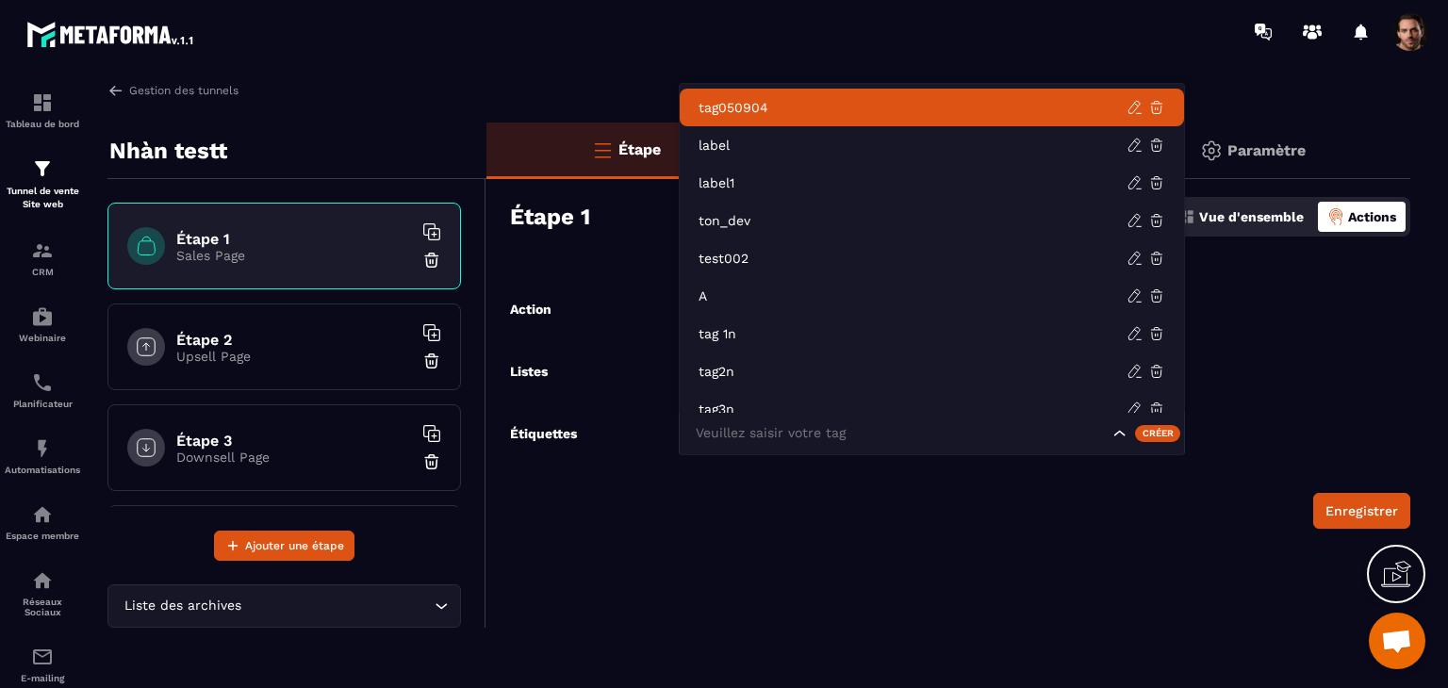
scroll to position [622, 0]
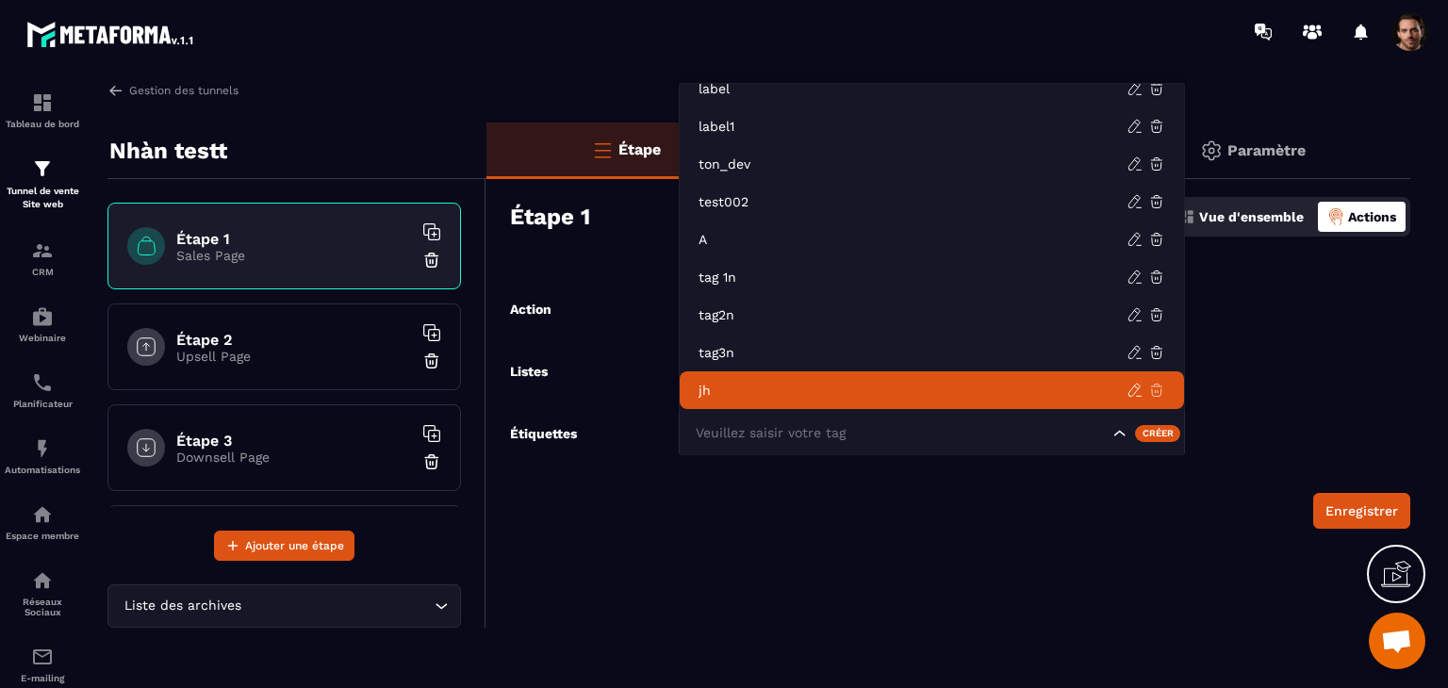
click at [1160, 392] on icon at bounding box center [1156, 390] width 17 height 17
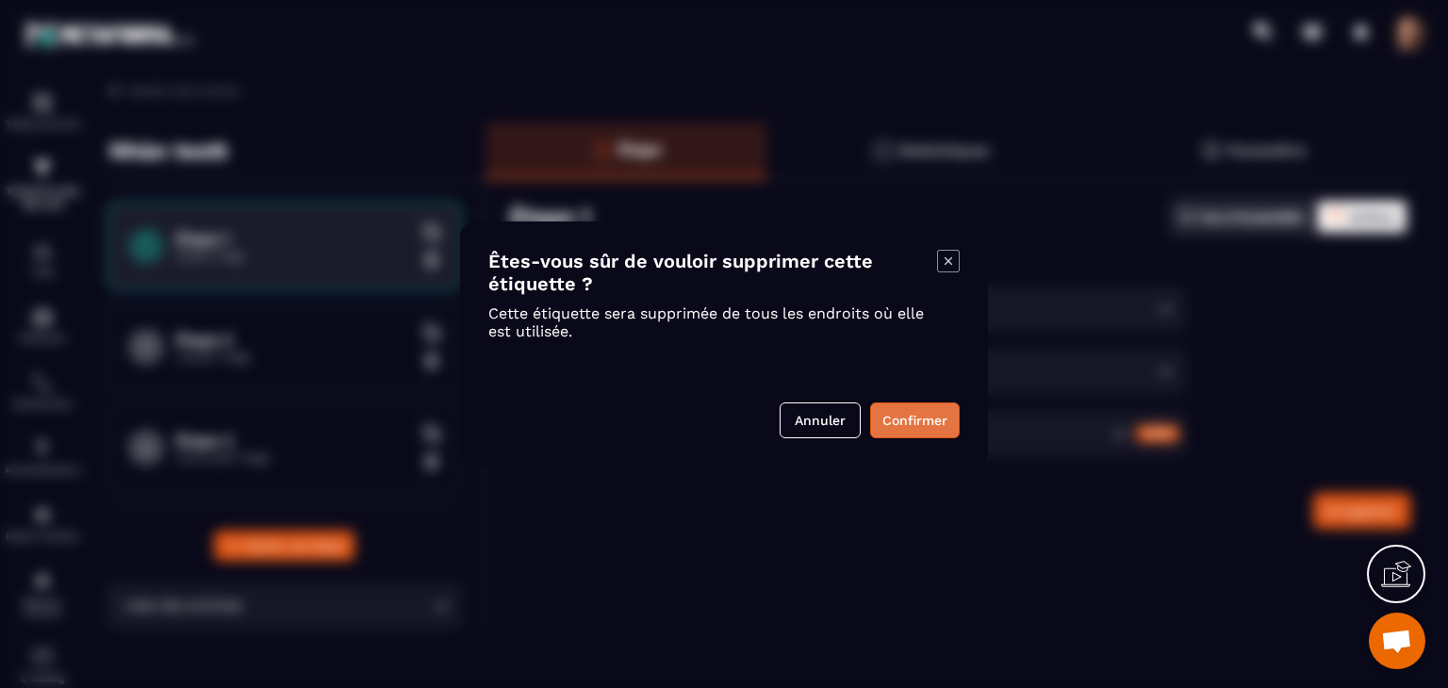
click at [901, 404] on button "Confirmer" at bounding box center [915, 420] width 90 height 36
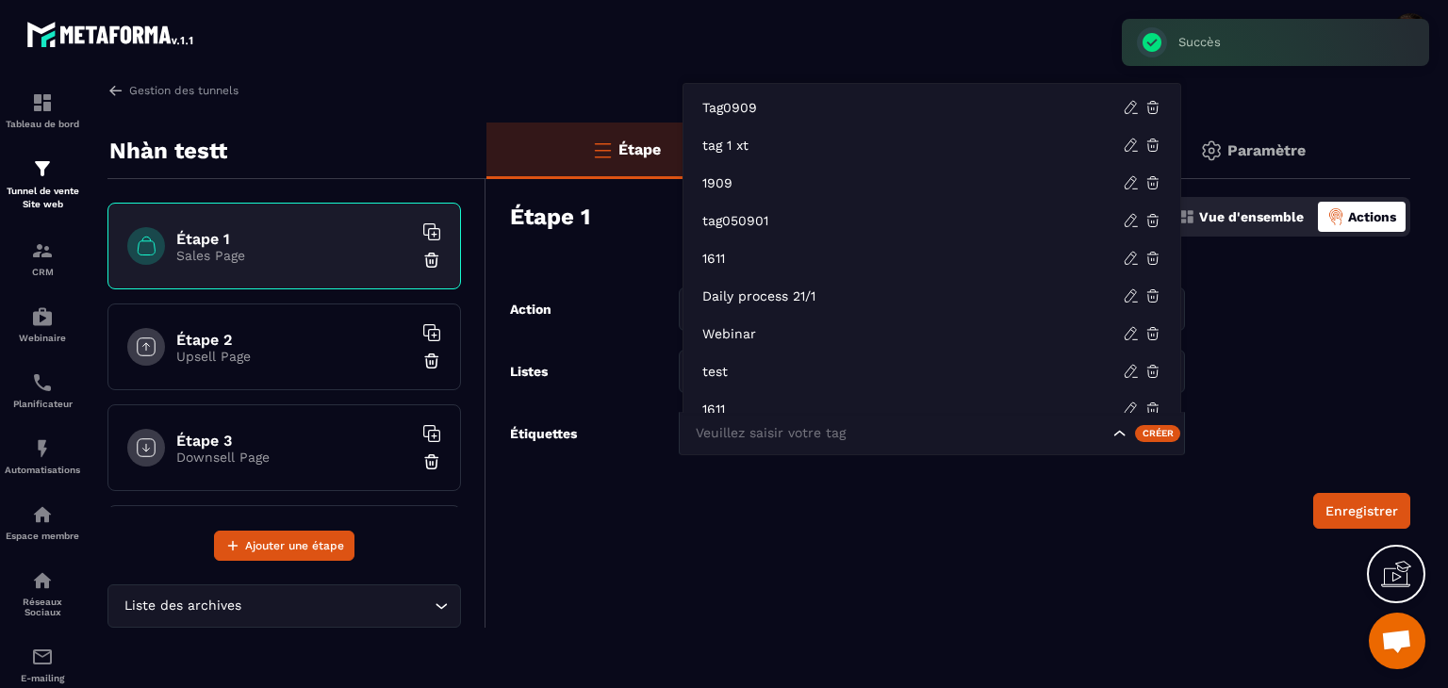
click at [894, 421] on div "Veuillez saisir votre tag" at bounding box center [932, 433] width 506 height 43
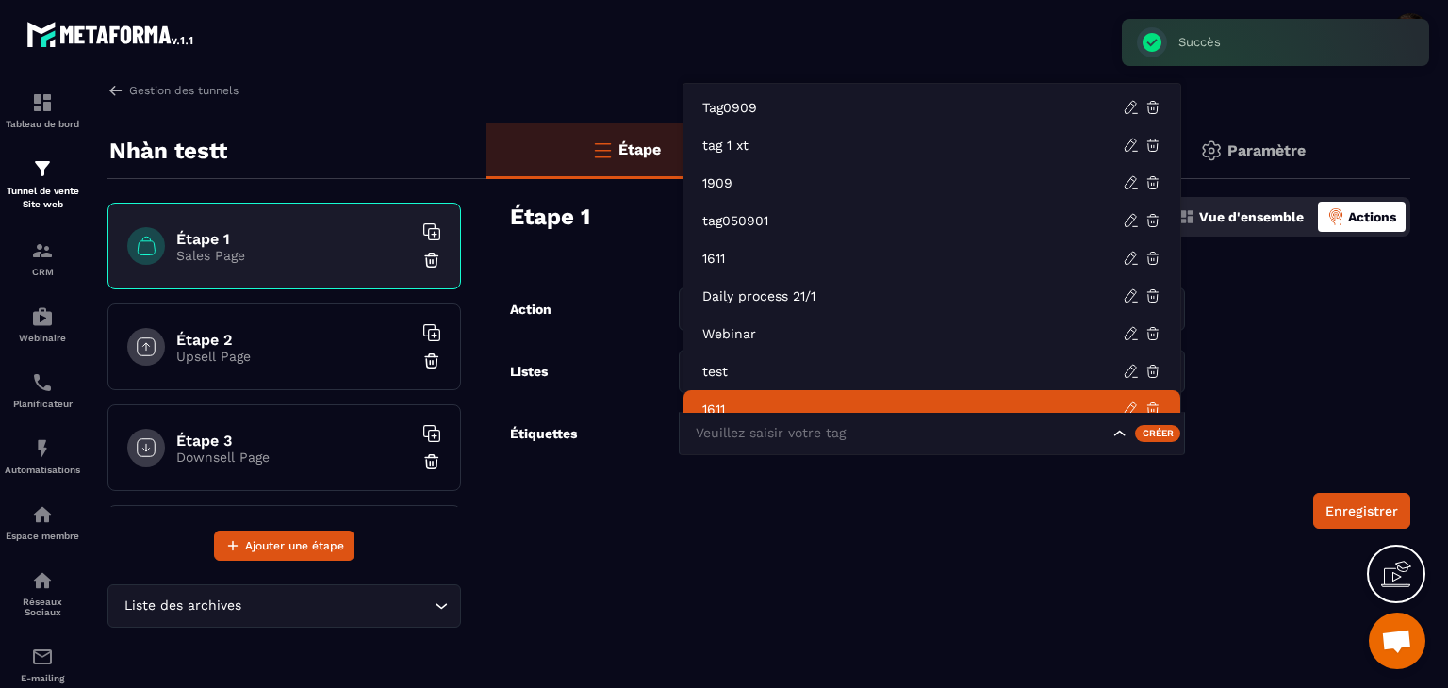
scroll to position [584, 0]
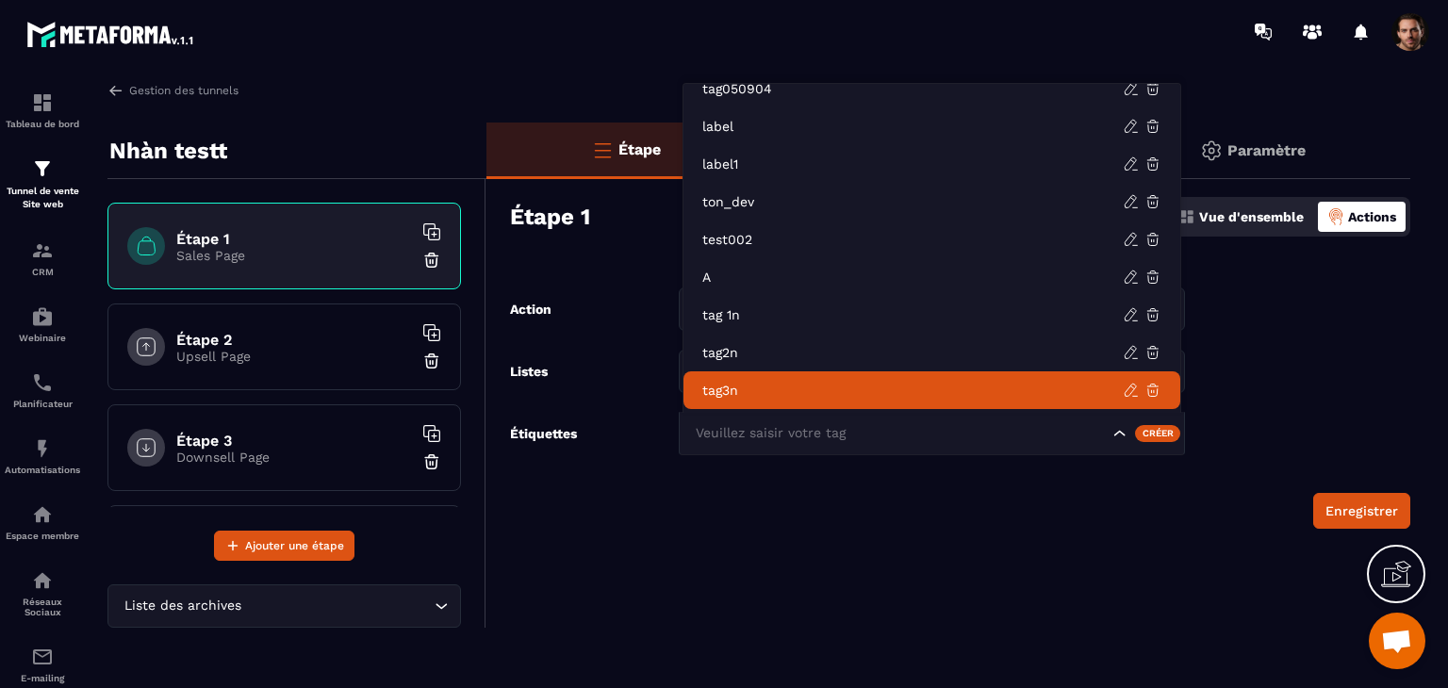
click at [1157, 430] on div "Créer" at bounding box center [1158, 433] width 46 height 17
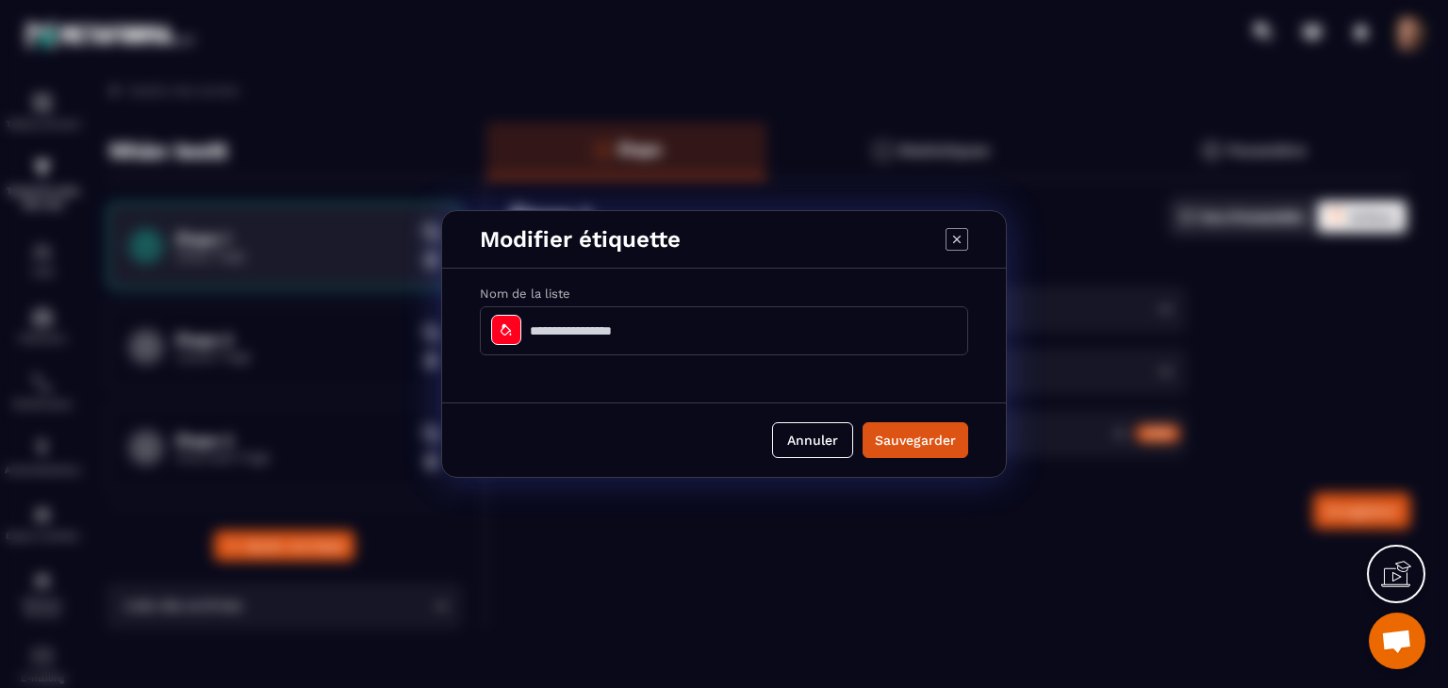
click at [769, 341] on input "Modal window" at bounding box center [724, 330] width 488 height 49
type input "*****"
click at [905, 442] on button "Sauvegarder" at bounding box center [915, 440] width 106 height 36
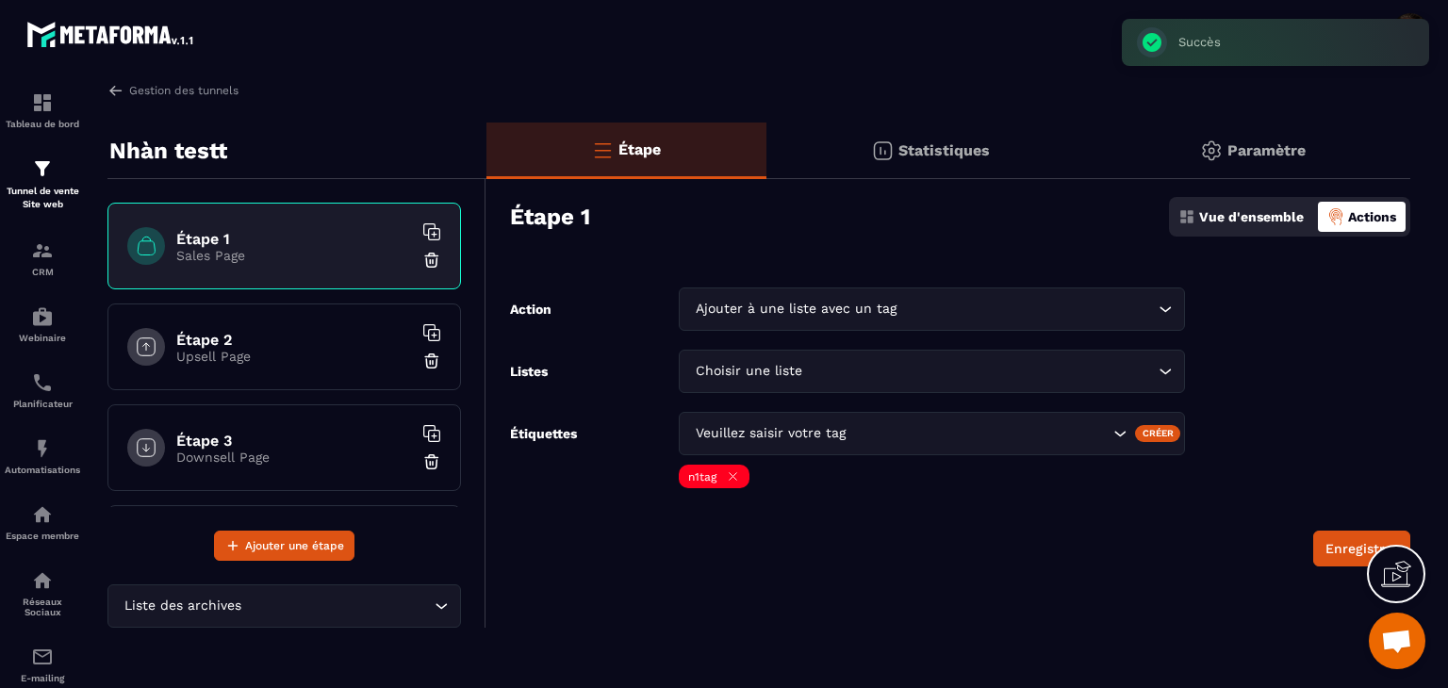
click at [1174, 434] on div "Créer" at bounding box center [1158, 433] width 46 height 17
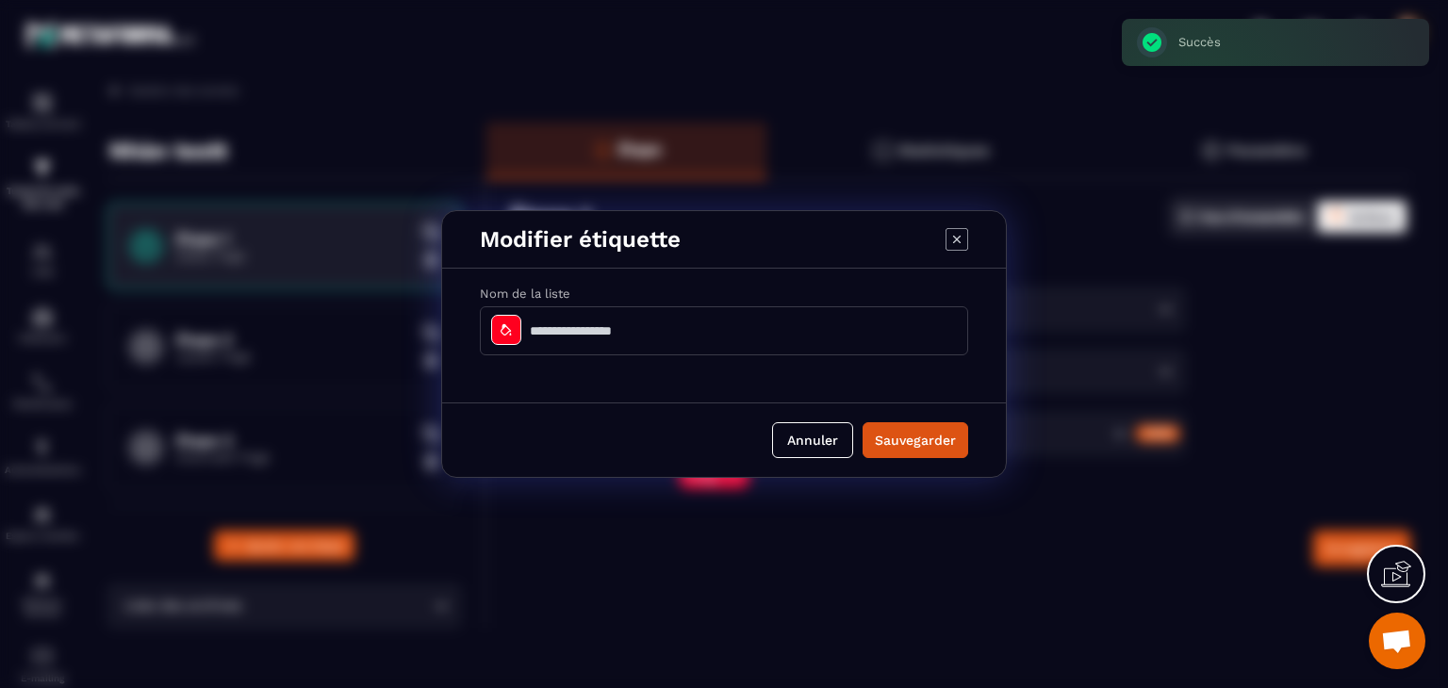
click at [508, 335] on icon "Modal window" at bounding box center [506, 329] width 15 height 15
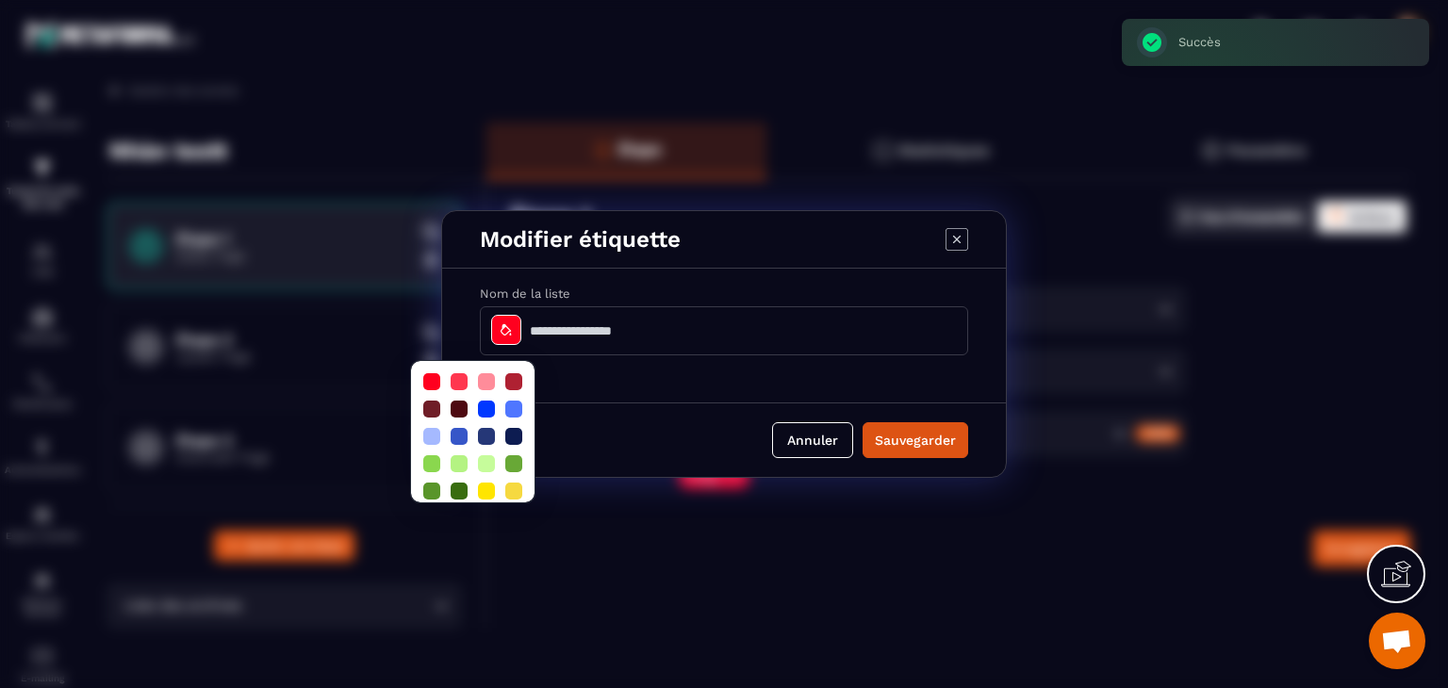
drag, startPoint x: 460, startPoint y: 386, endPoint x: 469, endPoint y: 389, distance: 10.2
click at [460, 386] on div at bounding box center [459, 381] width 17 height 17
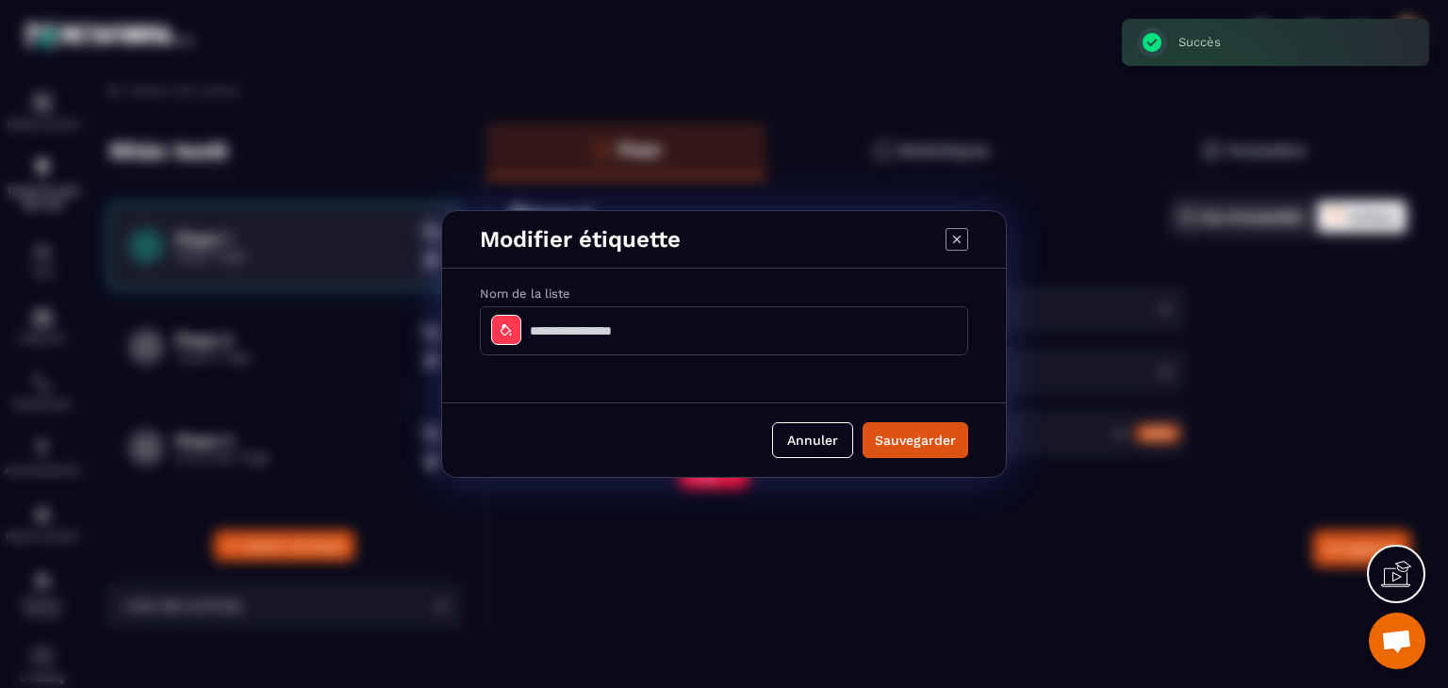
click at [681, 317] on input "Modal window" at bounding box center [724, 330] width 488 height 49
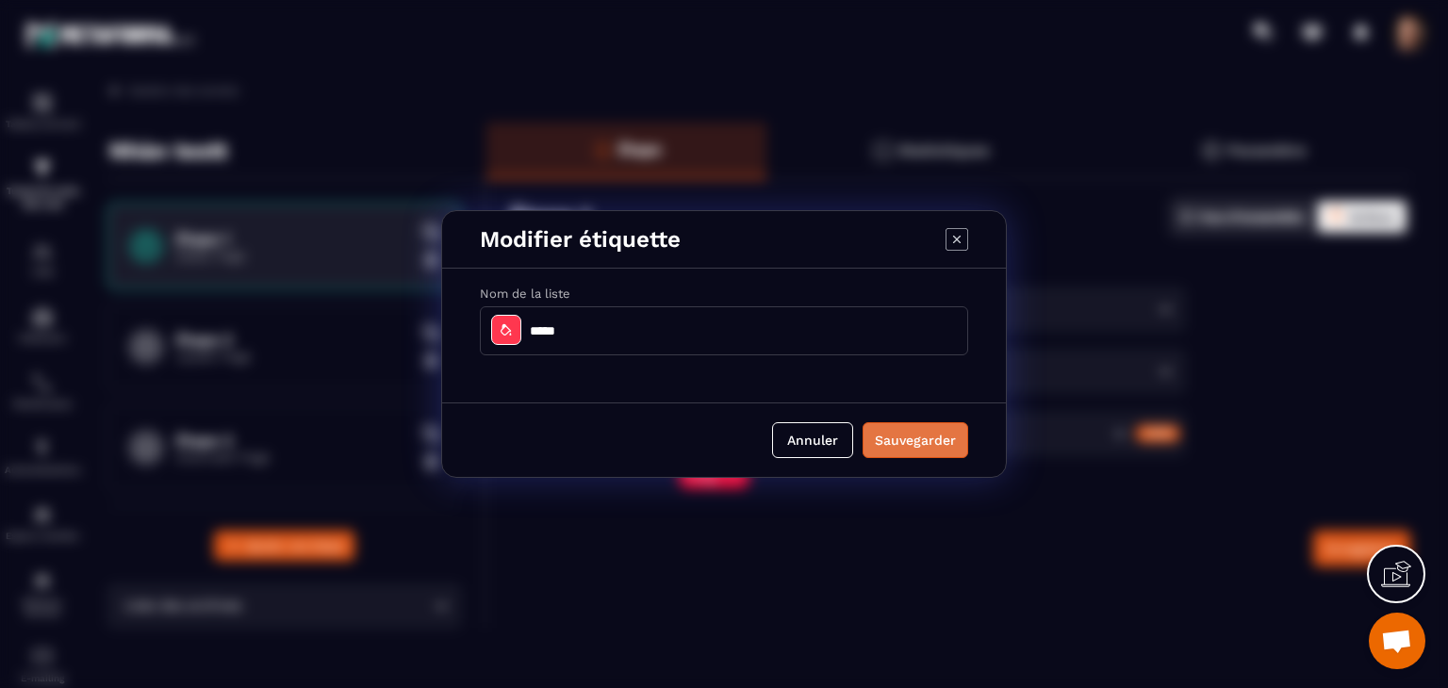
type input "*****"
click at [916, 442] on button "Sauvegarder" at bounding box center [915, 440] width 106 height 36
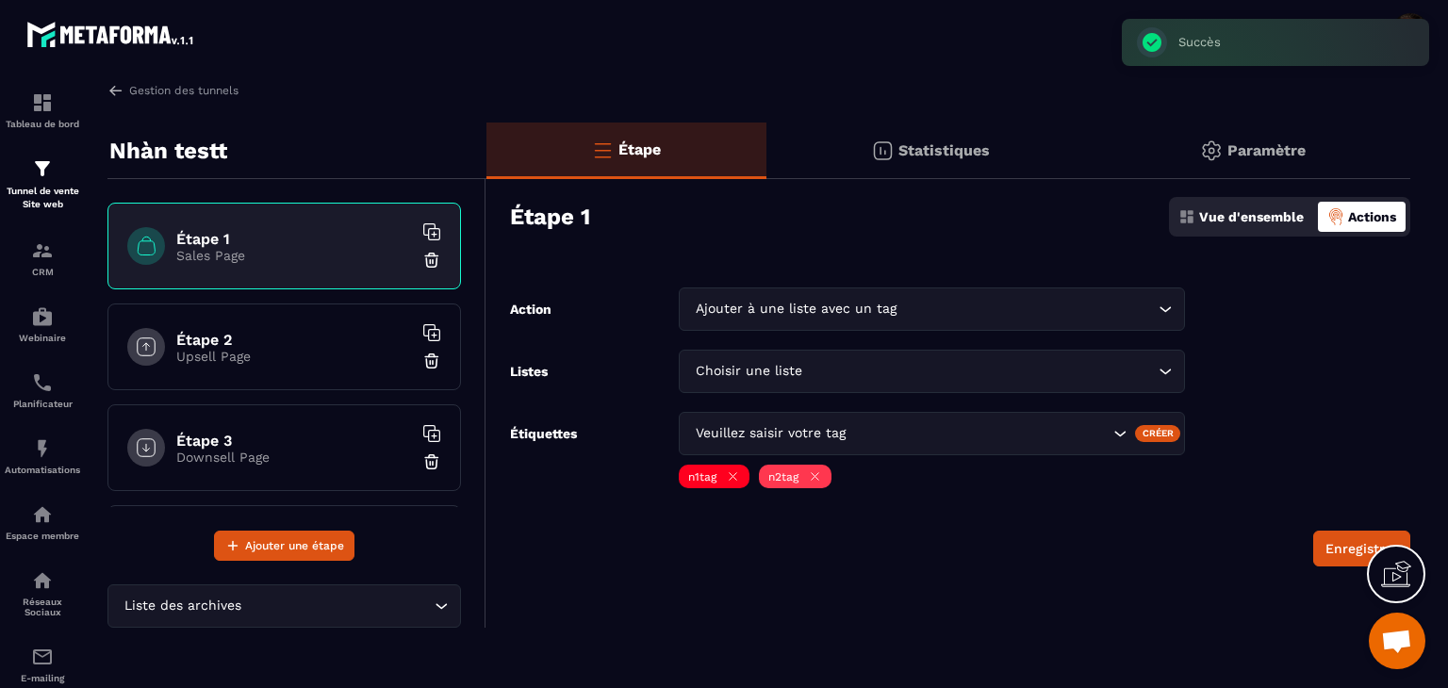
click at [1167, 432] on div "Créer" at bounding box center [1158, 433] width 46 height 17
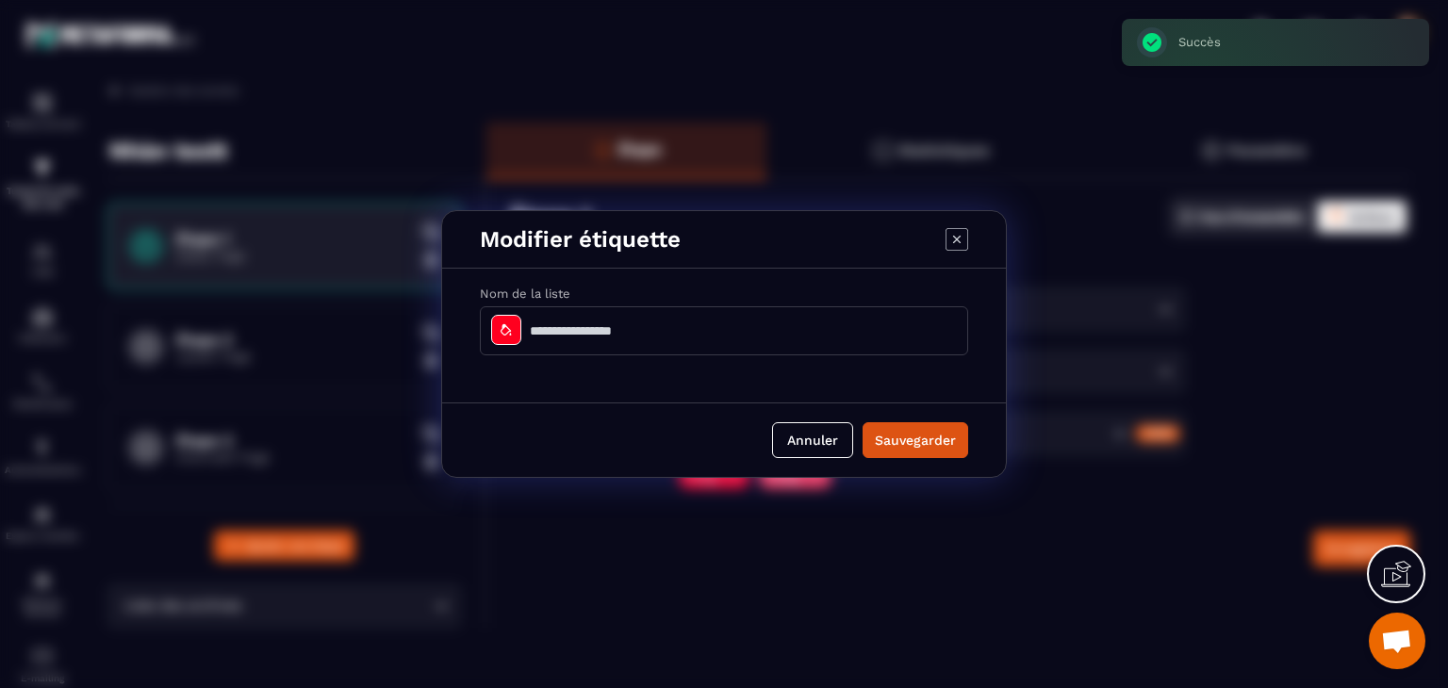
click at [504, 328] on icon "Modal window" at bounding box center [506, 329] width 15 height 15
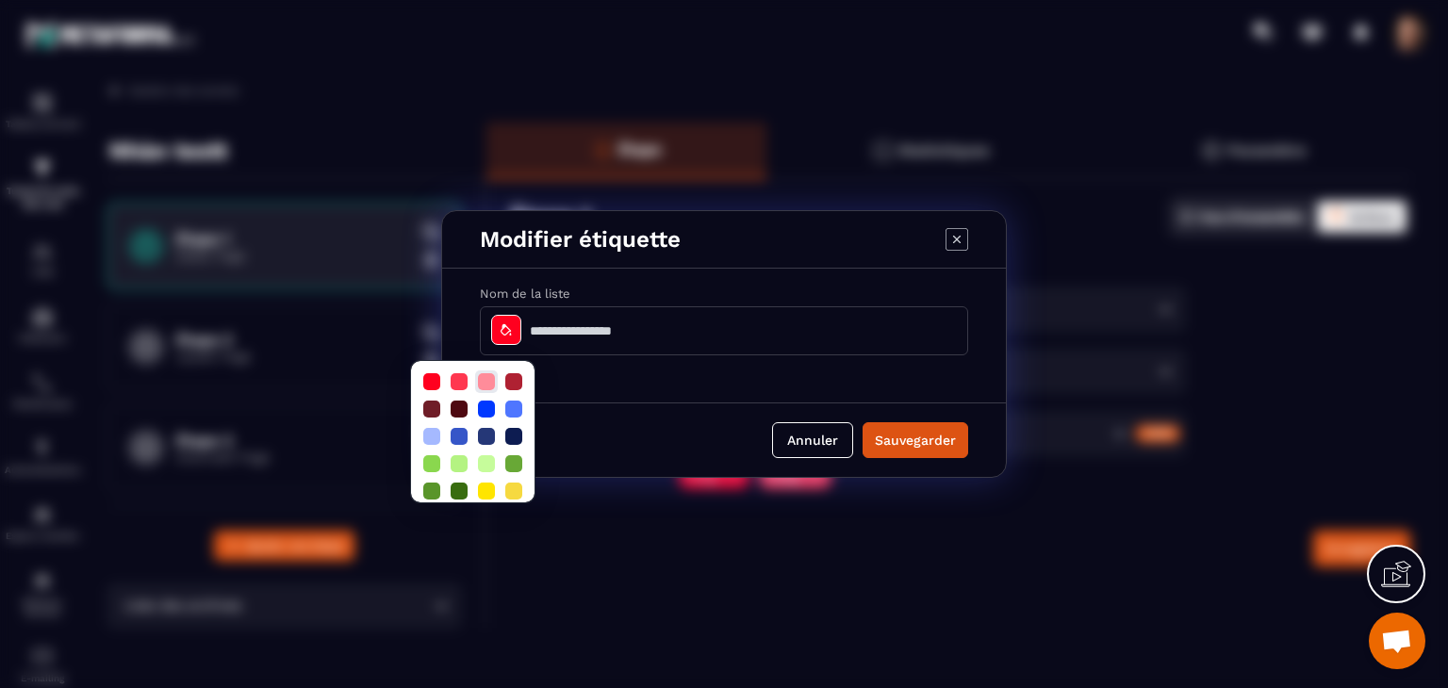
click at [488, 382] on div at bounding box center [486, 381] width 17 height 17
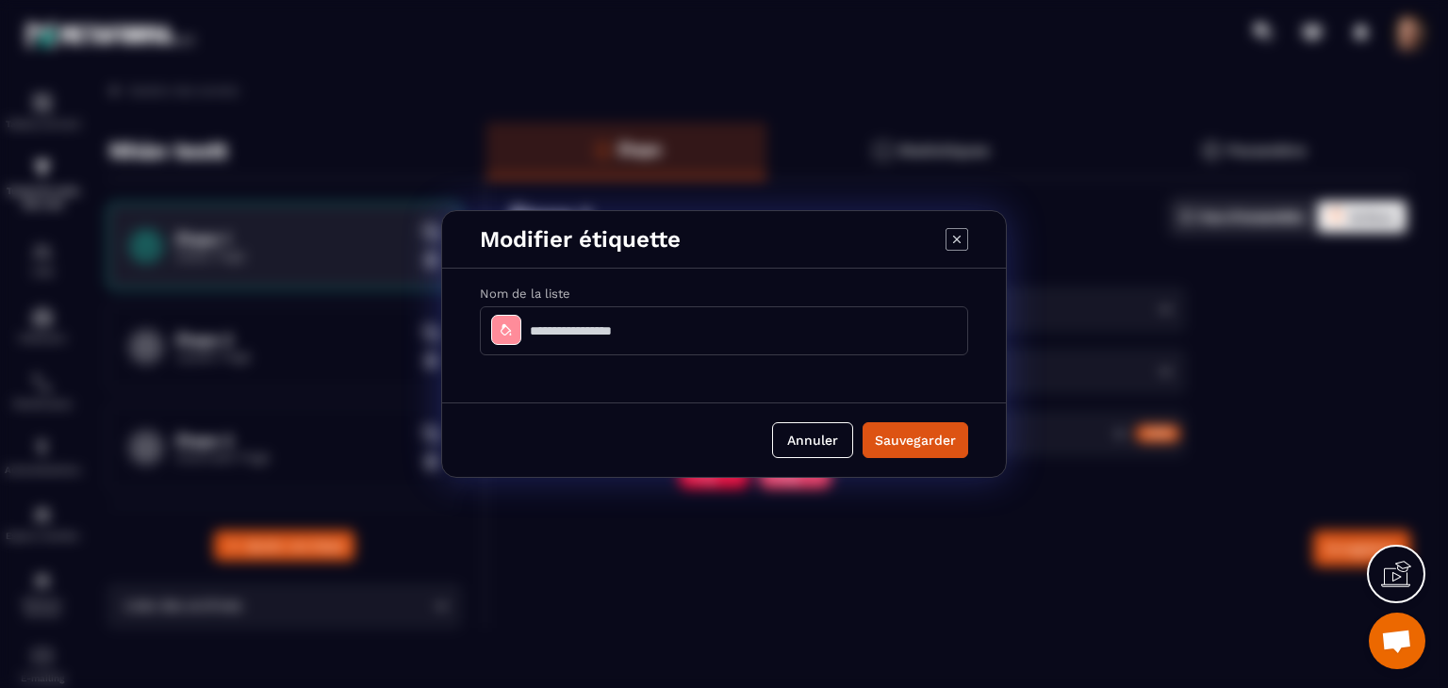
click at [662, 348] on input "Modal window" at bounding box center [724, 330] width 488 height 49
type input "*****"
click at [910, 445] on button "Sauvegarder" at bounding box center [915, 440] width 106 height 36
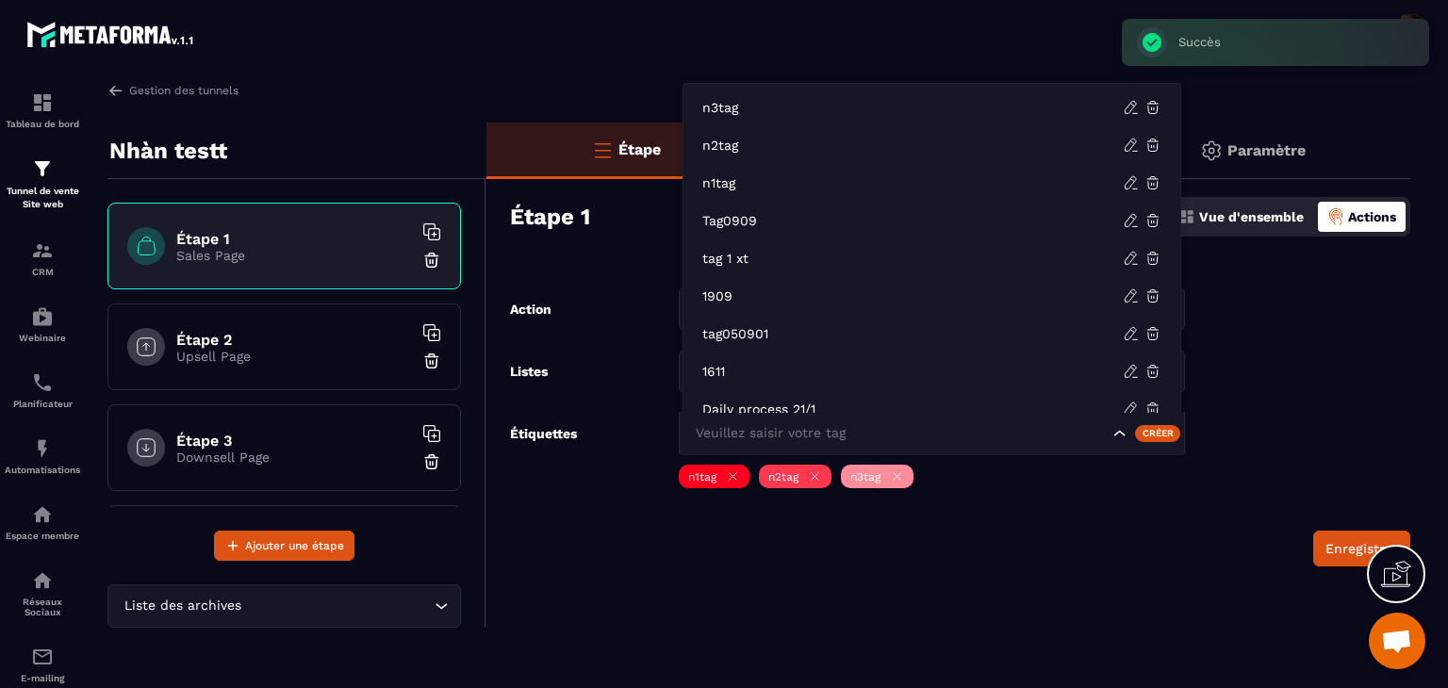
click at [983, 437] on input "Search for option" at bounding box center [900, 433] width 418 height 21
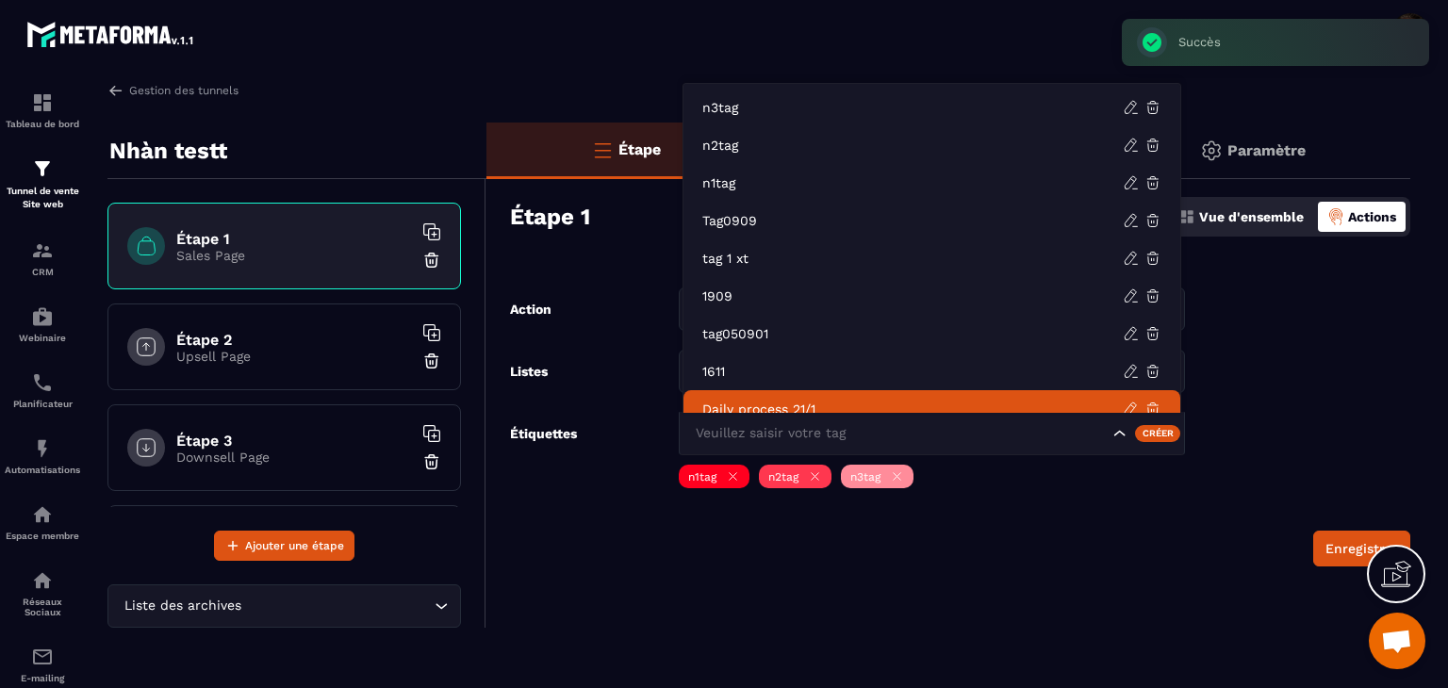
scroll to position [14, 0]
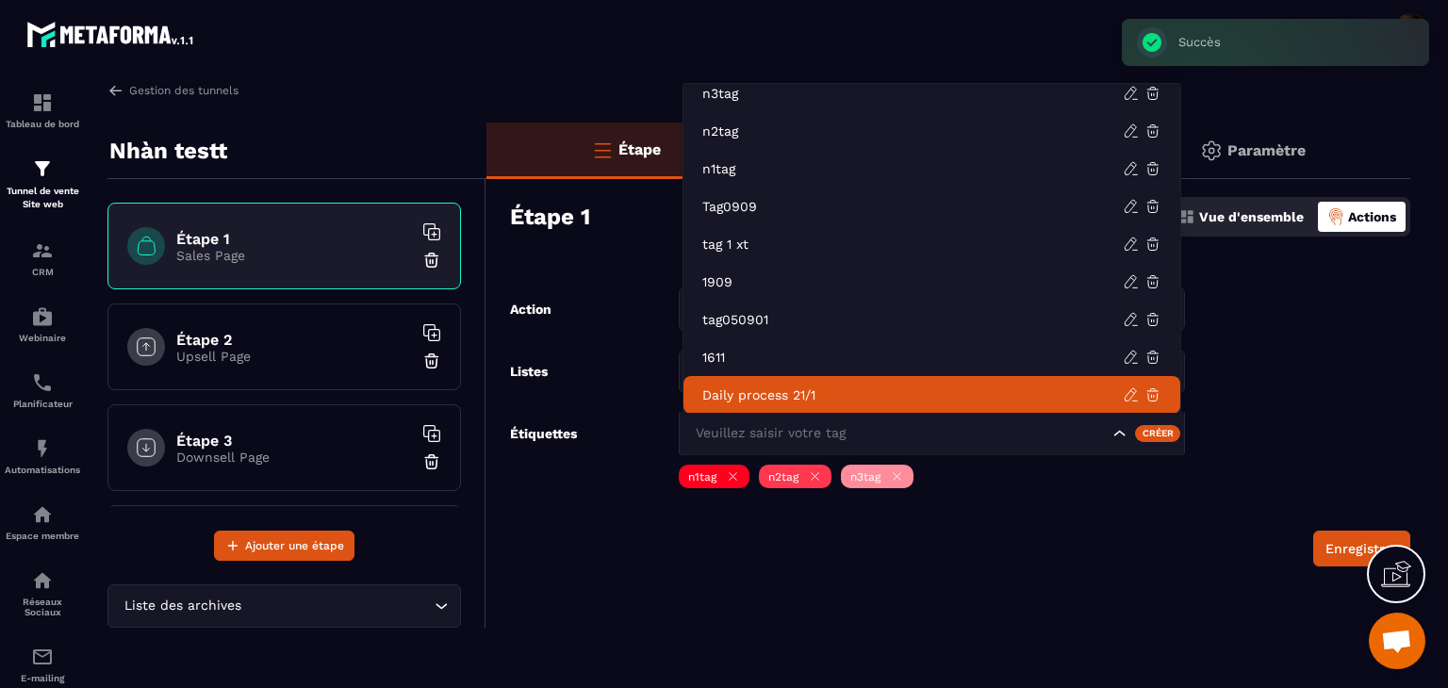
click at [1150, 439] on div "Créer" at bounding box center [1158, 433] width 46 height 17
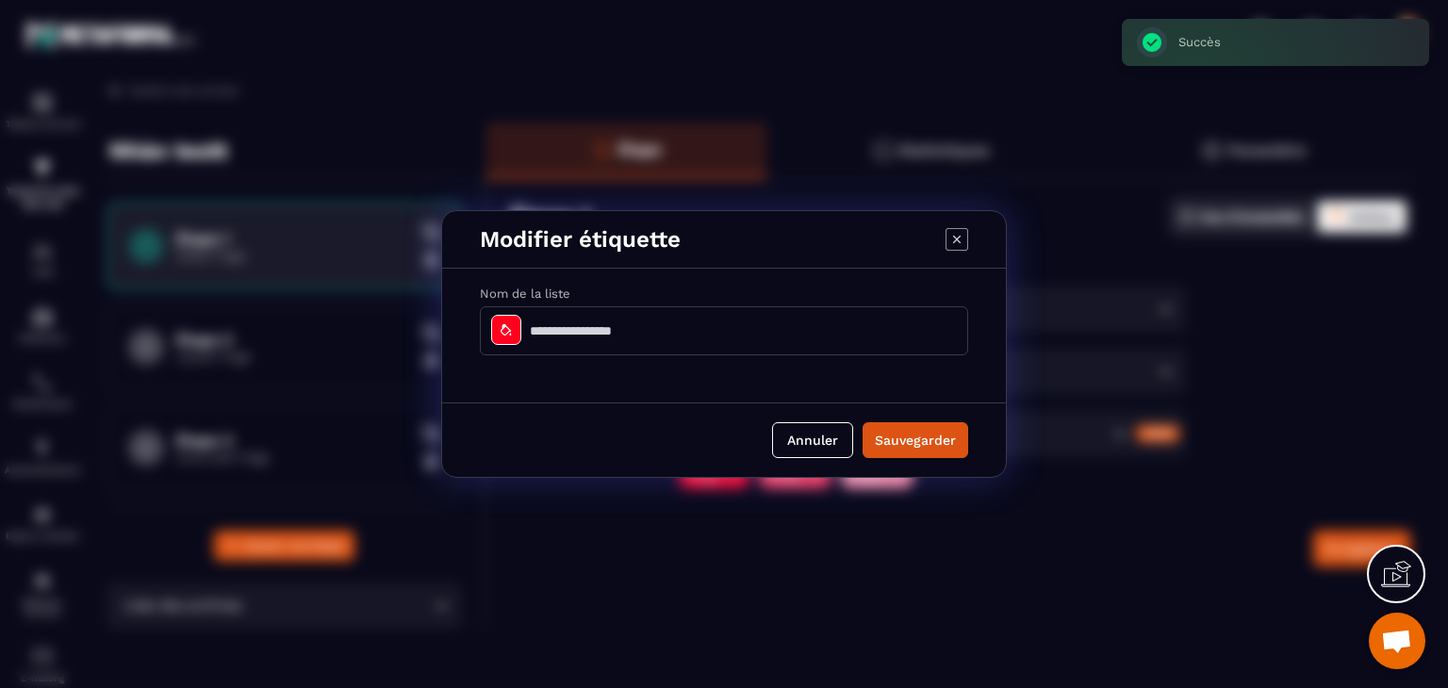
click at [712, 316] on input "Modal window" at bounding box center [724, 330] width 488 height 49
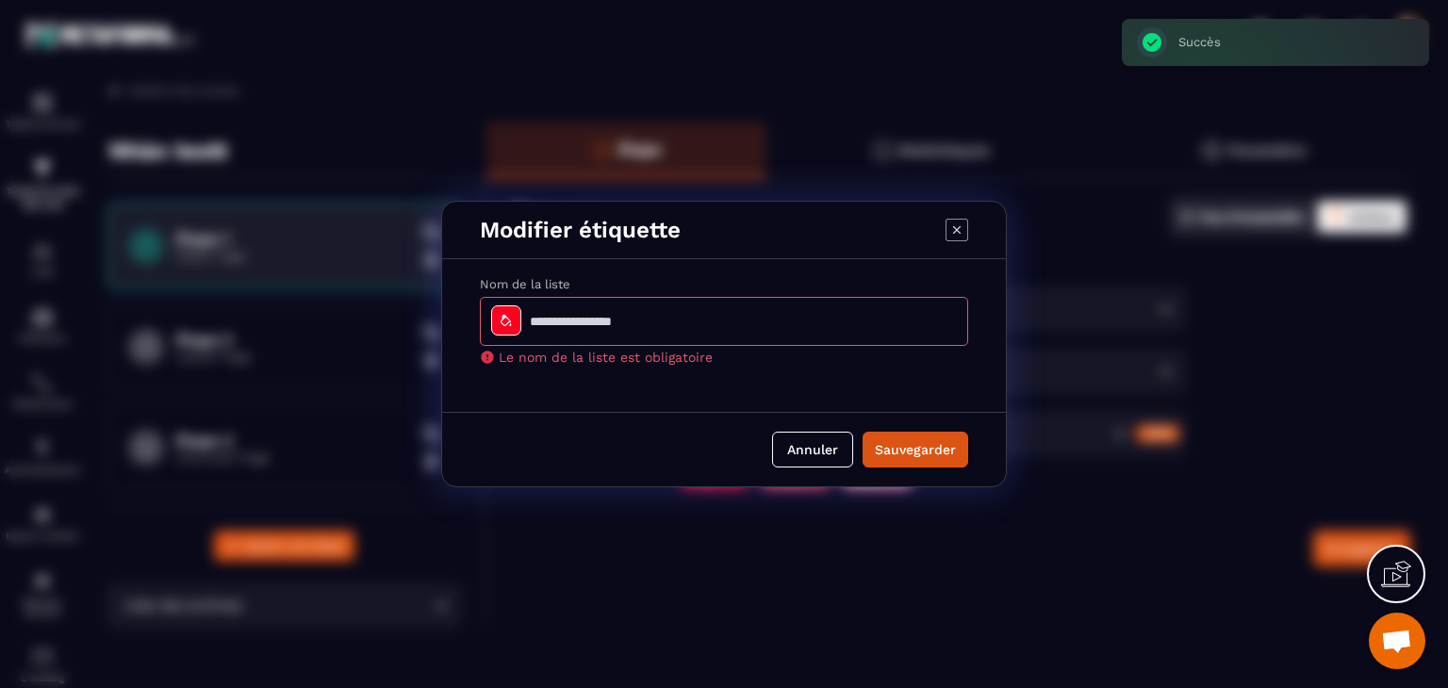
click at [514, 321] on div "Modal window" at bounding box center [506, 320] width 30 height 30
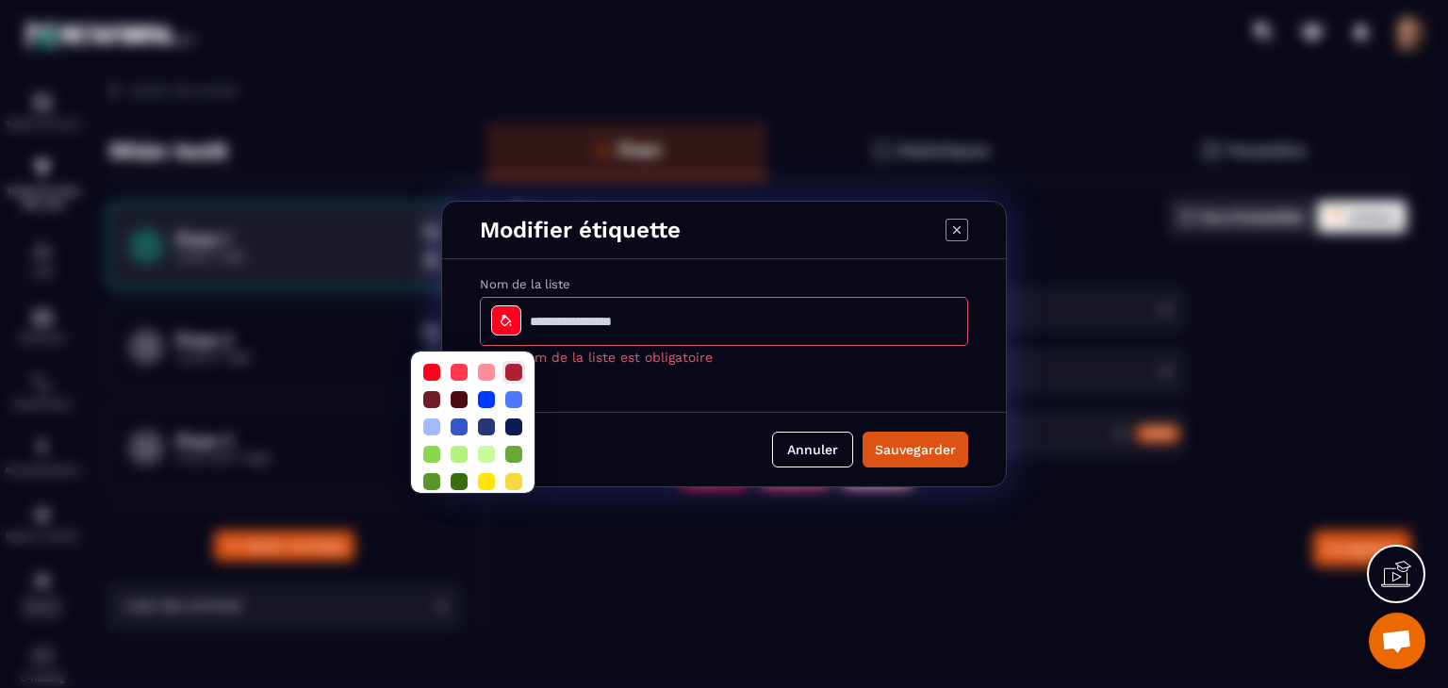
click at [511, 374] on div at bounding box center [513, 372] width 17 height 17
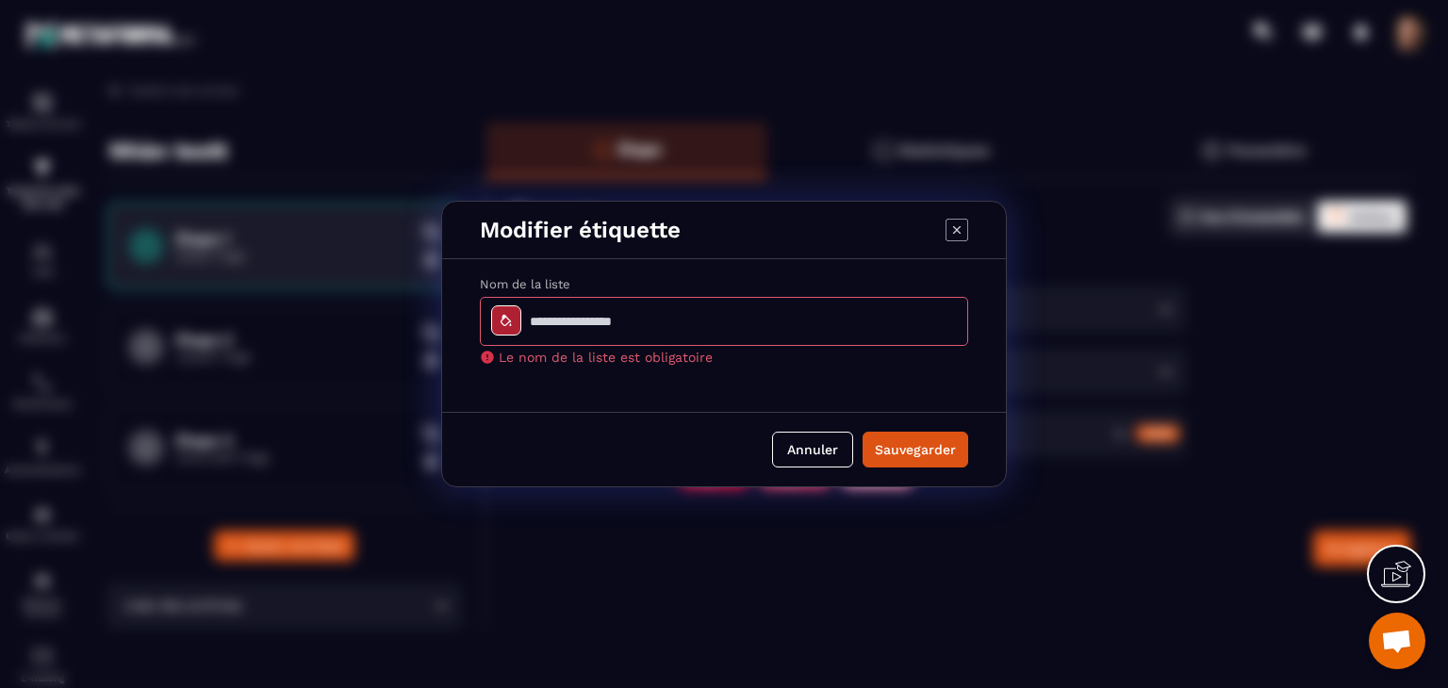
click at [597, 320] on input "Modal window" at bounding box center [724, 321] width 488 height 49
type input "*****"
click at [907, 446] on button "Sauvegarder" at bounding box center [915, 450] width 106 height 36
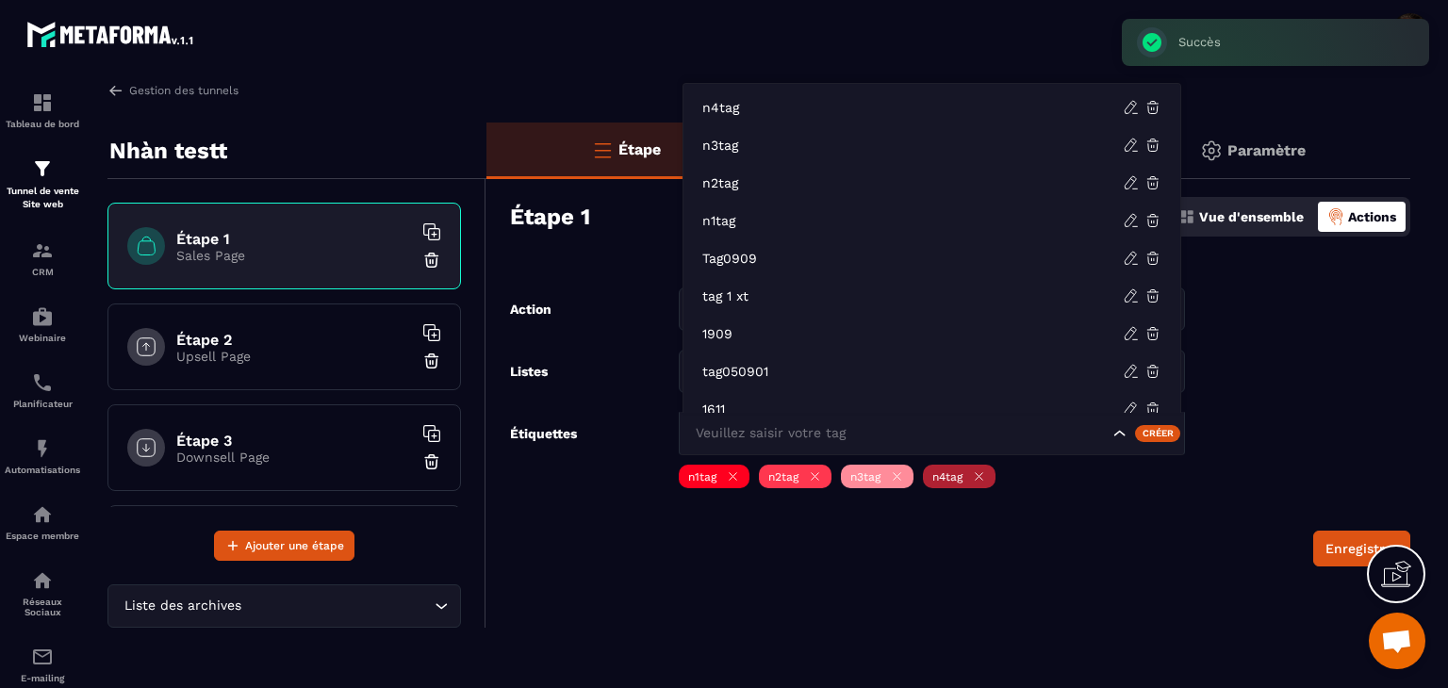
click at [896, 438] on input "Search for option" at bounding box center [900, 433] width 418 height 21
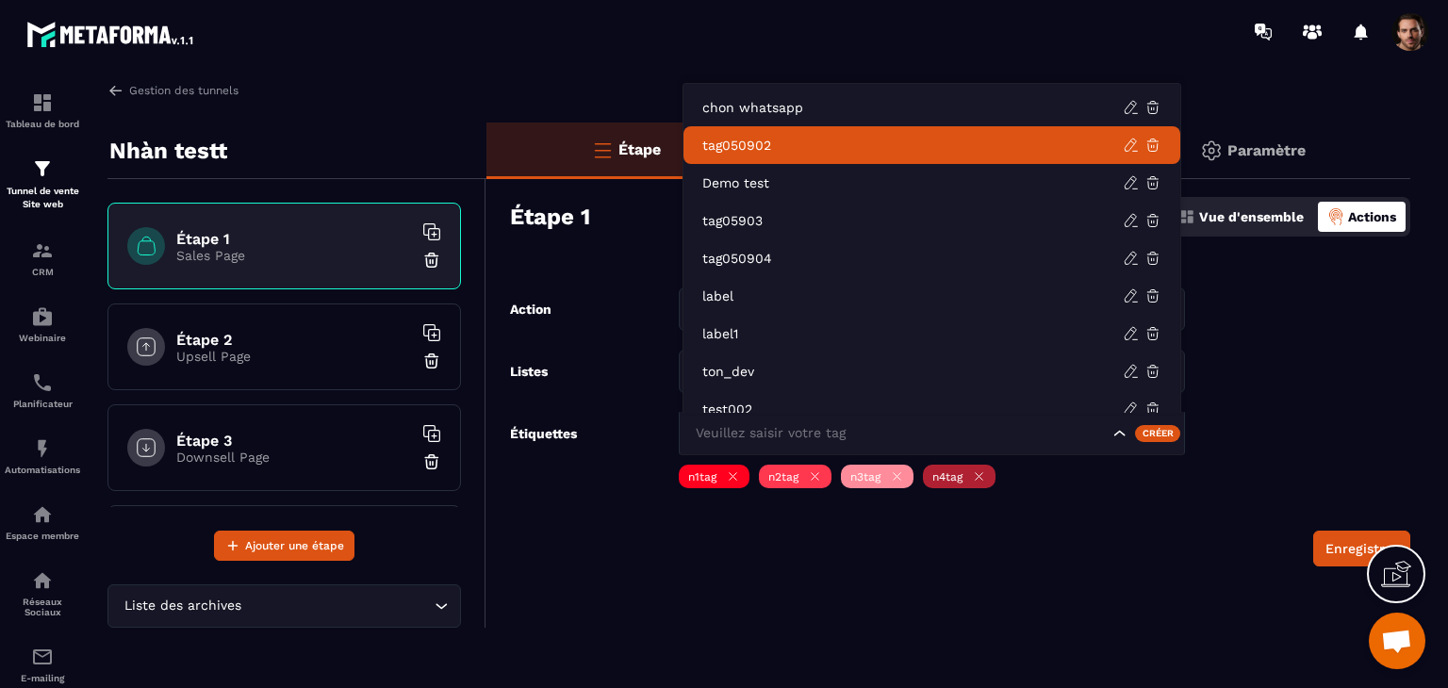
scroll to position [735, 0]
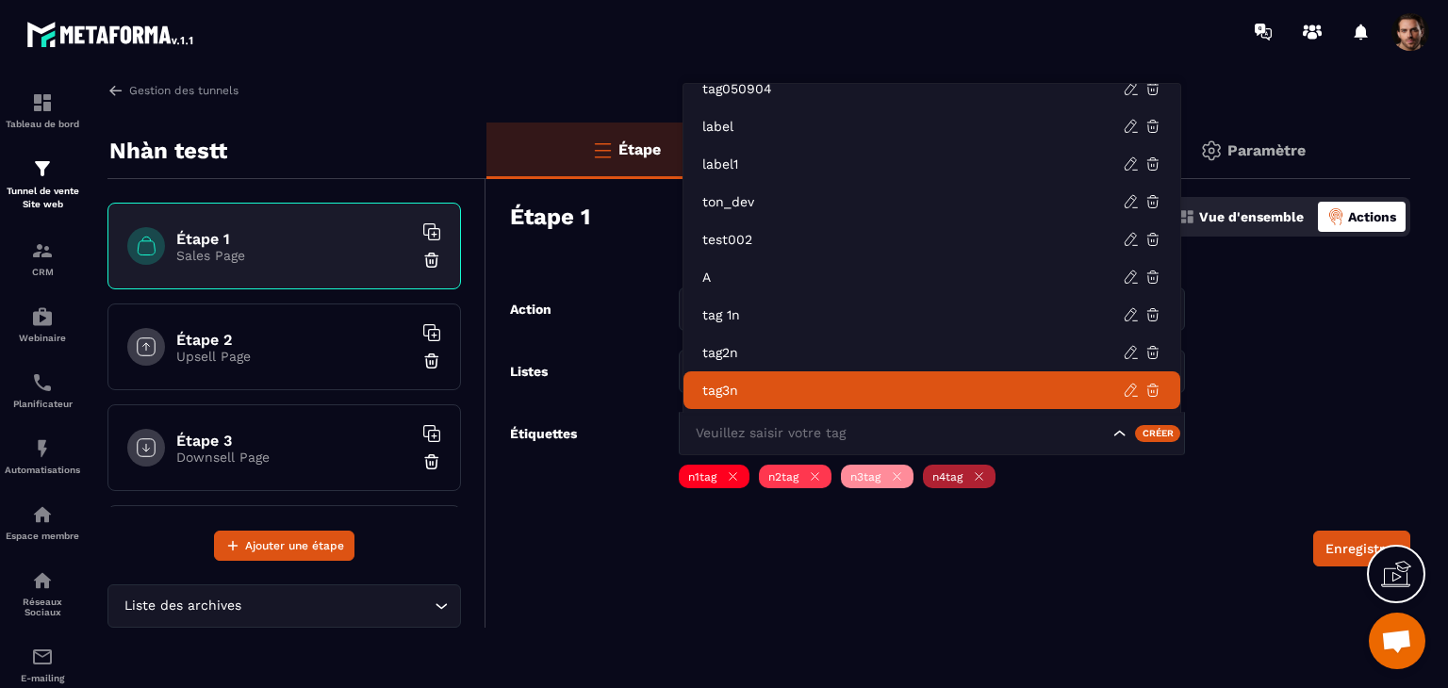
click at [1129, 576] on div "Étape Statistiques Paramètre Étape 1 Vue d'ensemble Actions Action Ajouter à un…" at bounding box center [948, 375] width 924 height 505
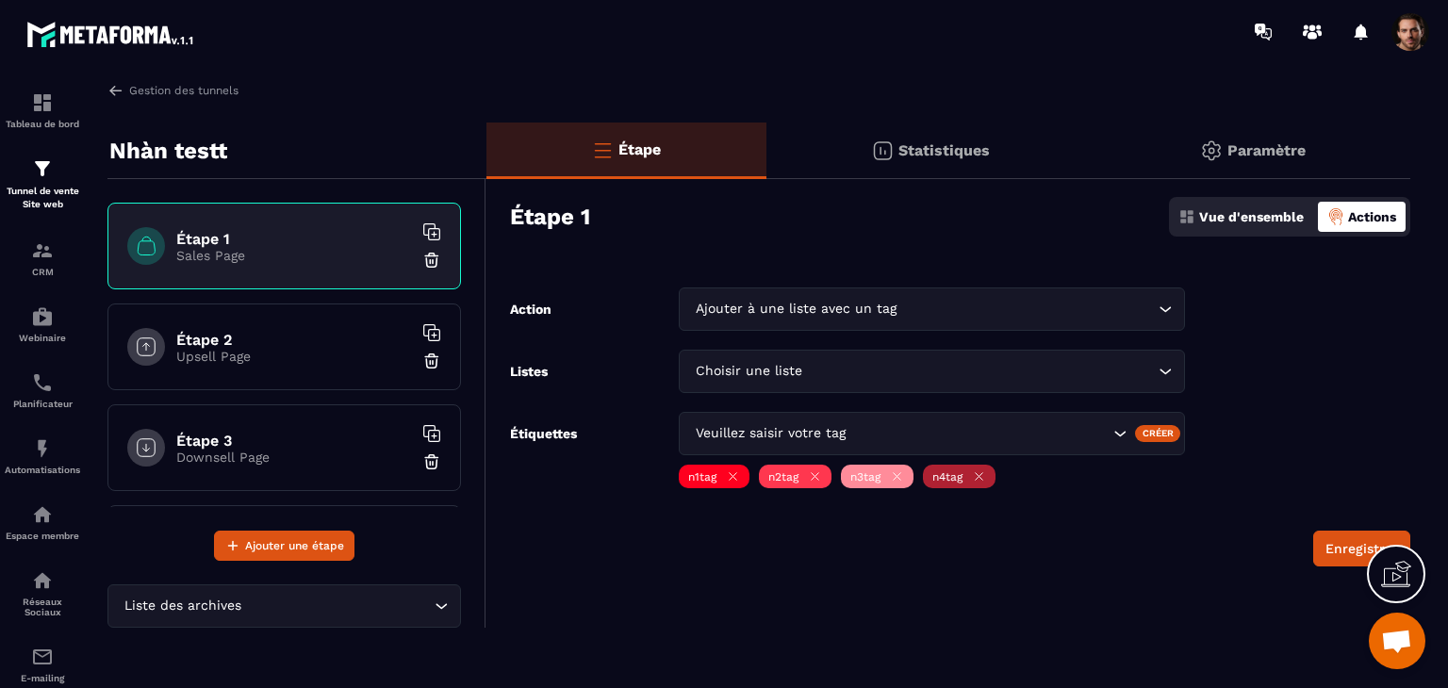
click at [948, 307] on input "Search for option" at bounding box center [1027, 309] width 254 height 21
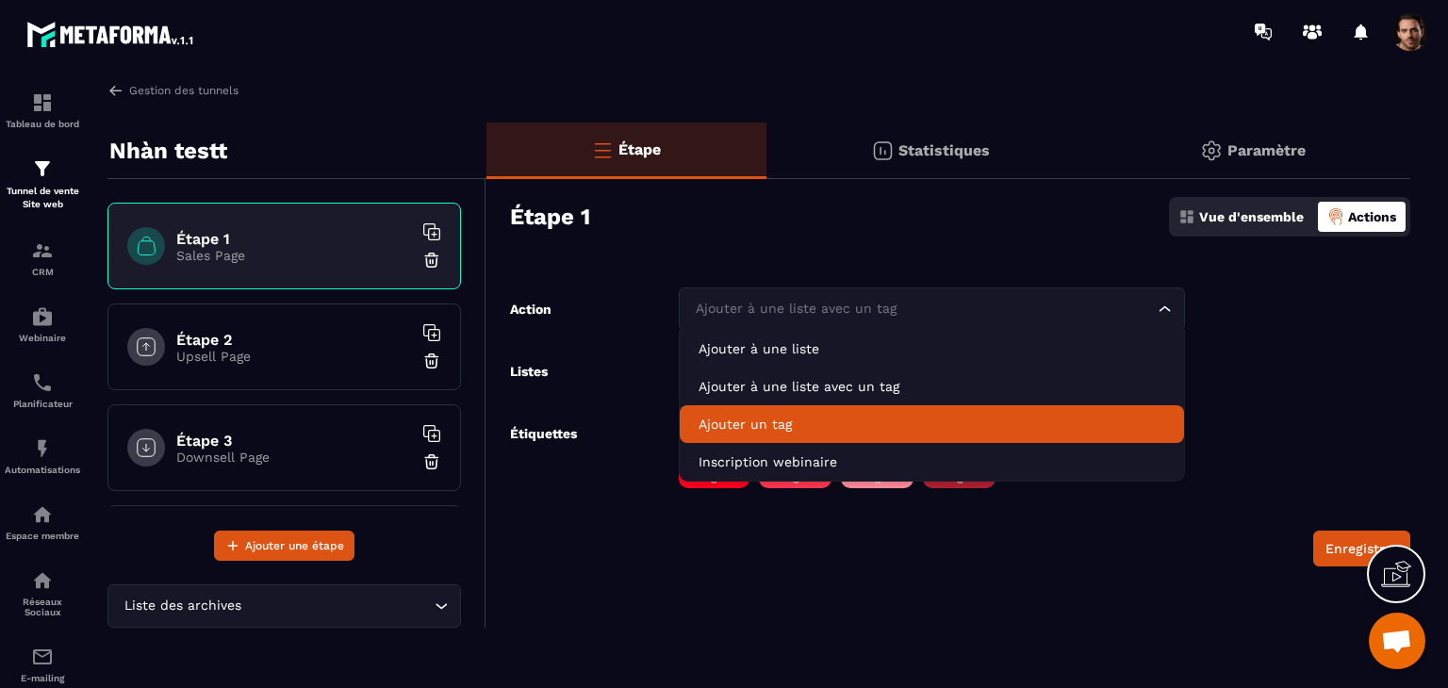
click at [902, 413] on li "Ajouter un tag" at bounding box center [932, 424] width 504 height 38
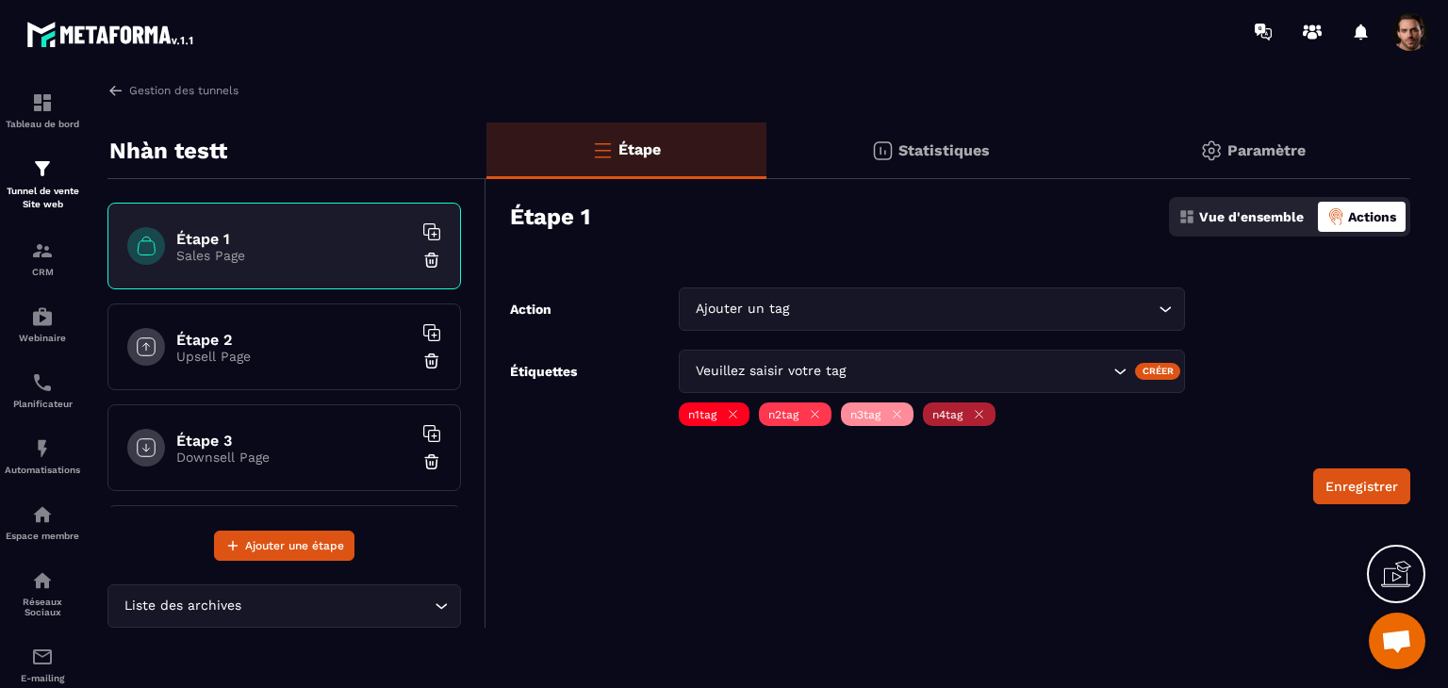
click at [943, 374] on input "Search for option" at bounding box center [978, 371] width 259 height 21
click at [972, 497] on div "Enregistrer" at bounding box center [960, 486] width 900 height 36
click at [38, 211] on p "Tunnel de vente Site web" at bounding box center [42, 198] width 75 height 26
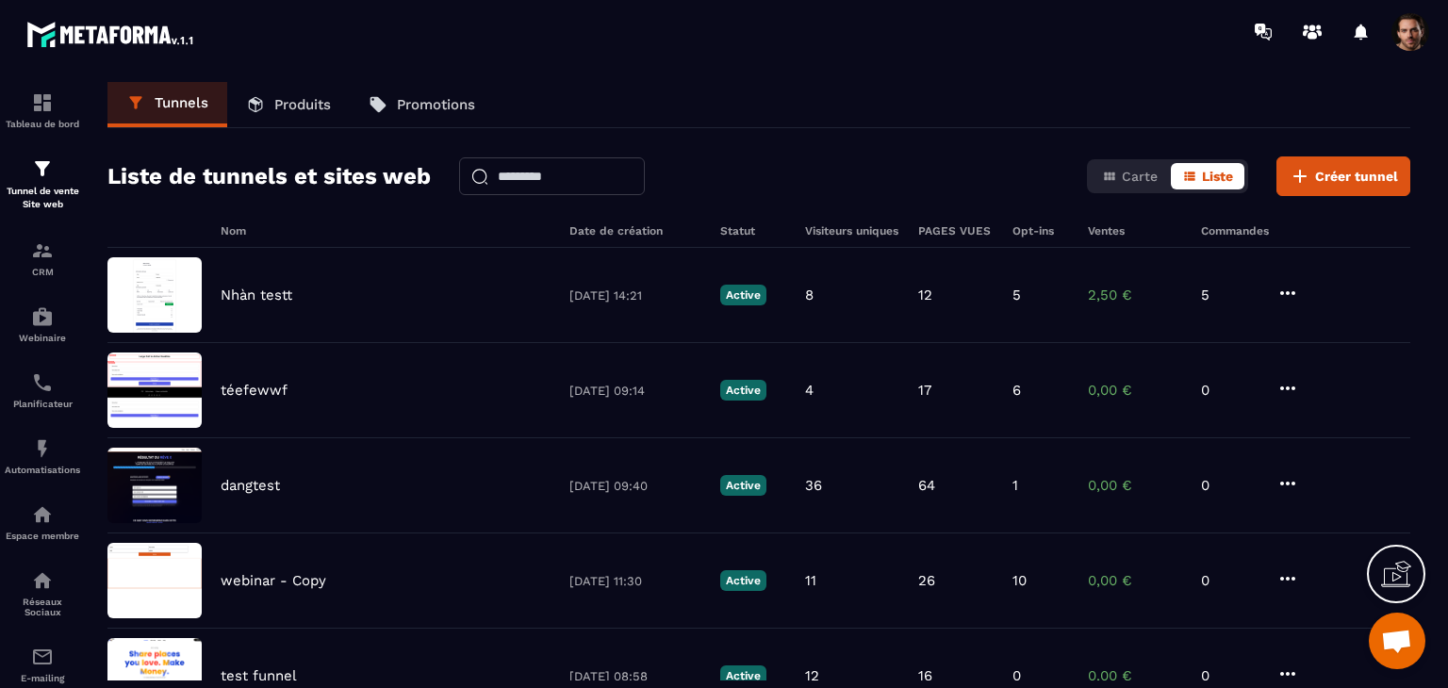
click at [277, 99] on p "Produits" at bounding box center [302, 104] width 57 height 17
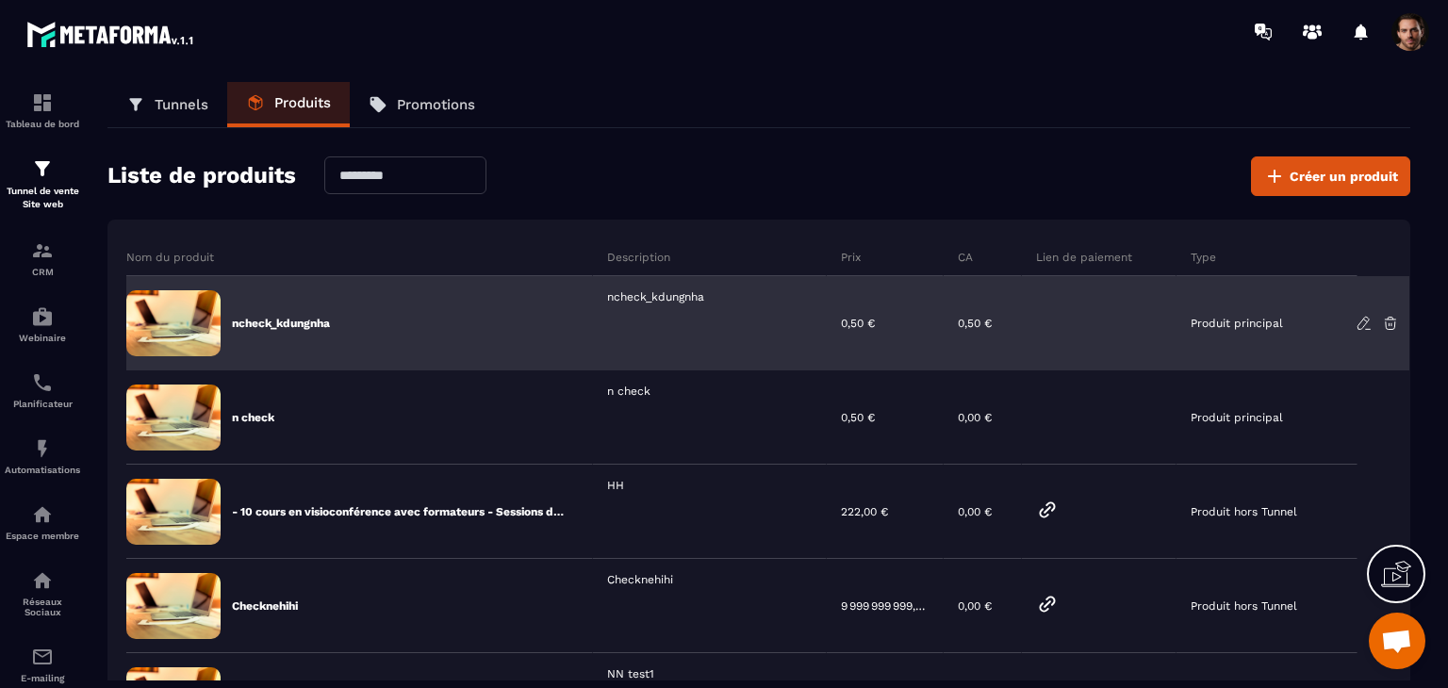
click at [1362, 320] on icon at bounding box center [1363, 323] width 17 height 17
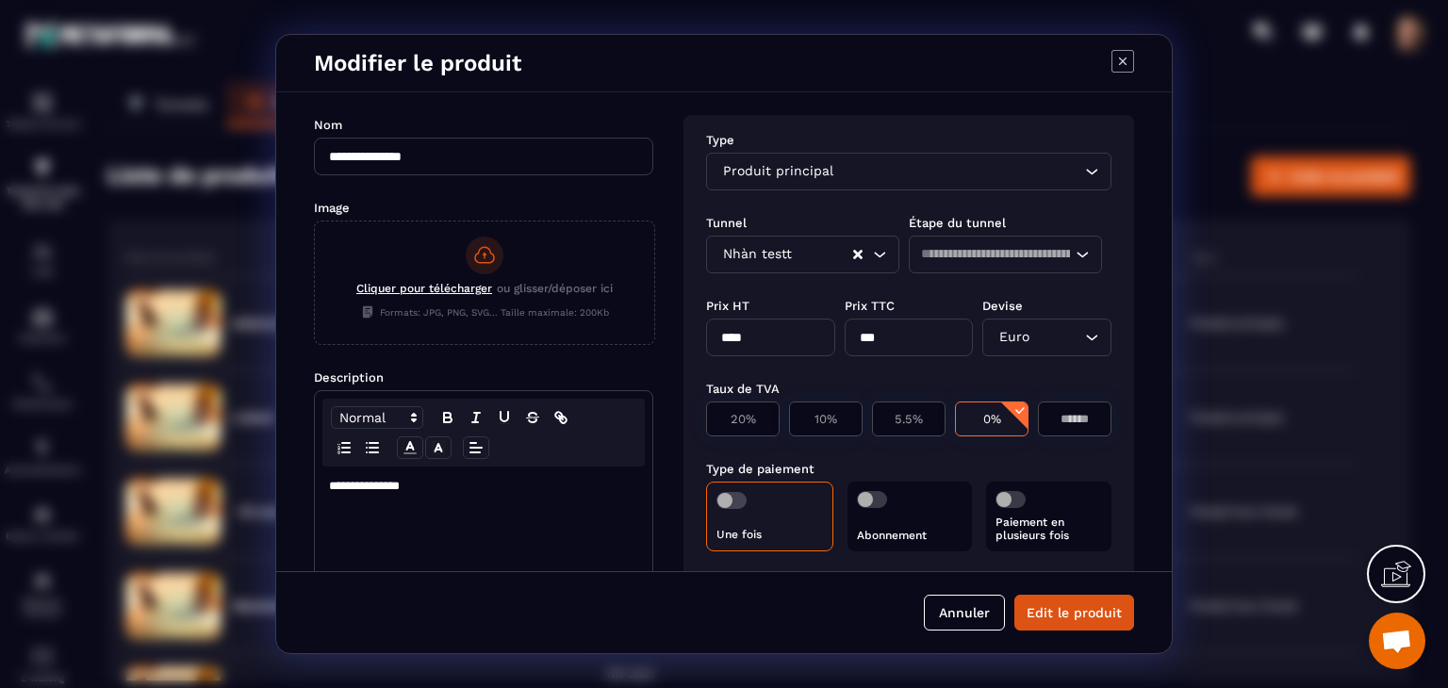
scroll to position [238, 0]
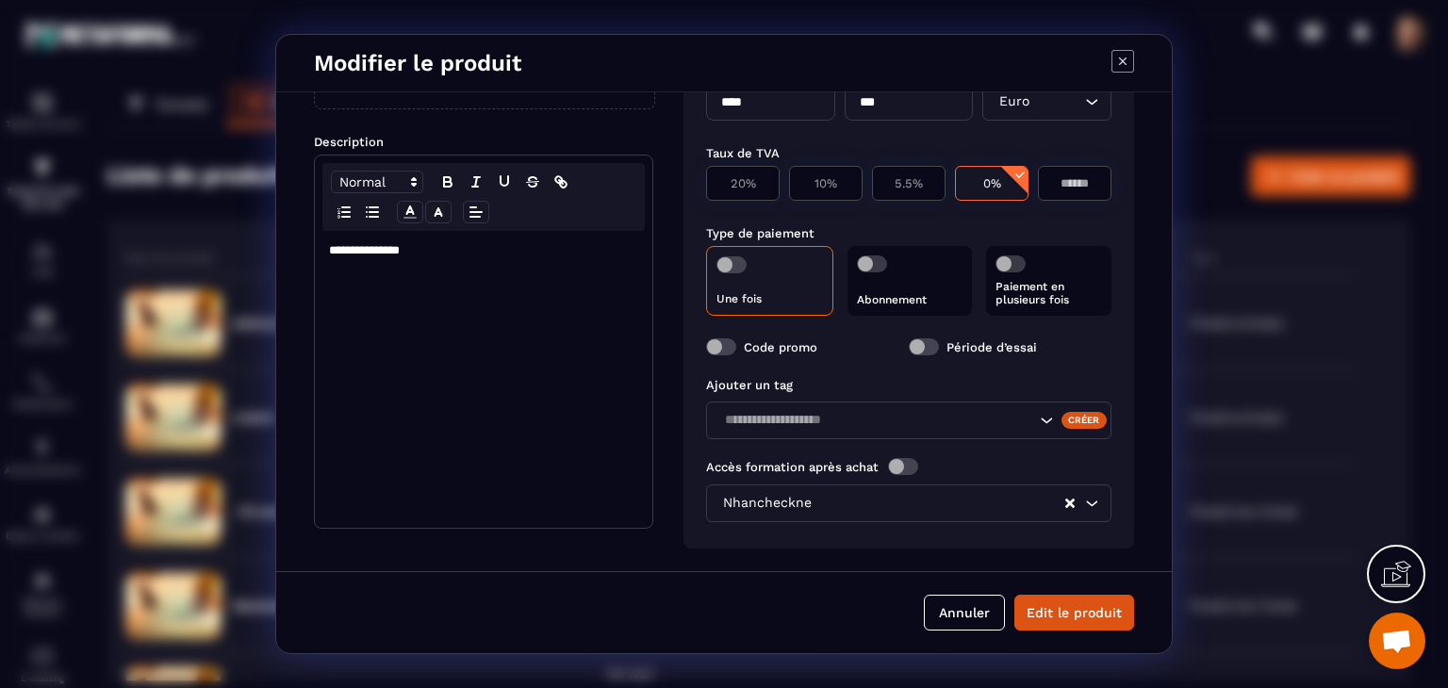
click at [946, 424] on input "Search for option" at bounding box center [876, 420] width 317 height 21
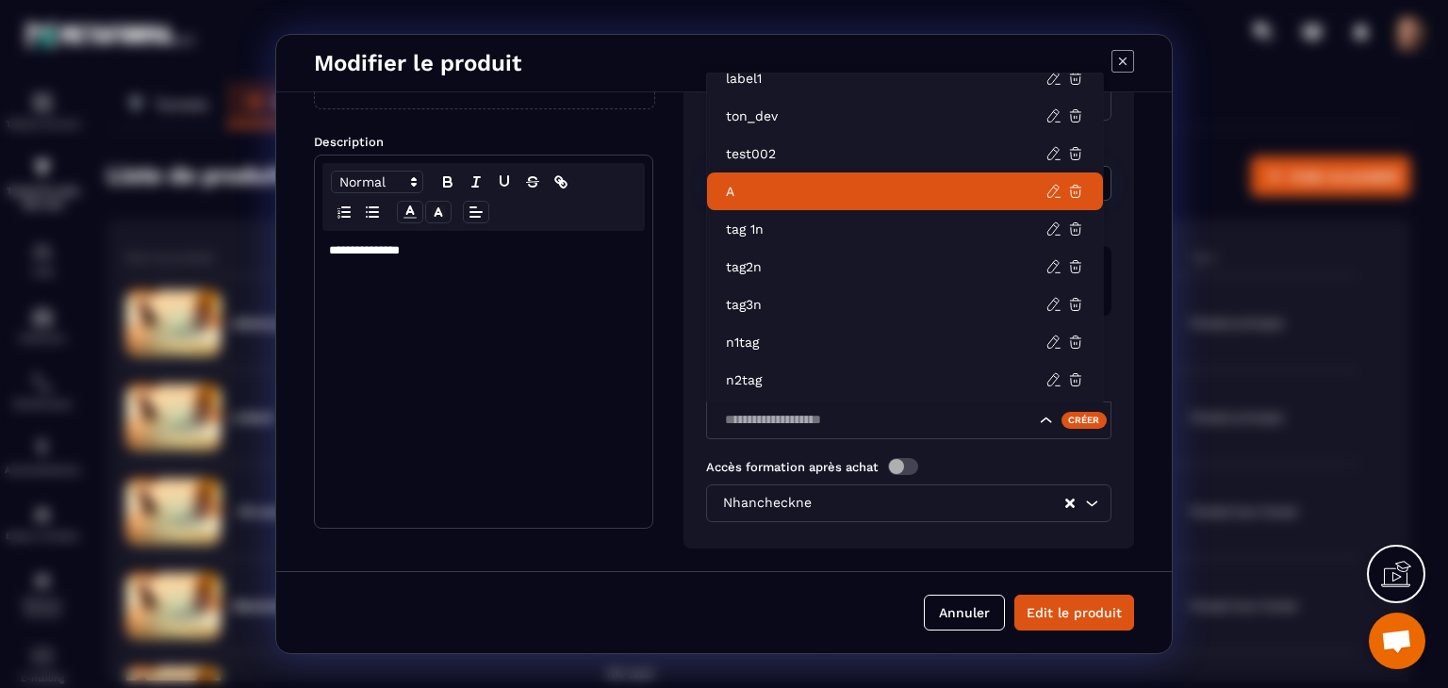
scroll to position [735, 0]
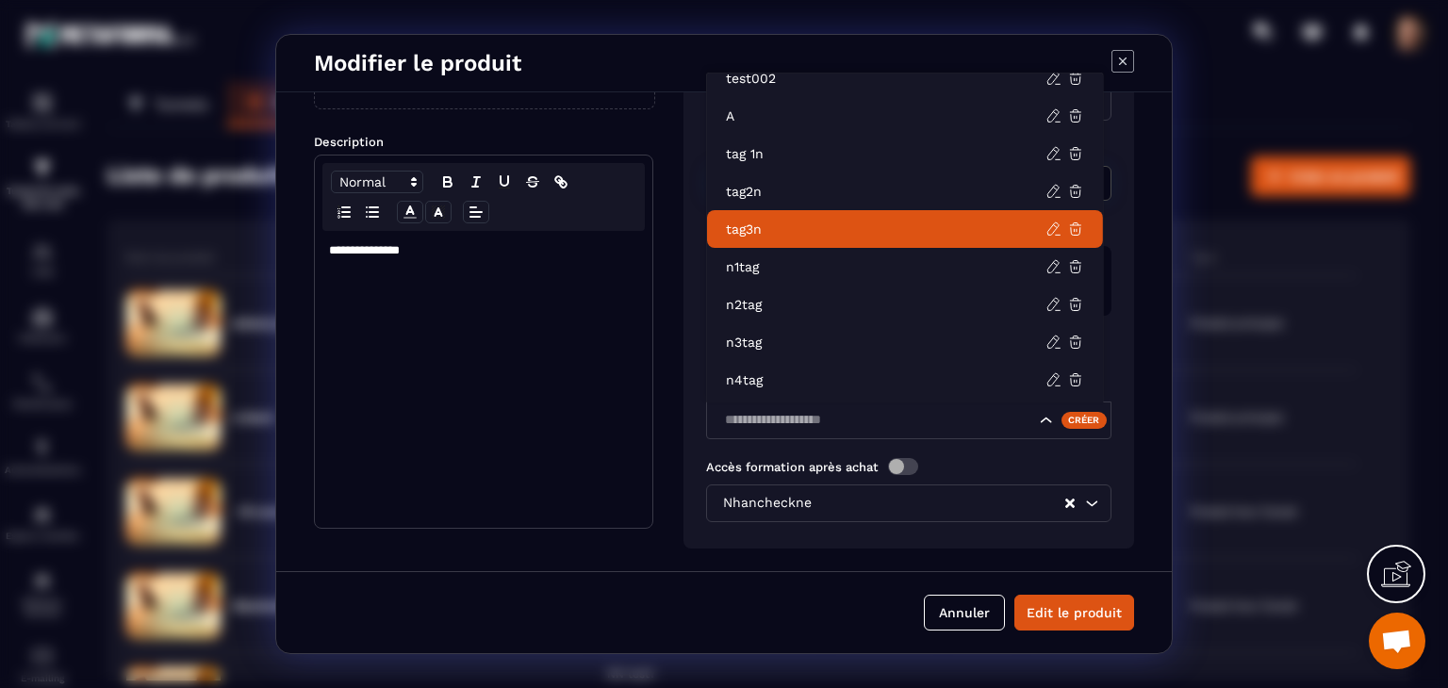
click at [1121, 57] on icon "Modal window" at bounding box center [1122, 61] width 23 height 23
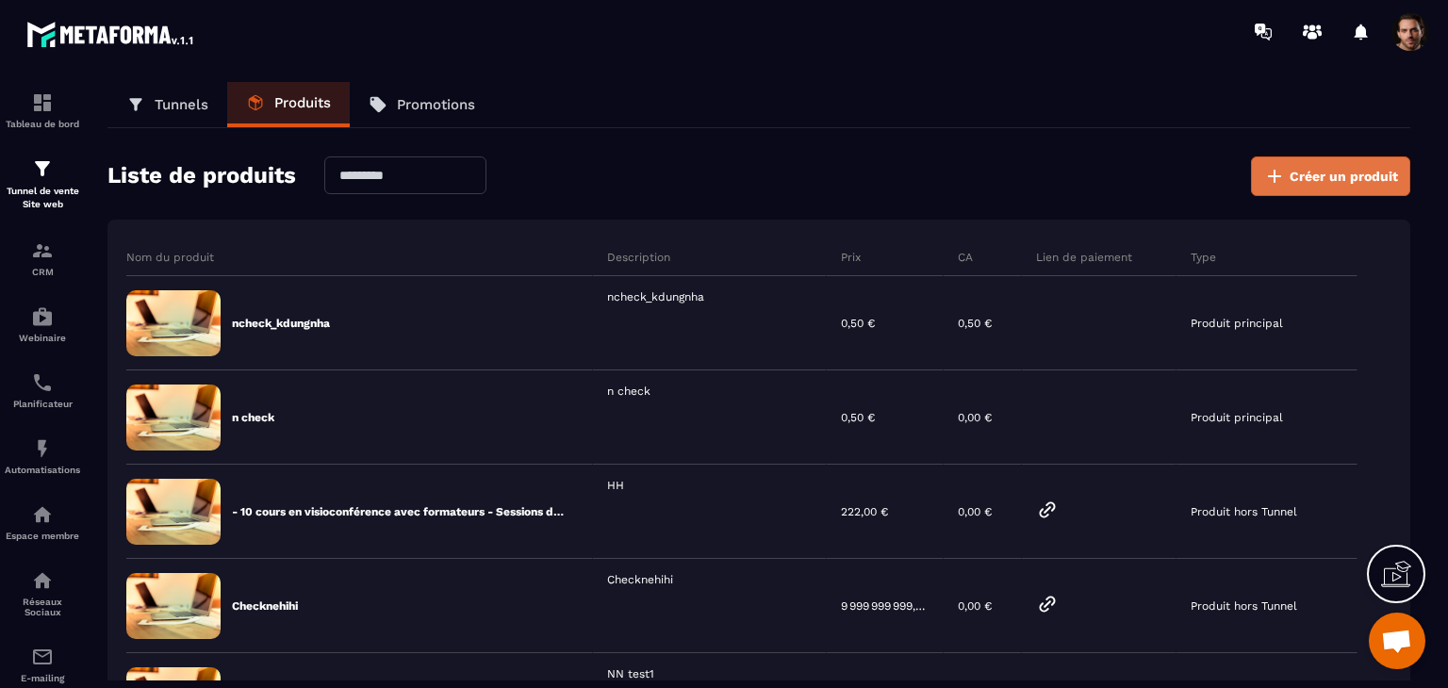
click at [1311, 180] on span "Créer un produit" at bounding box center [1343, 176] width 108 height 19
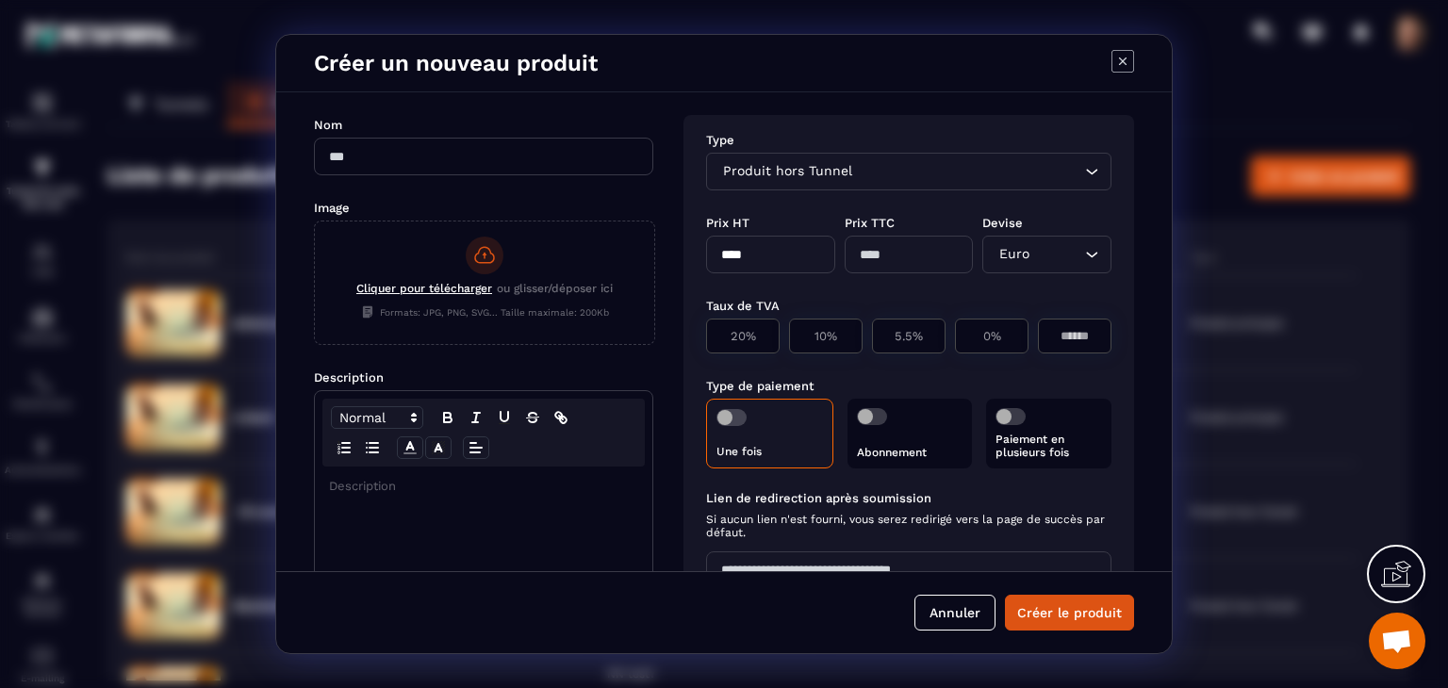
scroll to position [238, 0]
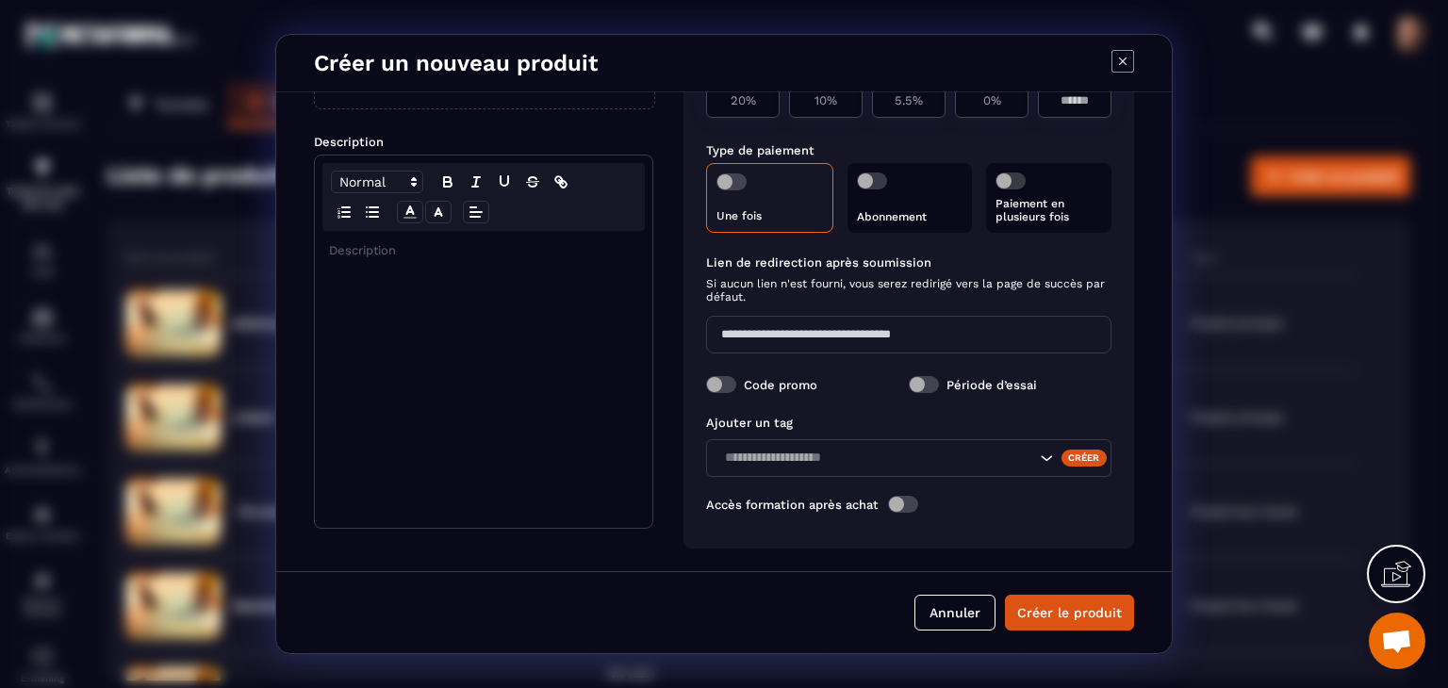
click at [934, 453] on input "Search for option" at bounding box center [876, 458] width 317 height 21
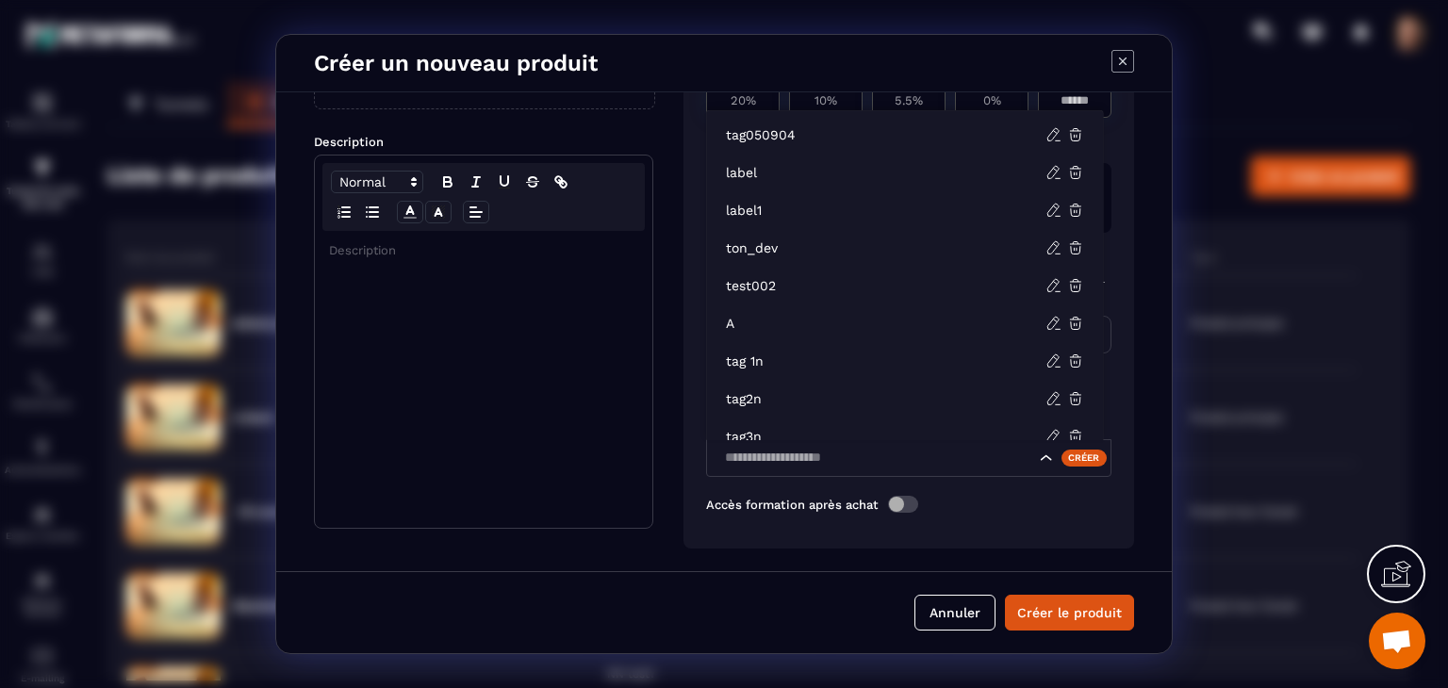
scroll to position [735, 0]
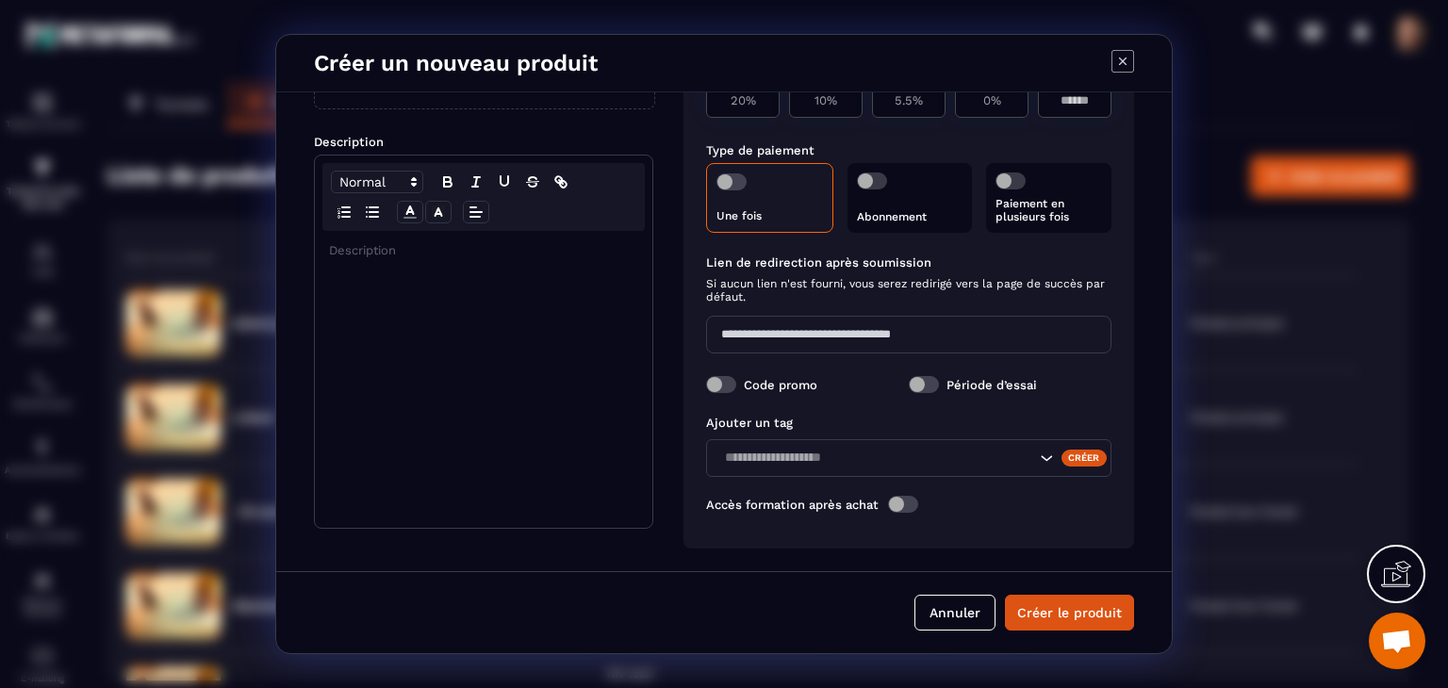
click at [1131, 59] on icon "Modal window" at bounding box center [1122, 61] width 23 height 23
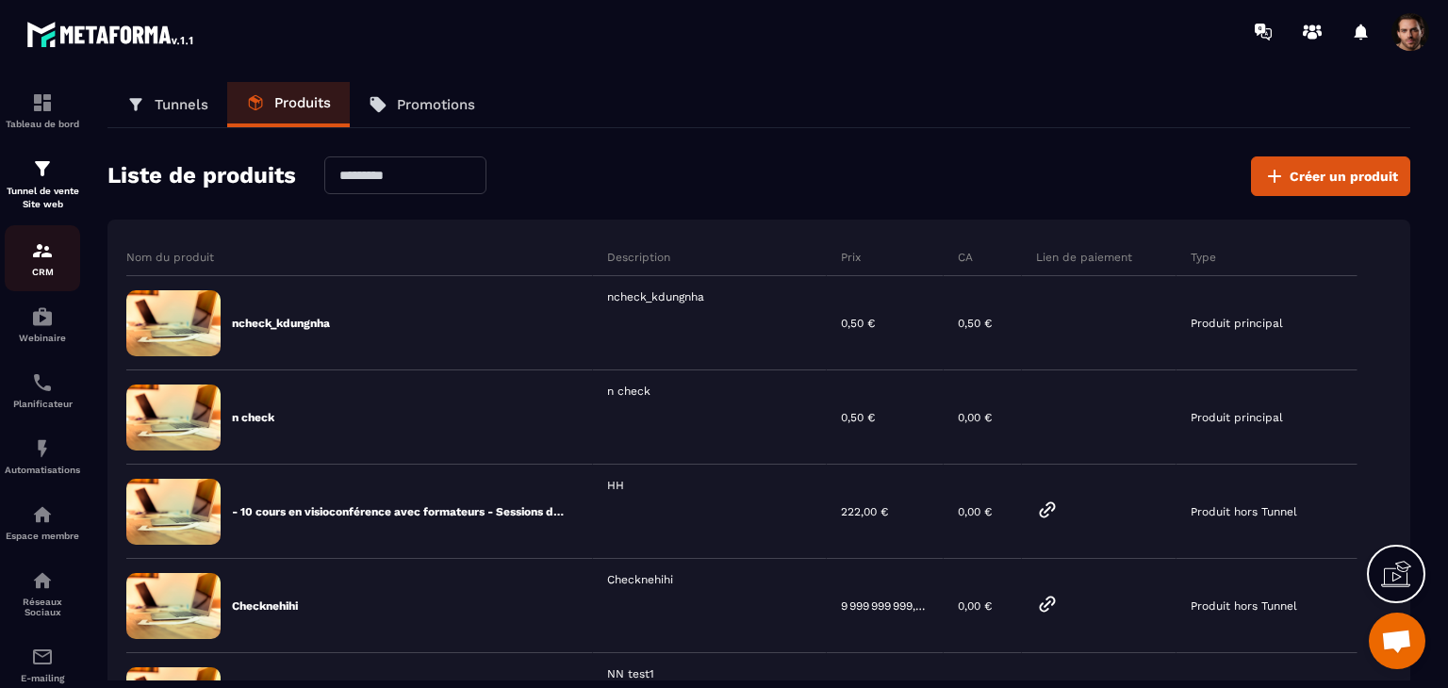
click at [17, 277] on p "CRM" at bounding box center [42, 272] width 75 height 10
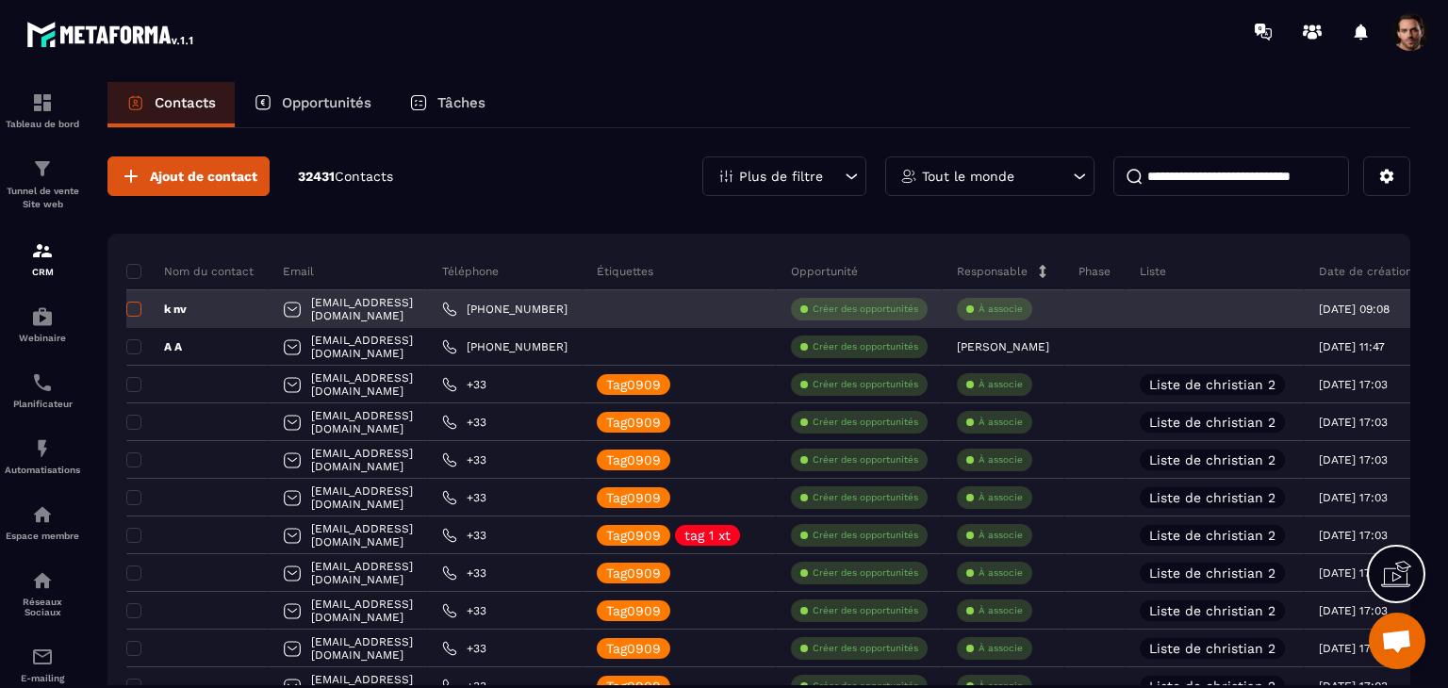
click at [129, 313] on span at bounding box center [133, 309] width 15 height 15
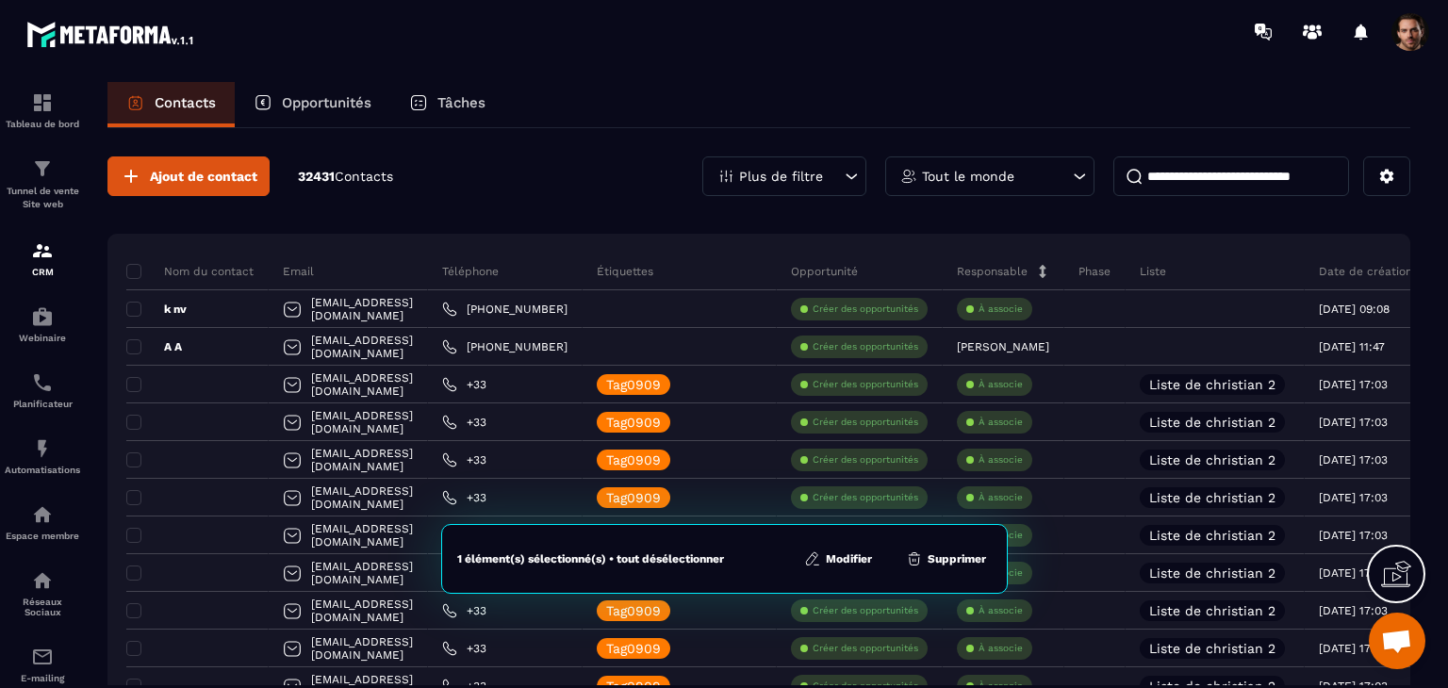
click at [845, 553] on button "Modifier" at bounding box center [837, 559] width 79 height 19
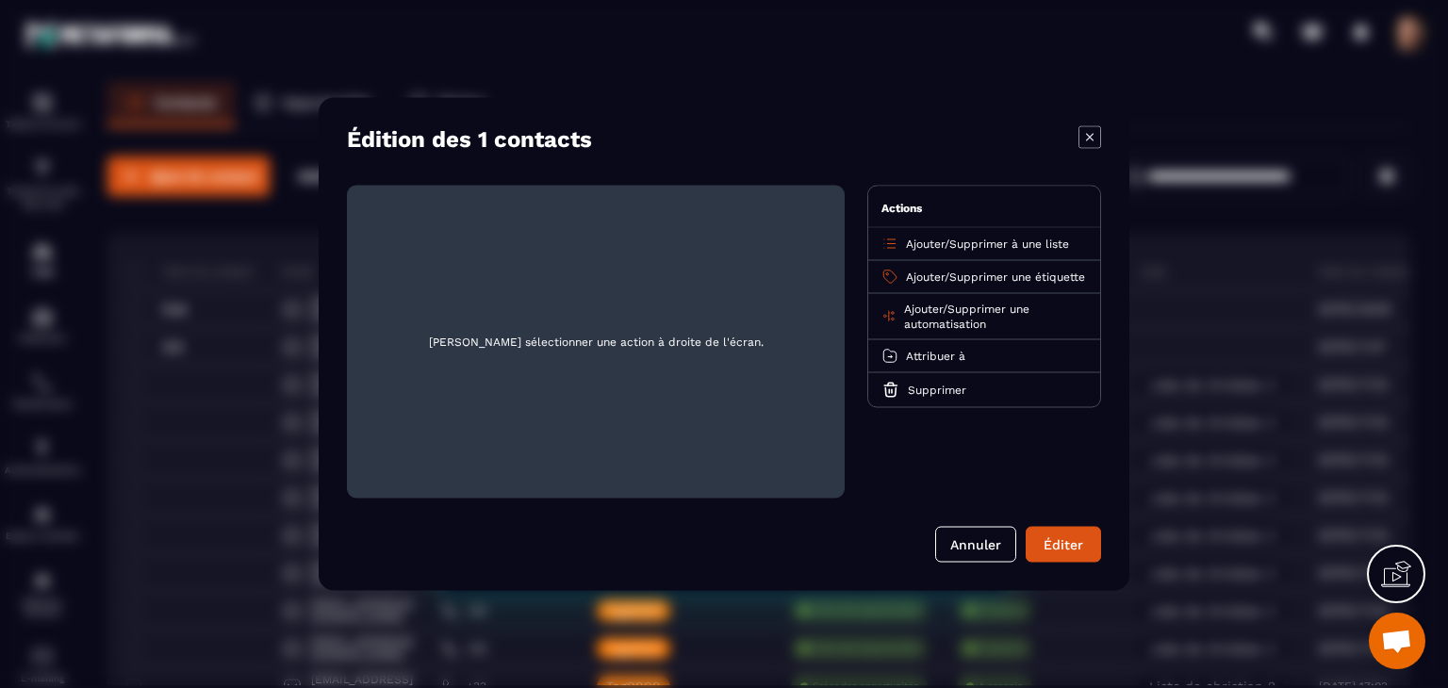
click at [923, 280] on span "Ajouter" at bounding box center [925, 277] width 39 height 13
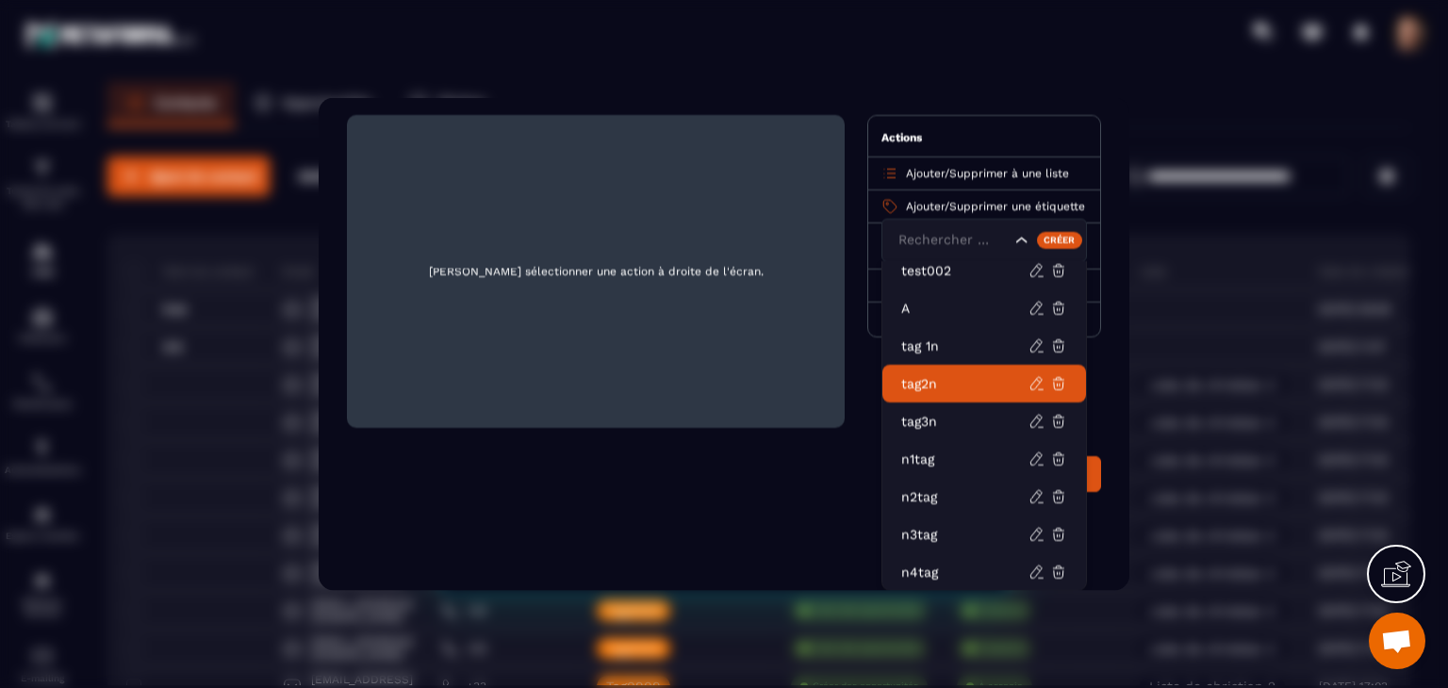
scroll to position [716, 0]
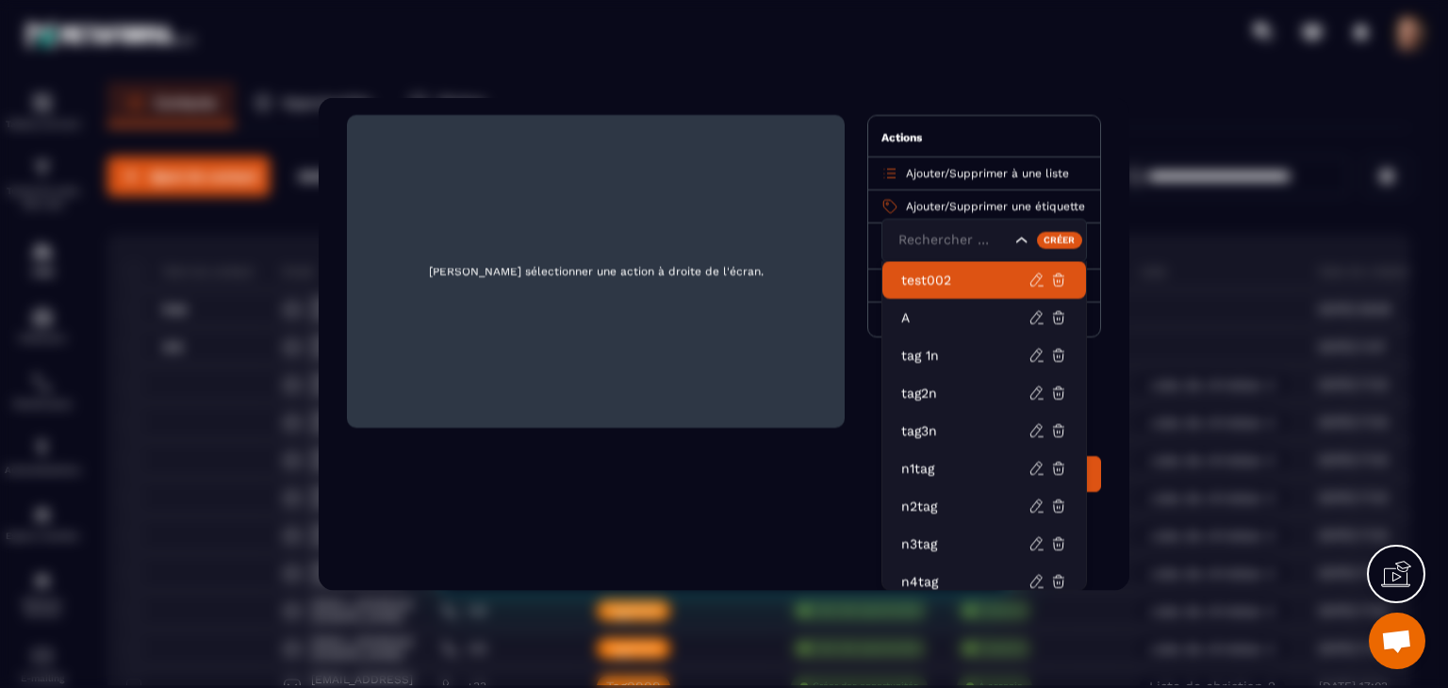
click at [768, 269] on span "[PERSON_NAME] sélectionner une action à droite de l'écran." at bounding box center [596, 271] width 468 height 283
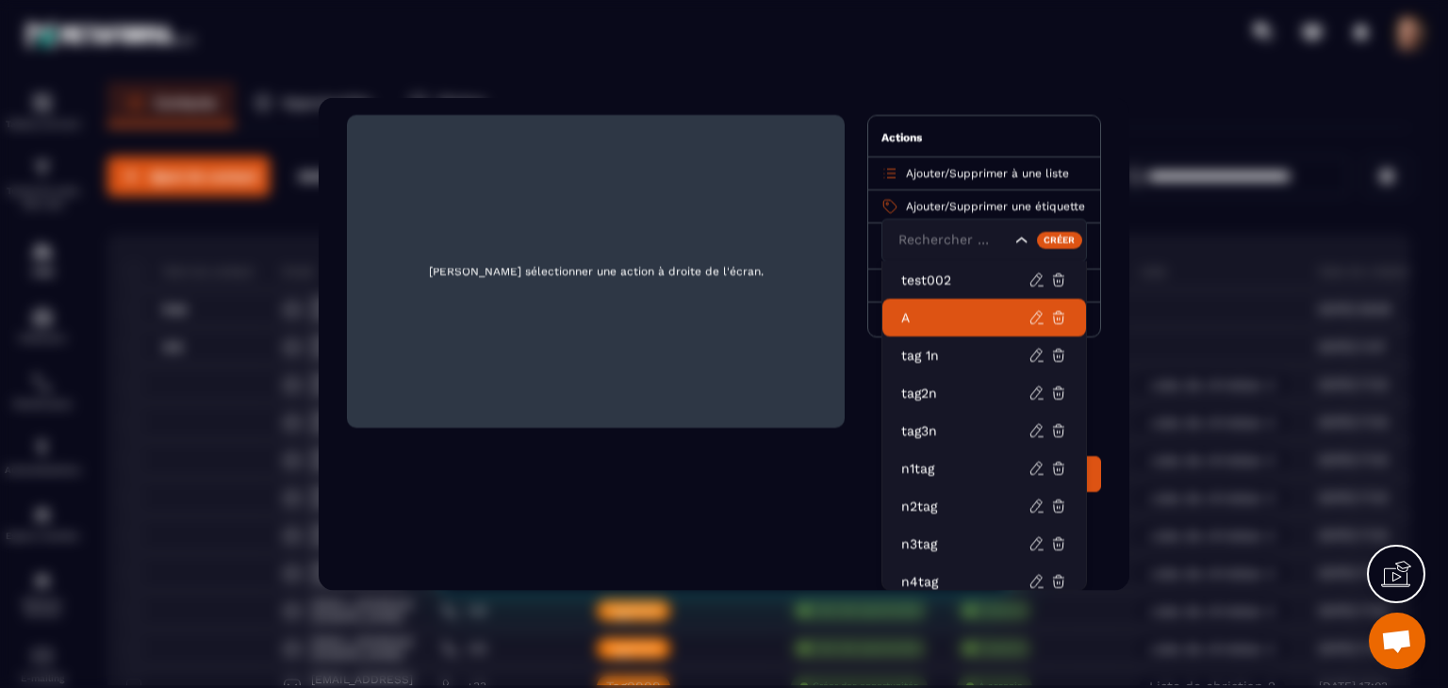
click at [939, 325] on p "A" at bounding box center [964, 317] width 127 height 19
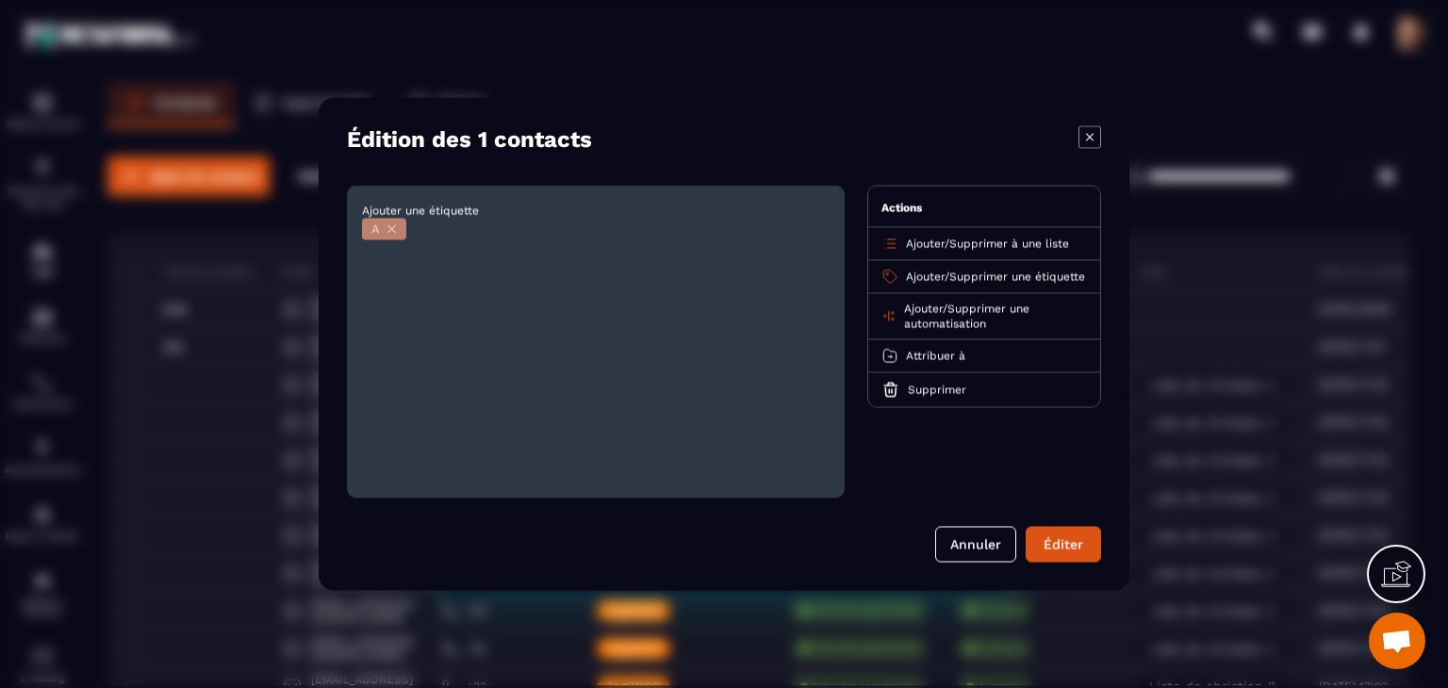
click at [984, 272] on span "Supprimer une étiquette" at bounding box center [1017, 277] width 136 height 13
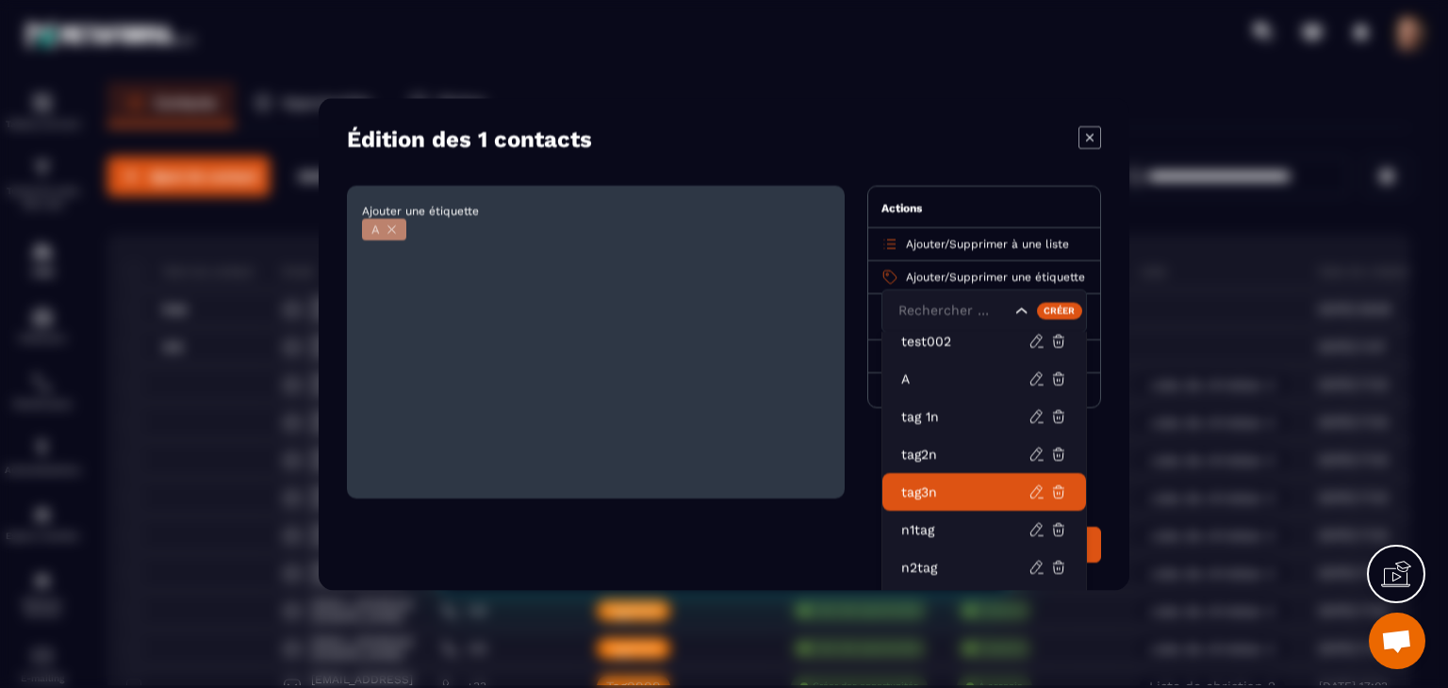
scroll to position [71, 0]
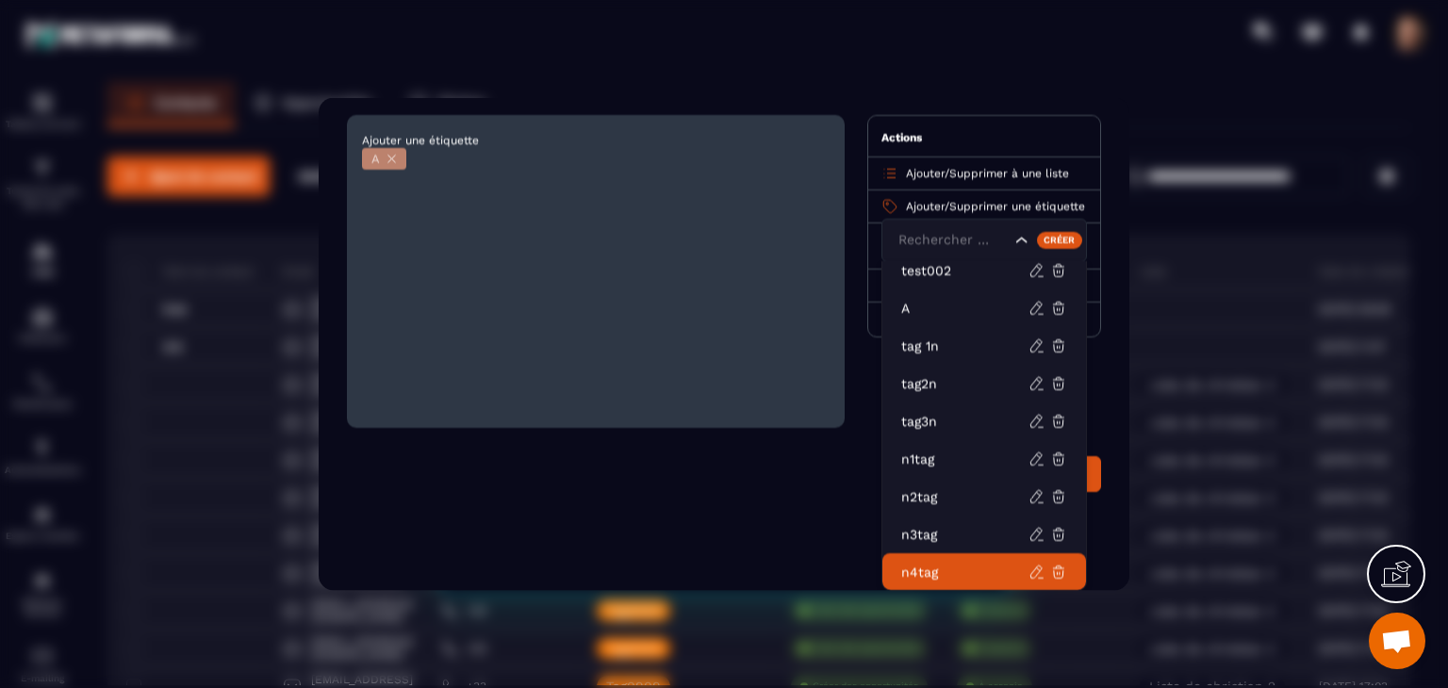
click at [984, 566] on p "n4tag" at bounding box center [964, 572] width 127 height 19
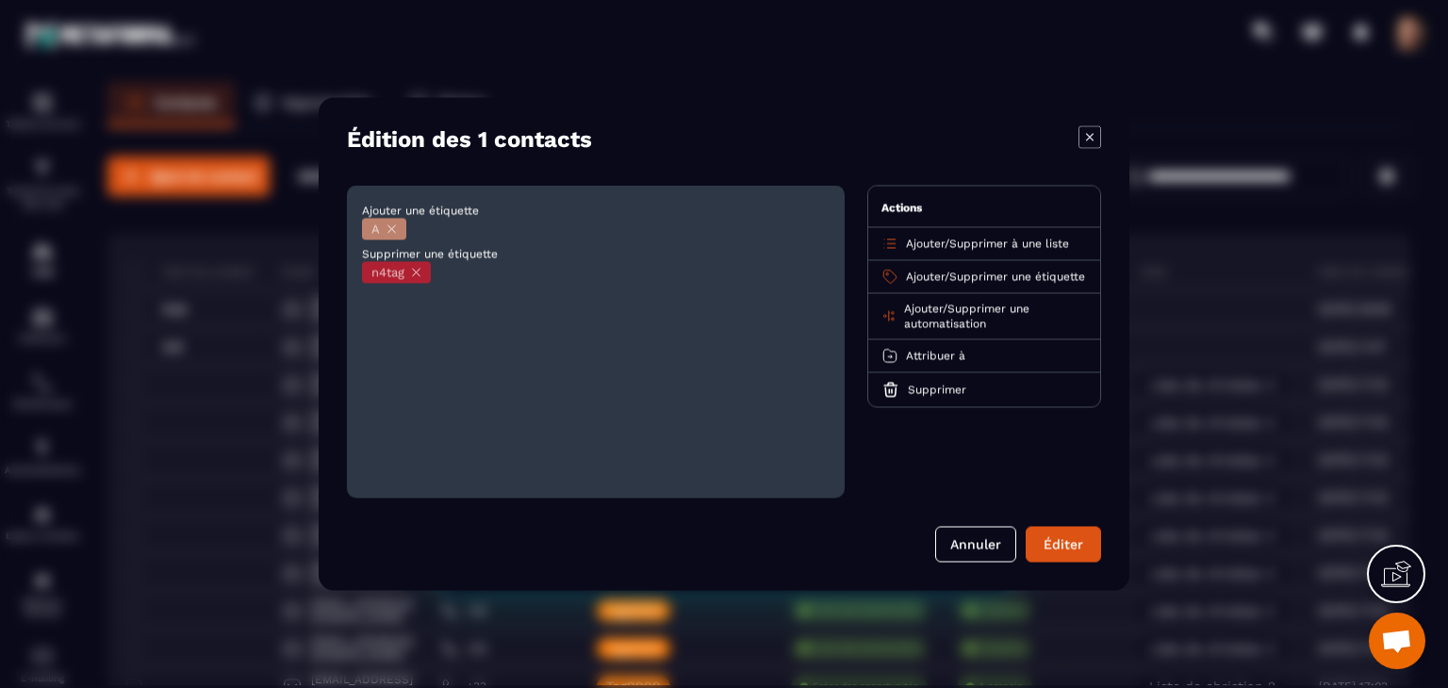
scroll to position [0, 0]
click at [1088, 149] on div "Modal window" at bounding box center [1089, 139] width 23 height 26
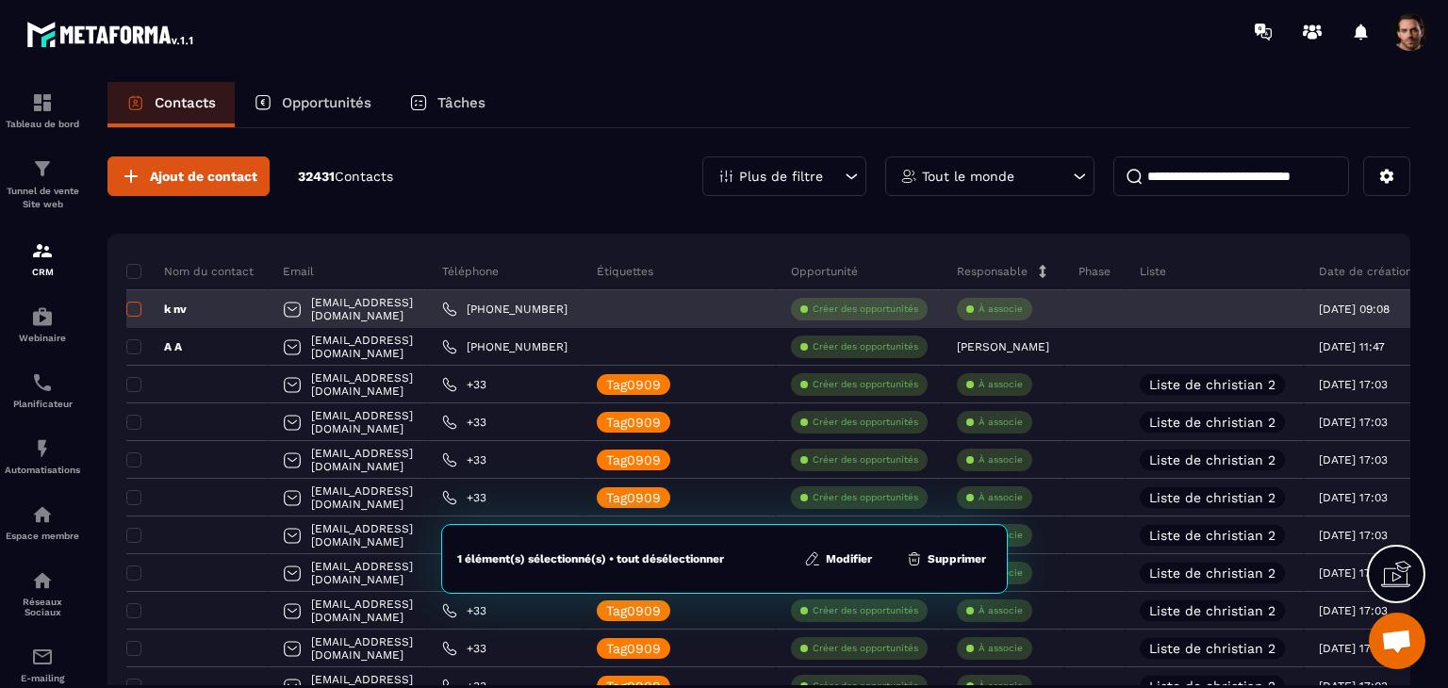
click at [137, 307] on span at bounding box center [133, 309] width 15 height 15
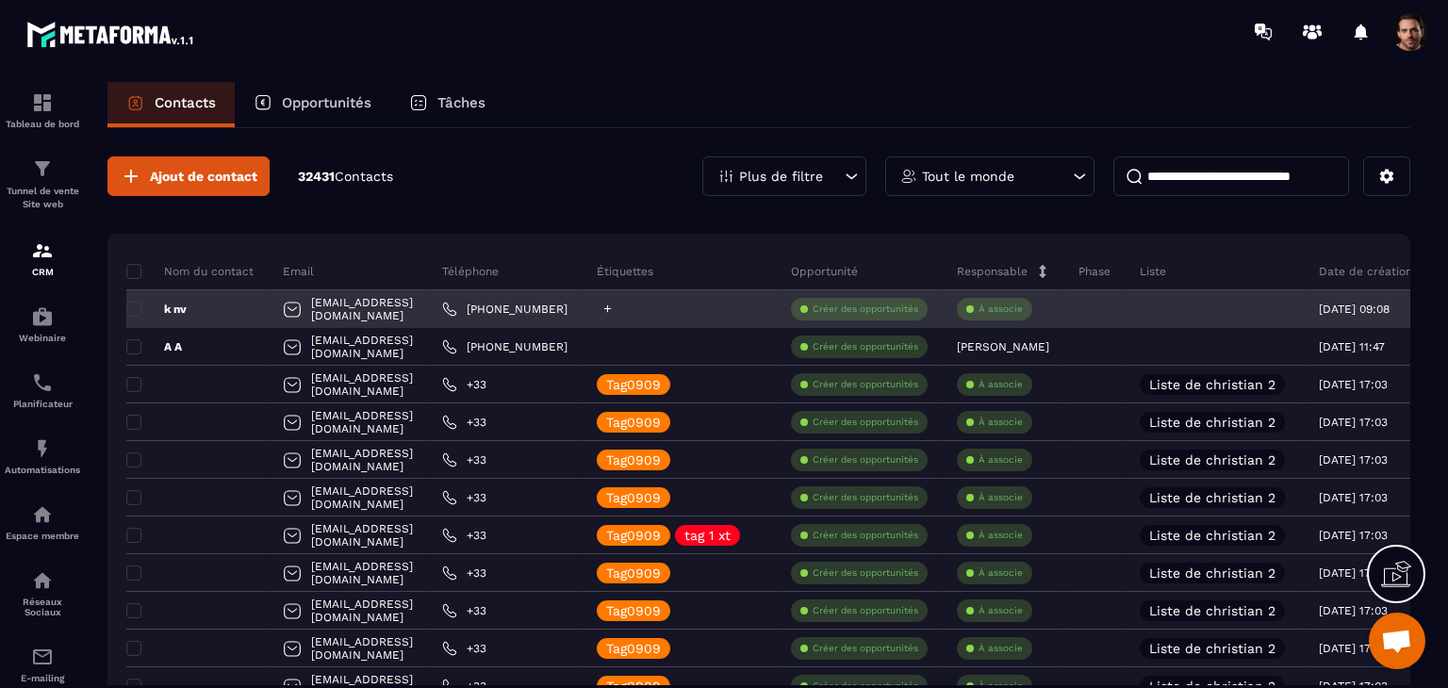
click at [614, 310] on icon at bounding box center [607, 309] width 12 height 12
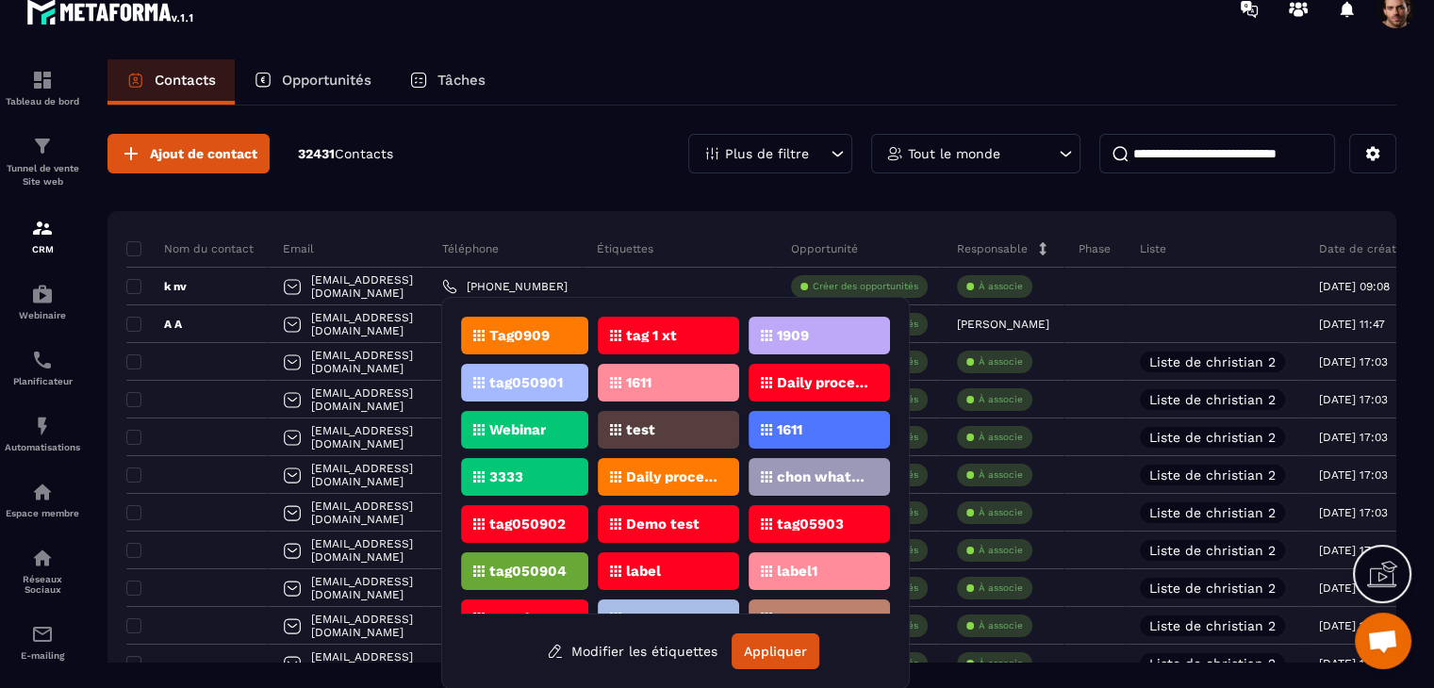
scroll to position [167, 0]
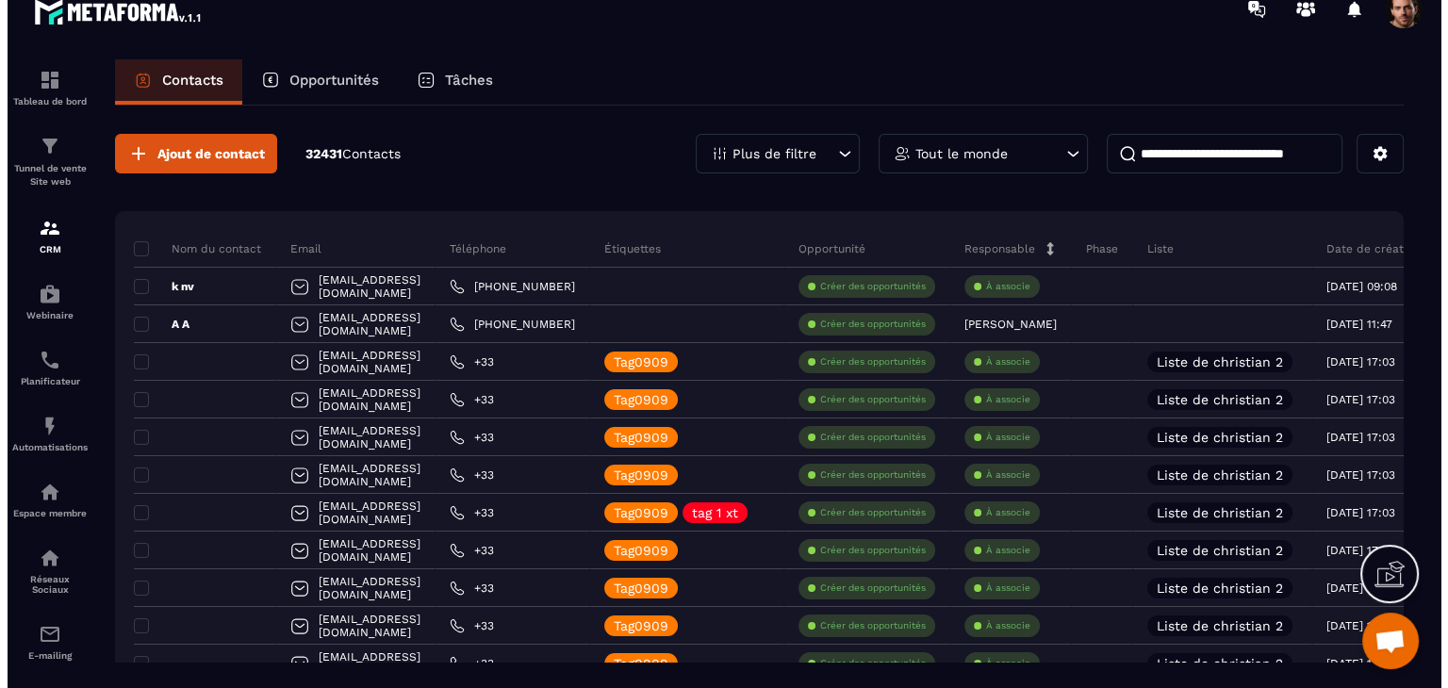
scroll to position [0, 0]
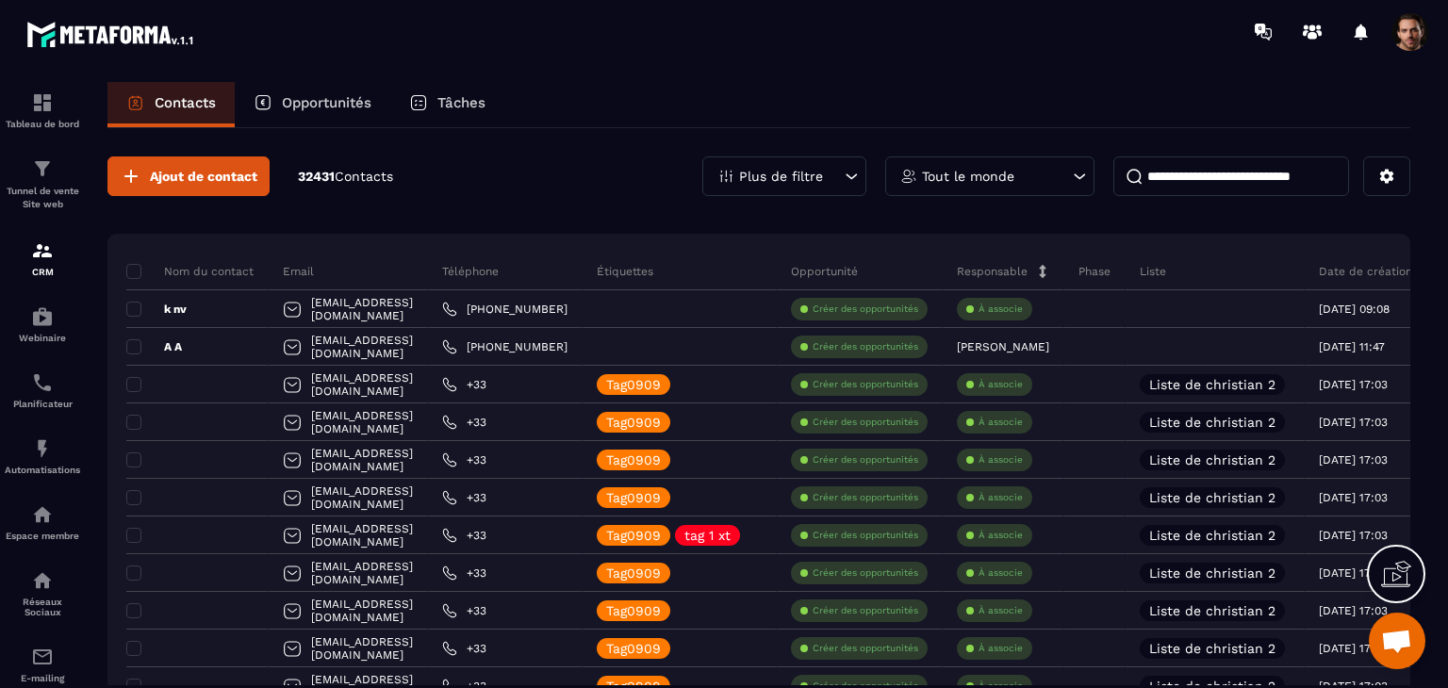
click at [801, 172] on p "Plus de filtre" at bounding box center [781, 176] width 84 height 13
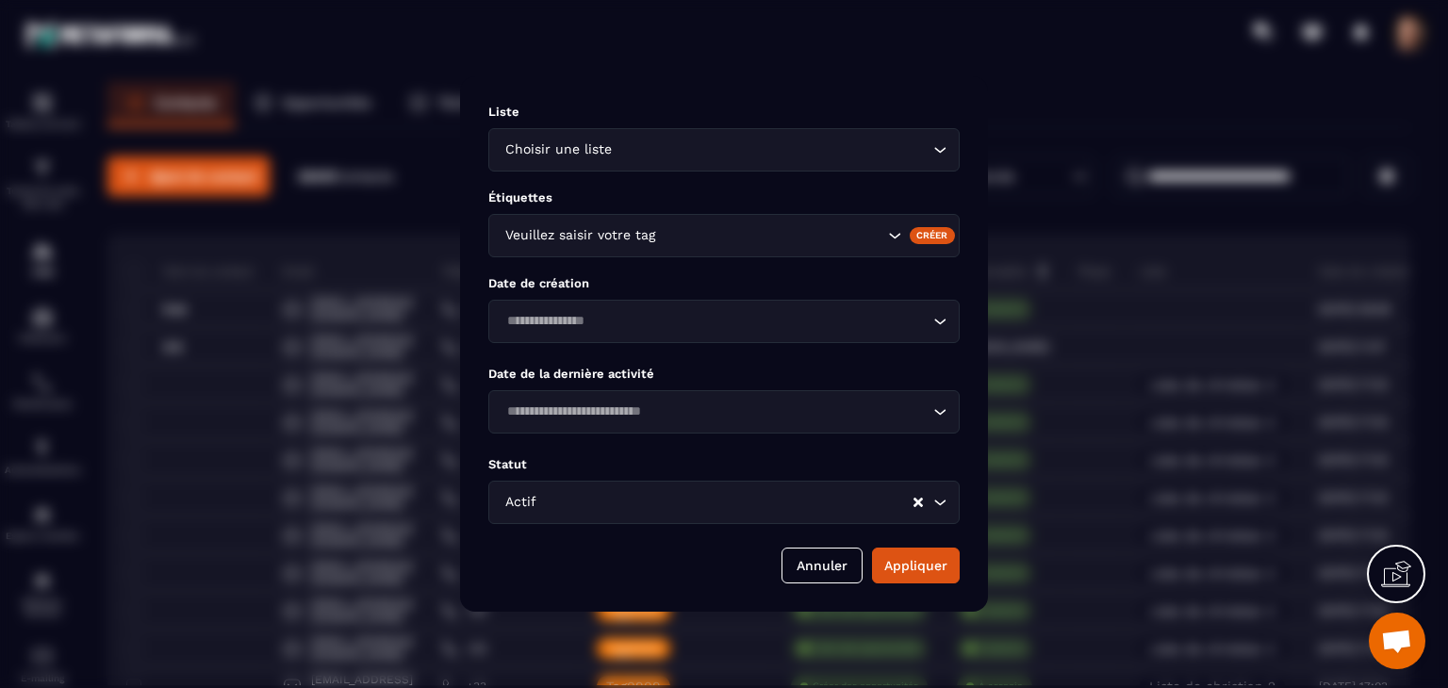
click at [814, 231] on input "Search for option" at bounding box center [771, 235] width 224 height 21
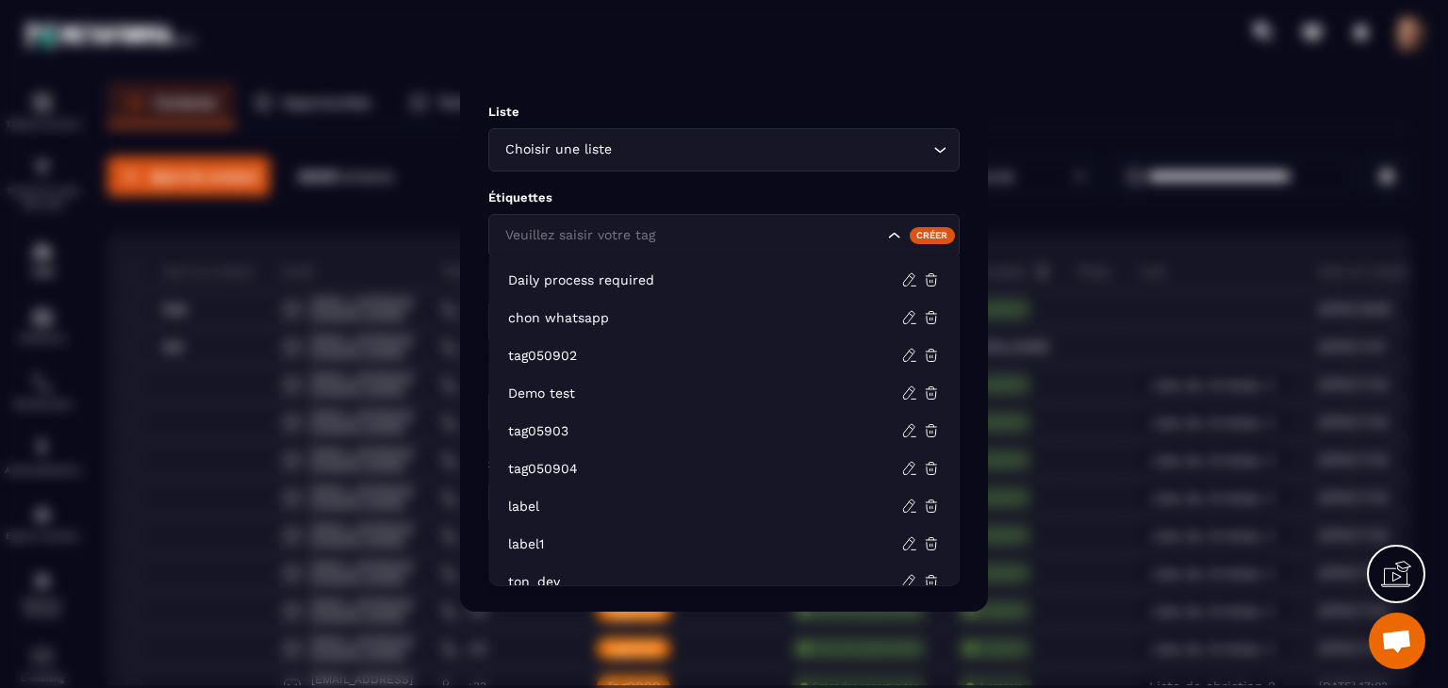
scroll to position [735, 0]
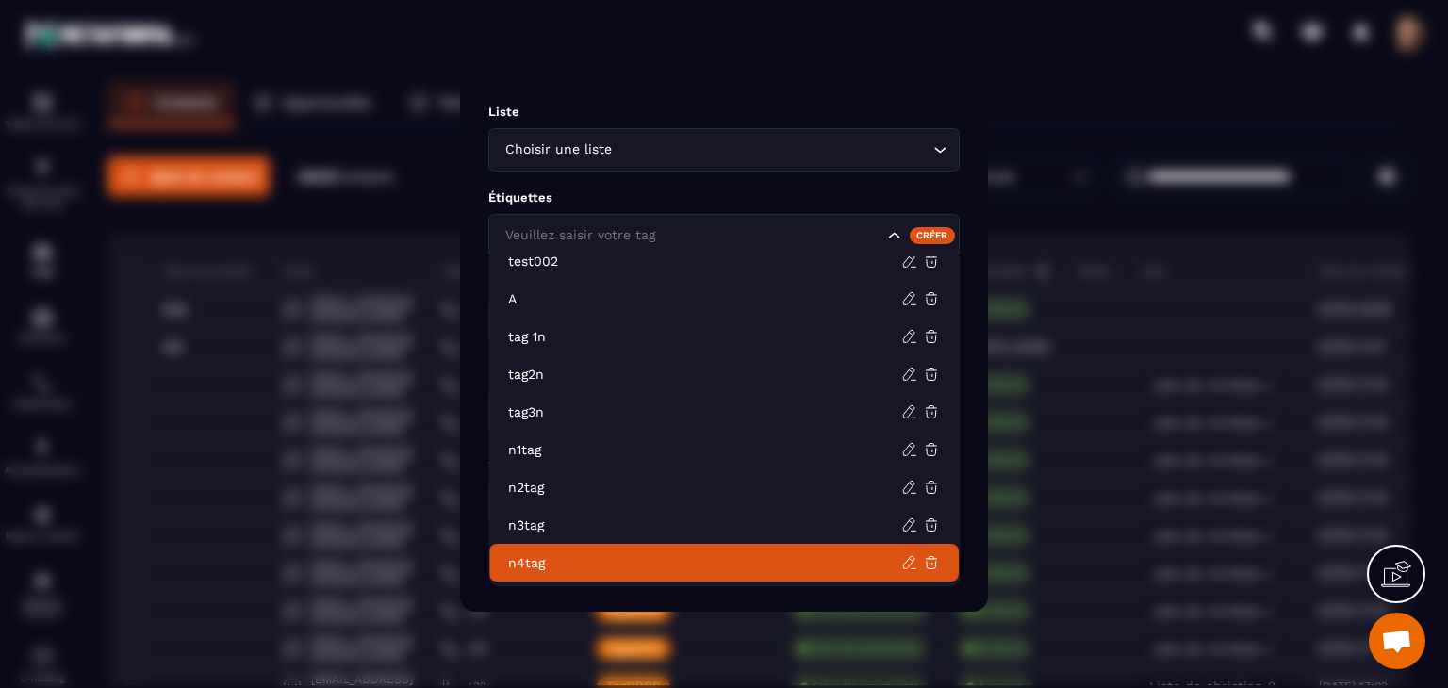
click at [754, 562] on p "n4tag" at bounding box center [704, 562] width 393 height 19
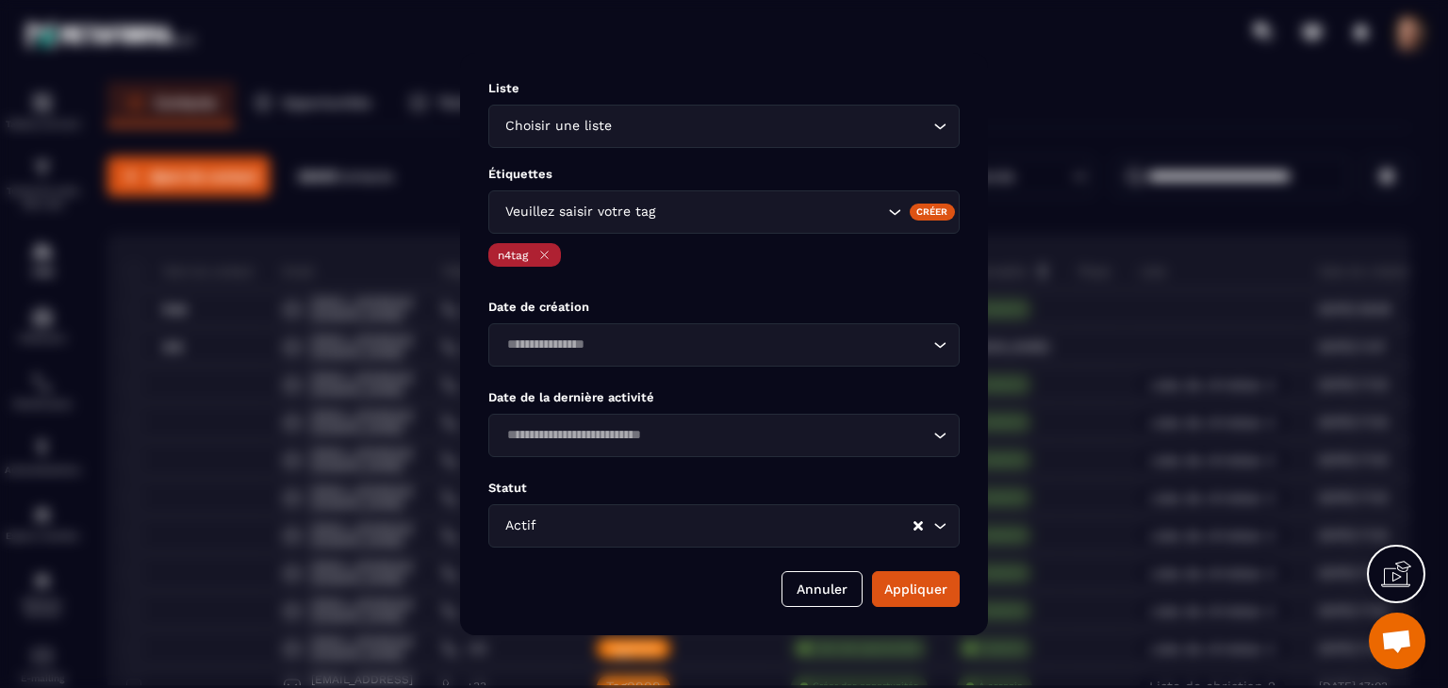
click at [546, 254] on icon "Modal window" at bounding box center [544, 255] width 14 height 14
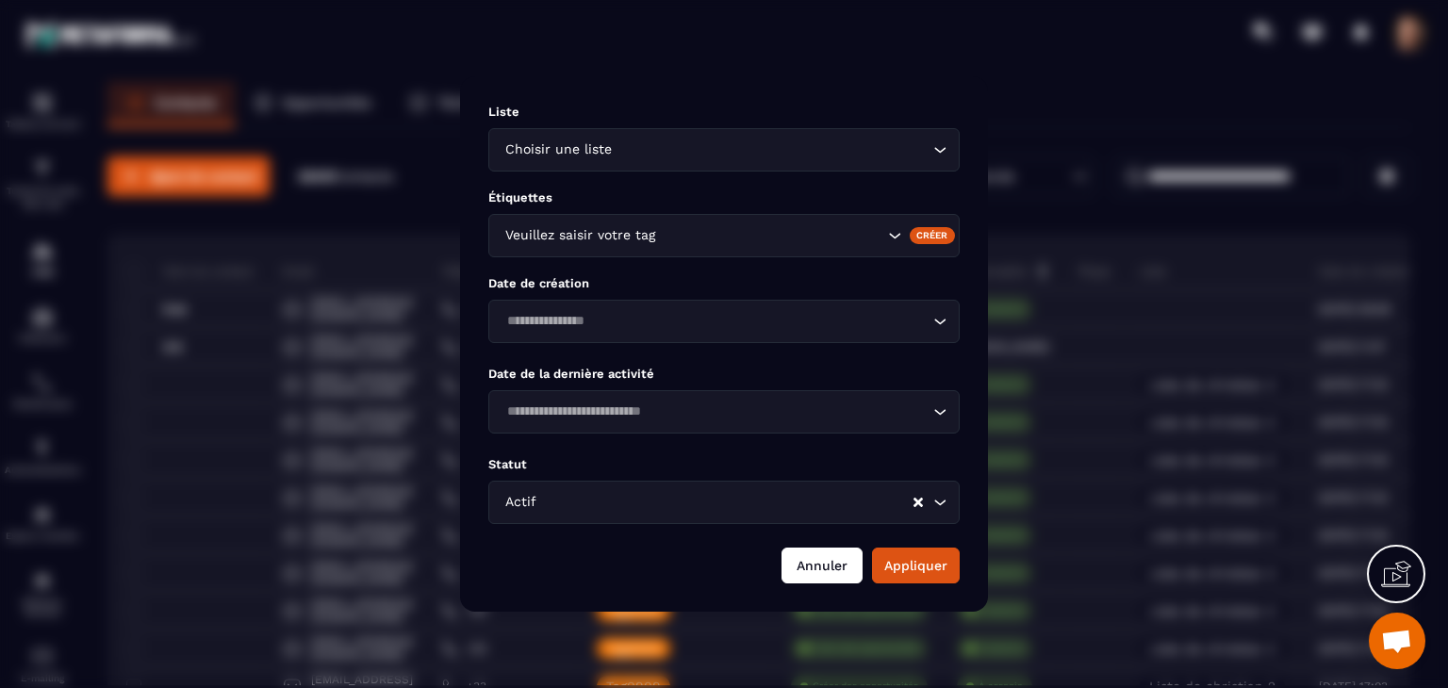
click at [837, 566] on button "Annuler" at bounding box center [821, 566] width 81 height 36
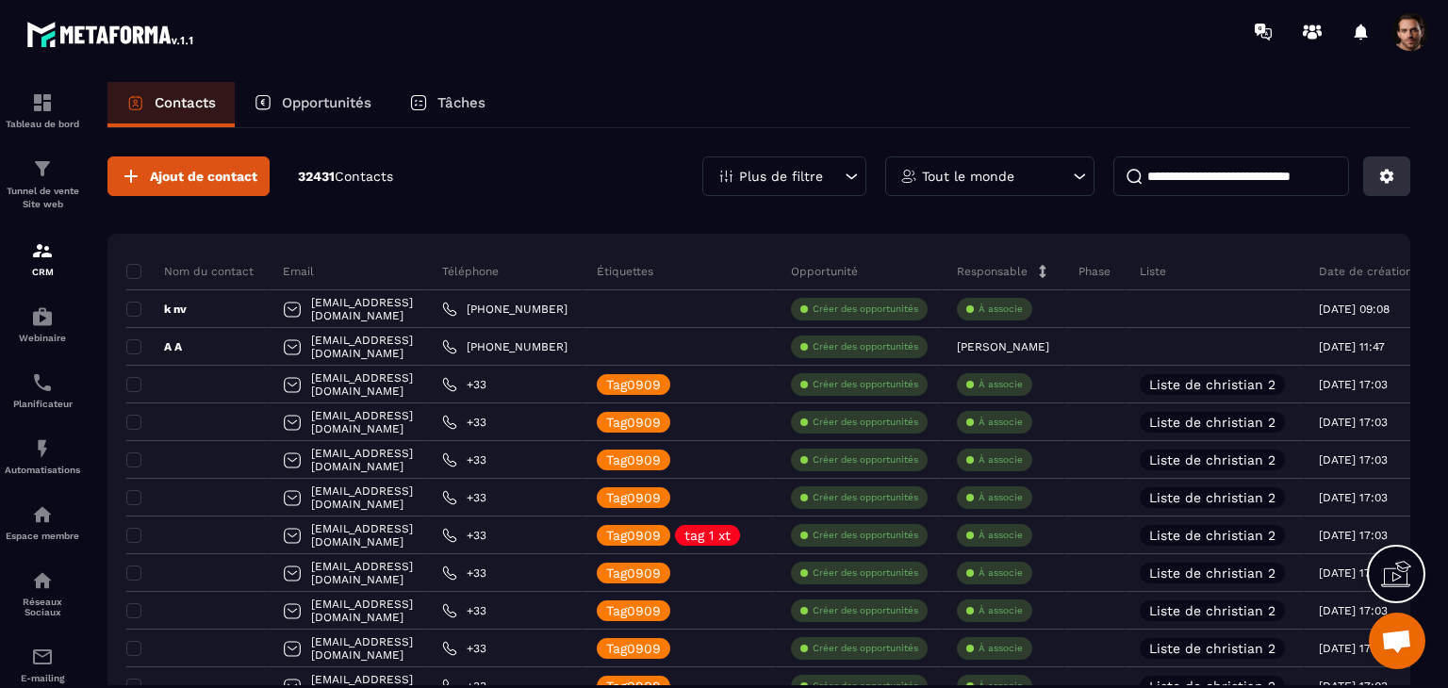
click at [1392, 163] on button at bounding box center [1386, 176] width 47 height 40
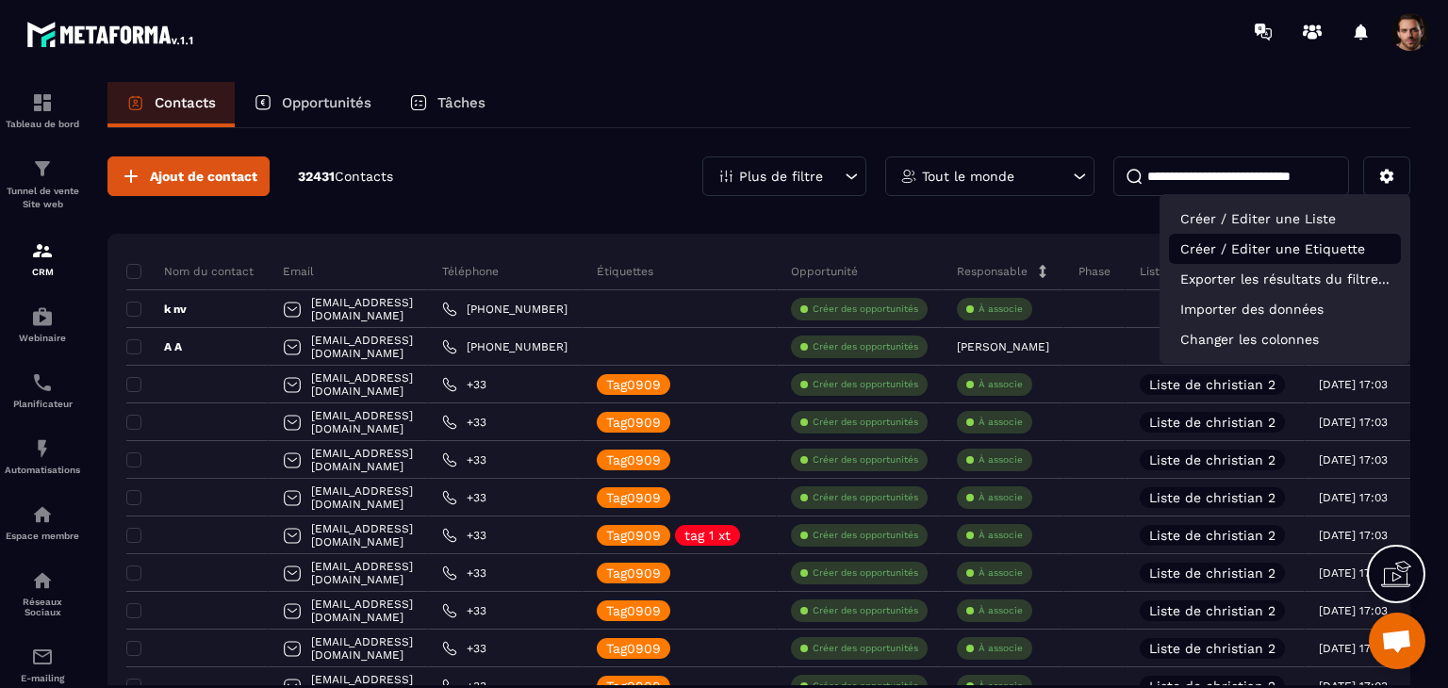
click at [1331, 249] on p "Créer / Editer une Etiquette" at bounding box center [1285, 249] width 232 height 30
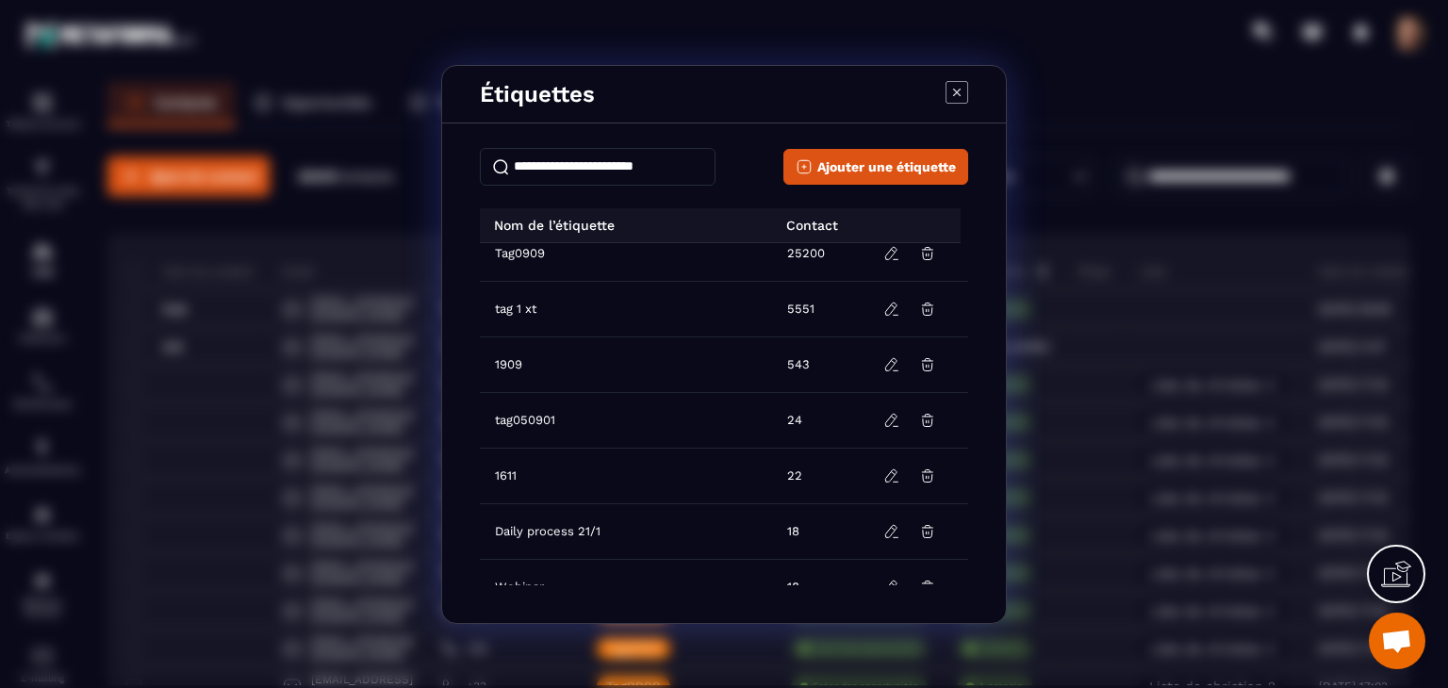
scroll to position [0, 0]
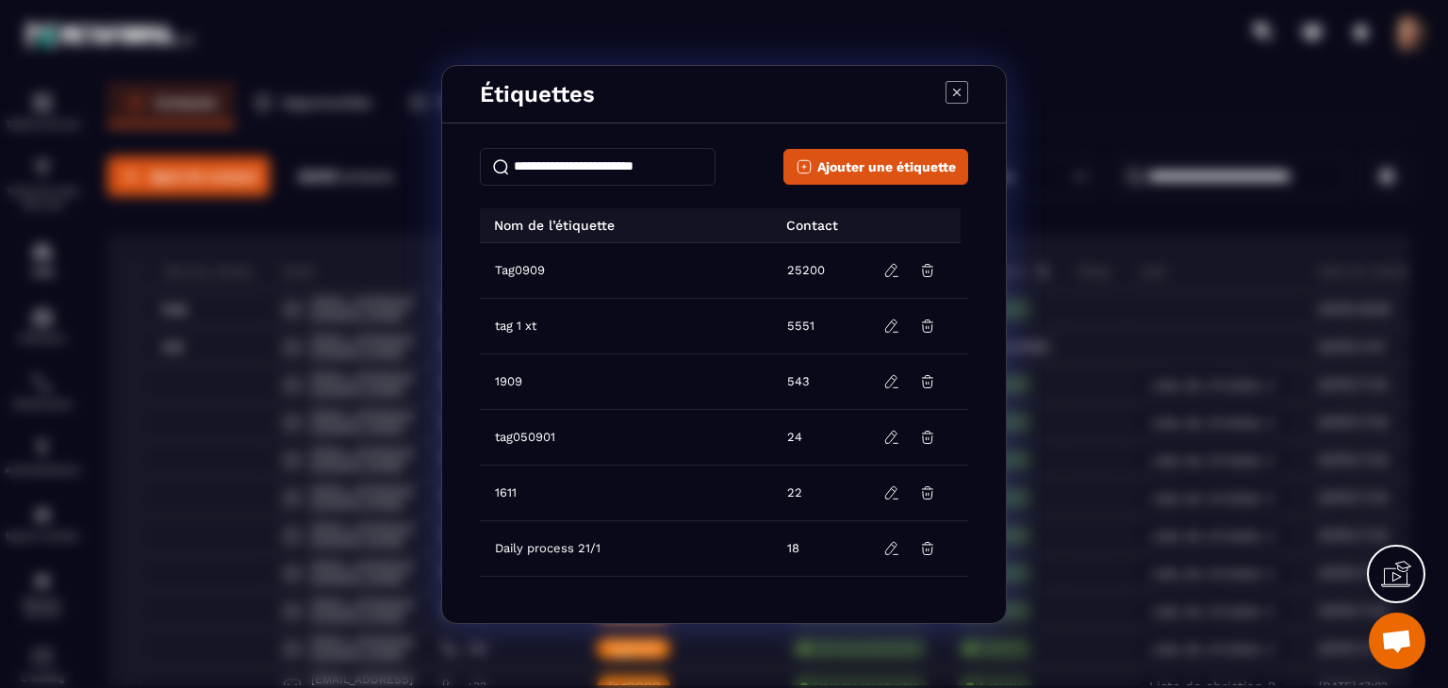
click at [672, 169] on input "Modal window" at bounding box center [598, 167] width 236 height 38
type input "*"
click at [960, 93] on icon "Modal window" at bounding box center [956, 92] width 23 height 23
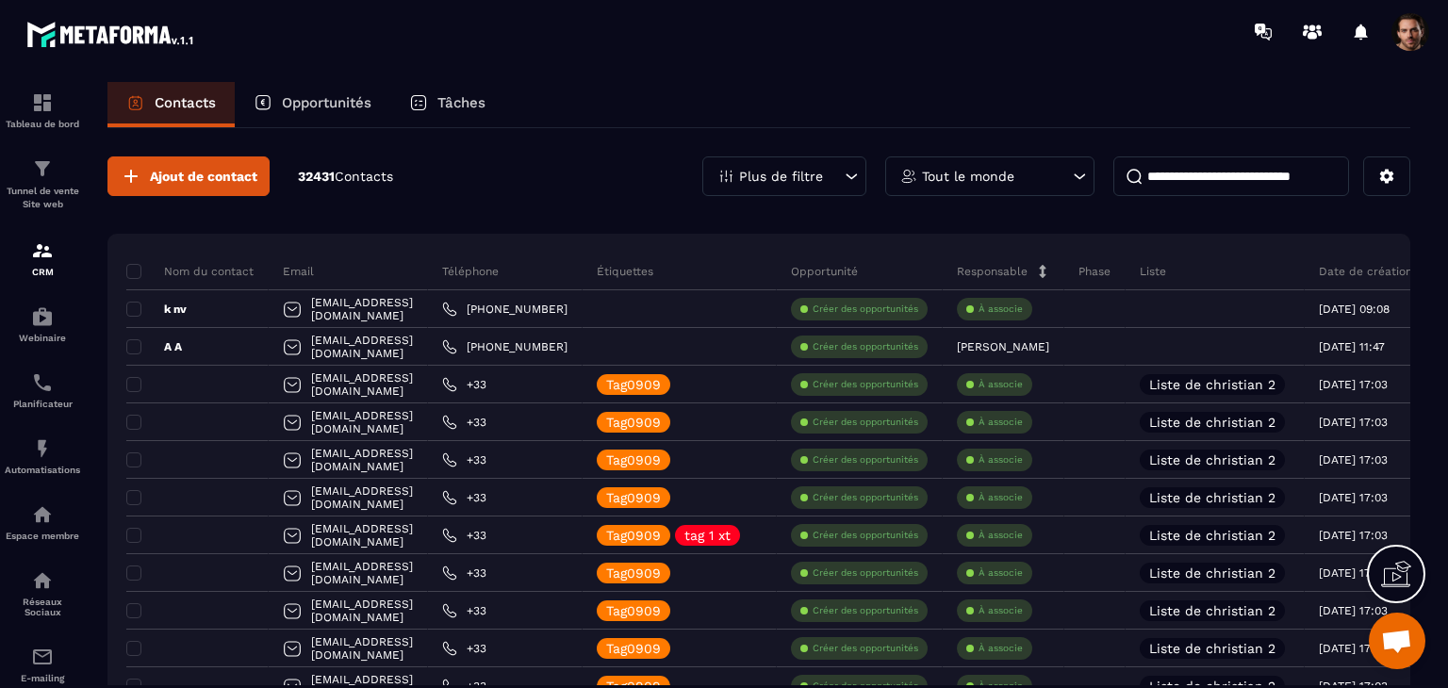
click at [362, 101] on p "Opportunités" at bounding box center [327, 102] width 90 height 17
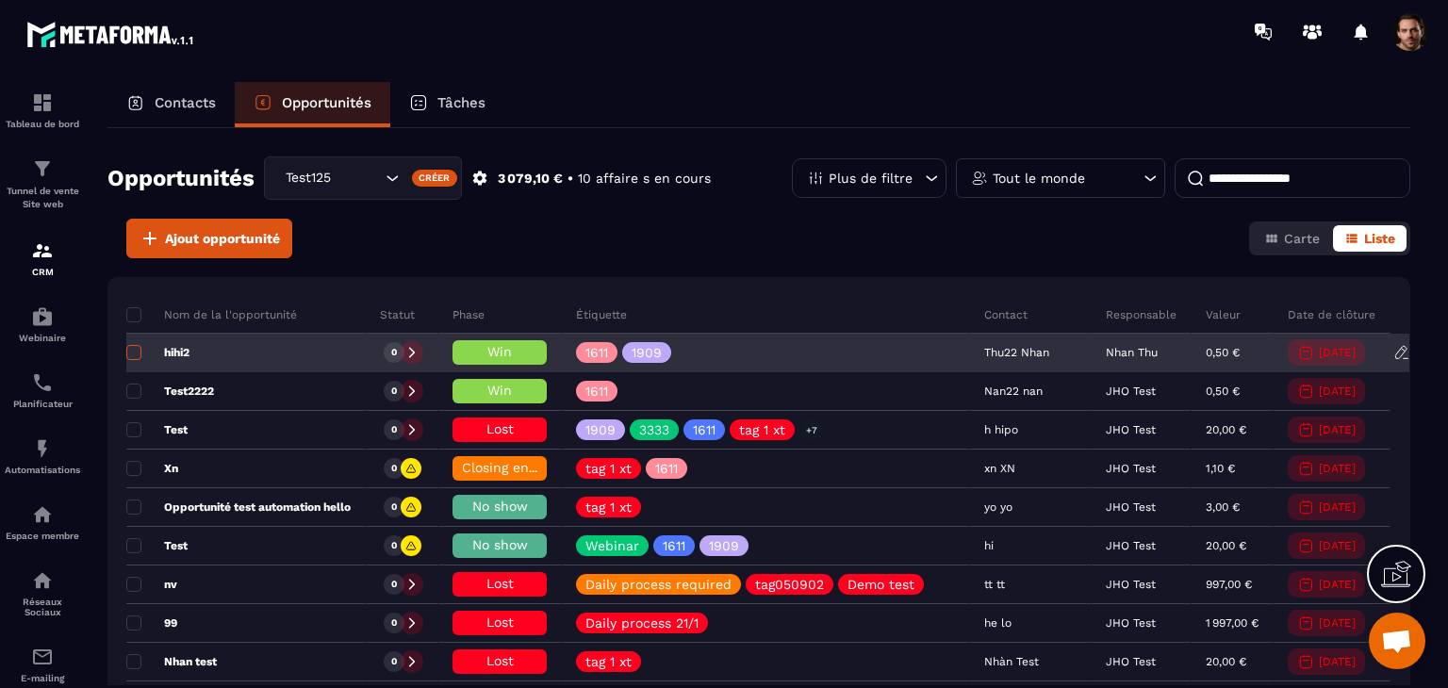
click at [133, 359] on span at bounding box center [133, 352] width 15 height 15
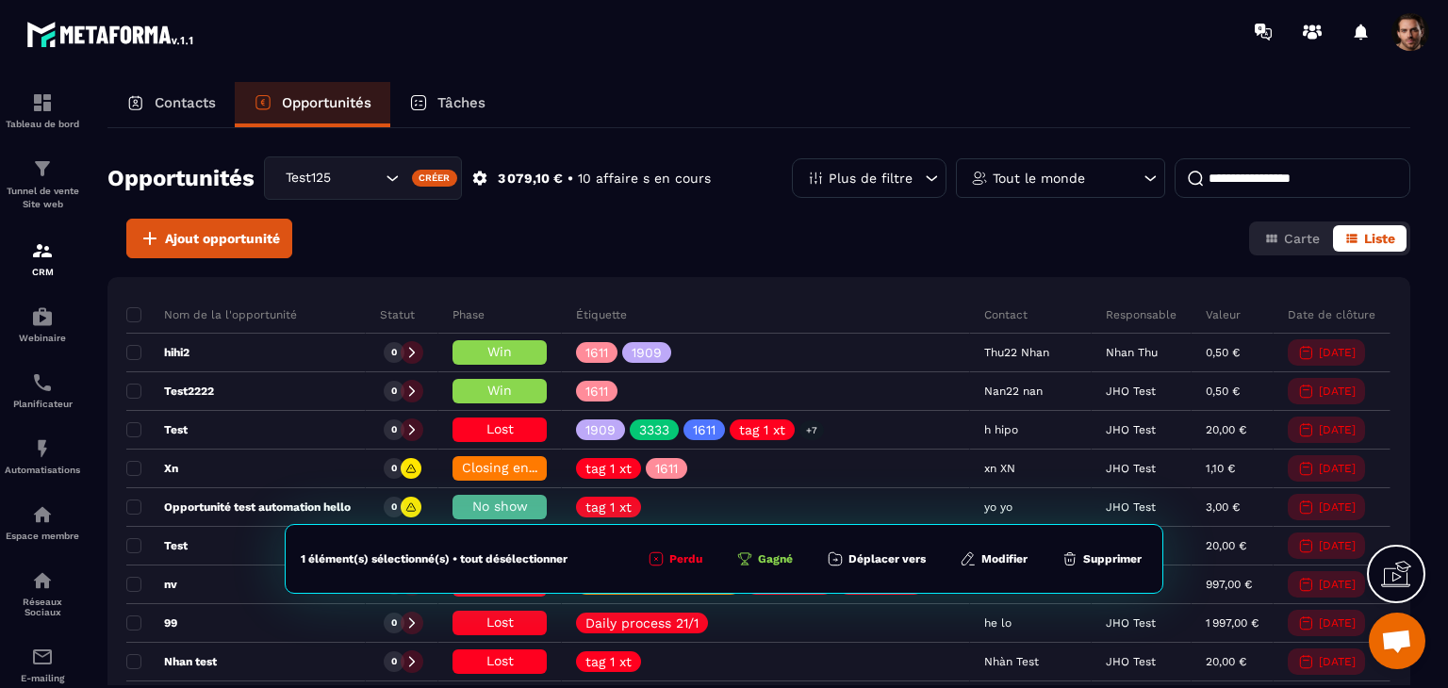
click at [1010, 555] on button "Modifier" at bounding box center [993, 559] width 79 height 19
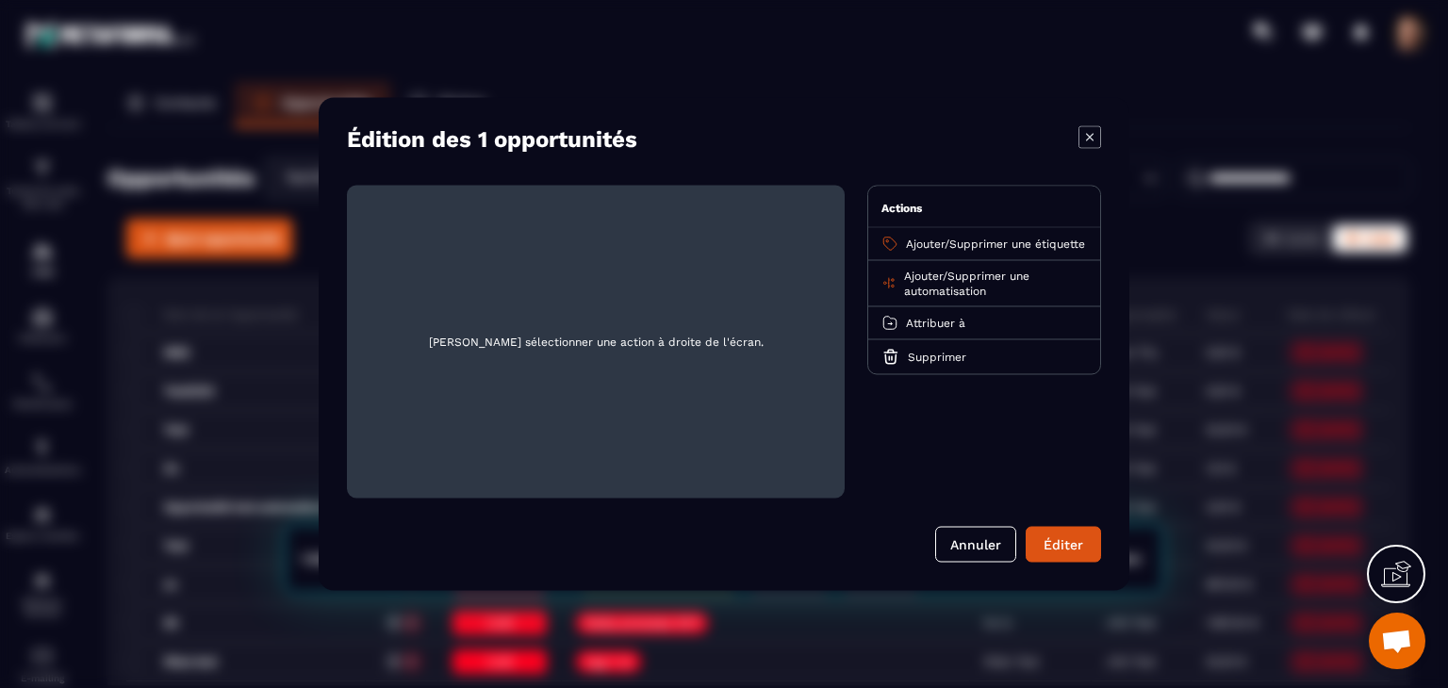
click at [923, 238] on span "Ajouter" at bounding box center [925, 244] width 39 height 13
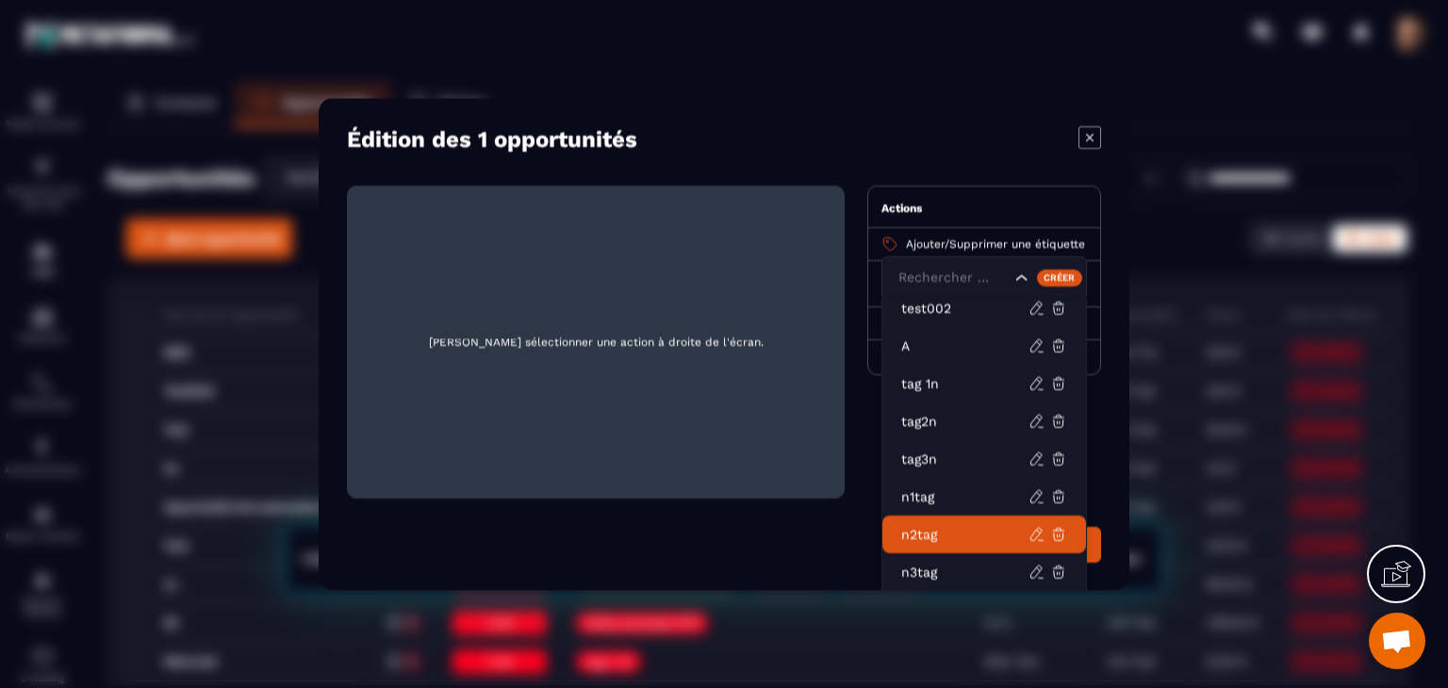
scroll to position [38, 0]
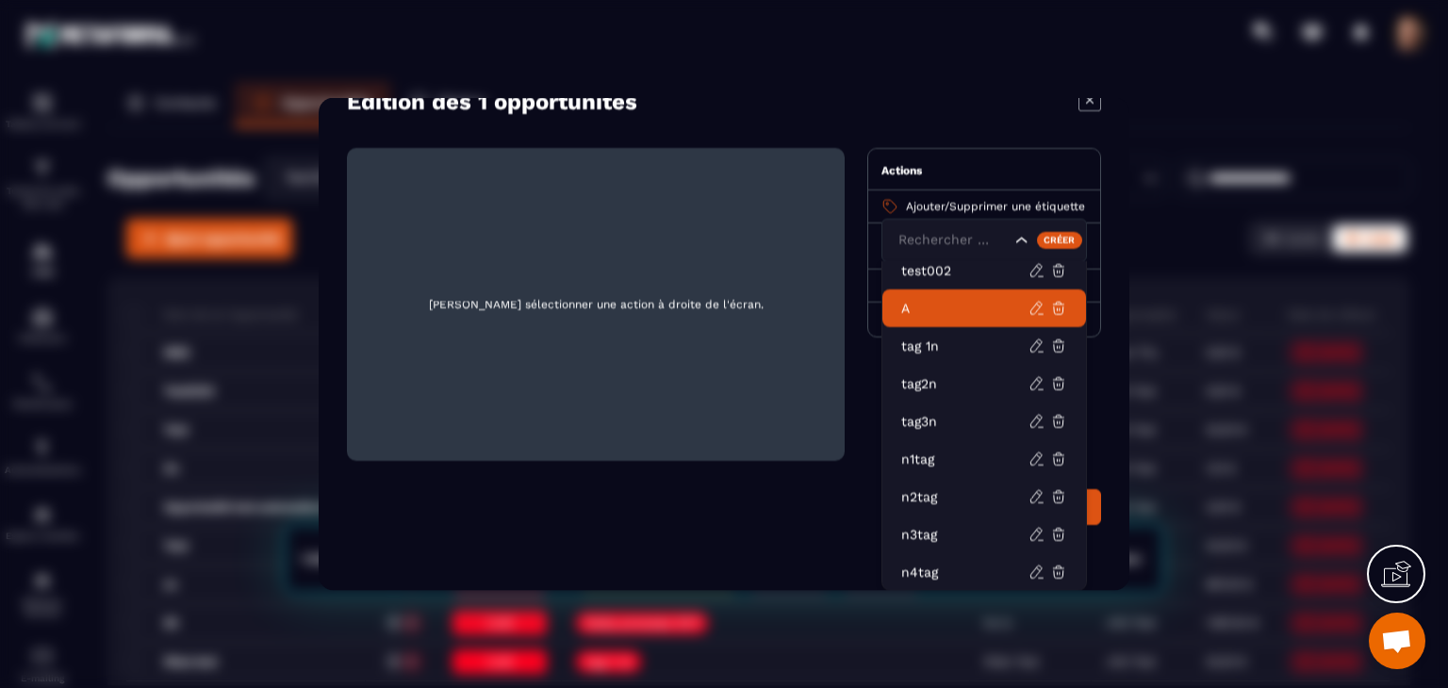
click at [1088, 105] on icon "Modal window" at bounding box center [1089, 100] width 23 height 23
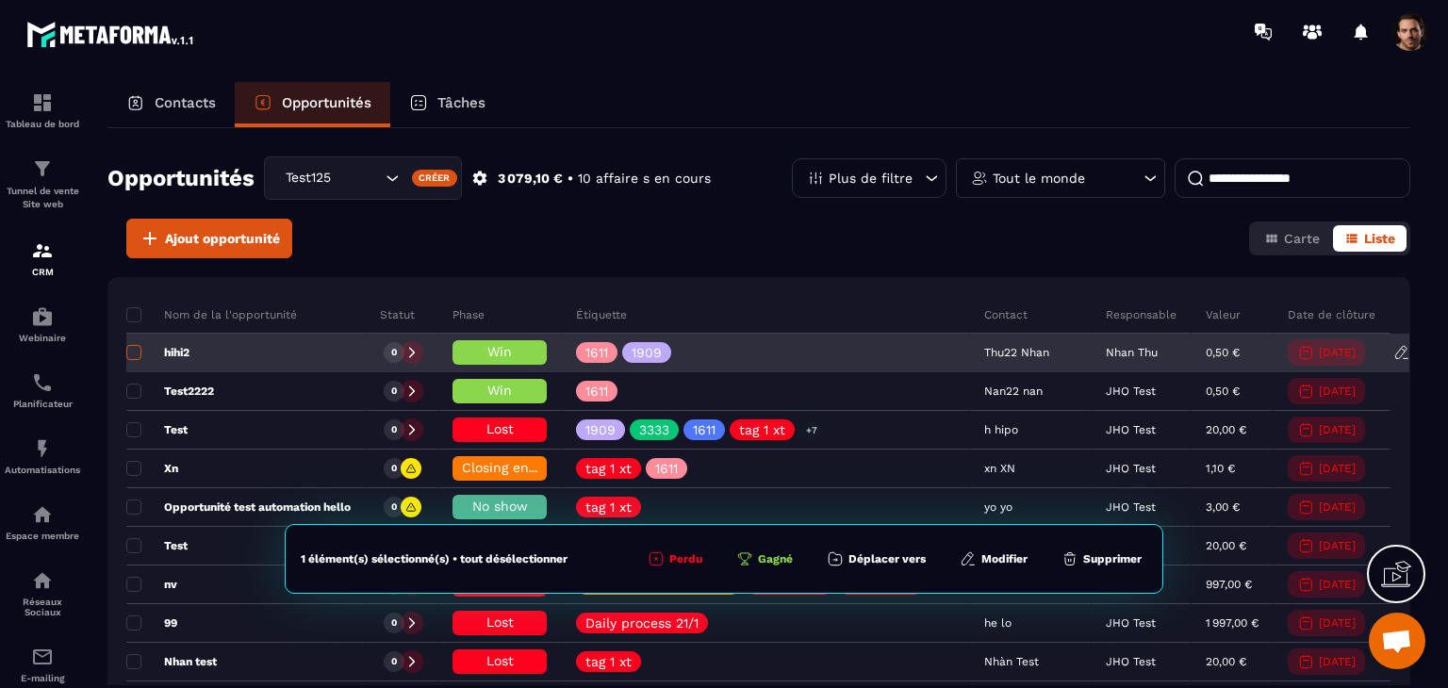
click at [131, 357] on span at bounding box center [133, 352] width 15 height 15
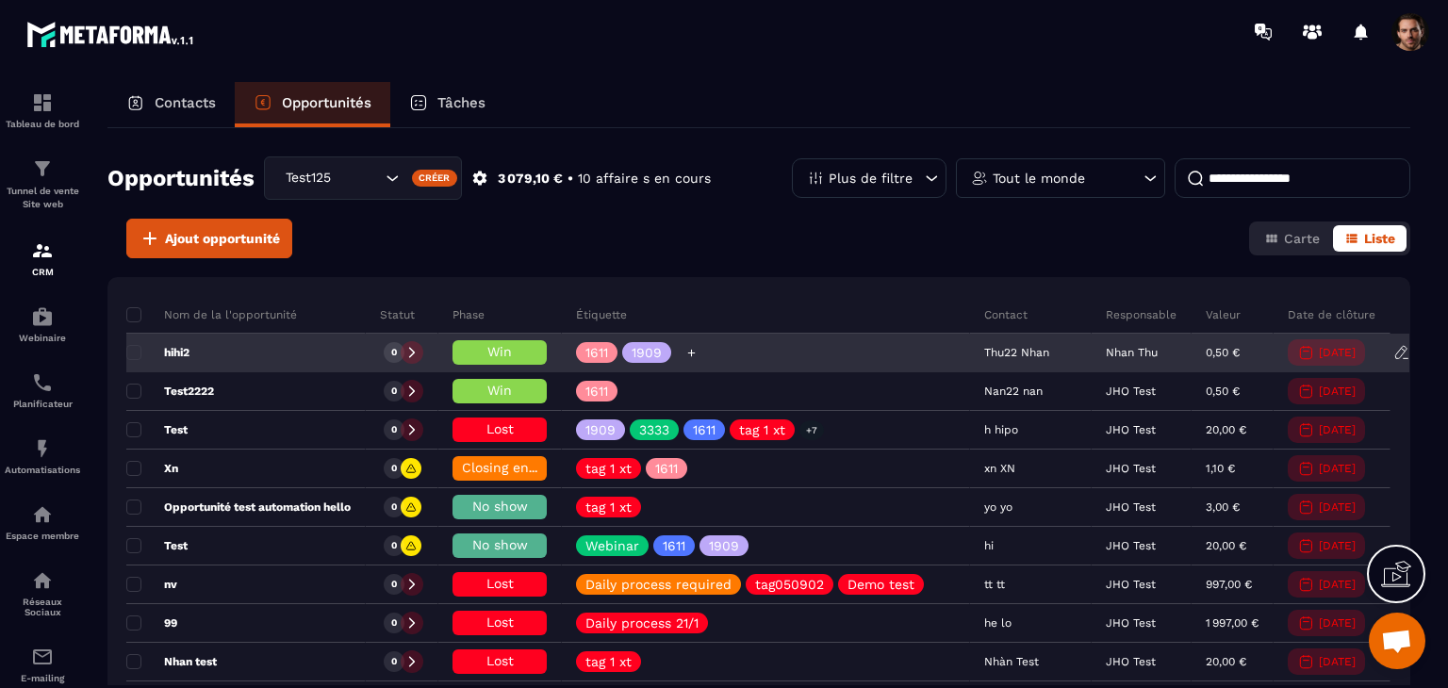
click at [698, 351] on icon at bounding box center [691, 353] width 12 height 12
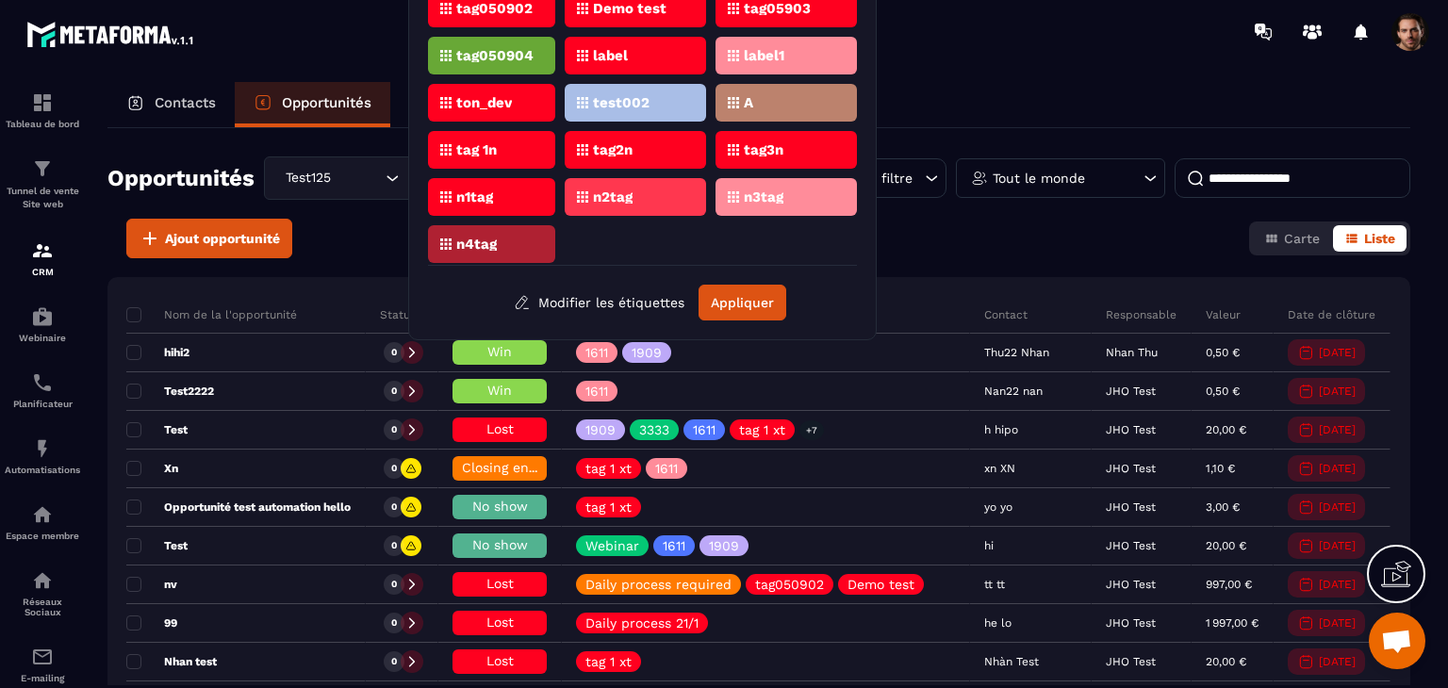
scroll to position [0, 0]
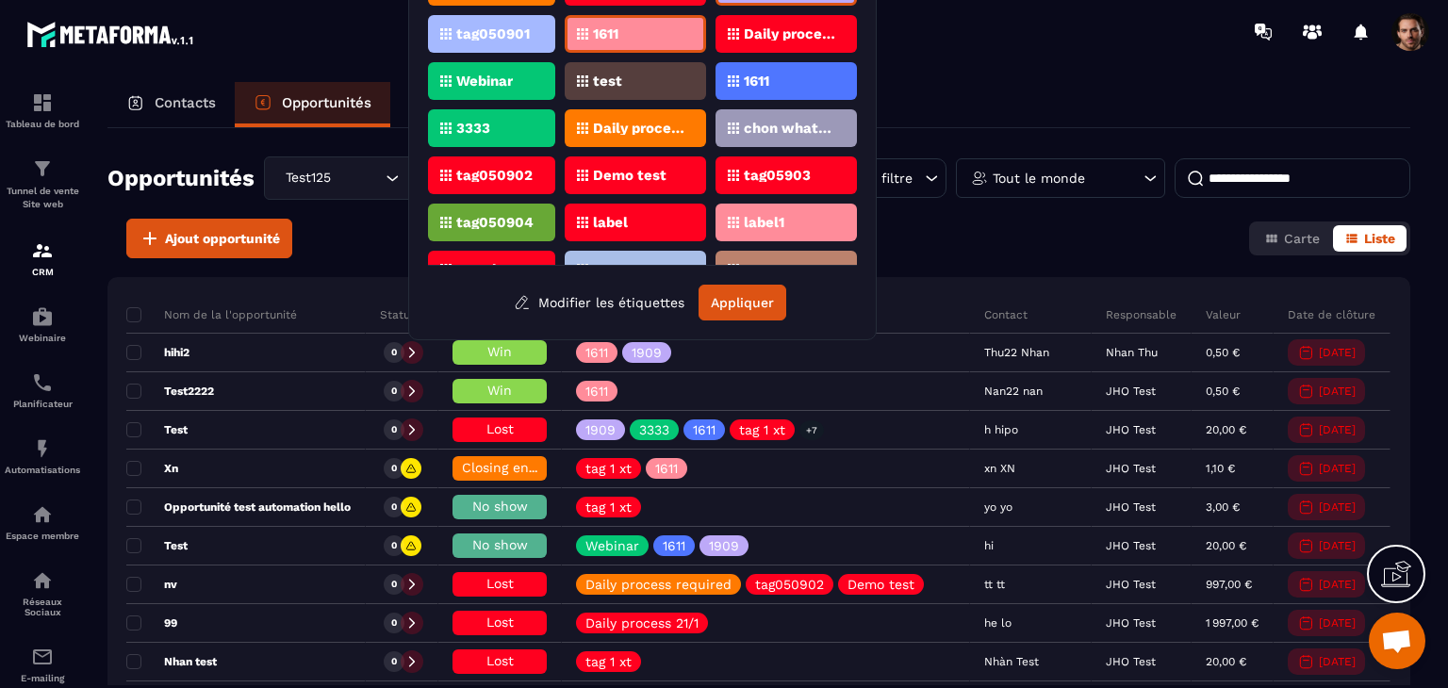
click at [974, 222] on div "Ajout opportunité Carte Liste" at bounding box center [758, 239] width 1303 height 40
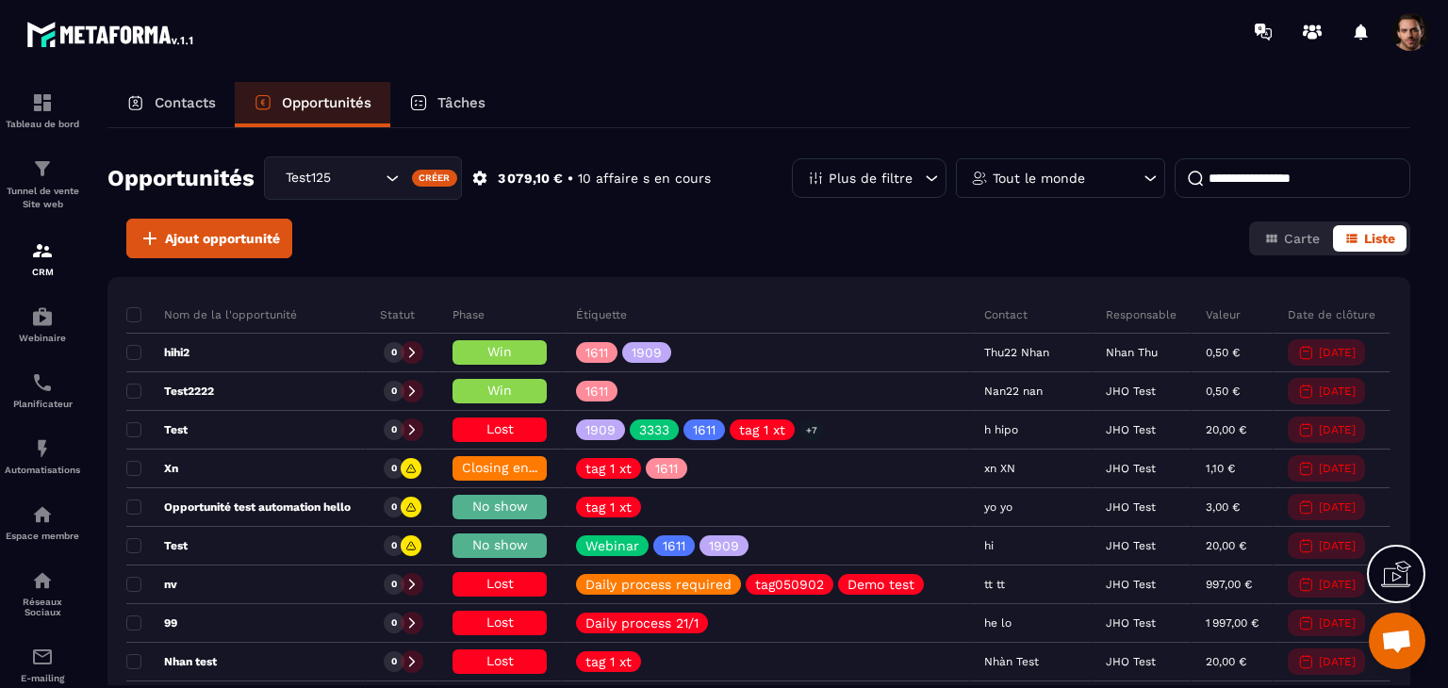
click at [863, 177] on p "Plus de filtre" at bounding box center [871, 178] width 84 height 13
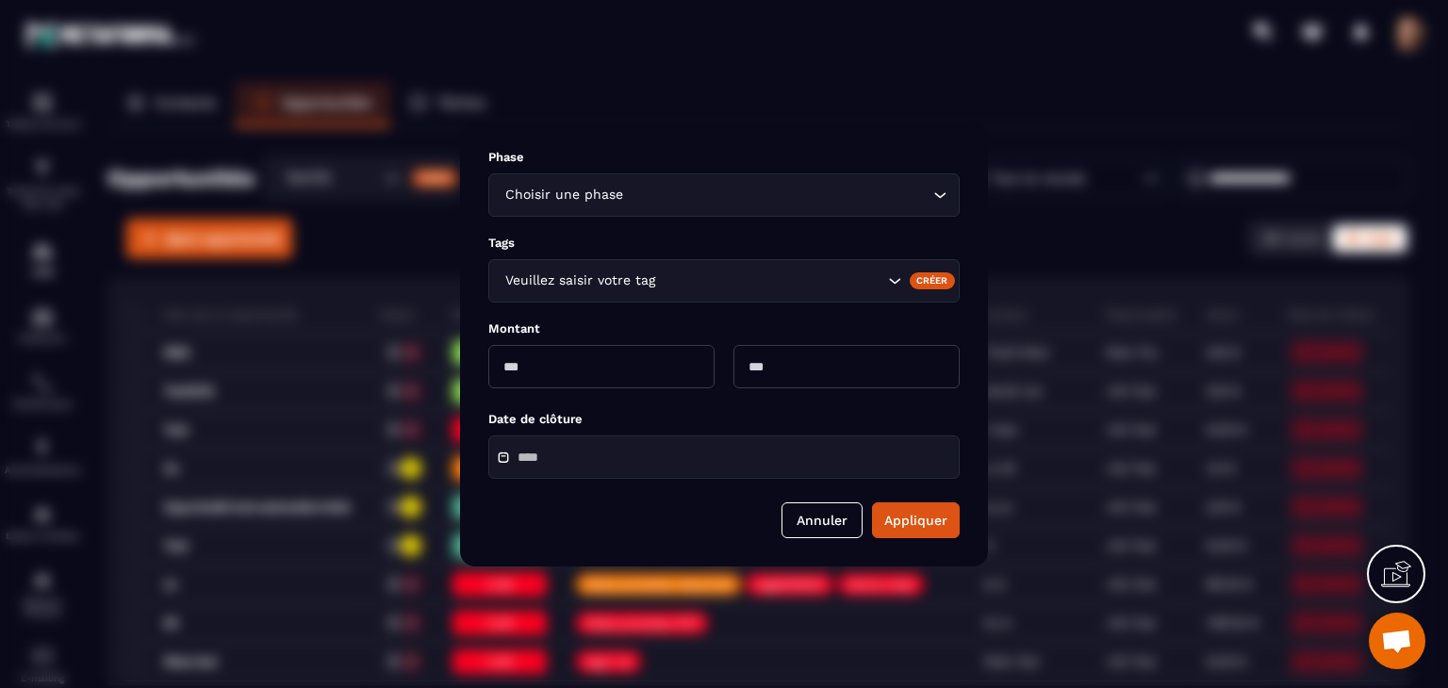
click at [867, 281] on input "Search for option" at bounding box center [771, 281] width 224 height 21
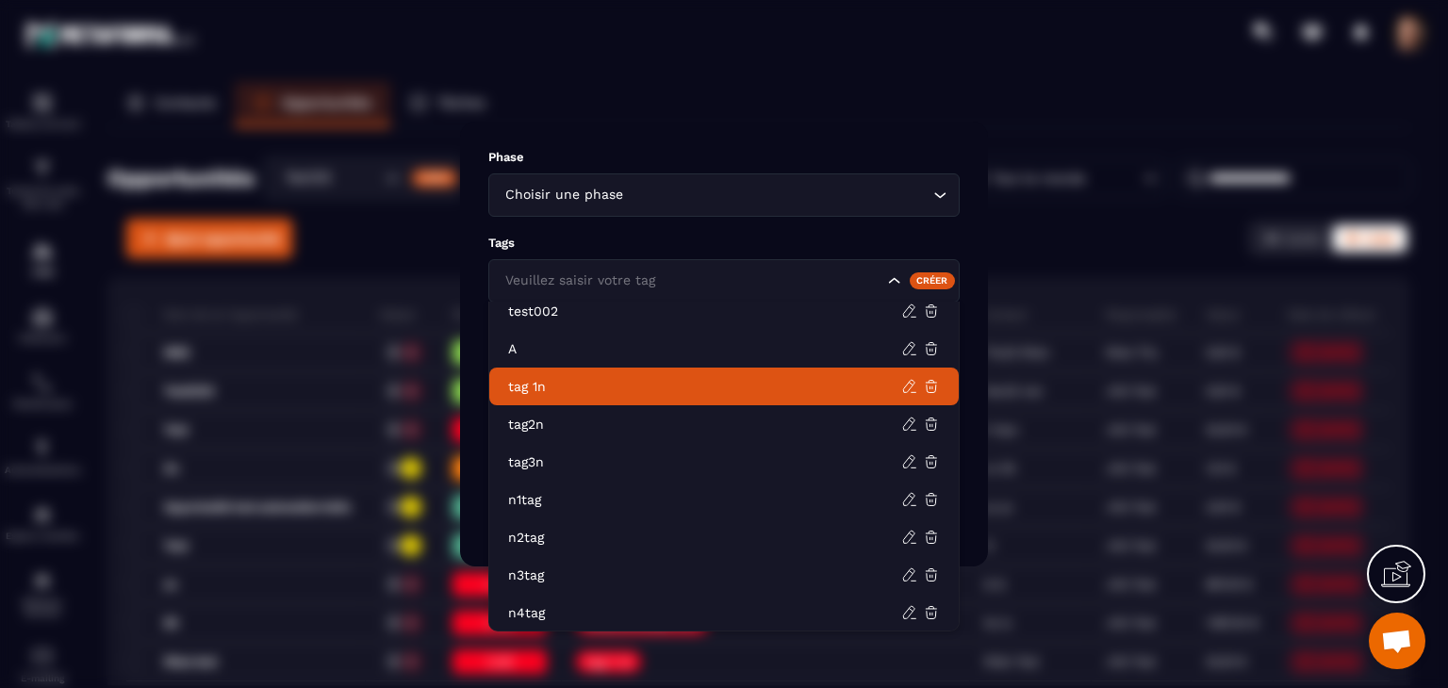
scroll to position [716, 0]
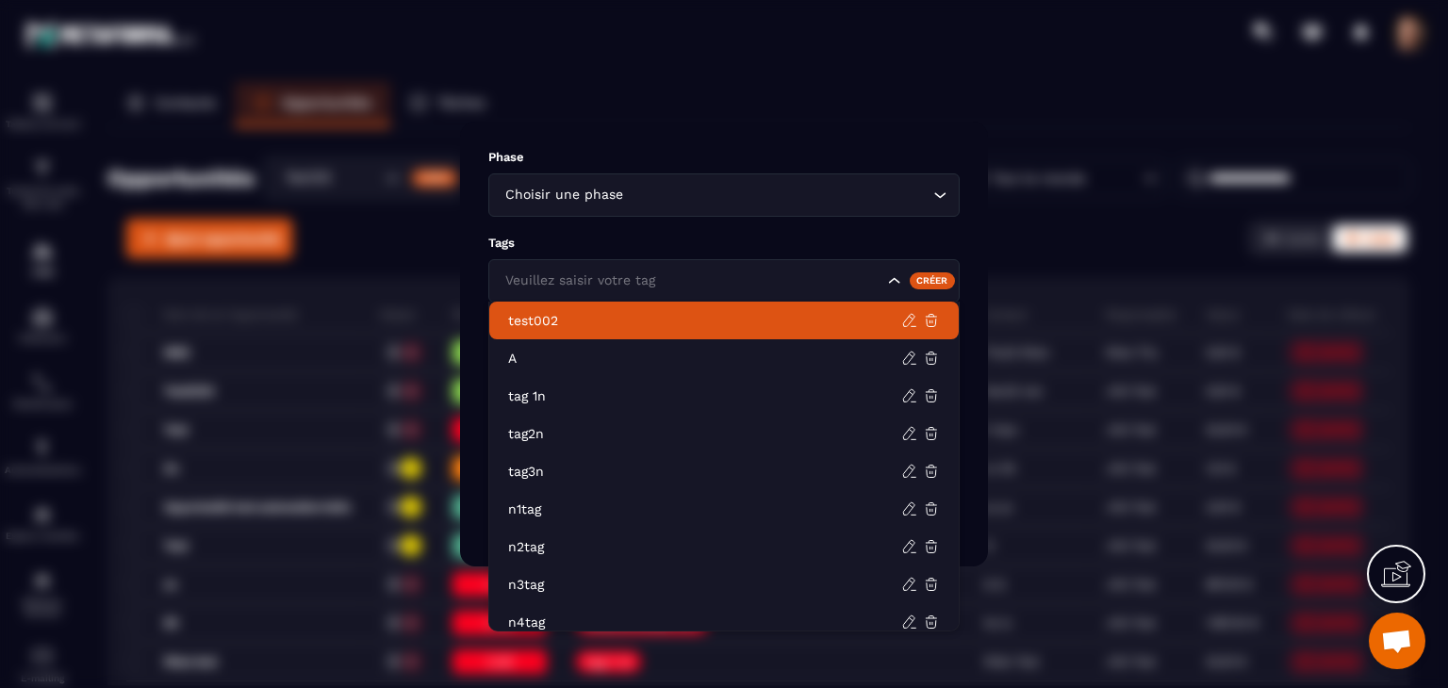
click at [1051, 236] on div "Modal window" at bounding box center [724, 344] width 1448 height 688
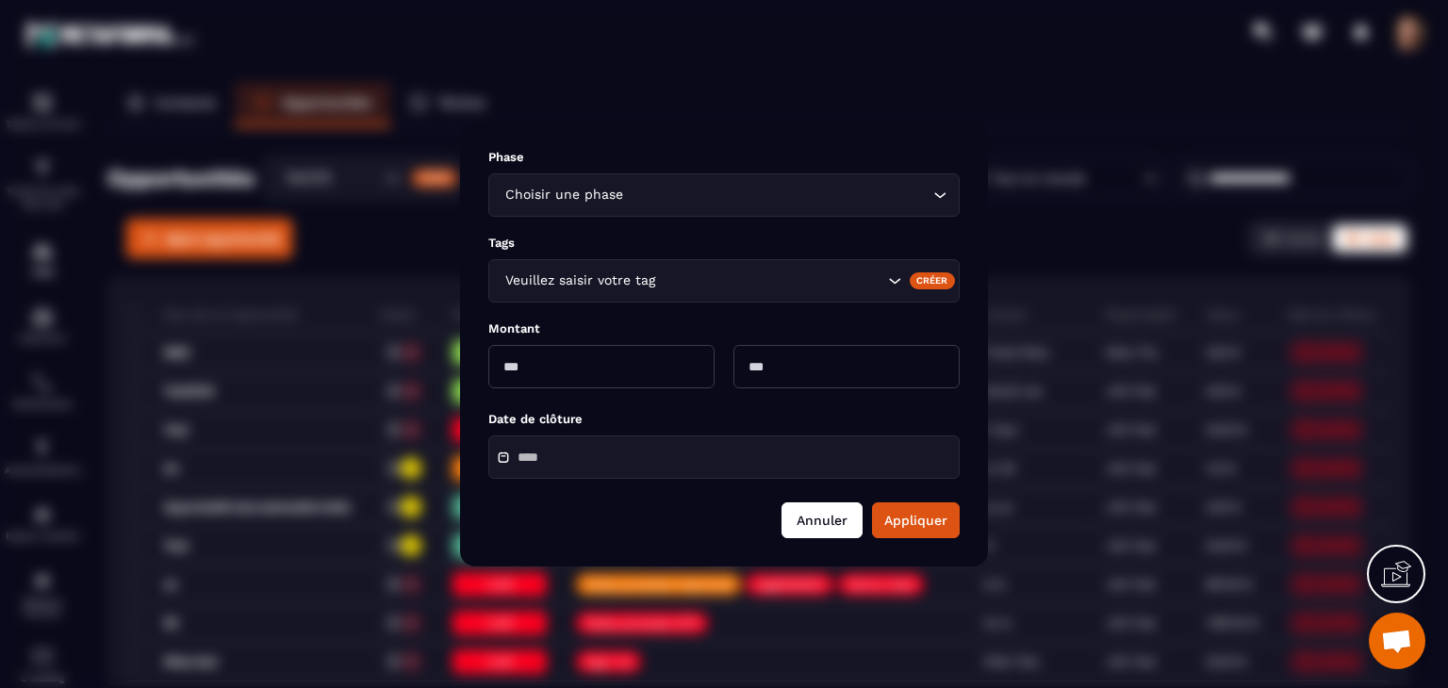
click at [845, 521] on button "Annuler" at bounding box center [821, 520] width 81 height 36
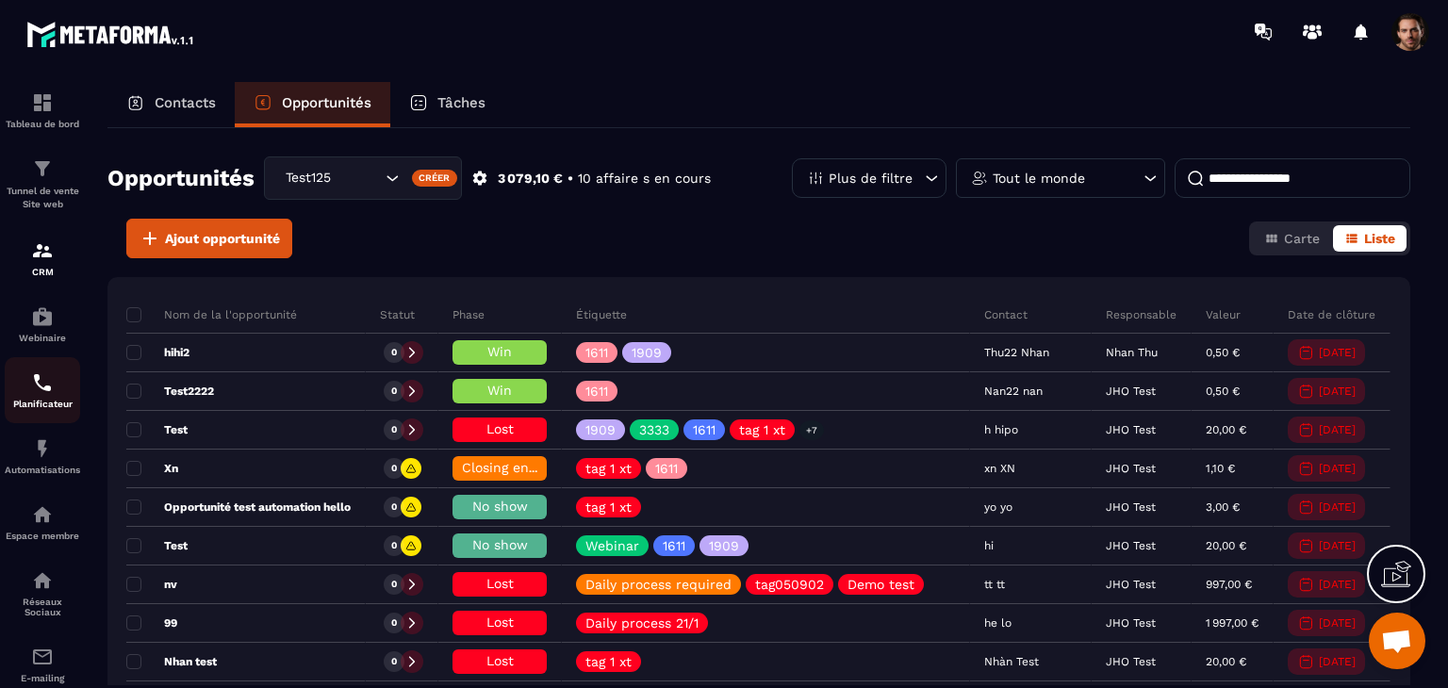
click at [41, 409] on div "Planificateur" at bounding box center [42, 390] width 75 height 38
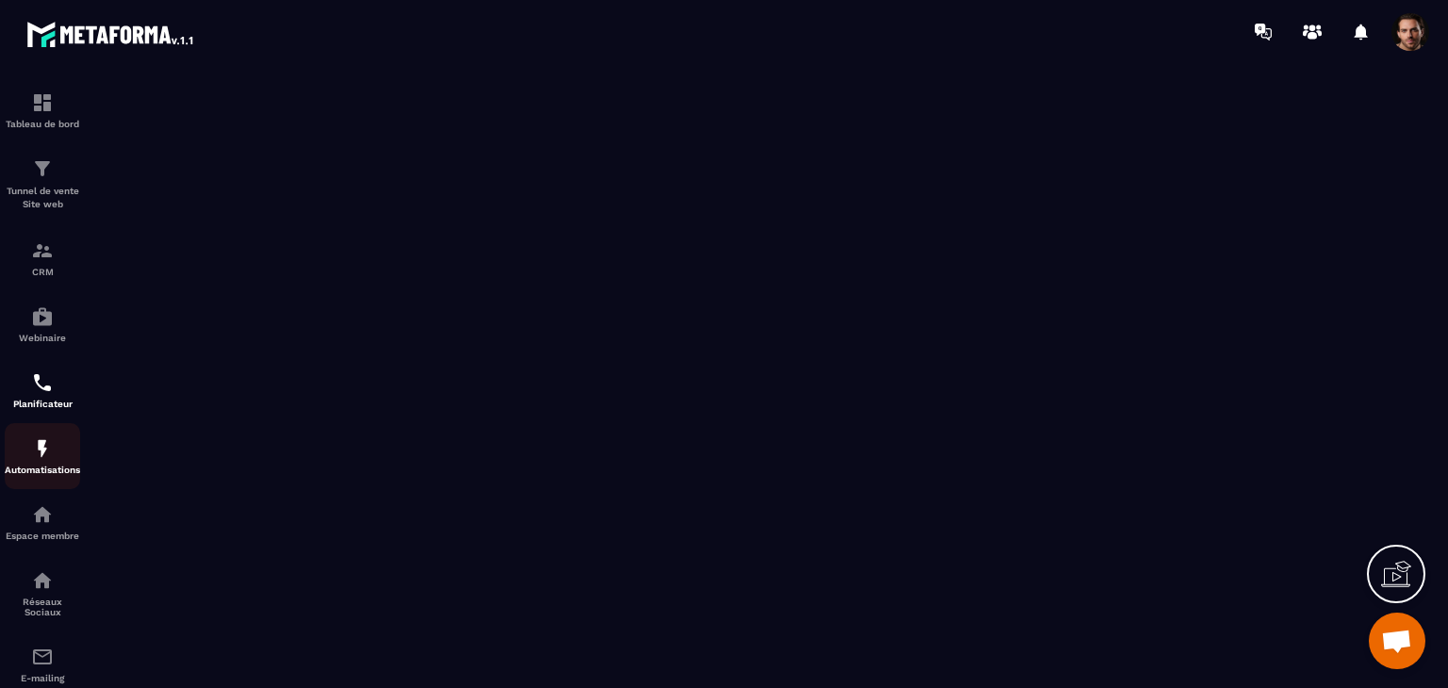
click at [54, 475] on p "Automatisations" at bounding box center [42, 470] width 75 height 10
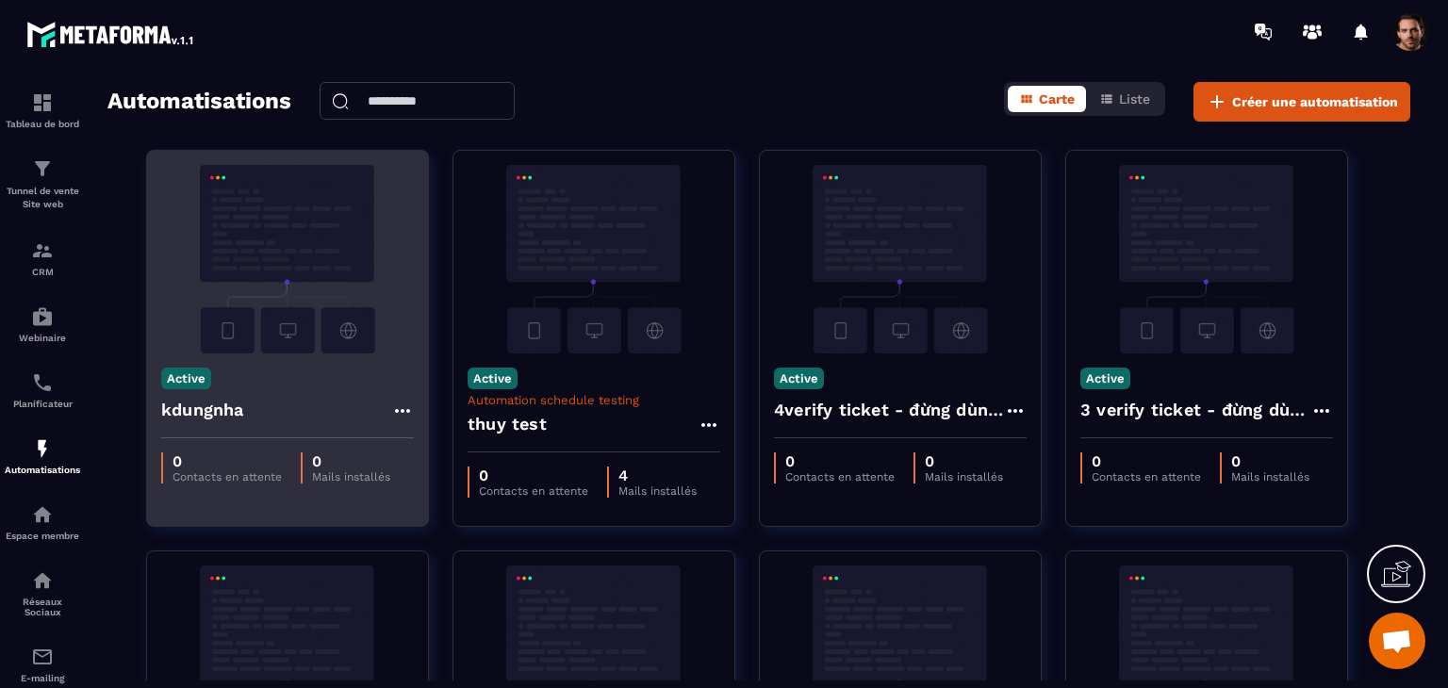
click at [327, 451] on div "0 Contacts en attente 0 Mails installés" at bounding box center [287, 467] width 281 height 59
click at [402, 409] on icon at bounding box center [402, 411] width 15 height 4
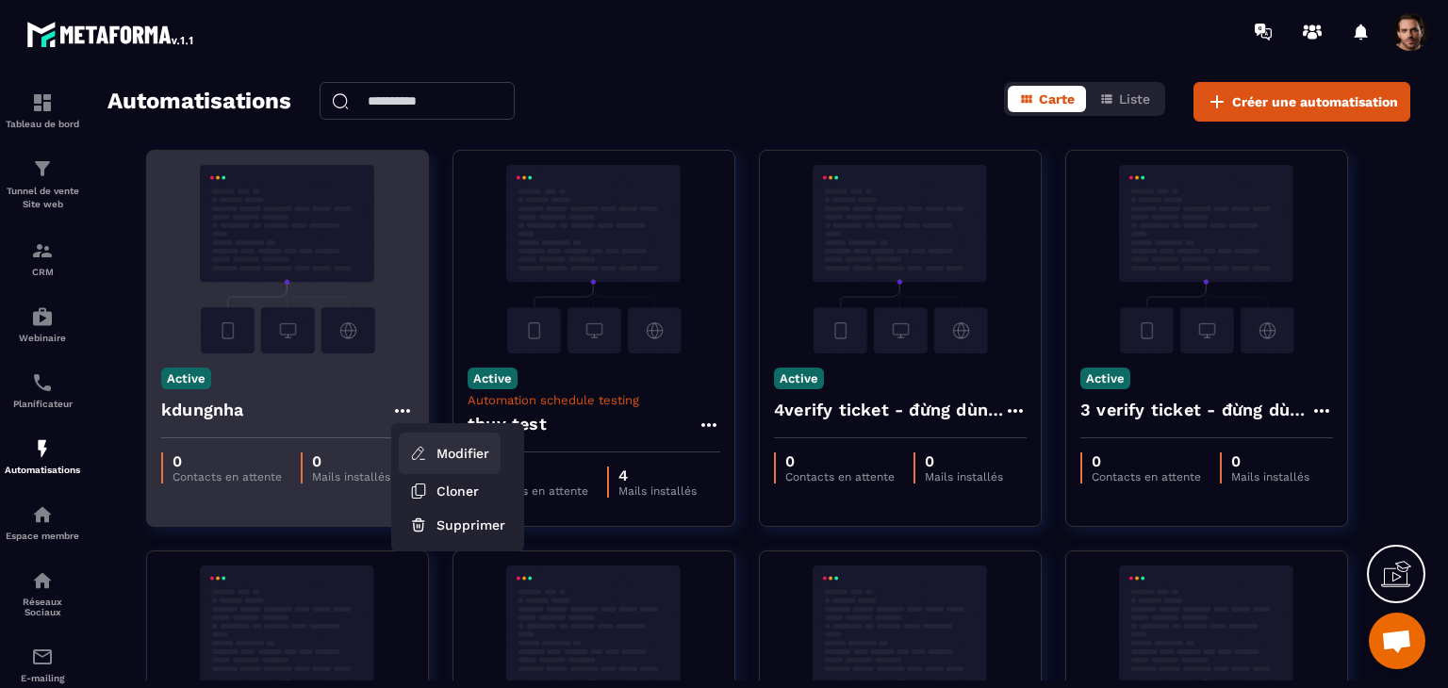
click at [427, 457] on link "Modifier" at bounding box center [450, 453] width 102 height 41
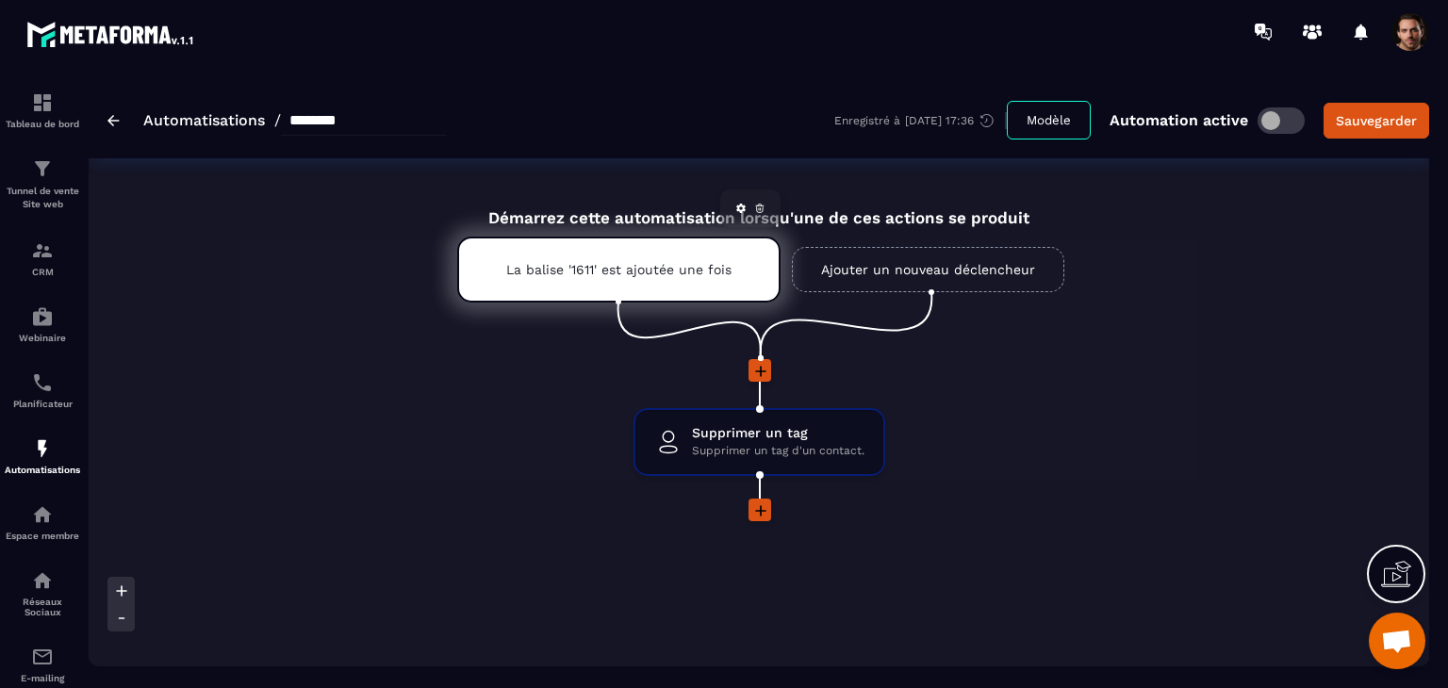
click at [759, 208] on icon at bounding box center [759, 208] width 11 height 11
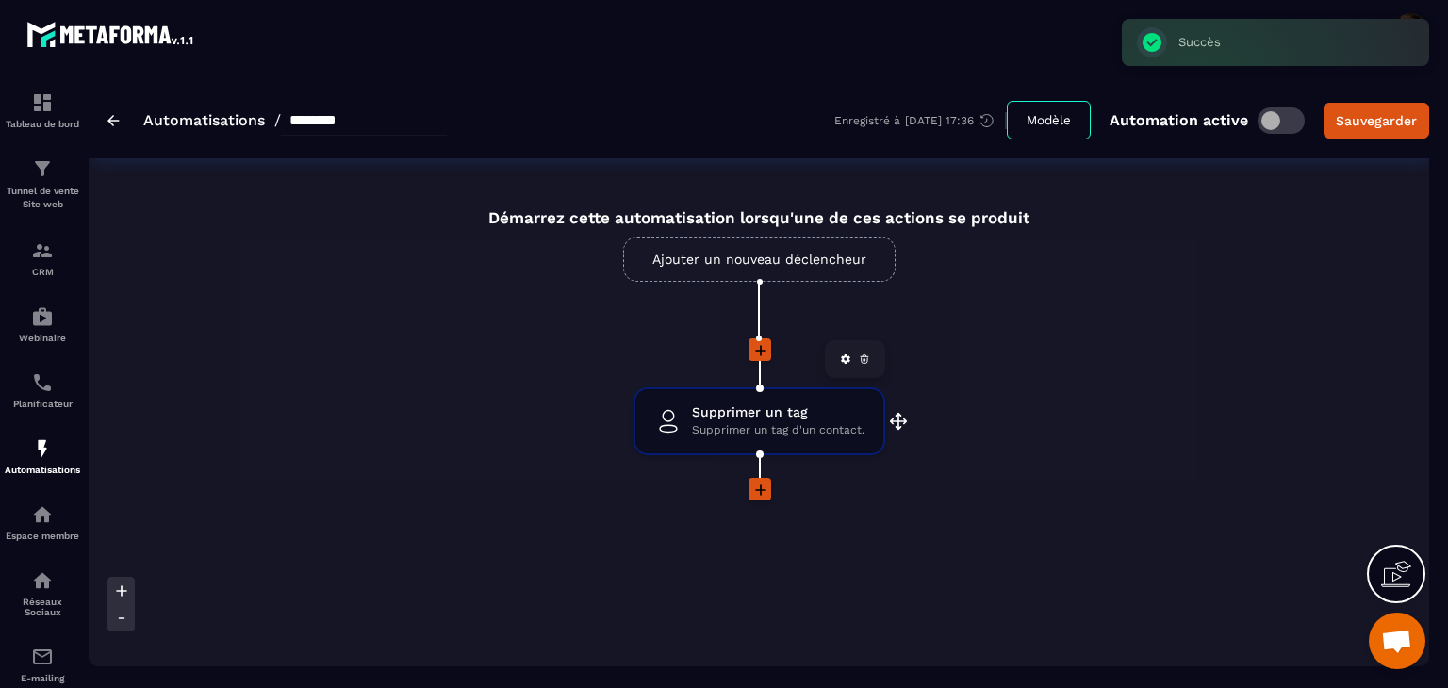
click at [862, 365] on link at bounding box center [864, 359] width 19 height 19
click at [837, 258] on link "Ajouter un nouveau déclencheur" at bounding box center [759, 259] width 272 height 45
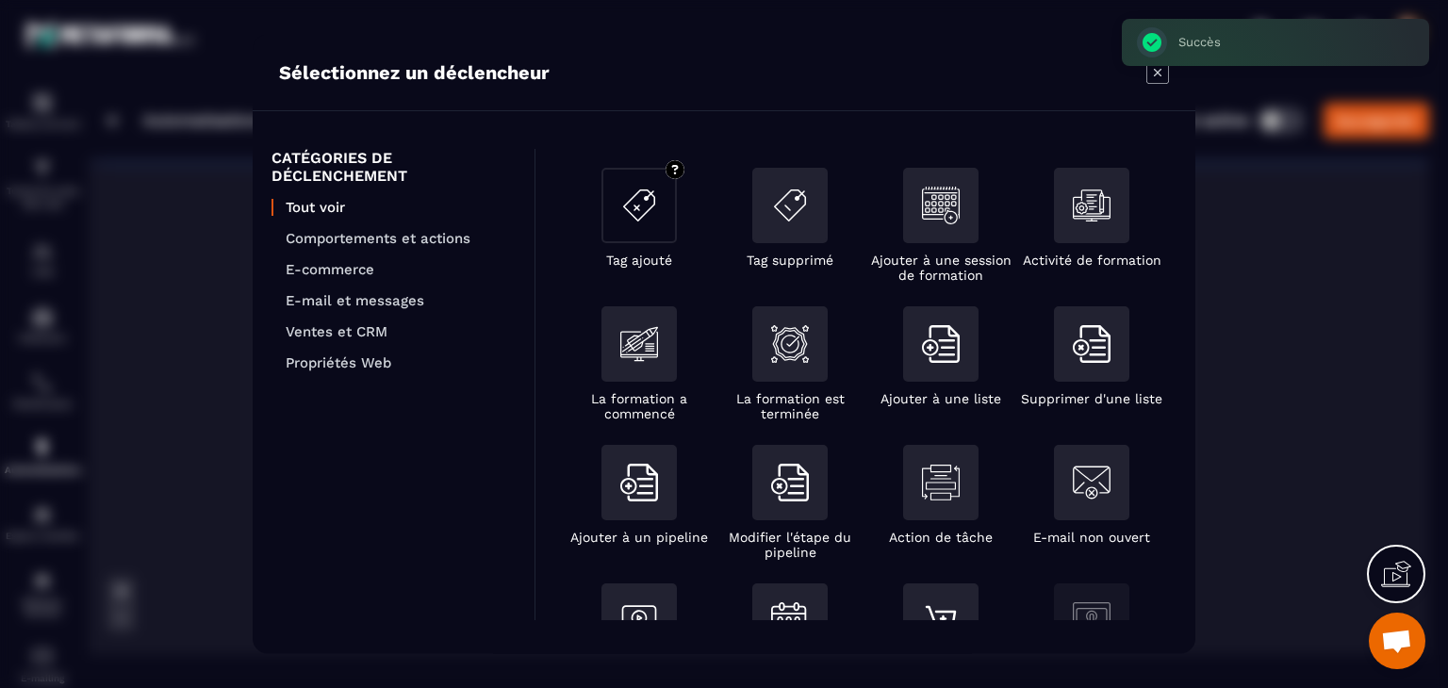
click at [635, 233] on div "Modal window" at bounding box center [638, 205] width 75 height 75
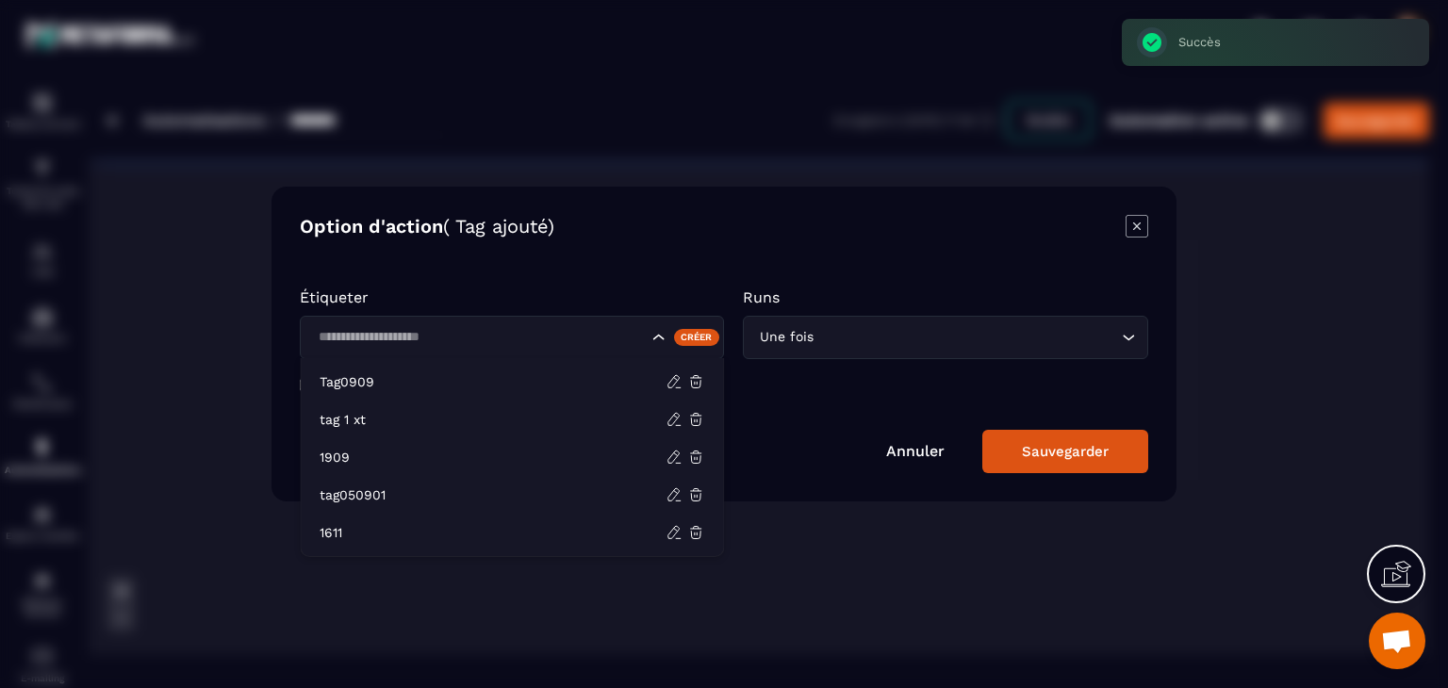
click at [579, 348] on div "Search for option" at bounding box center [512, 337] width 424 height 43
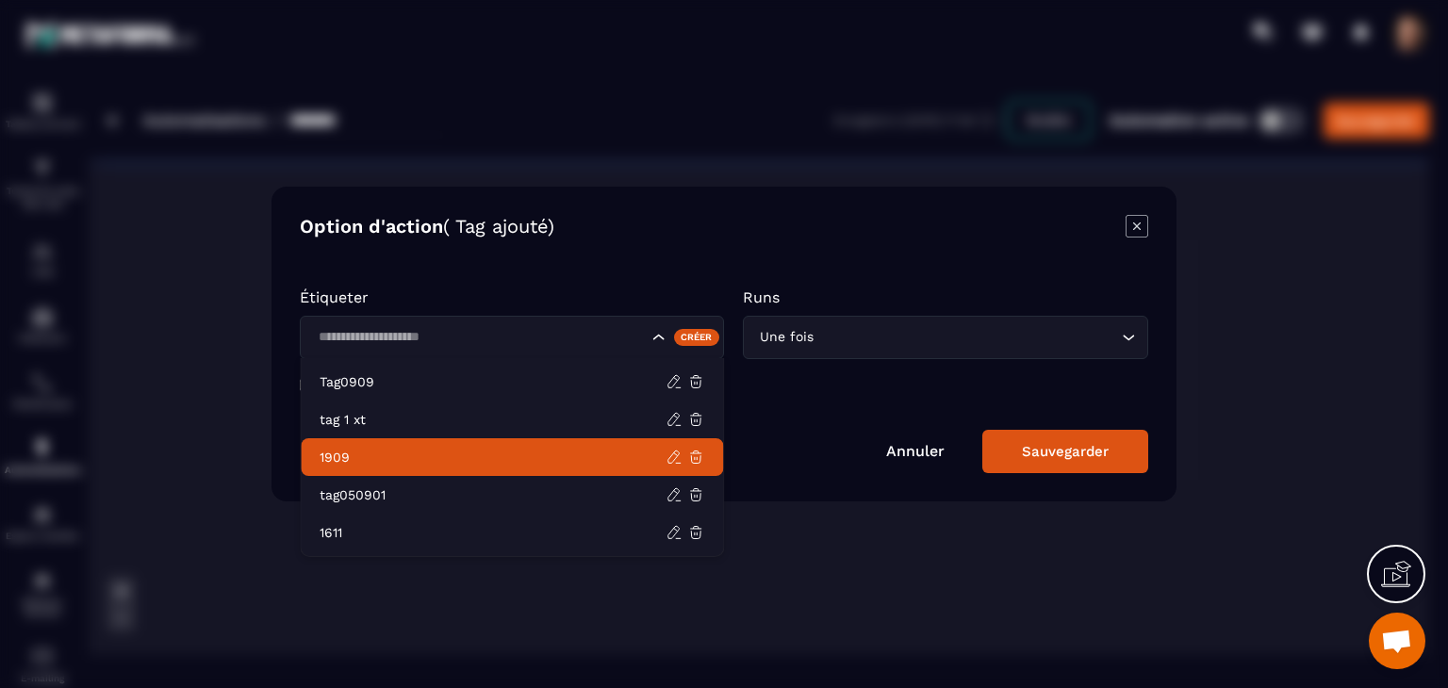
click at [1136, 230] on icon "Modal window" at bounding box center [1136, 226] width 23 height 23
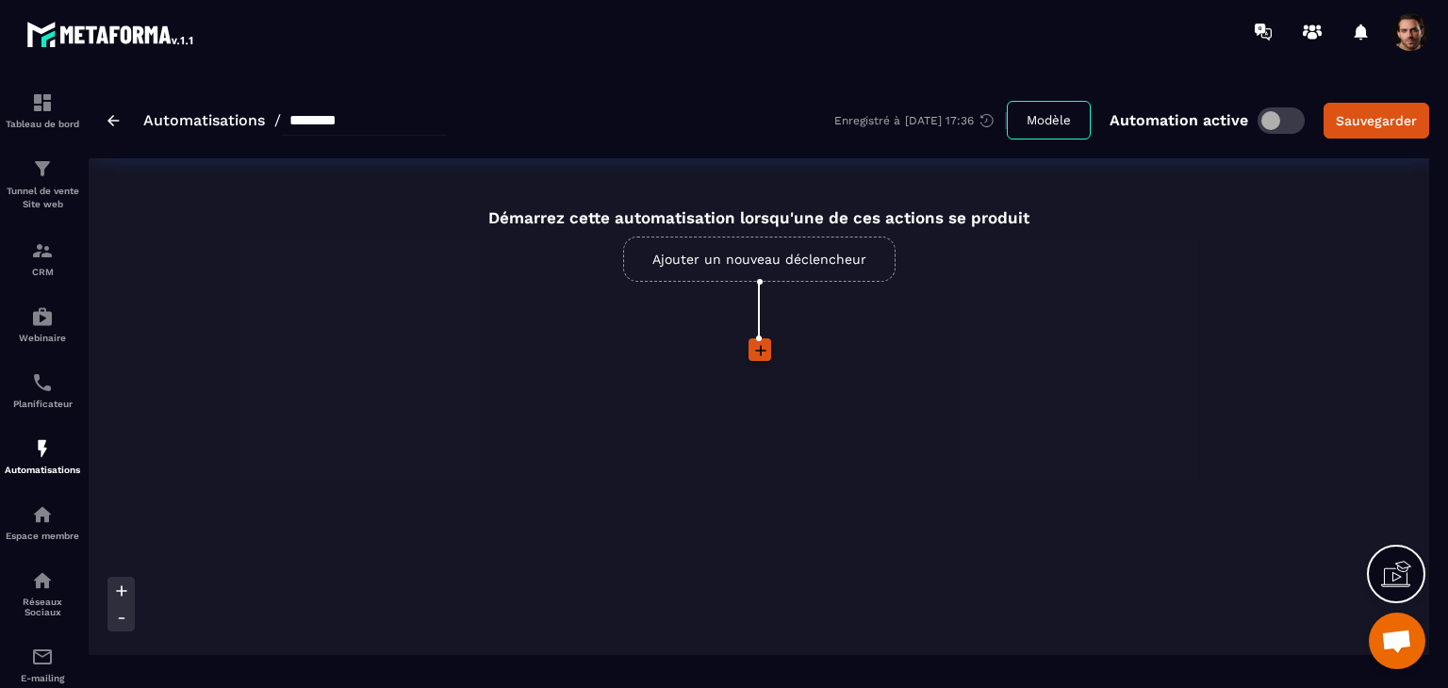
click at [1408, 35] on span at bounding box center [1410, 32] width 38 height 38
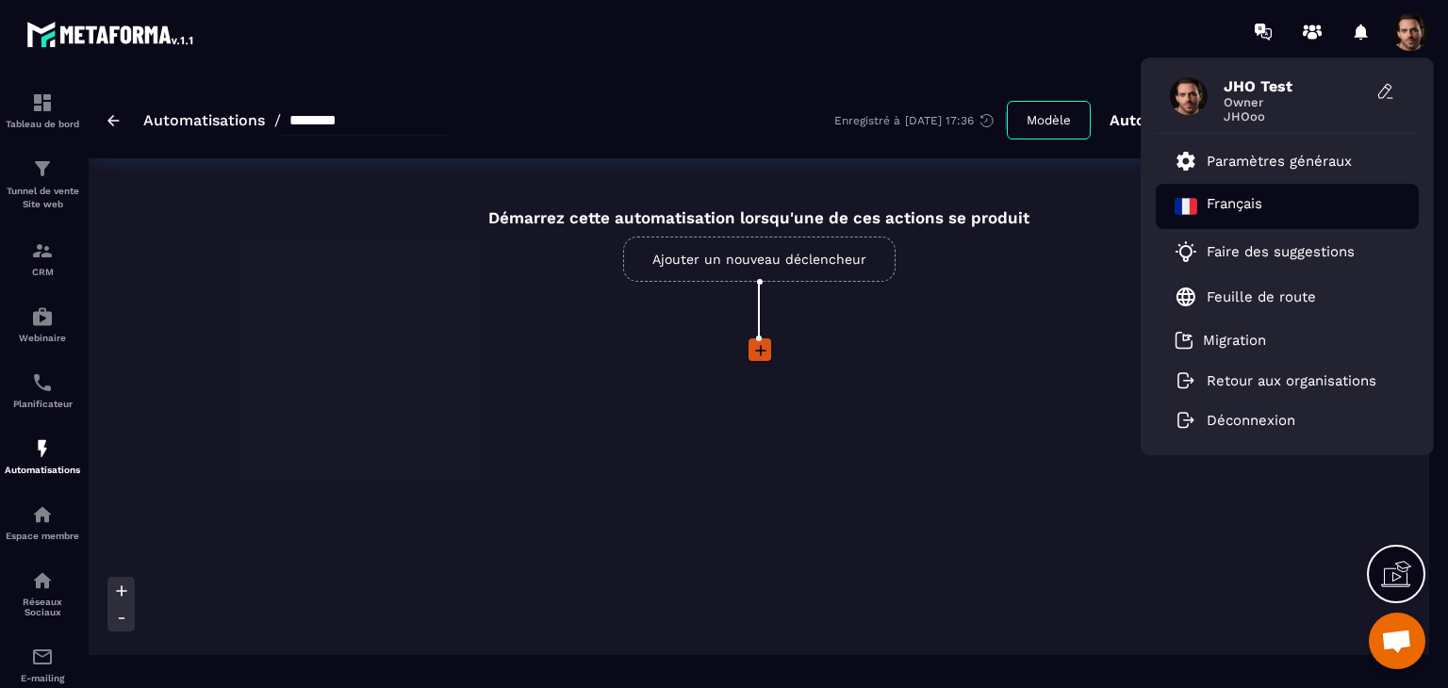
click at [1237, 208] on p "Français" at bounding box center [1235, 206] width 56 height 23
